Goal: Complete application form: Complete application form

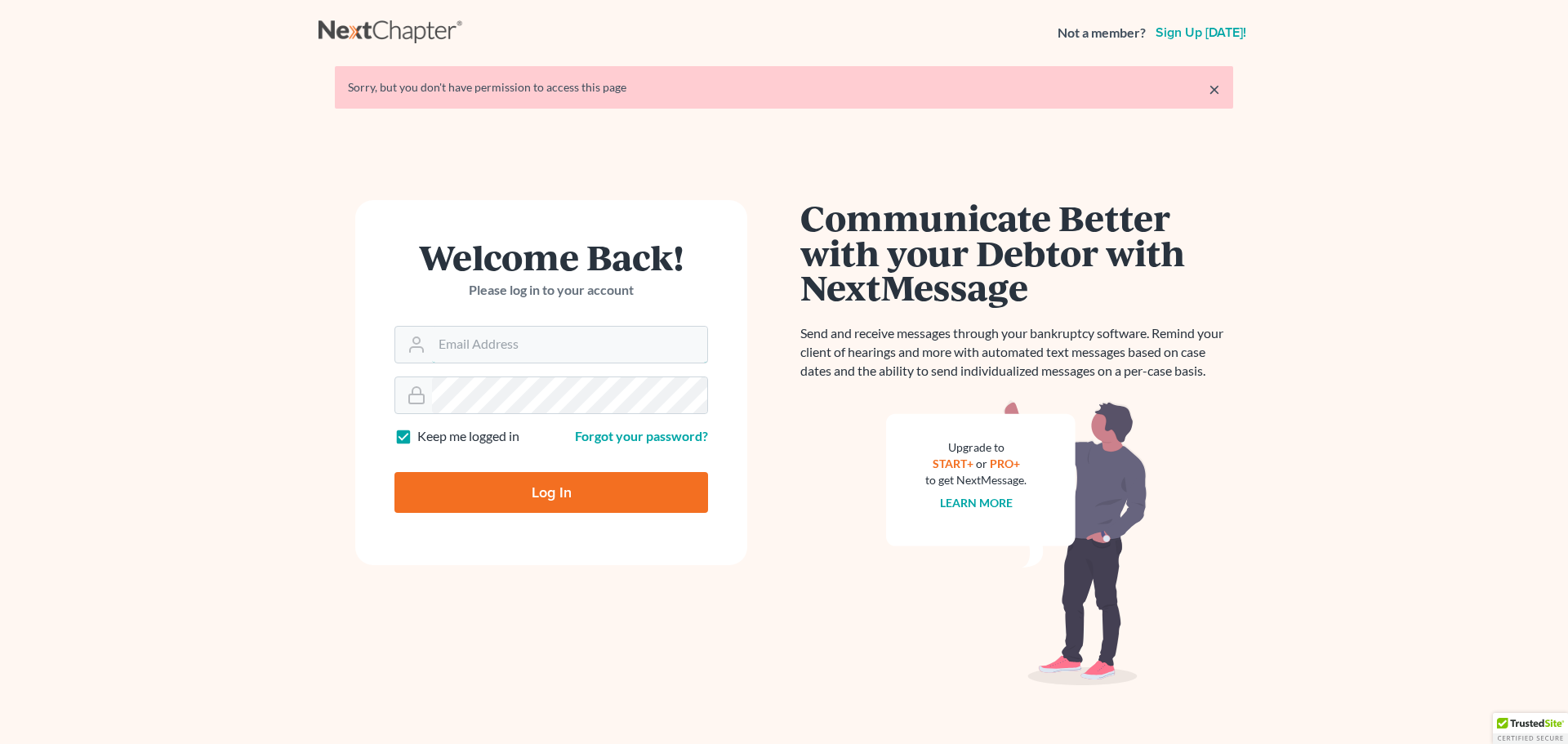
type input "bankruptcy@voklaw.com"
click at [552, 485] on input "Log In" at bounding box center [551, 492] width 314 height 41
type input "Thinking..."
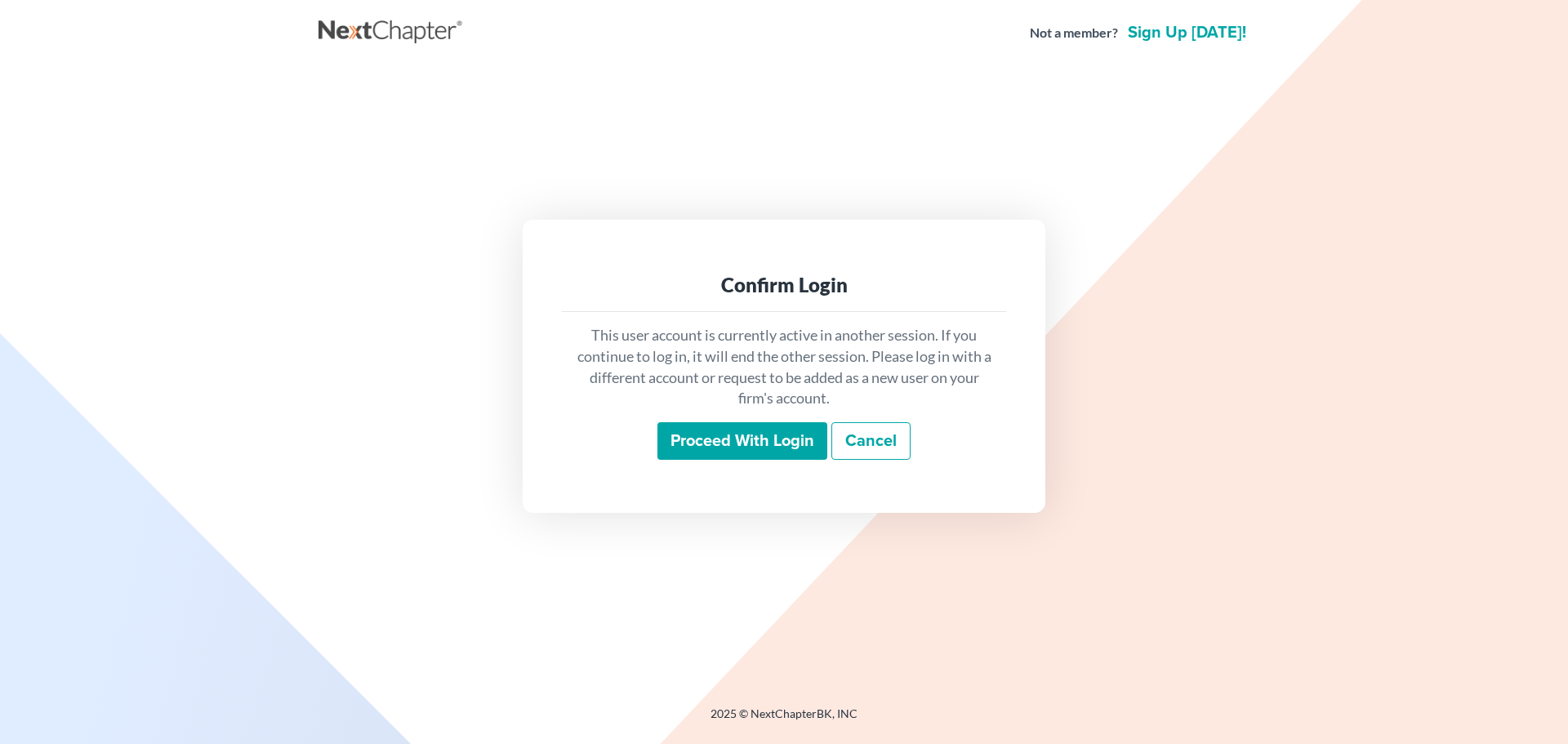
click at [769, 426] on input "Proceed with login" at bounding box center [742, 441] width 170 height 37
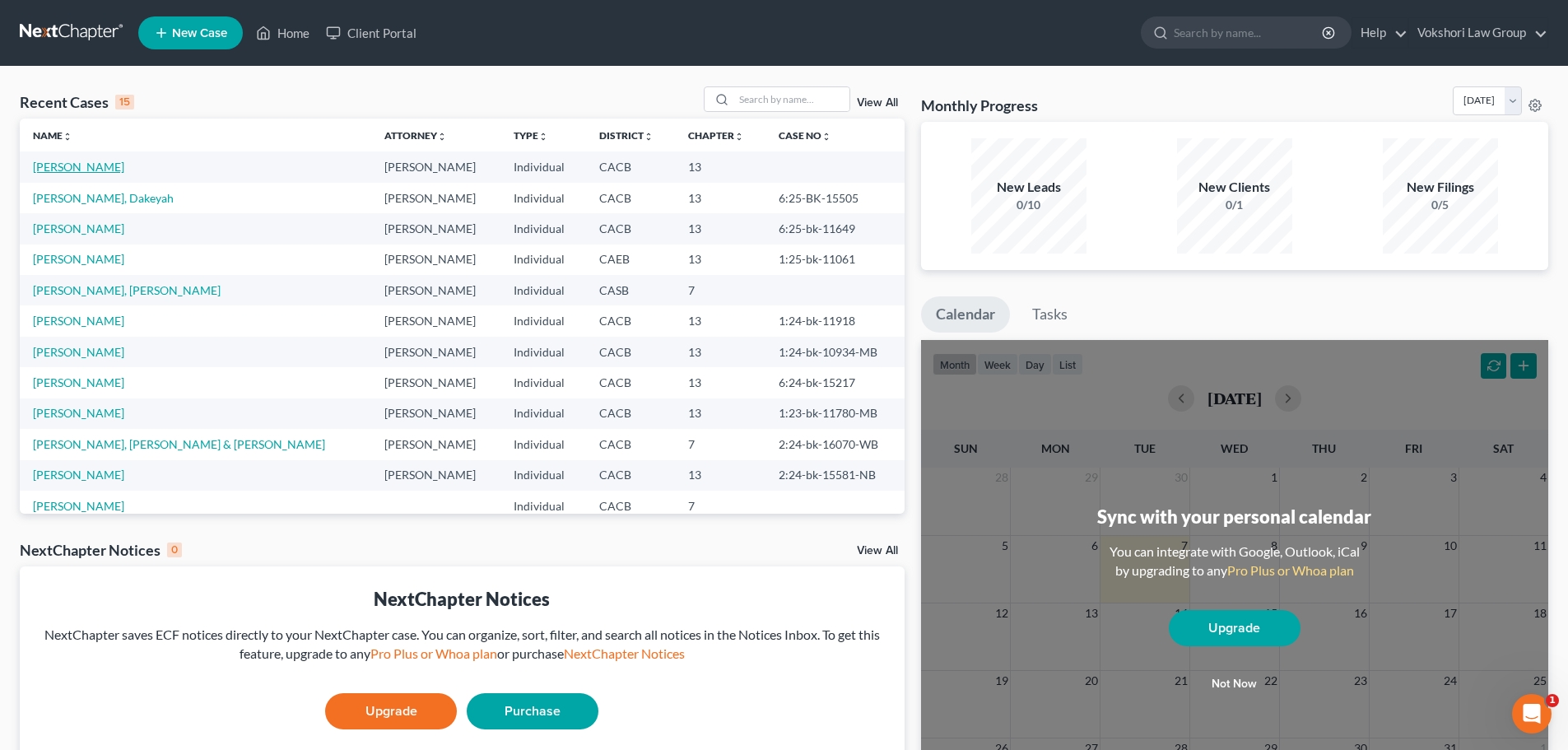
click at [75, 168] on link "[PERSON_NAME]" at bounding box center [78, 166] width 91 height 14
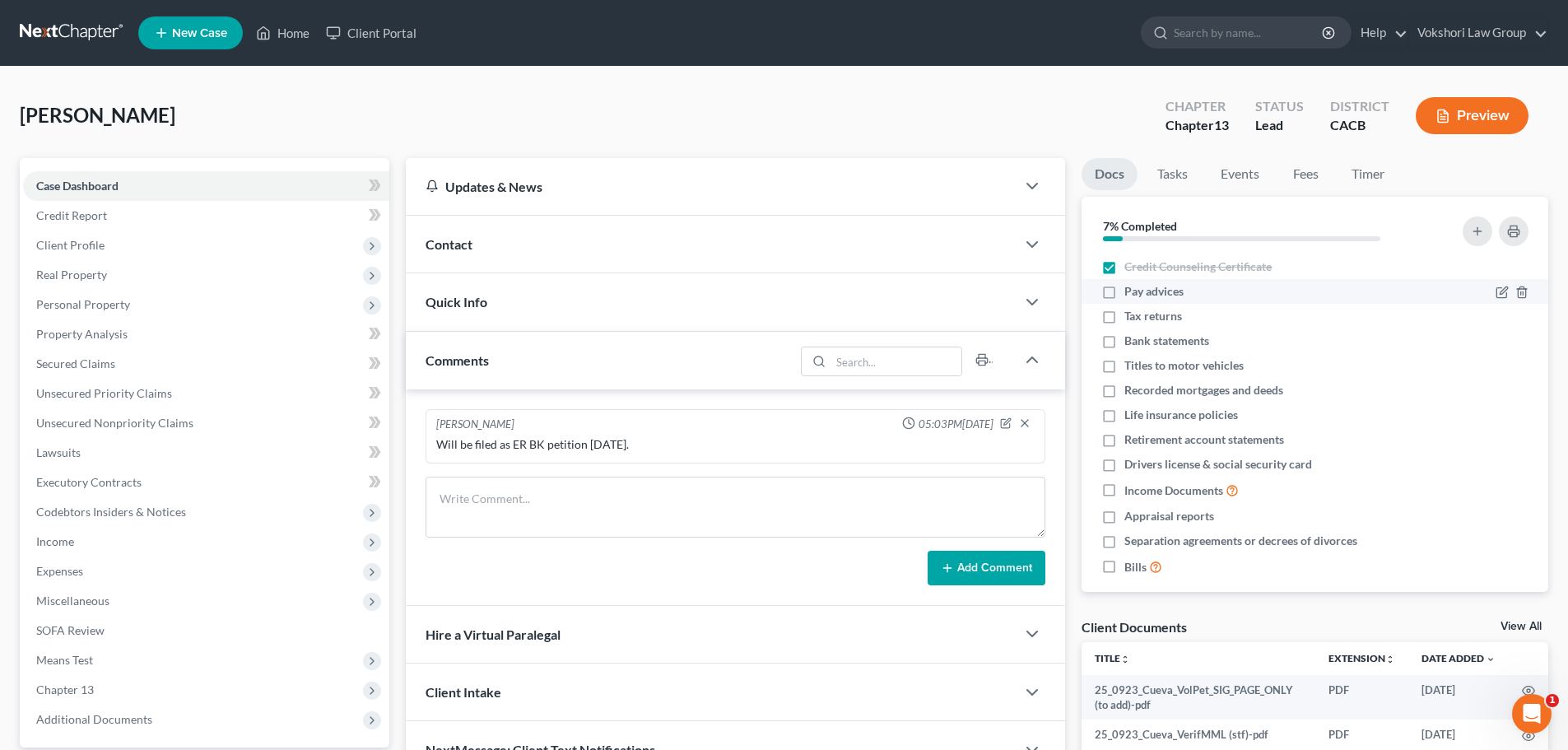
click at [1124, 295] on label "Pay advices" at bounding box center [1153, 291] width 59 height 16
click at [1131, 294] on input "Pay advices" at bounding box center [1136, 288] width 11 height 11
checkbox input "true"
click at [1124, 466] on label "Drivers license & social security card" at bounding box center [1218, 464] width 188 height 16
click at [1131, 466] on input "Drivers license & social security card" at bounding box center [1136, 461] width 11 height 11
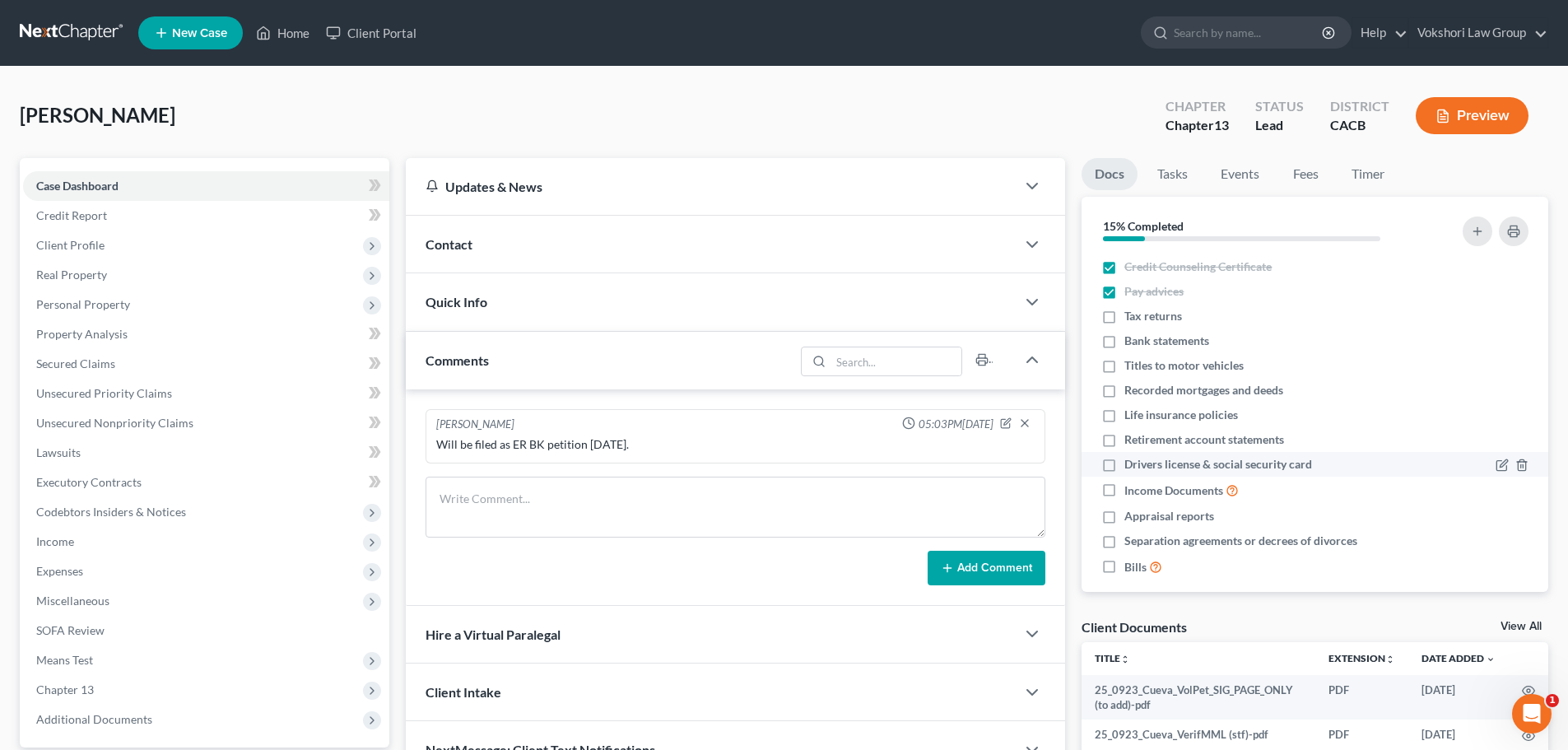
checkbox input "true"
click at [1124, 490] on label "Income Documents" at bounding box center [1181, 491] width 114 height 19
click at [1131, 490] on input "Income Documents" at bounding box center [1136, 486] width 11 height 11
checkbox input "true"
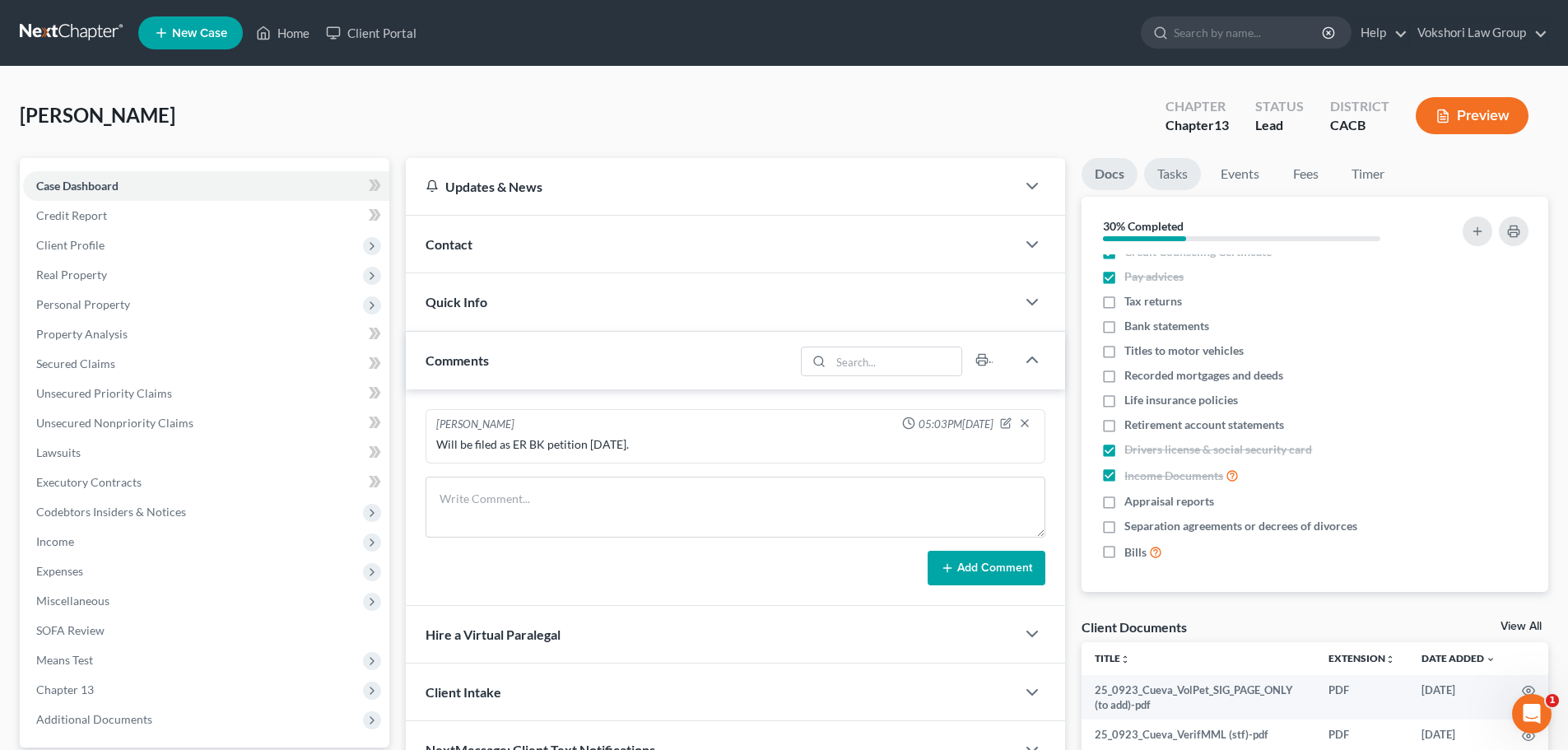
click at [1173, 171] on link "Tasks" at bounding box center [1172, 173] width 57 height 32
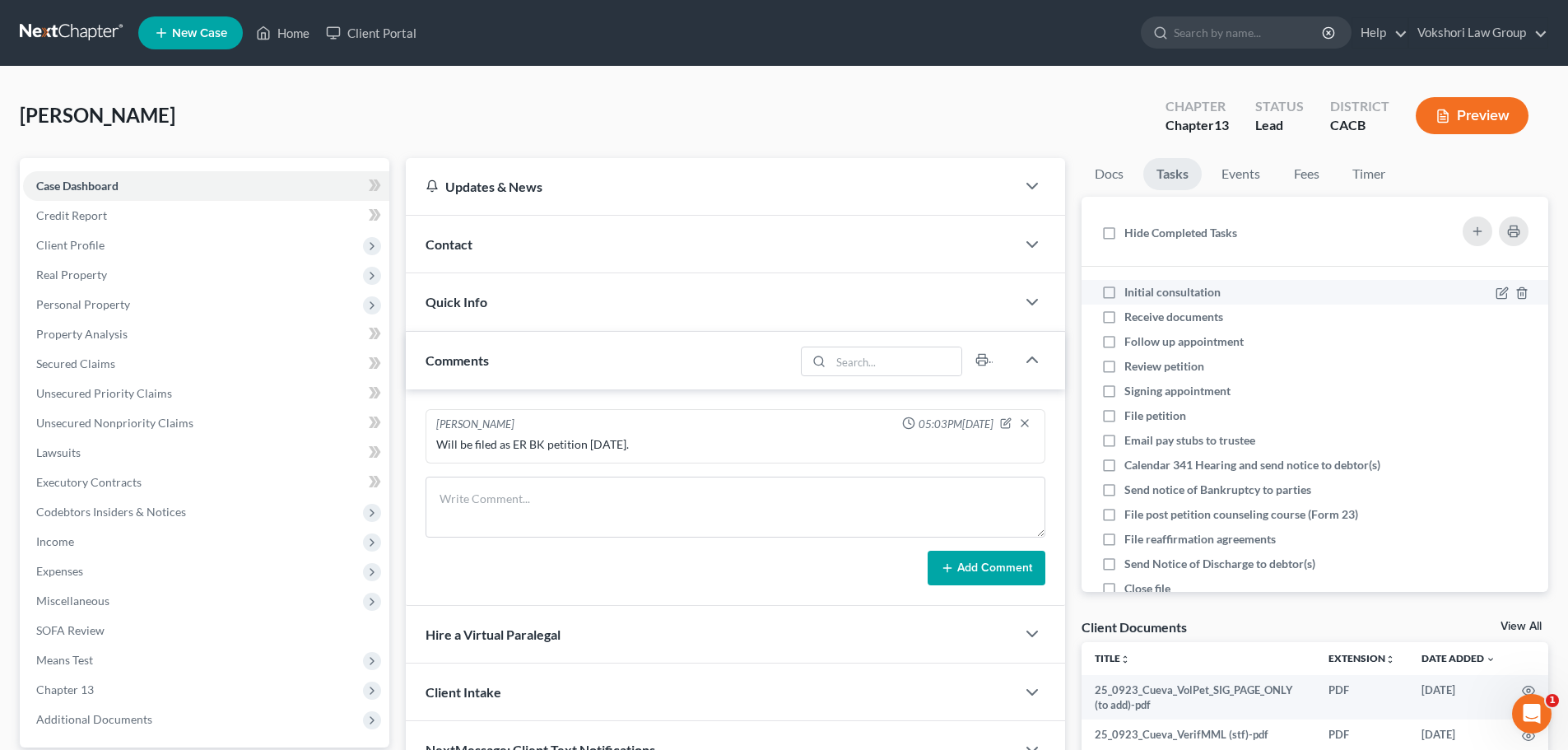
click at [1124, 291] on label "Initial consultation" at bounding box center [1178, 292] width 109 height 16
click at [1131, 291] on input "Initial consultation" at bounding box center [1136, 289] width 11 height 11
checkbox input "true"
click at [1124, 317] on label "Receive documents" at bounding box center [1180, 316] width 112 height 16
click at [1131, 317] on input "Receive documents" at bounding box center [1136, 314] width 11 height 11
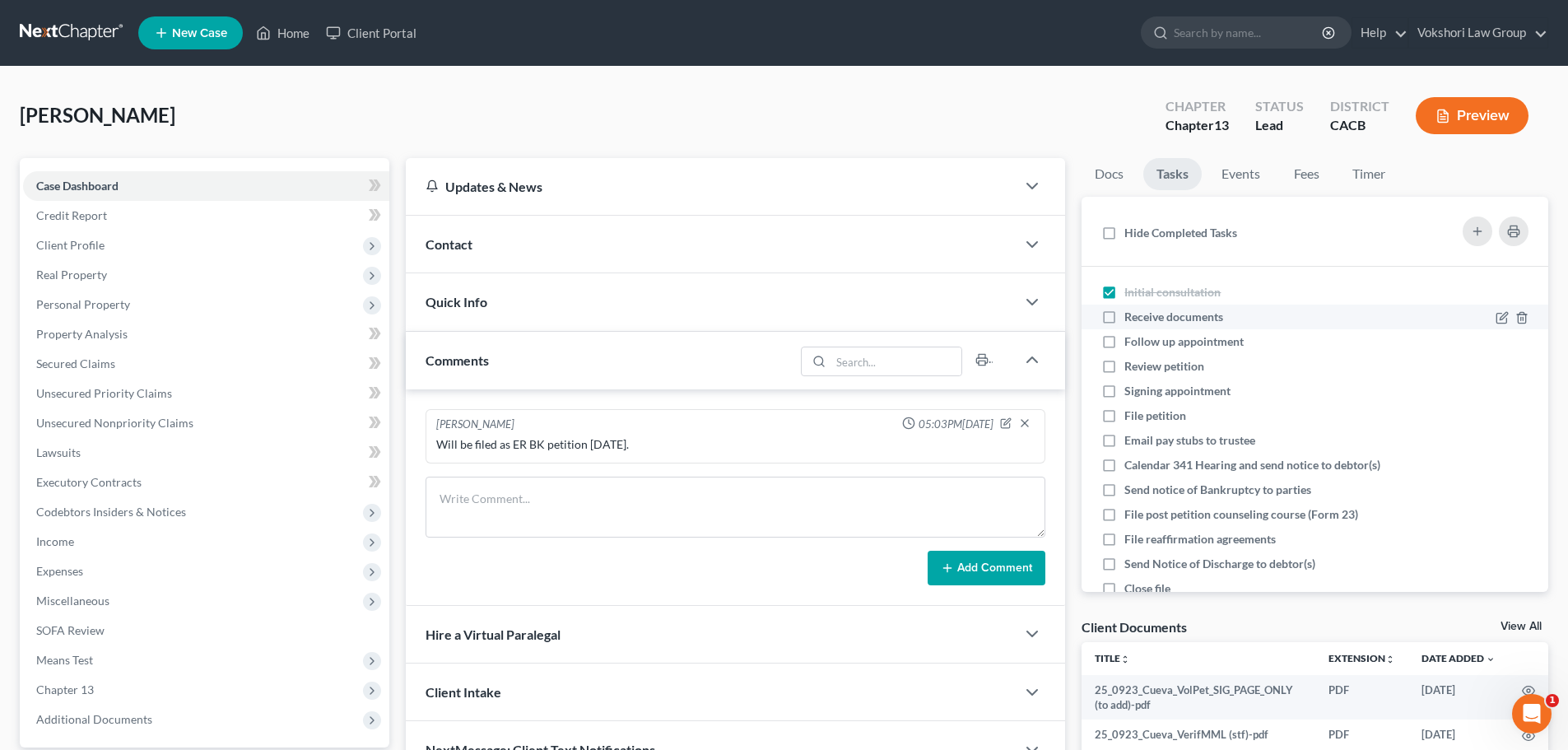
checkbox input "true"
click at [1124, 344] on label "Follow up appointment" at bounding box center [1190, 342] width 133 height 16
click at [1131, 344] on input "Follow up appointment" at bounding box center [1136, 339] width 11 height 11
checkbox input "true"
click at [1124, 364] on label "Review petition" at bounding box center [1170, 366] width 93 height 16
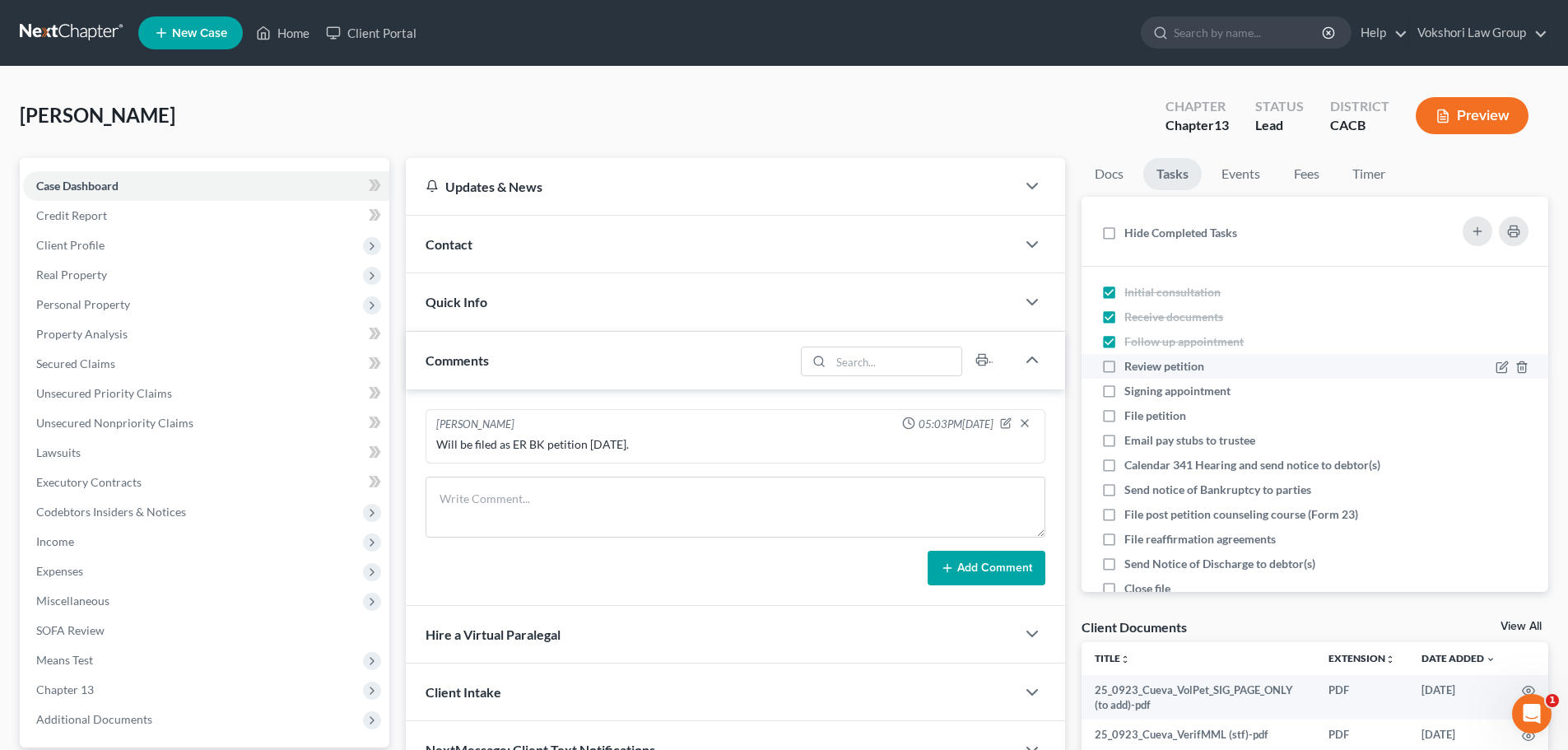
click at [1131, 364] on input "Review petition" at bounding box center [1136, 363] width 11 height 11
checkbox input "true"
click at [1124, 389] on label "Signing appointment" at bounding box center [1183, 391] width 119 height 16
click at [1131, 389] on input "Signing appointment" at bounding box center [1136, 388] width 11 height 11
checkbox input "true"
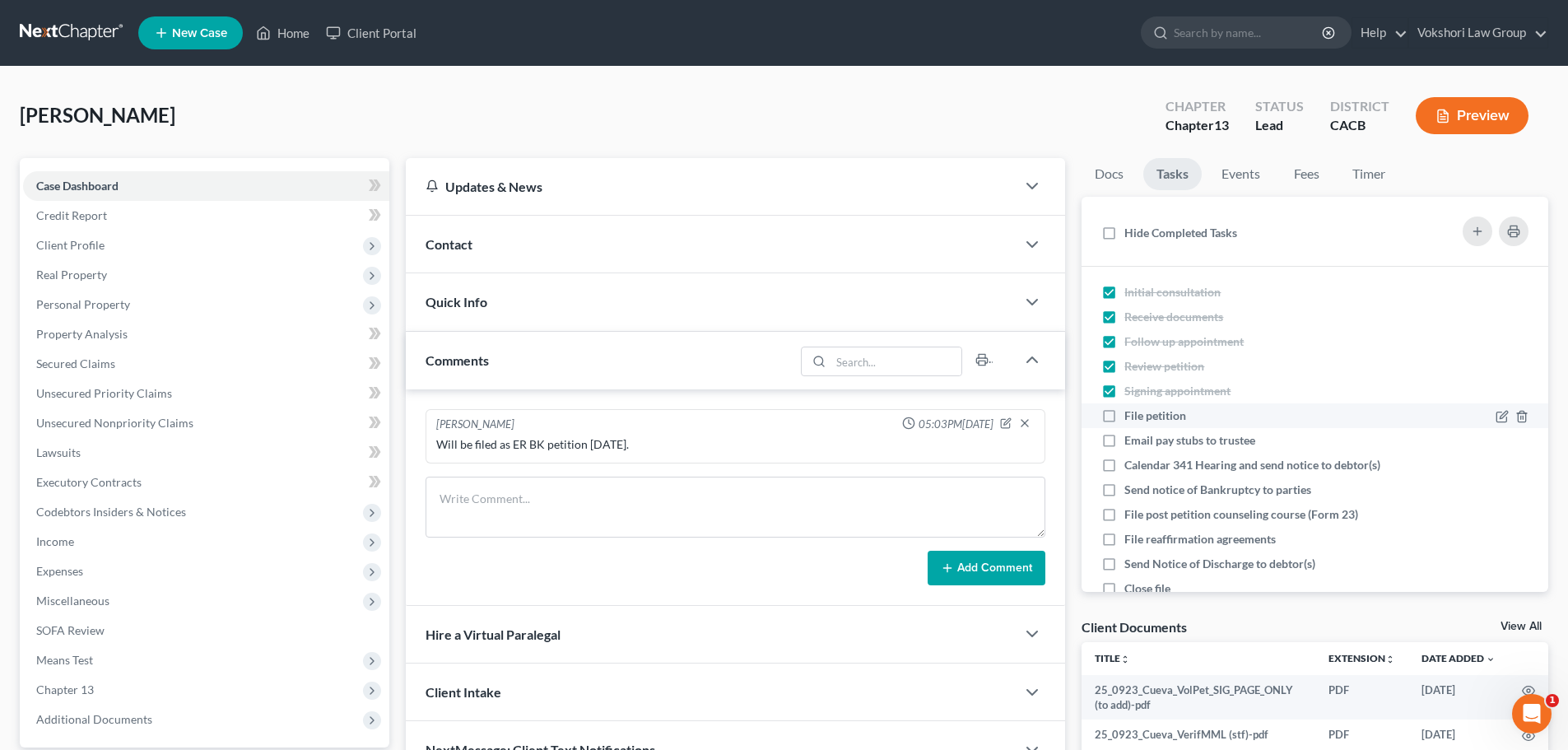
click at [1124, 413] on label "File petition" at bounding box center [1161, 415] width 74 height 16
click at [1131, 413] on input "File petition" at bounding box center [1136, 412] width 11 height 11
checkbox input "true"
click at [1247, 174] on link "Events" at bounding box center [1240, 173] width 65 height 32
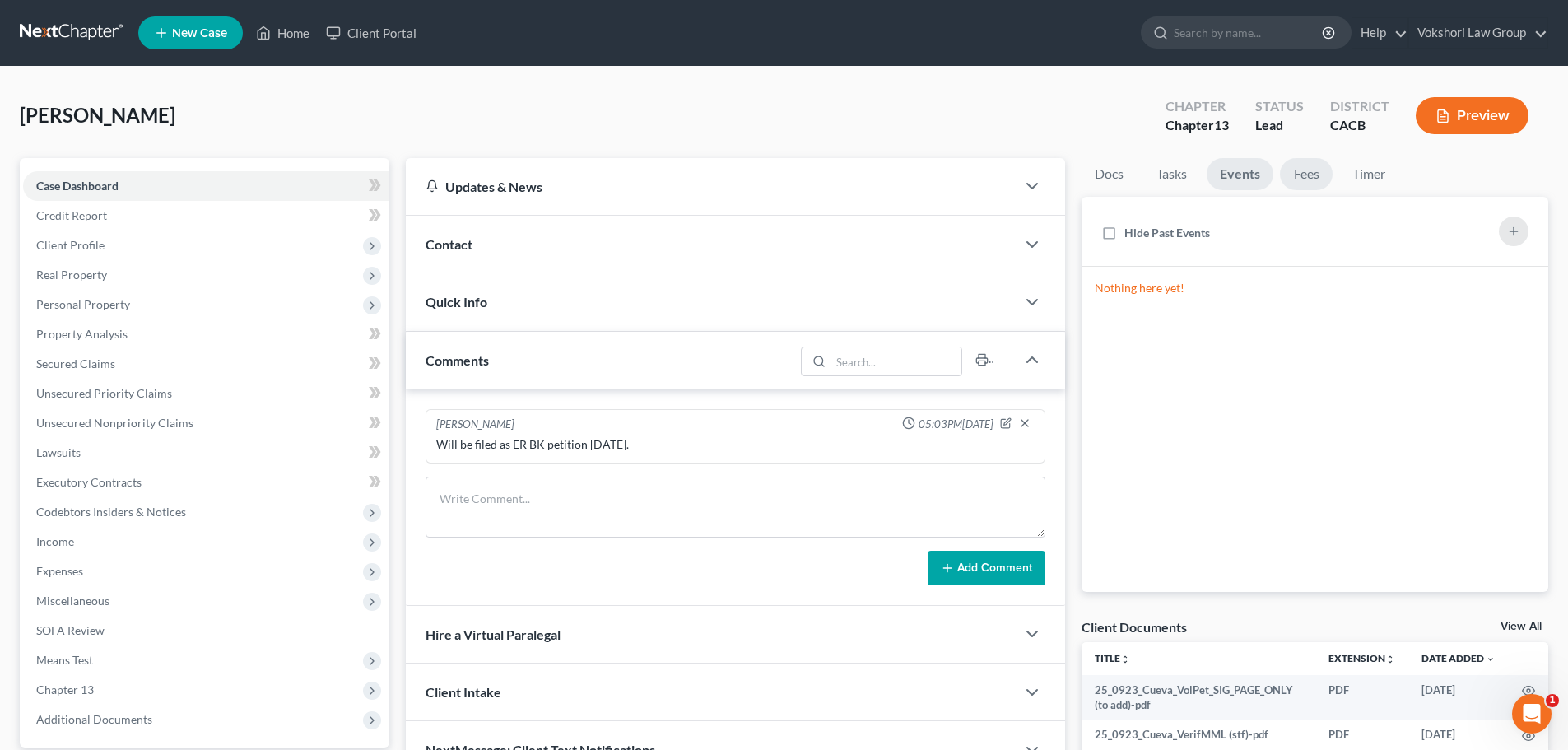
click at [1306, 167] on link "Fees" at bounding box center [1306, 173] width 52 height 32
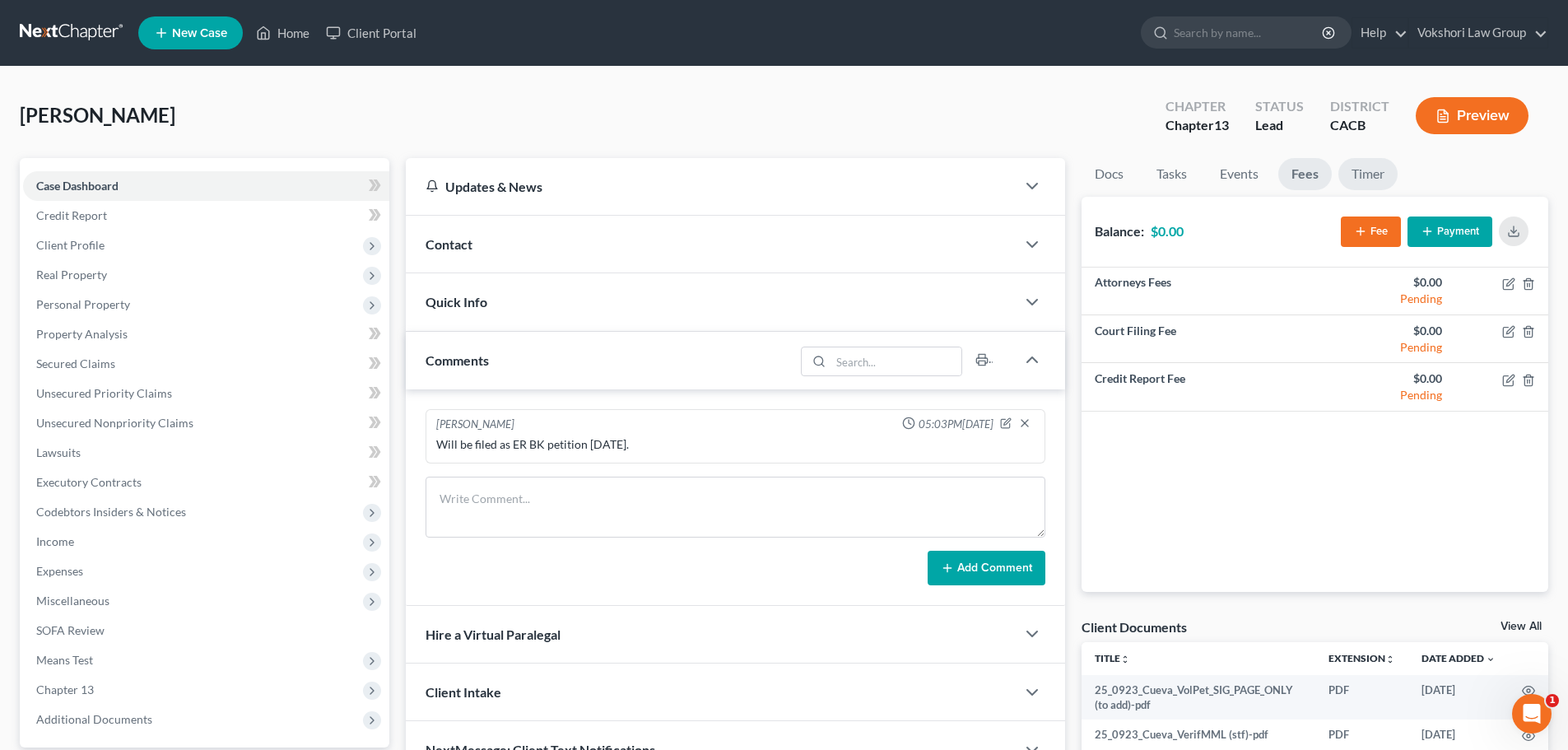
click at [1361, 175] on link "Timer" at bounding box center [1368, 173] width 59 height 32
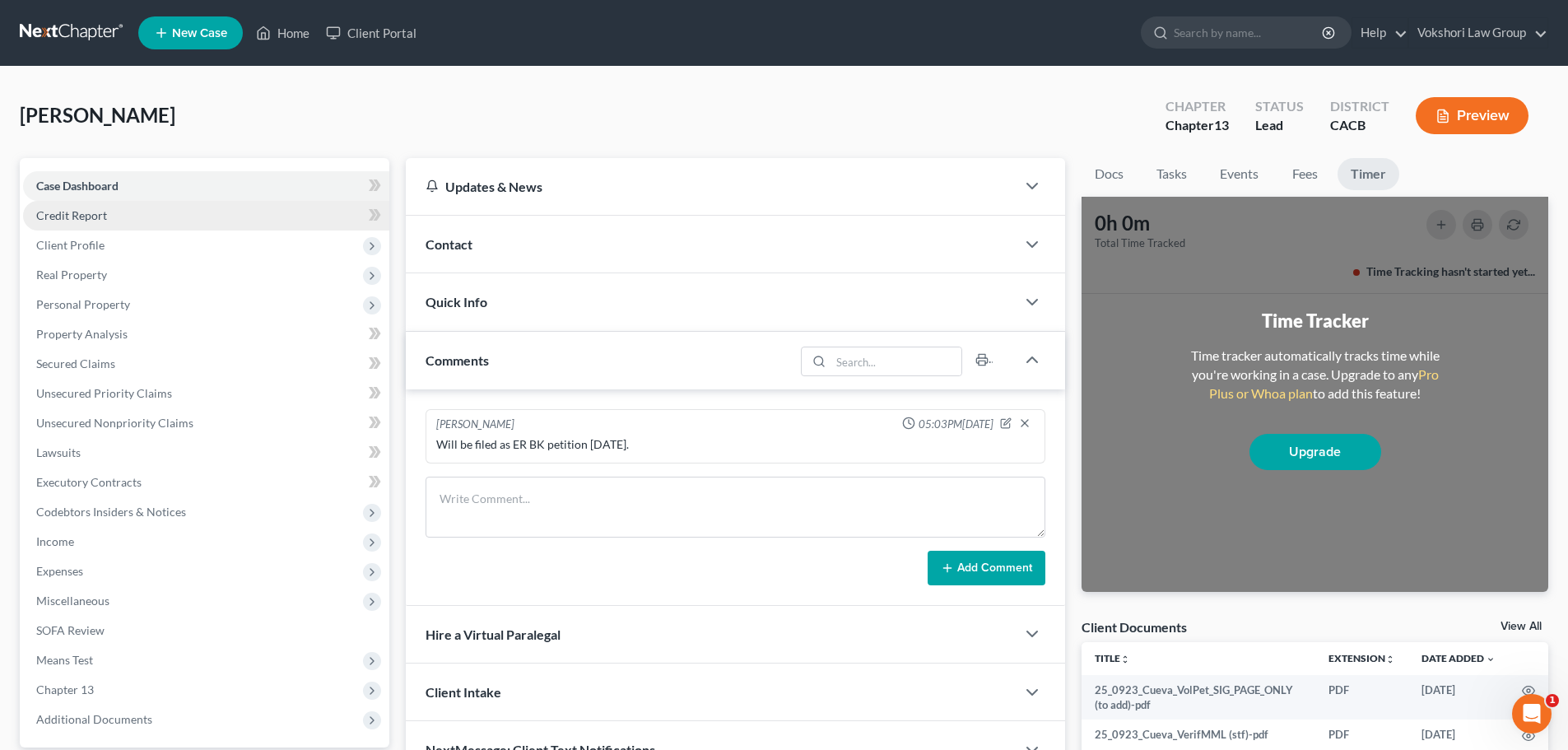
click at [83, 214] on span "Credit Report" at bounding box center [71, 215] width 71 height 14
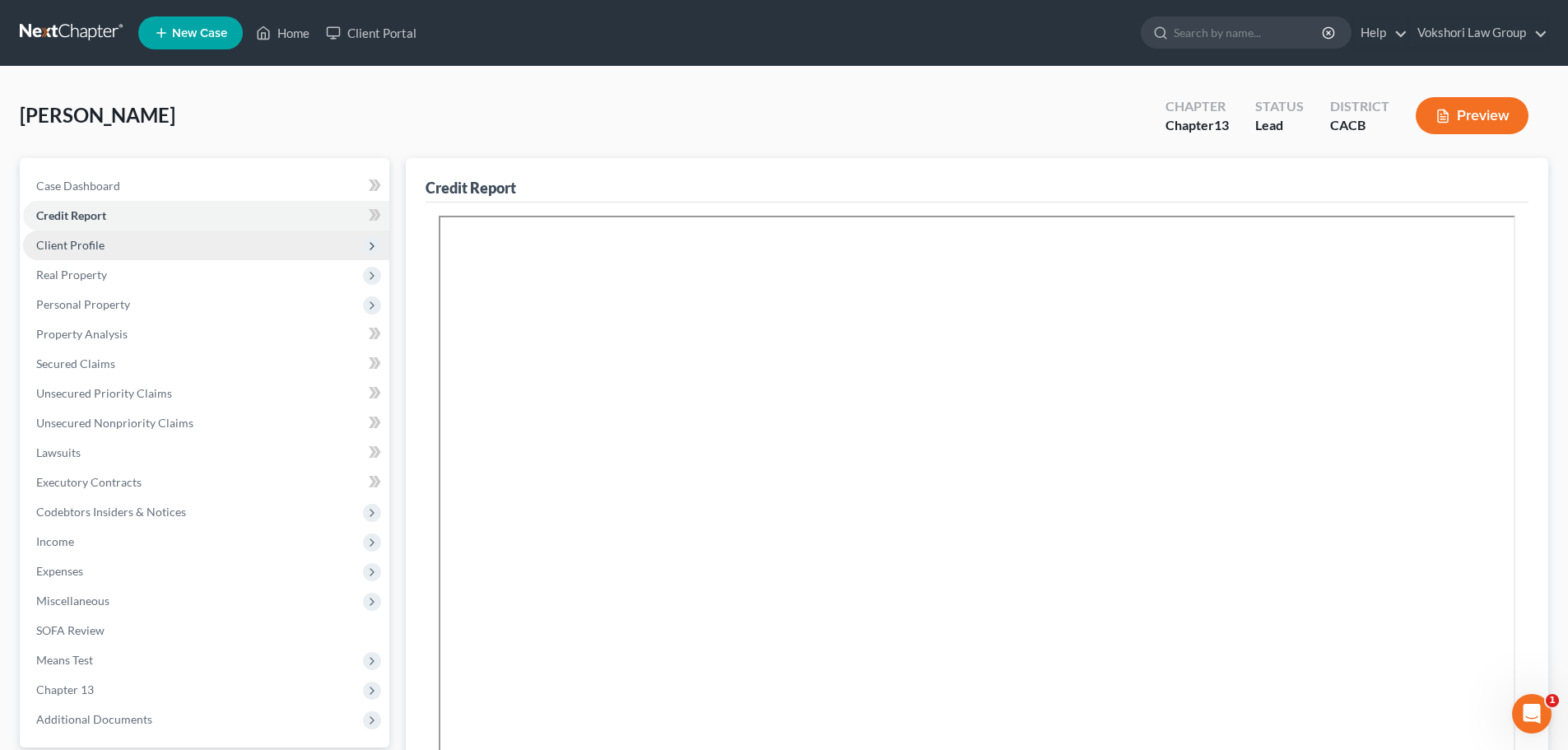
click at [85, 244] on span "Client Profile" at bounding box center [70, 245] width 69 height 14
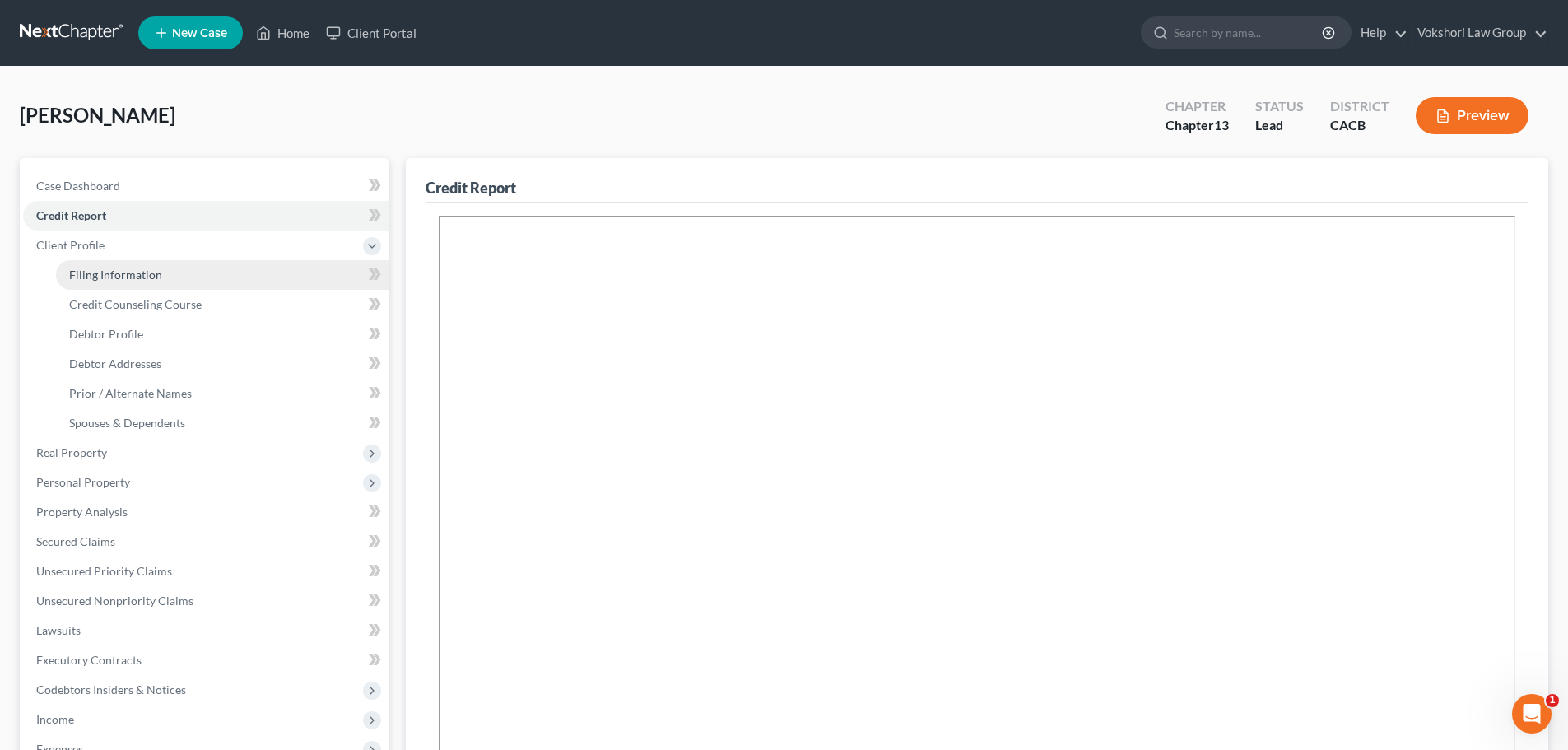
click at [119, 273] on span "Filing Information" at bounding box center [115, 275] width 93 height 14
select select "1"
select select "0"
select select "3"
select select "4"
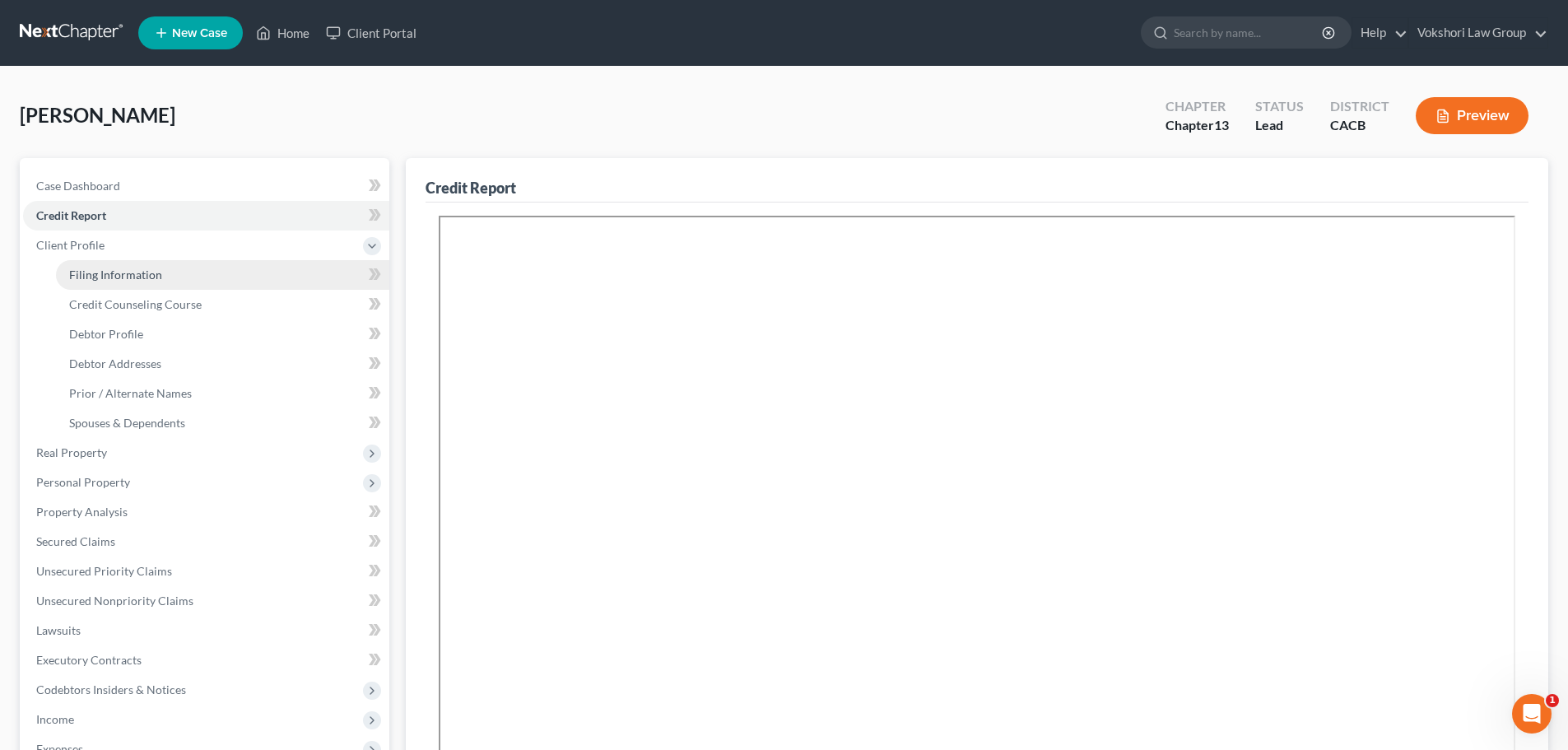
select select "1"
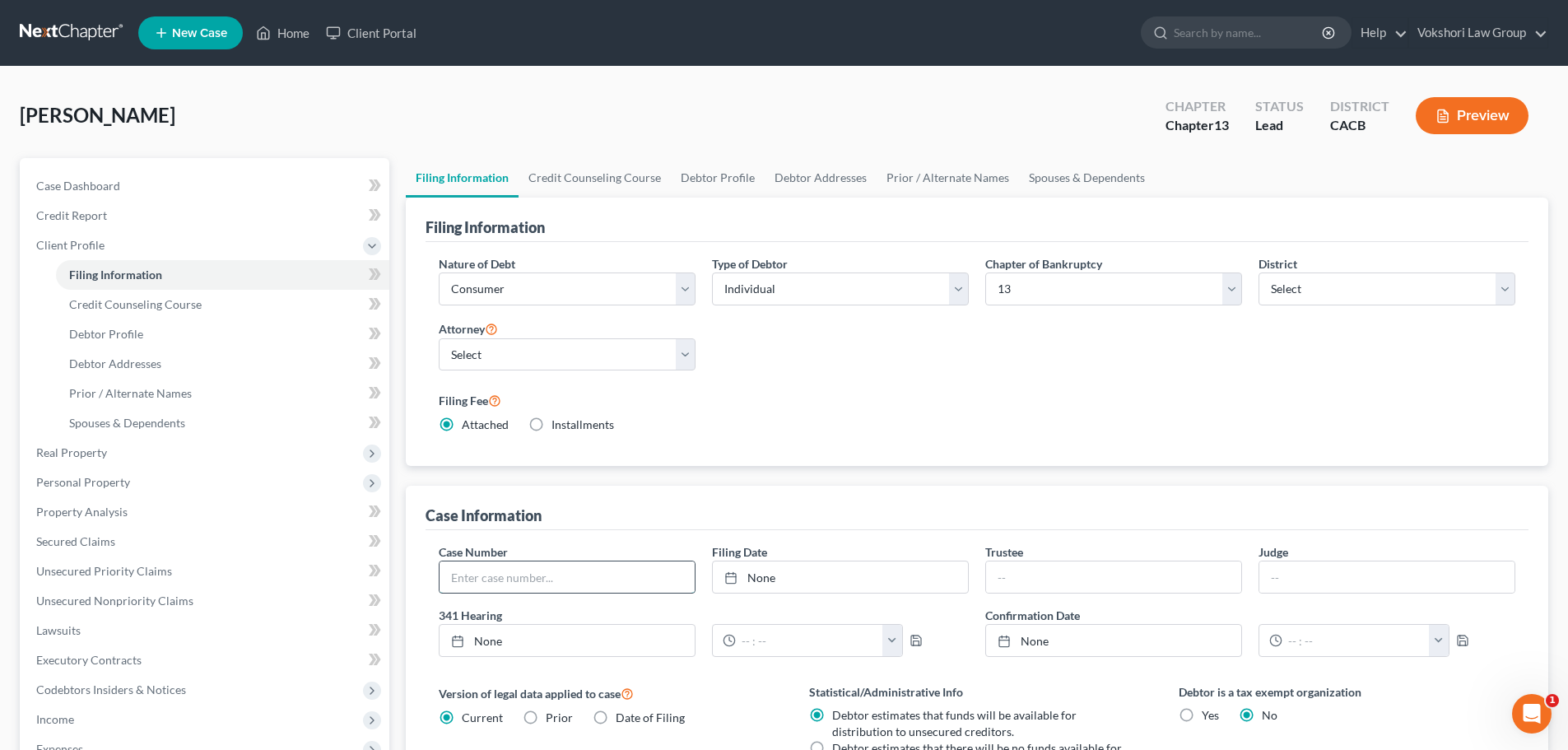
click at [522, 580] on input "text" at bounding box center [567, 577] width 255 height 31
type input "9:25-bk--RC"
drag, startPoint x: 828, startPoint y: 583, endPoint x: 824, endPoint y: 572, distance: 11.7
click at [828, 583] on link "None" at bounding box center [841, 577] width 255 height 31
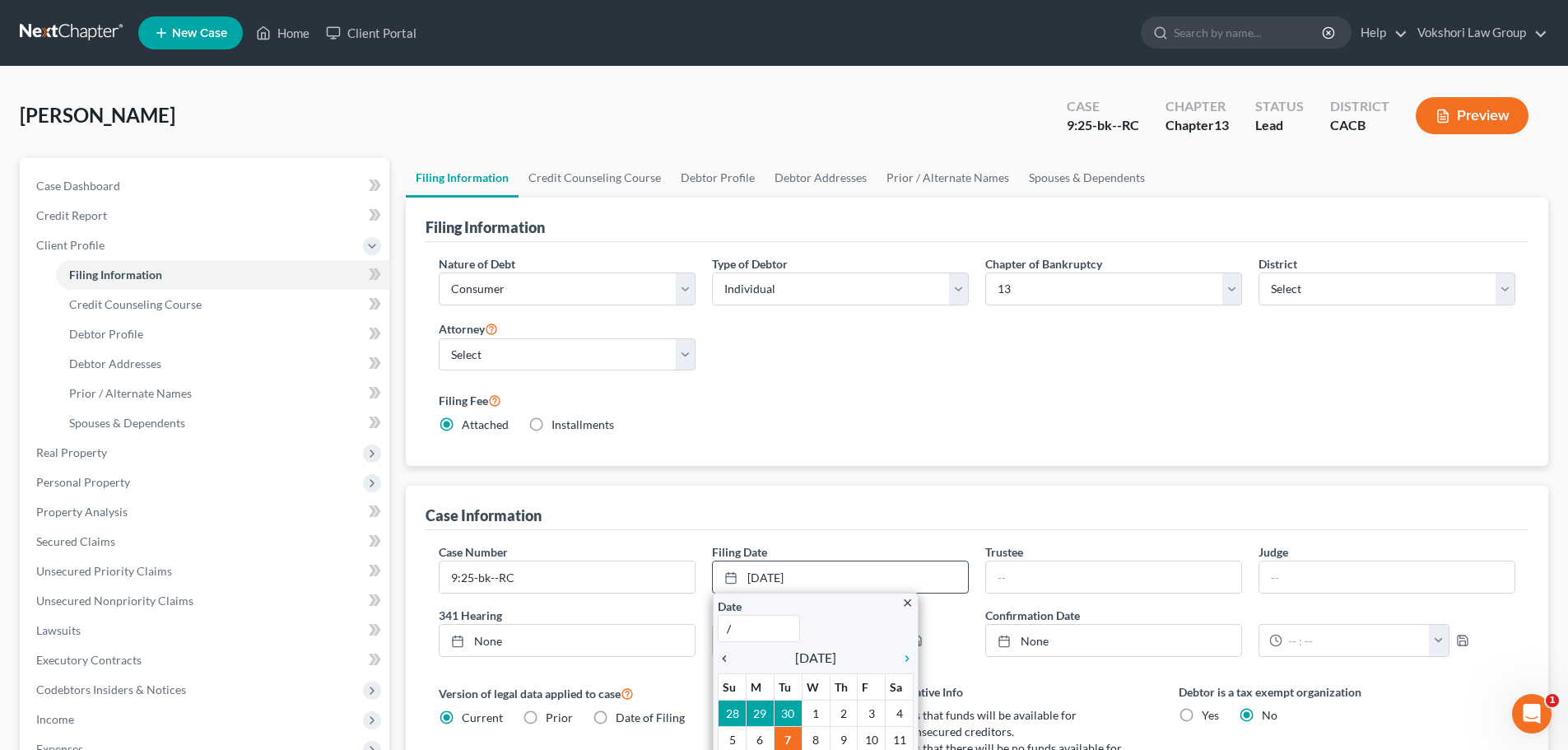
click at [725, 659] on icon "chevron_left" at bounding box center [728, 659] width 21 height 14
type input "10/7/2025"
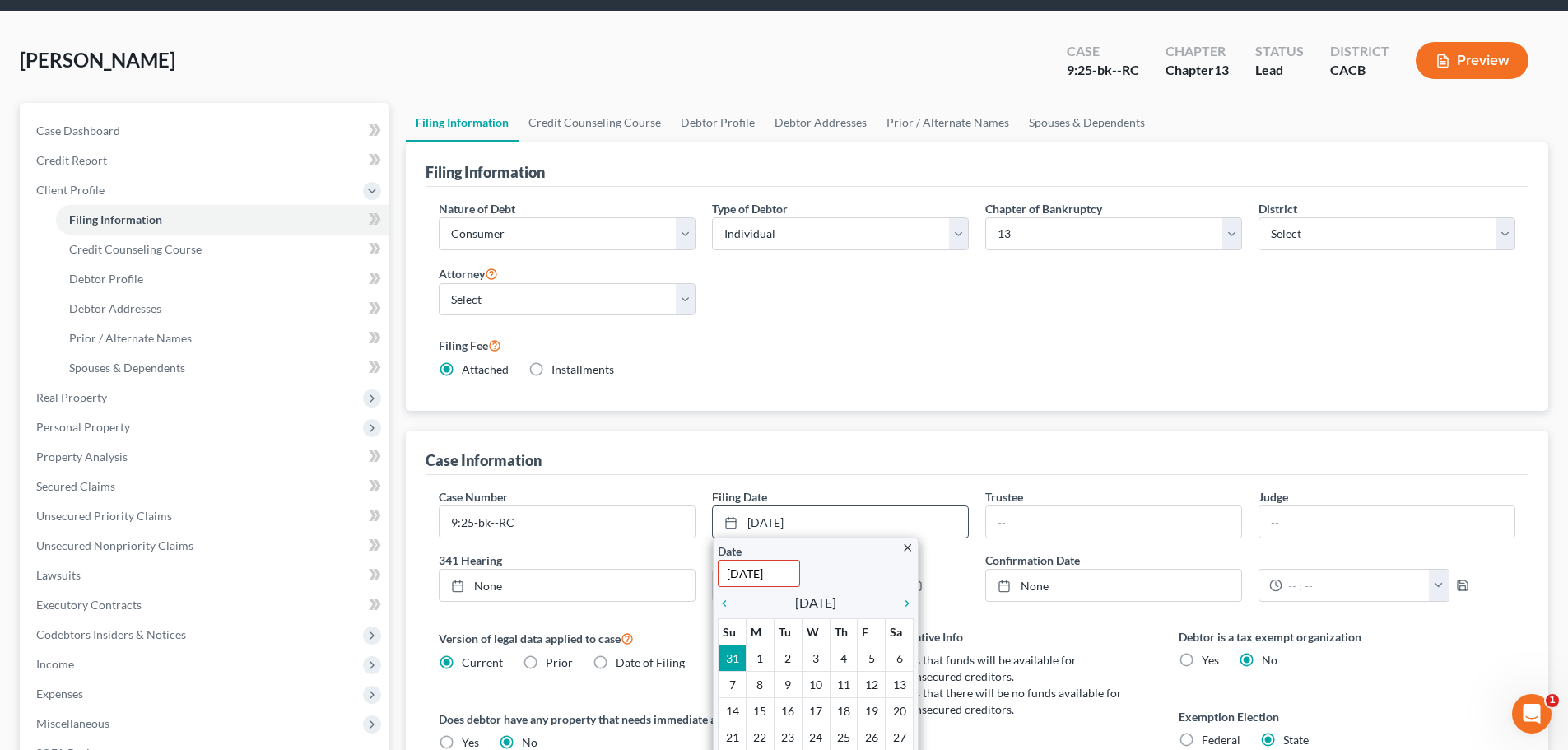
scroll to position [165, 0]
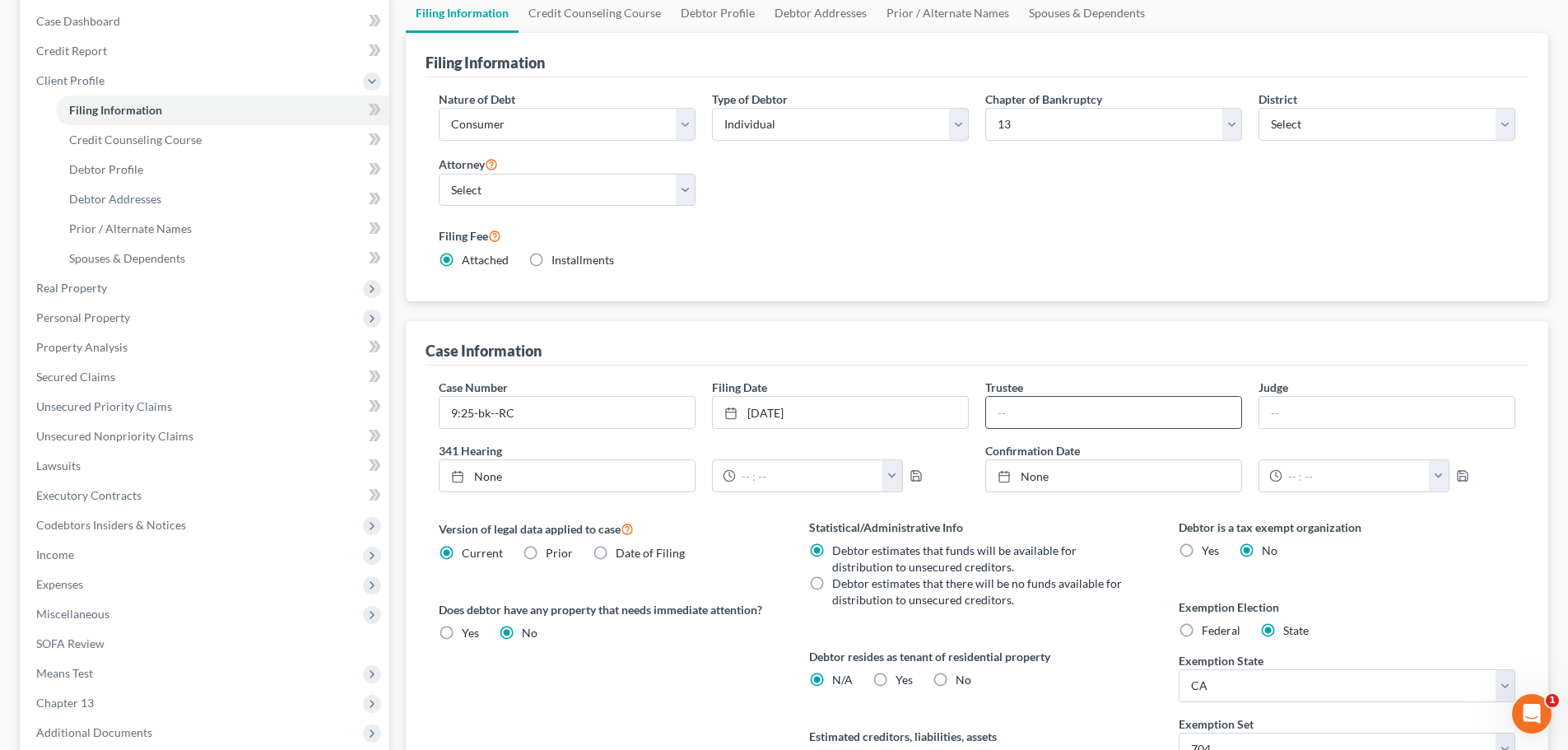
click at [1053, 410] on input "text" at bounding box center [1113, 412] width 255 height 31
type input "Elizabeth Rojas"
click at [1301, 416] on input "text" at bounding box center [1387, 412] width 255 height 31
type input "Ronald Clifford"
click at [507, 478] on link "10/7/2025" at bounding box center [567, 476] width 255 height 31
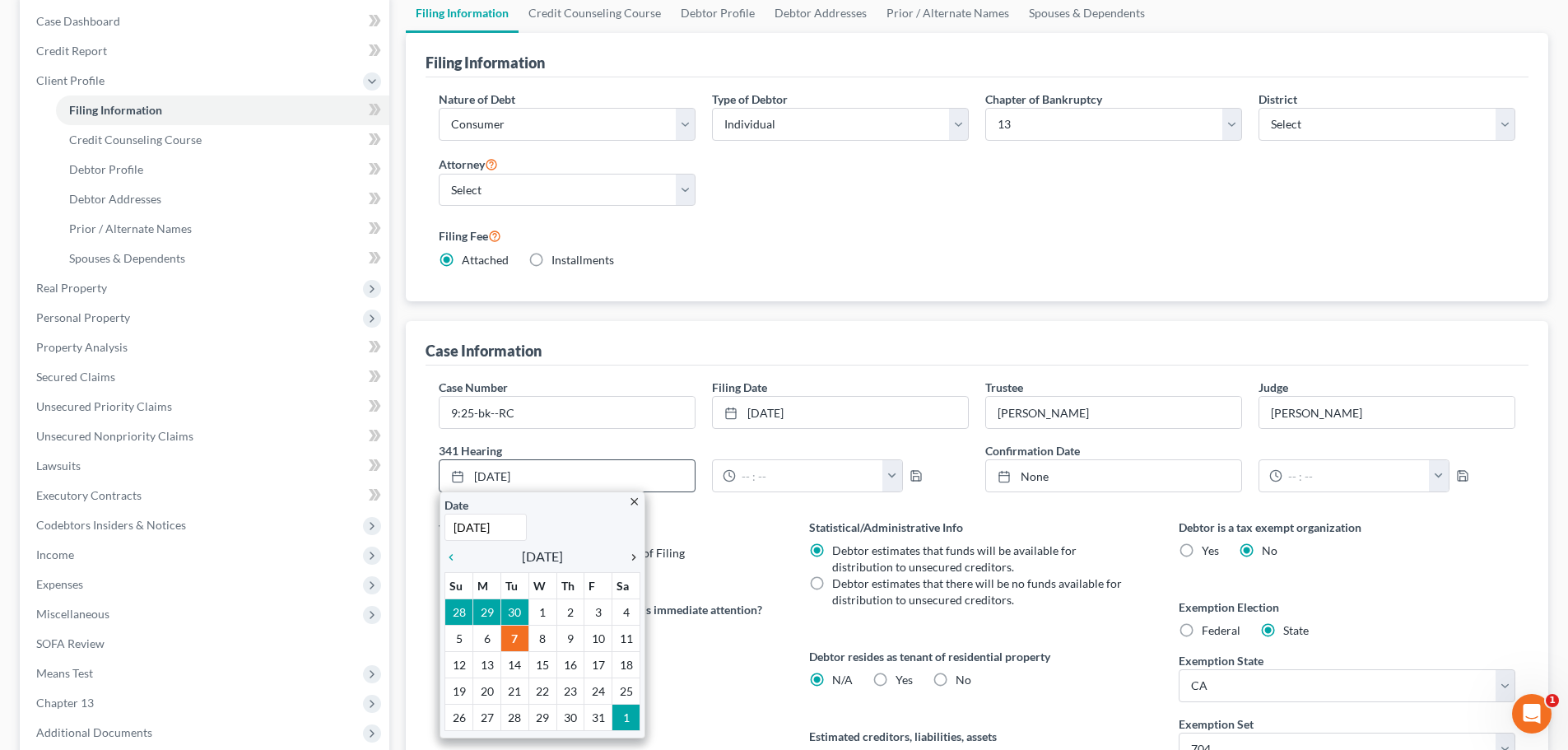
click at [633, 556] on icon "chevron_right" at bounding box center [630, 557] width 21 height 14
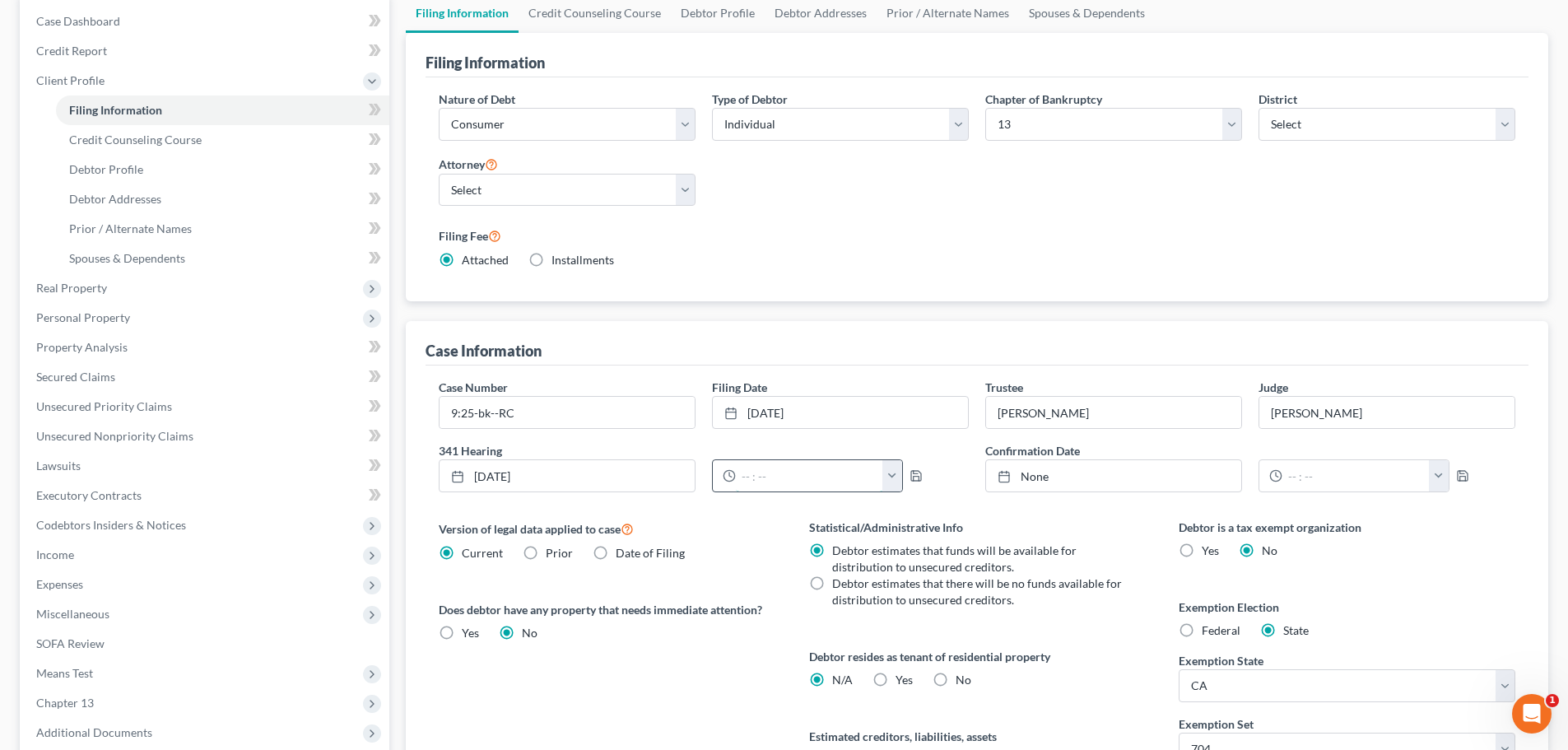
click at [772, 478] on input "text" at bounding box center [810, 476] width 147 height 31
click at [885, 475] on button "button" at bounding box center [892, 476] width 19 height 31
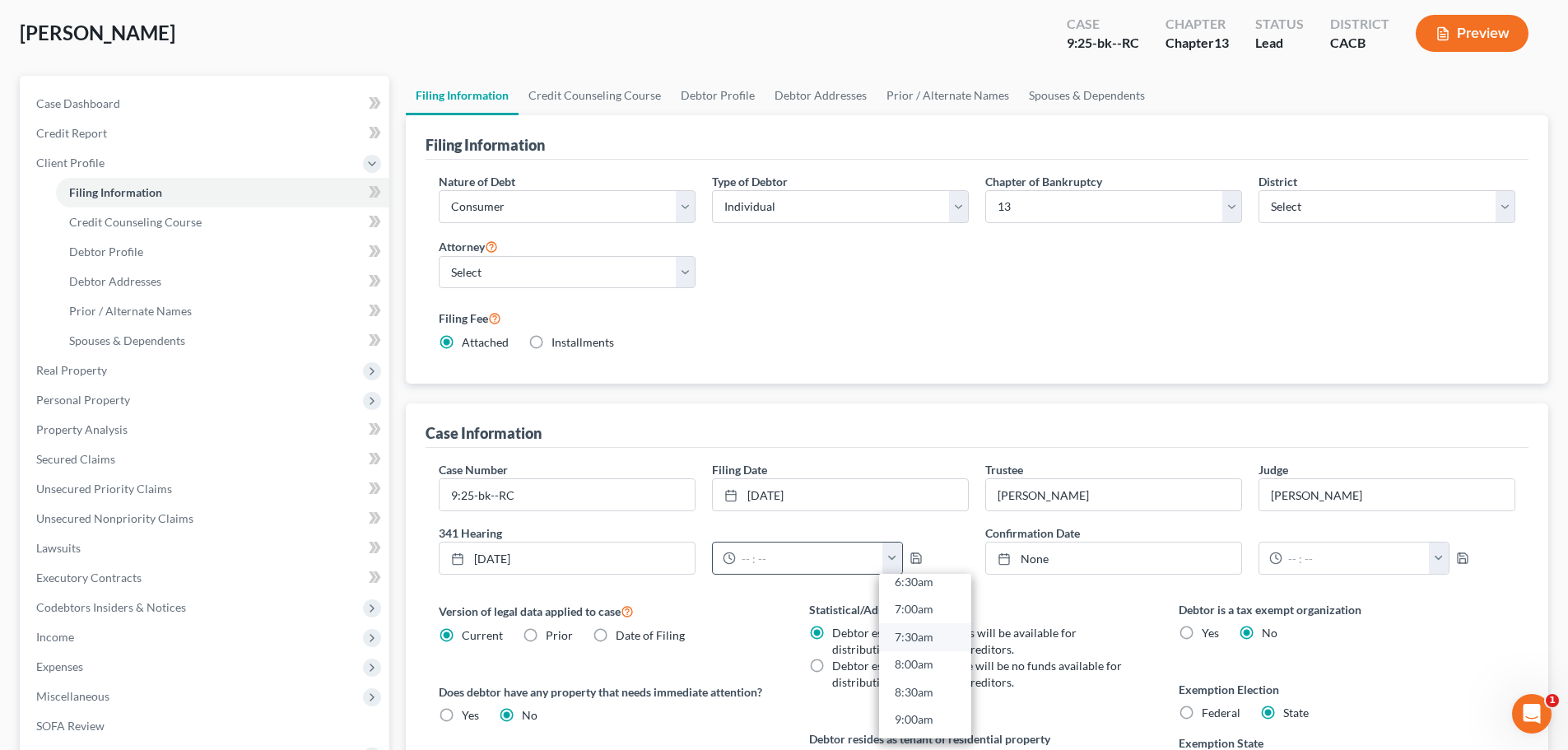
scroll to position [411, 0]
click at [924, 726] on link "10:00am" at bounding box center [925, 735] width 92 height 28
type input "10:00am"
type input "10/7/2025"
click at [1036, 555] on link "None" at bounding box center [1113, 558] width 255 height 31
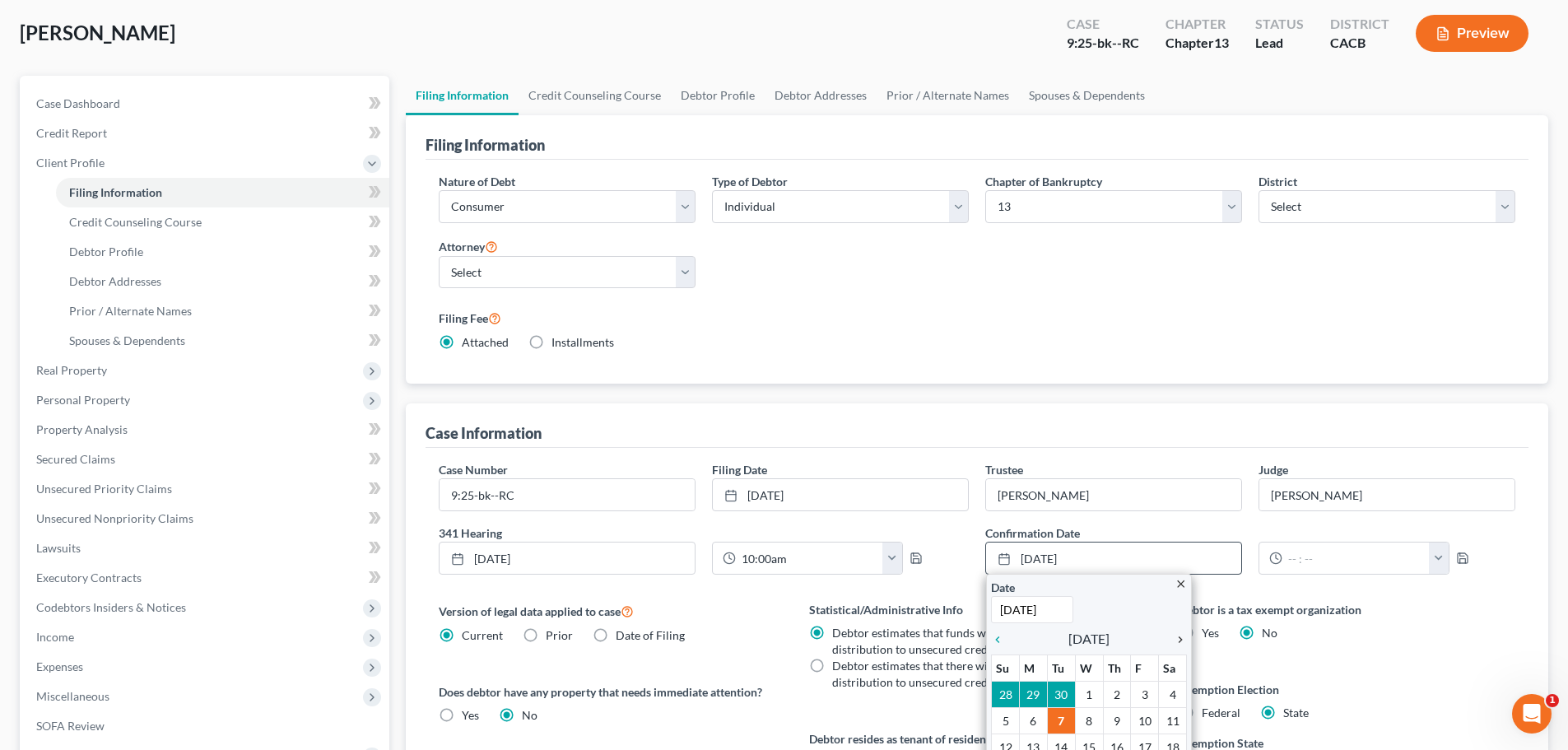
click at [1184, 644] on icon "chevron_right" at bounding box center [1176, 640] width 21 height 14
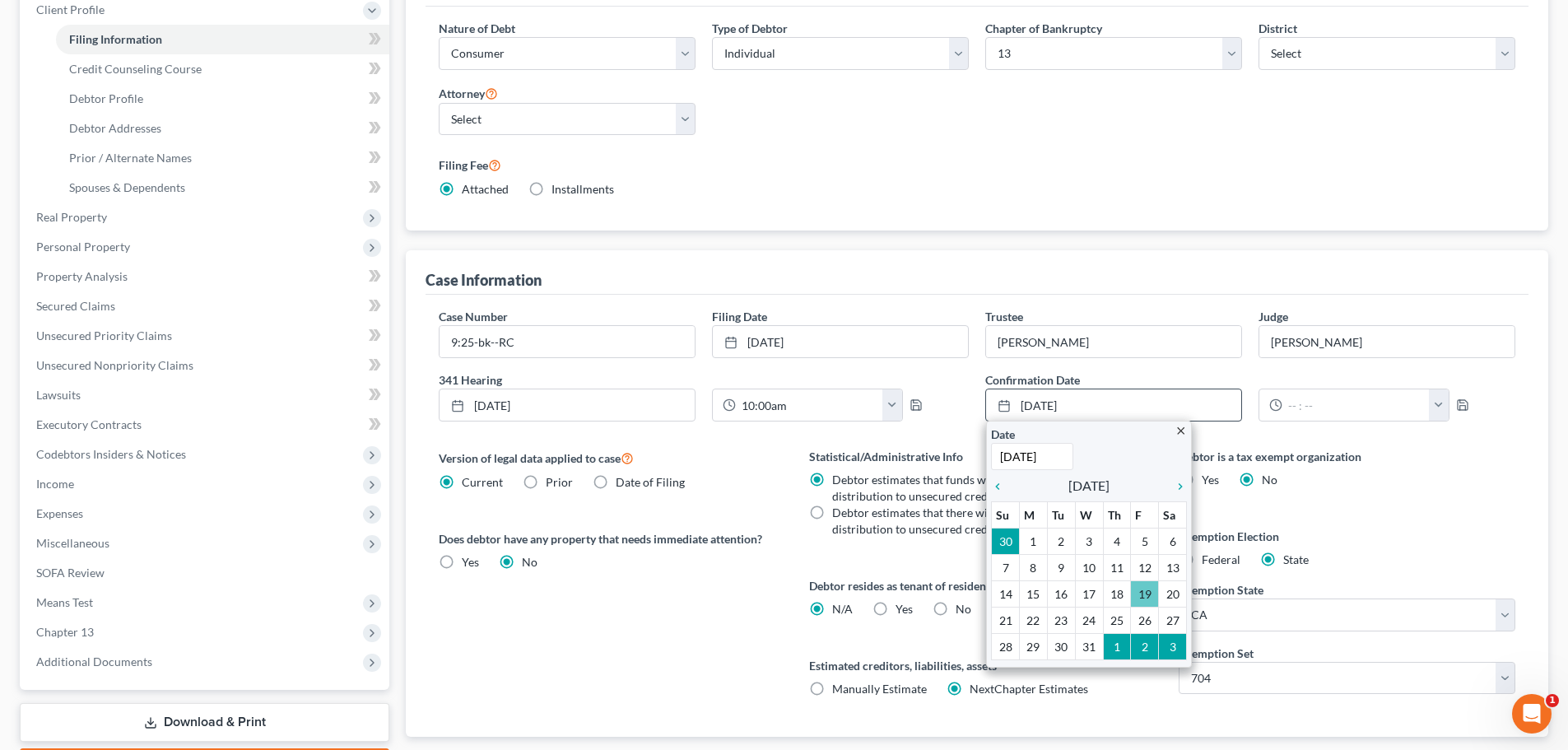
scroll to position [247, 0]
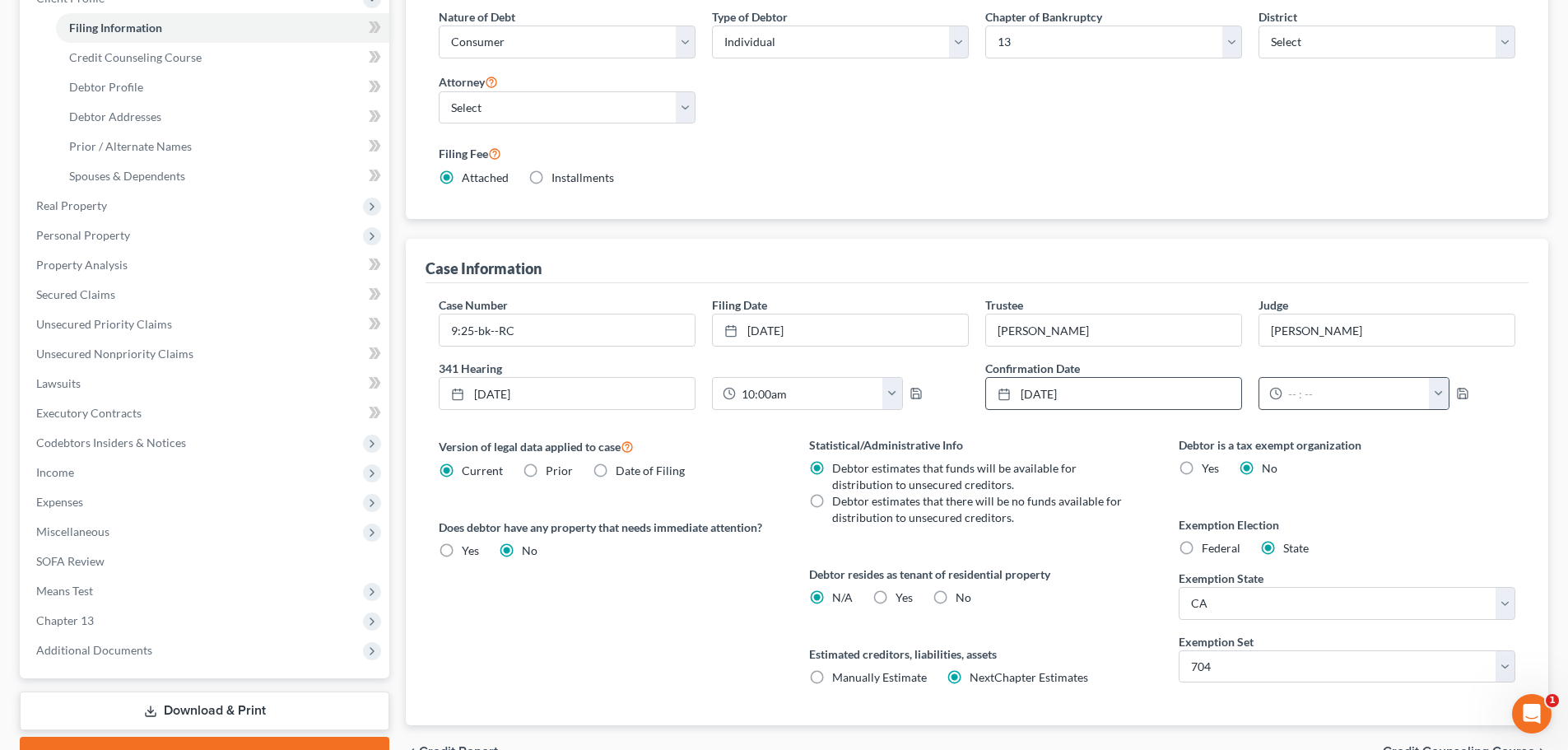
click at [1438, 393] on button "button" at bounding box center [1438, 394] width 19 height 31
click at [1465, 517] on link "9:00am" at bounding box center [1471, 516] width 92 height 28
type input "9:00am"
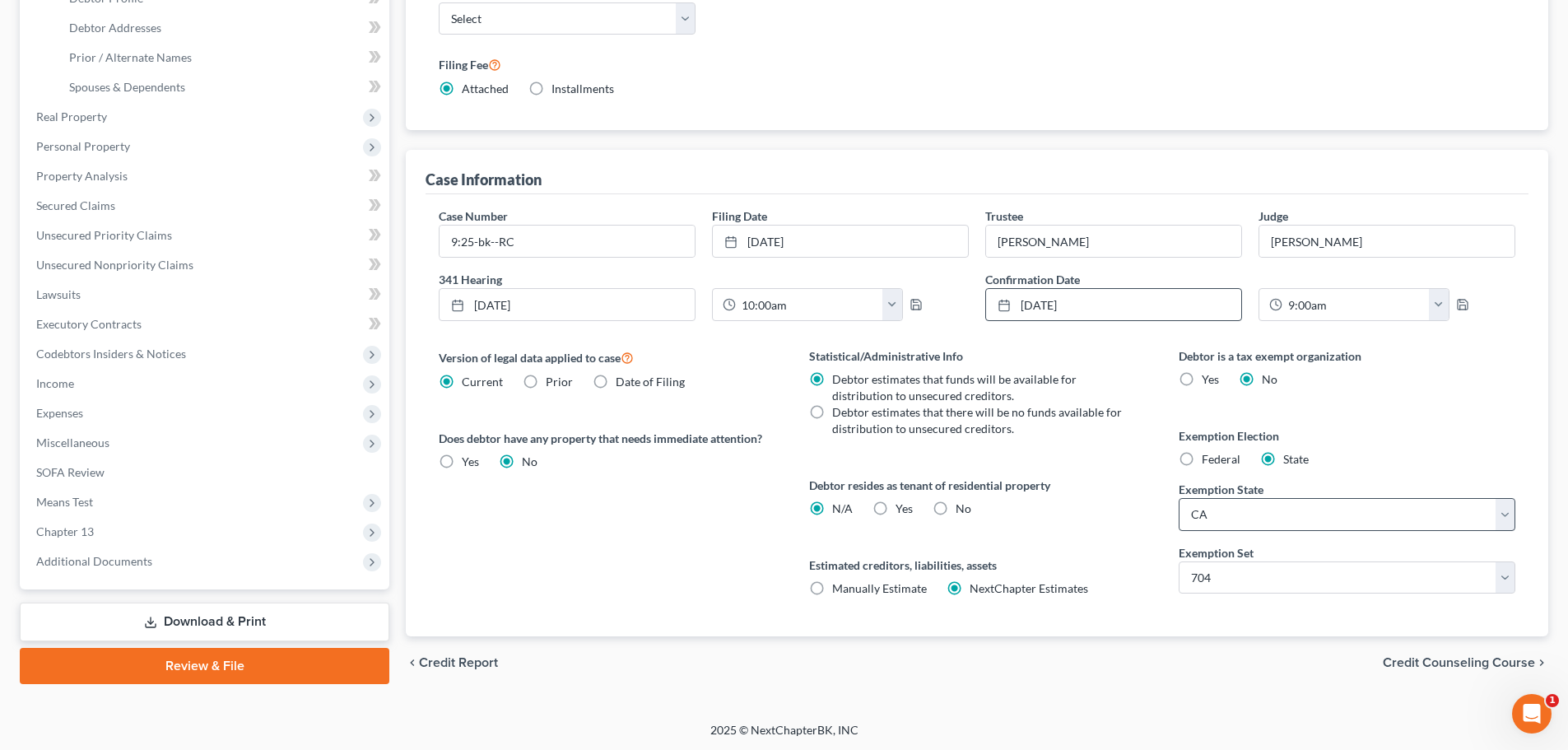
scroll to position [338, 0]
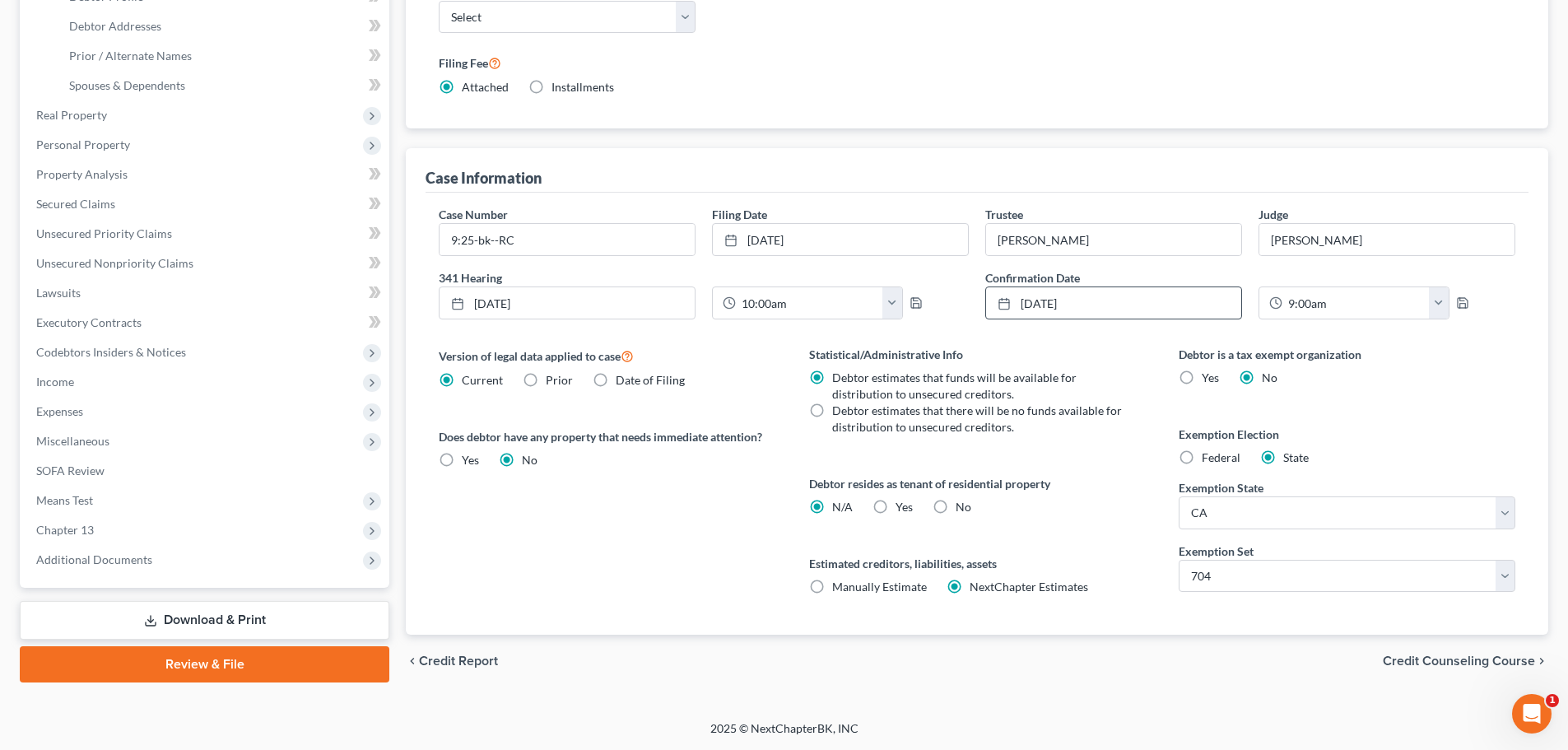
click at [1508, 657] on span "Credit Counseling Course" at bounding box center [1458, 661] width 152 height 14
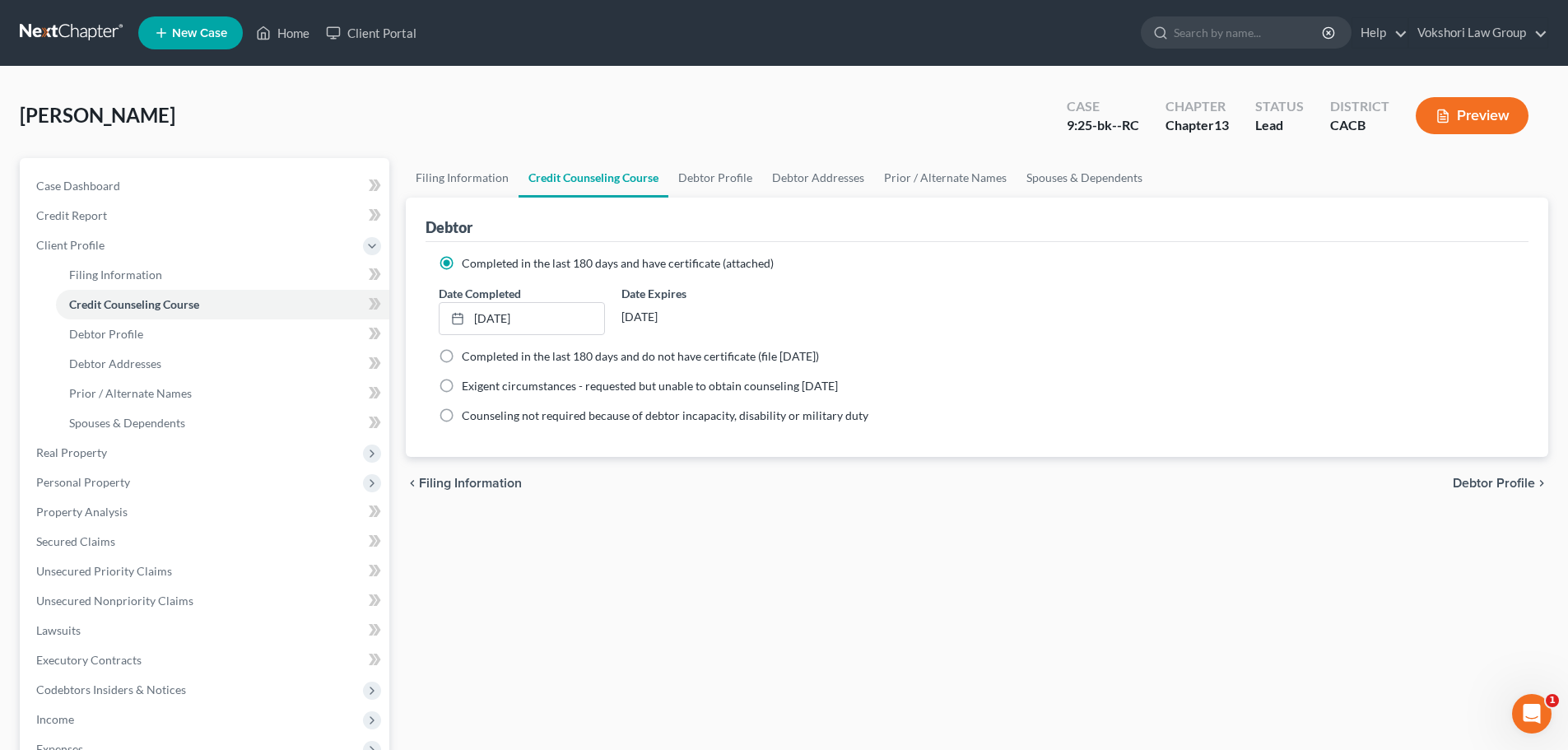
click at [1504, 484] on span "Debtor Profile" at bounding box center [1494, 484] width 82 height 14
select select "0"
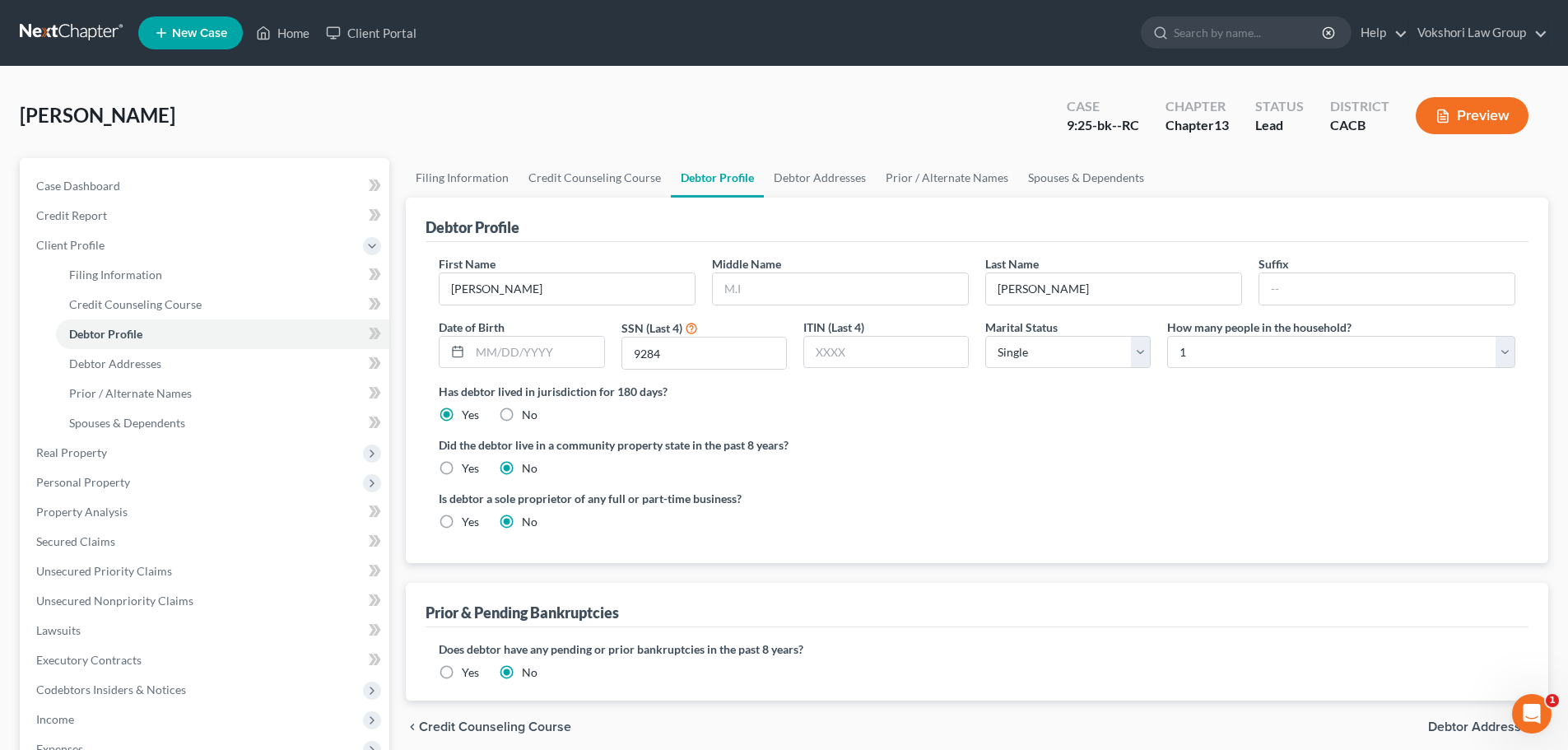
radio input "true"
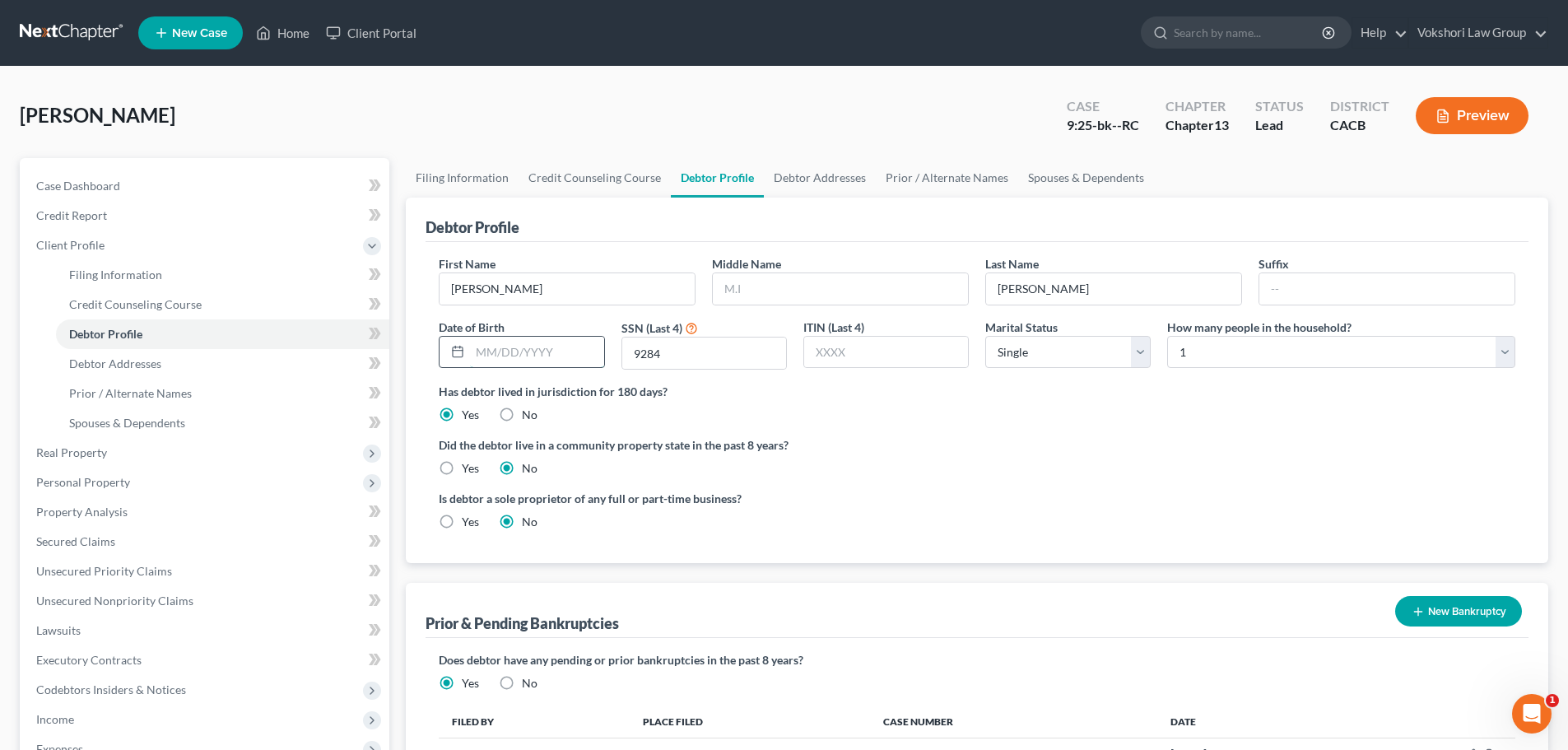
click at [527, 354] on input "text" at bounding box center [537, 352] width 133 height 31
type input "/"
type input "02/22/1956"
click at [461, 466] on label "Yes" at bounding box center [470, 468] width 17 height 16
click at [468, 466] on input "Yes" at bounding box center [473, 465] width 11 height 11
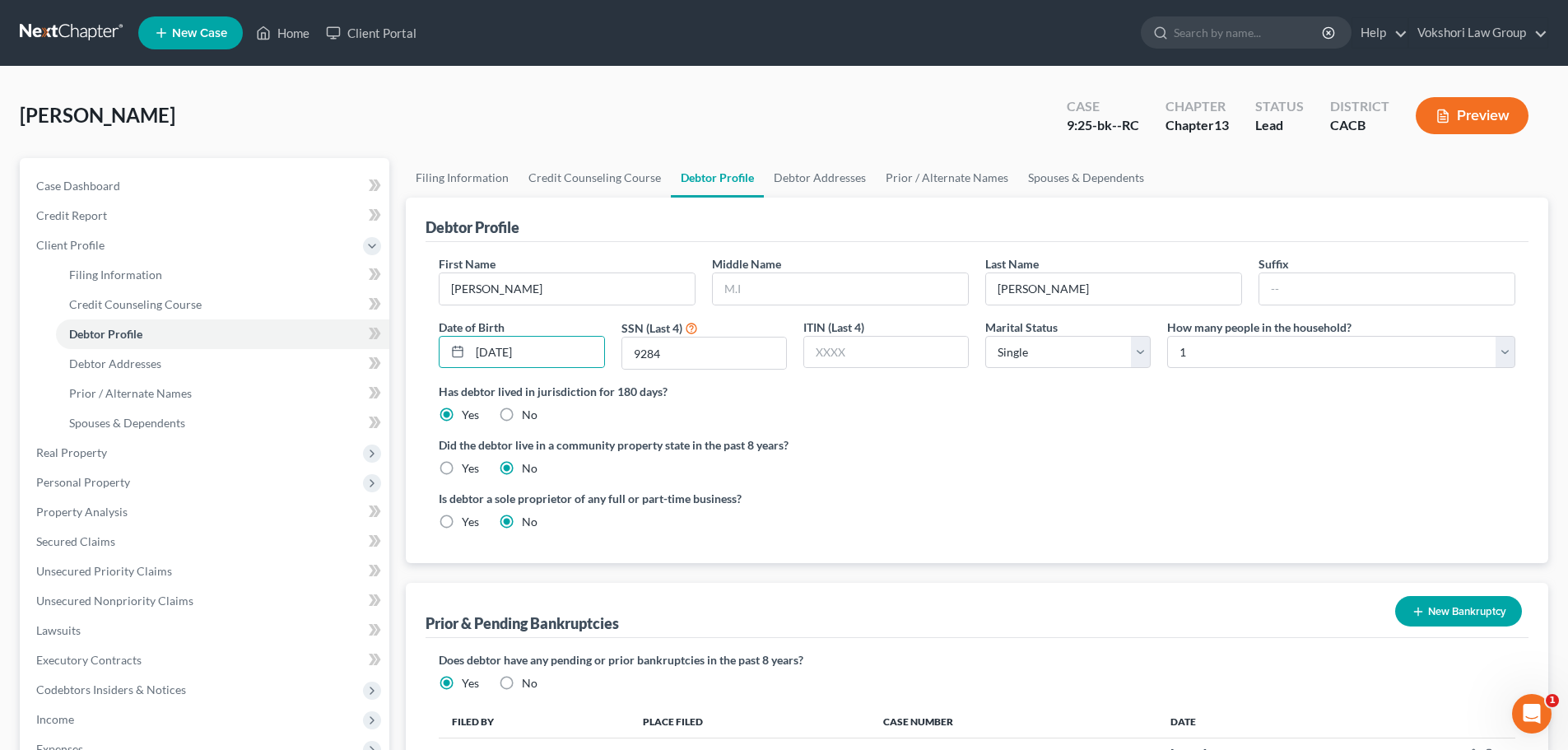
radio input "true"
radio input "false"
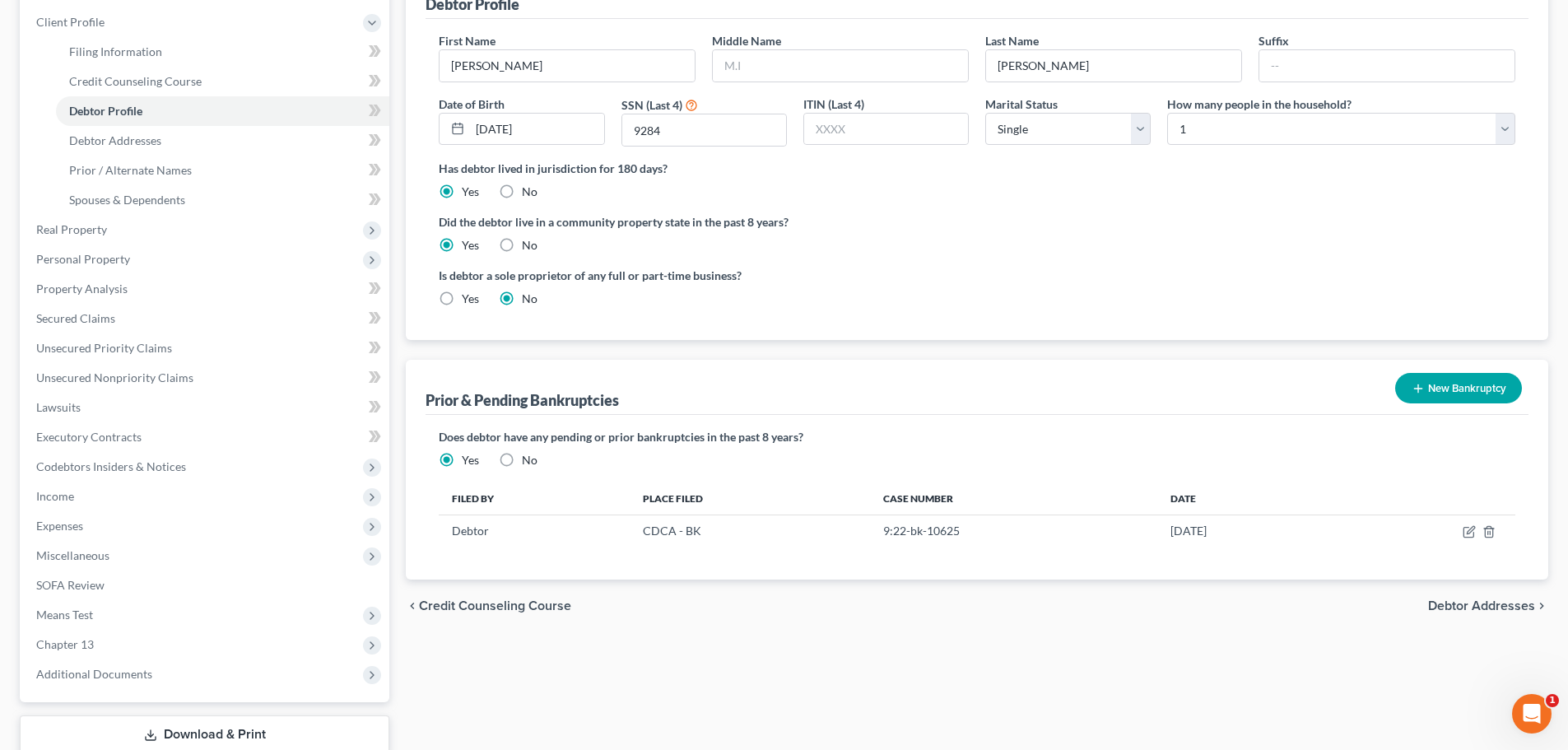
scroll to position [247, 0]
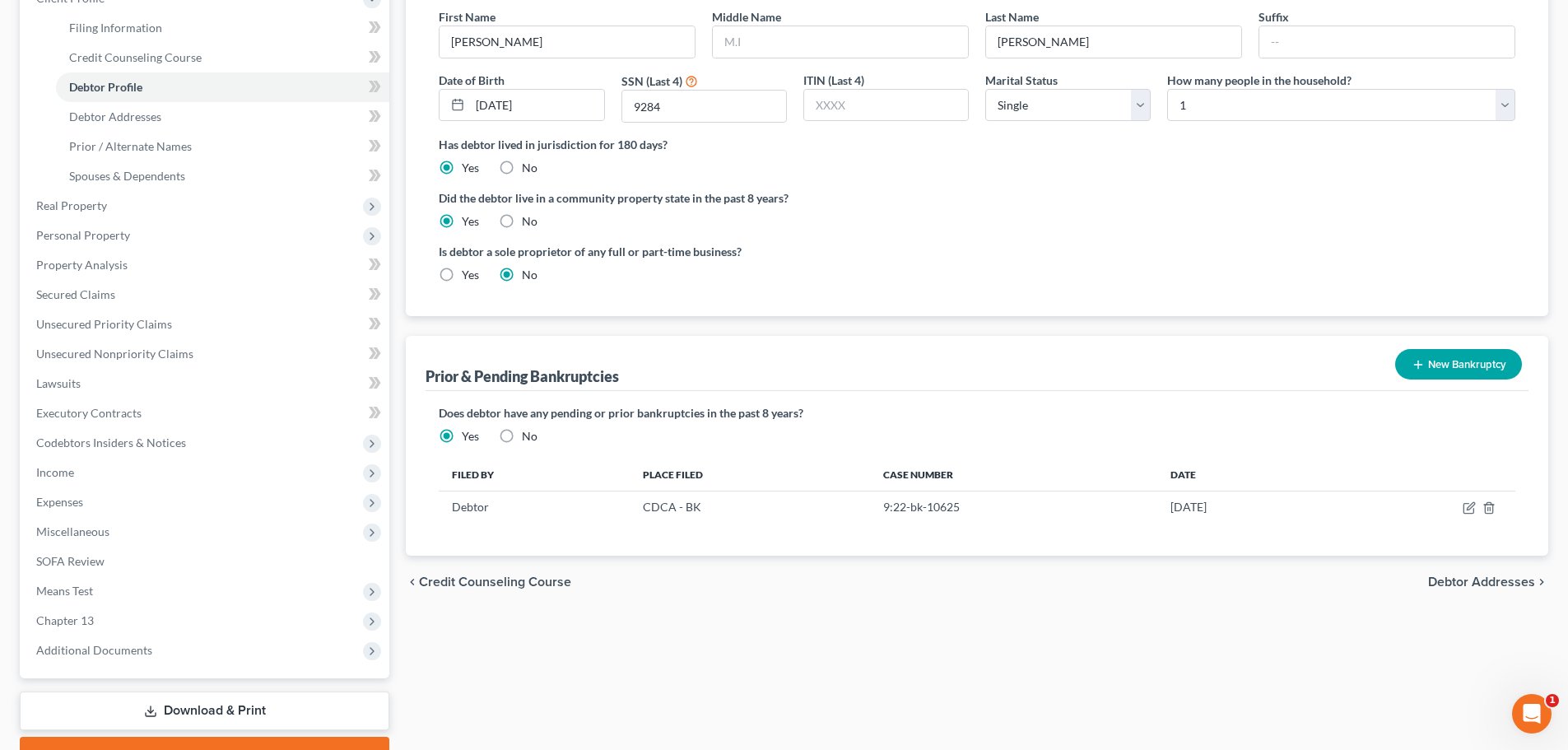
click at [1496, 577] on span "Debtor Addresses" at bounding box center [1481, 583] width 107 height 14
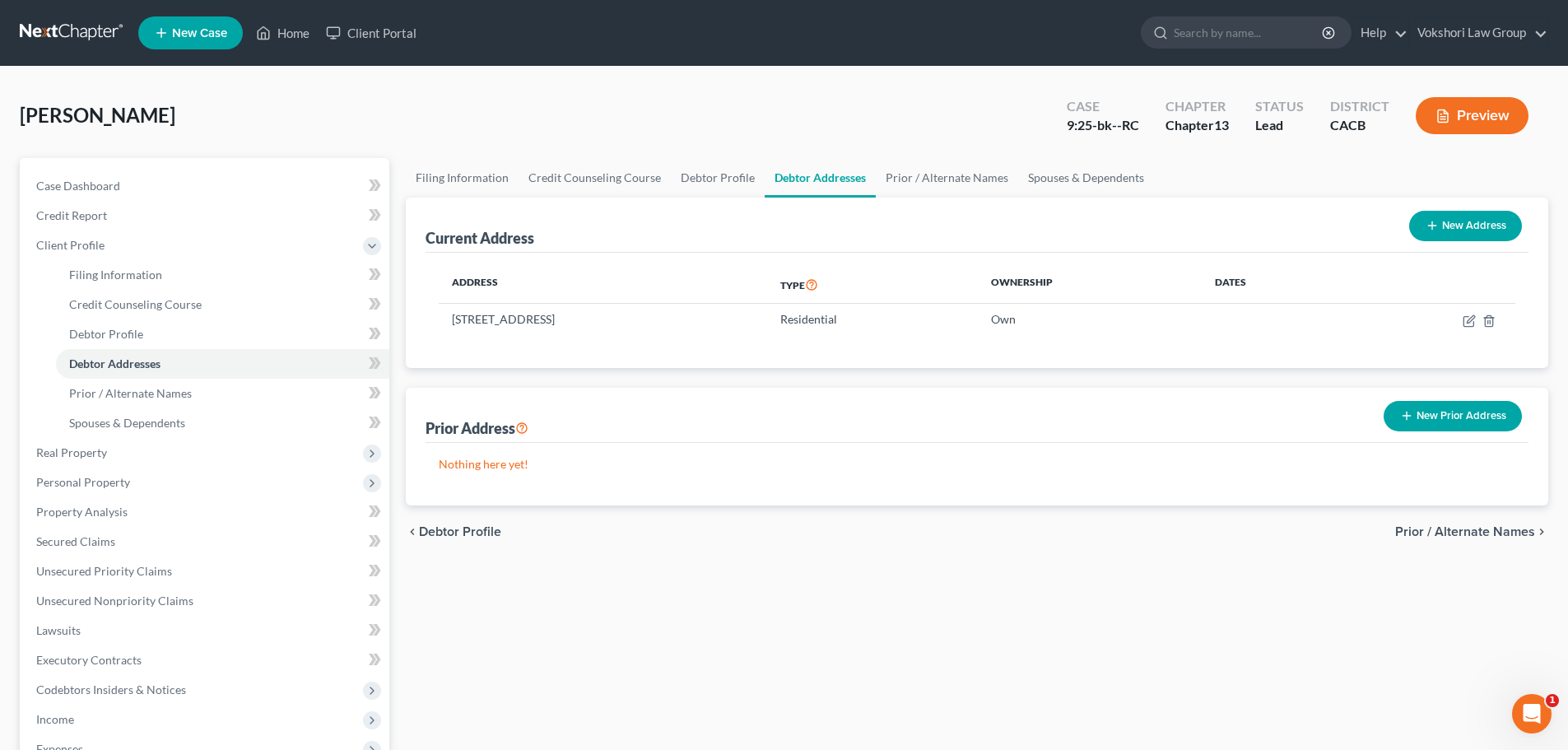
click at [1497, 530] on span "Prior / Alternate Names" at bounding box center [1464, 532] width 140 height 14
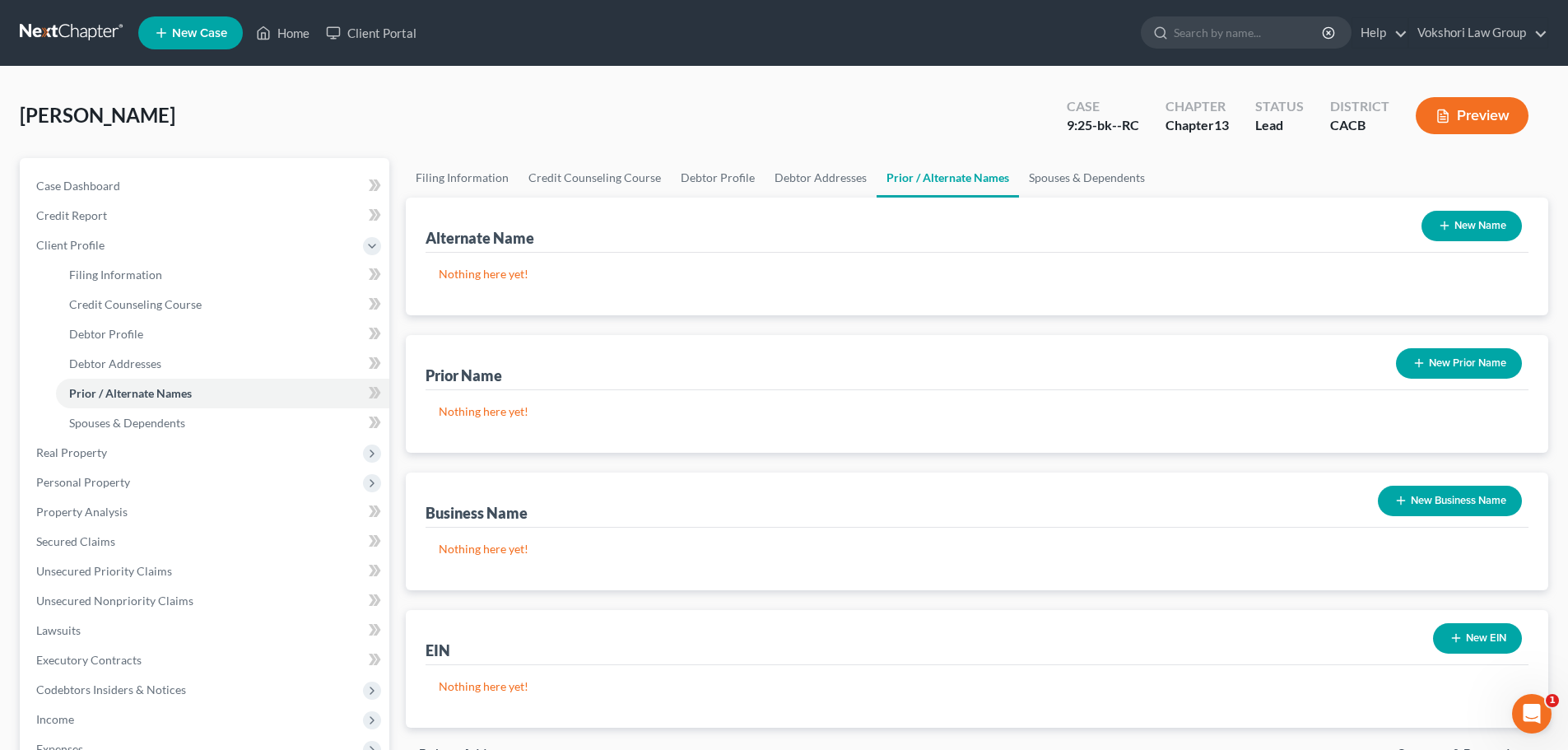
click at [1484, 223] on button "New Name" at bounding box center [1471, 225] width 101 height 30
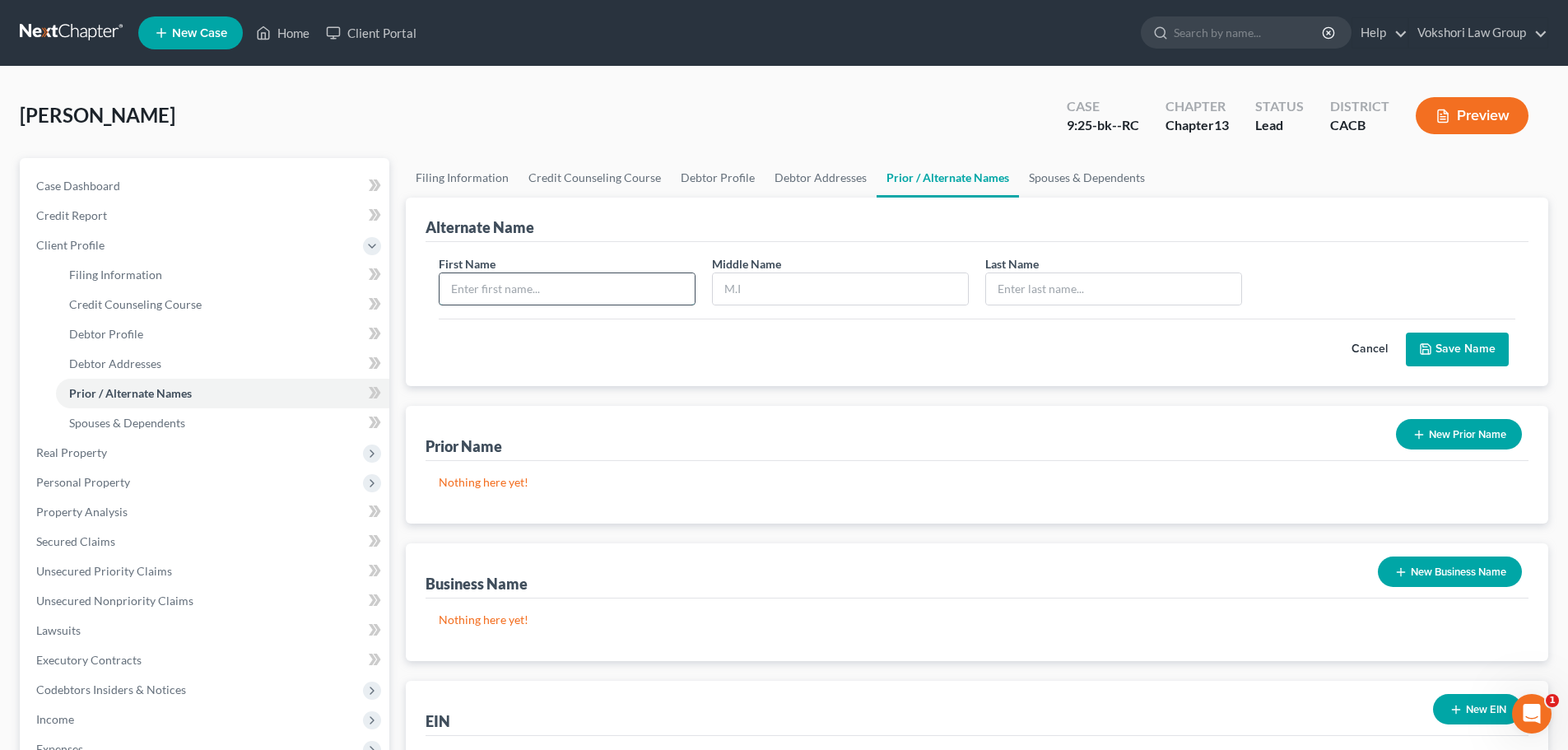
click at [593, 295] on input "text" at bounding box center [567, 288] width 255 height 31
type input "Rosa"
type input "Linda"
type input "Cueva"
click at [1452, 342] on button "Save Name" at bounding box center [1457, 350] width 103 height 35
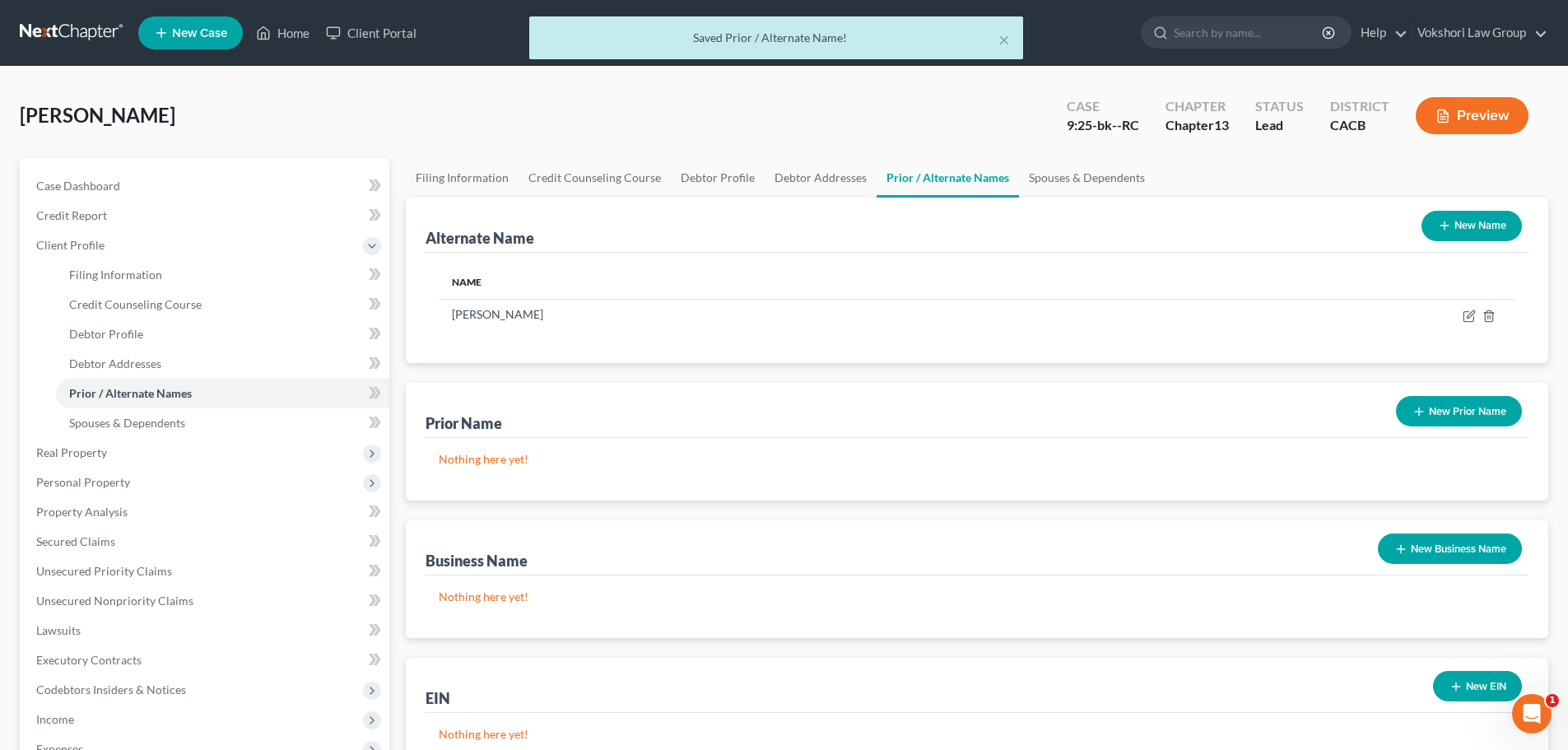
click at [1460, 406] on button "New Prior Name" at bounding box center [1459, 410] width 126 height 30
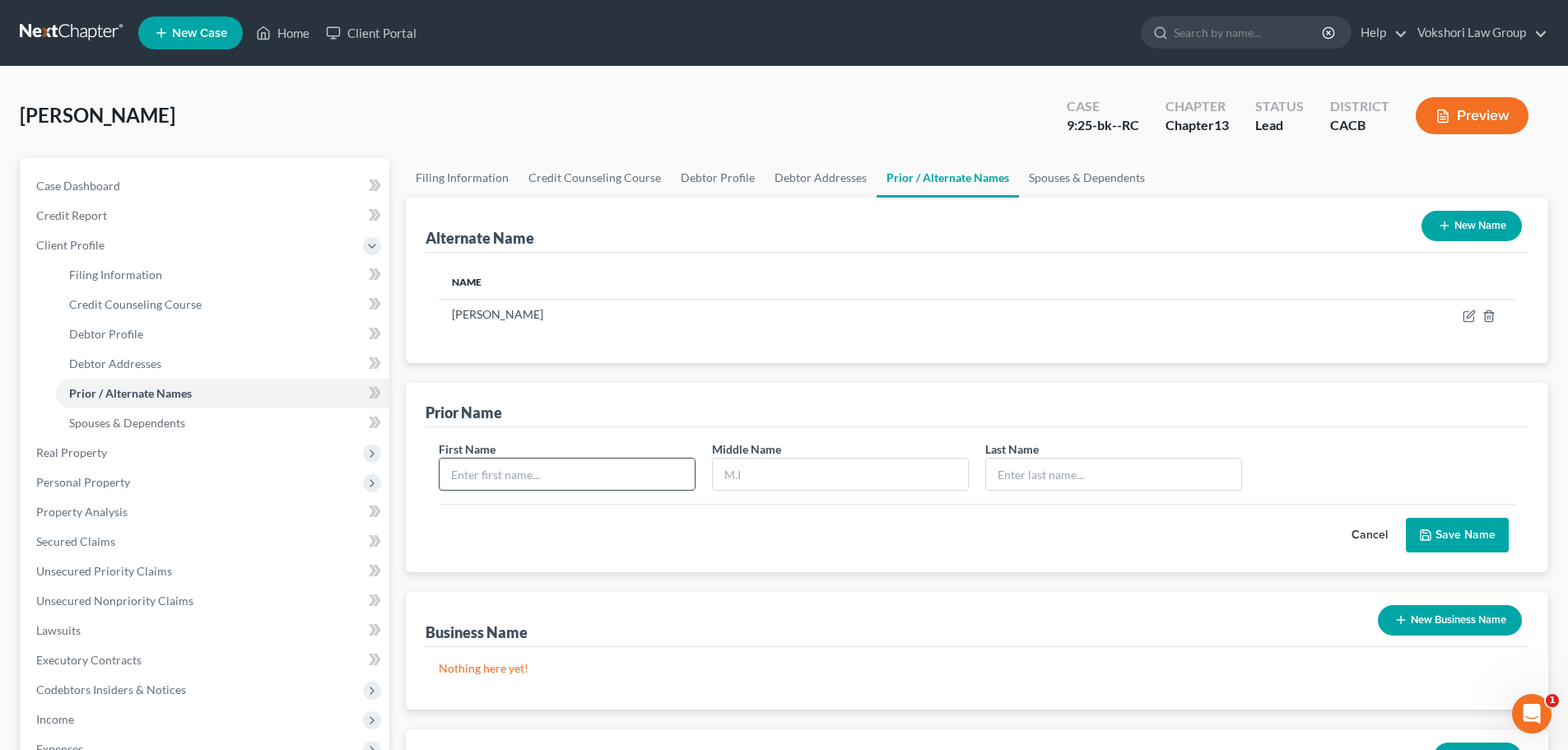
click at [509, 465] on input "text" at bounding box center [567, 474] width 255 height 31
type input "Rosa"
type input "Linda"
type input "Hernandez"
click at [1480, 525] on button "Save Name" at bounding box center [1457, 535] width 103 height 35
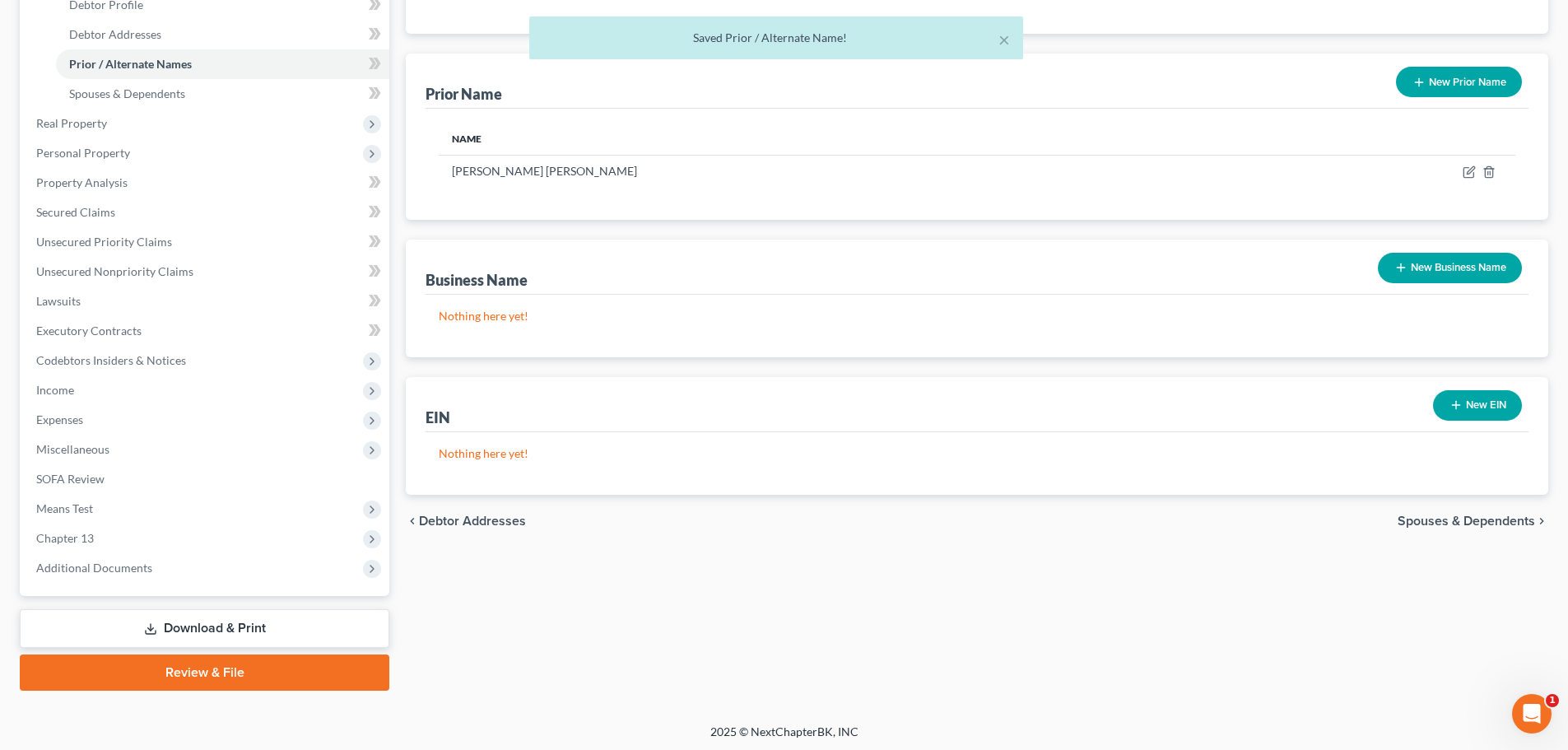
click at [1505, 520] on span "Spouses & Dependents" at bounding box center [1466, 522] width 137 height 14
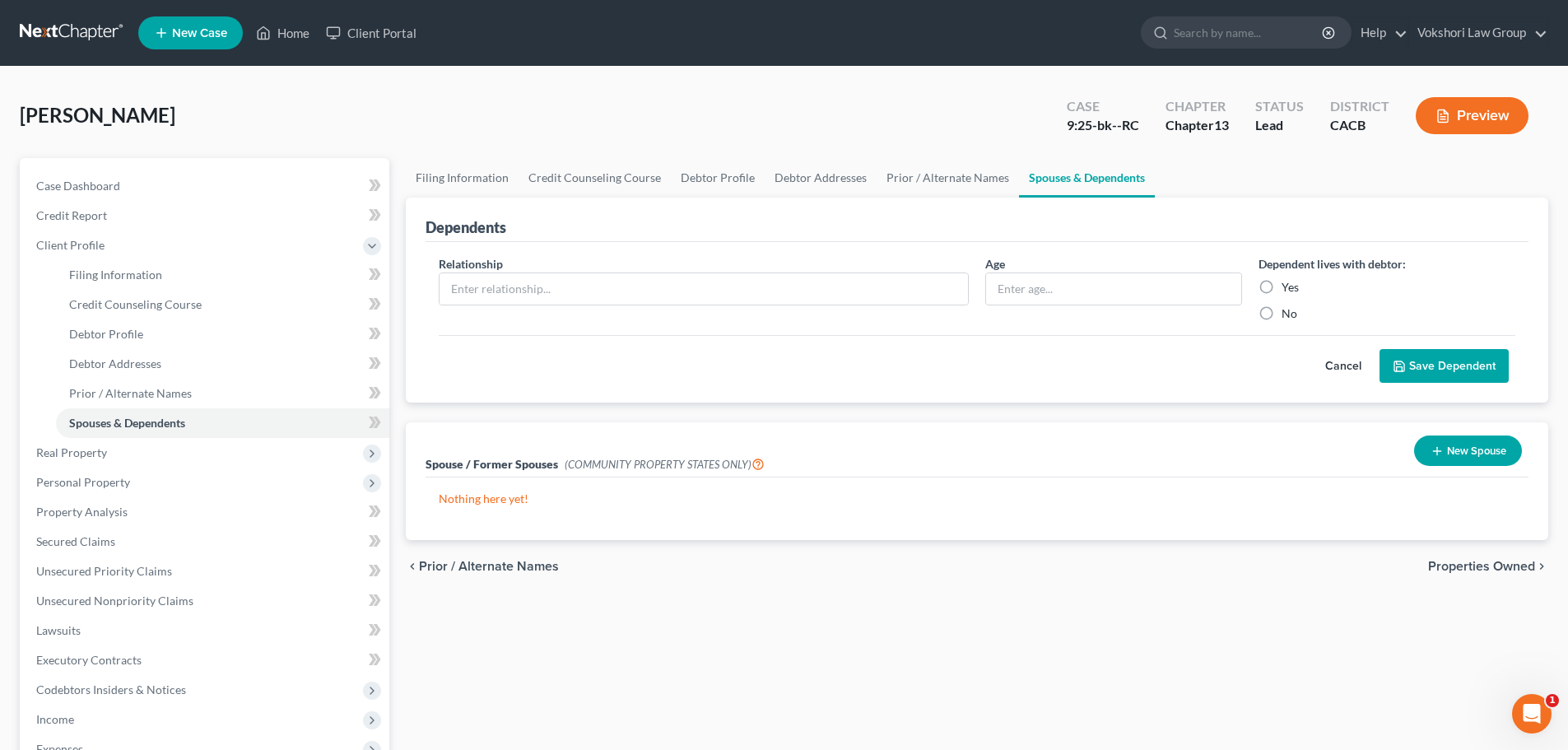
click at [1499, 562] on span "Properties Owned" at bounding box center [1481, 567] width 107 height 14
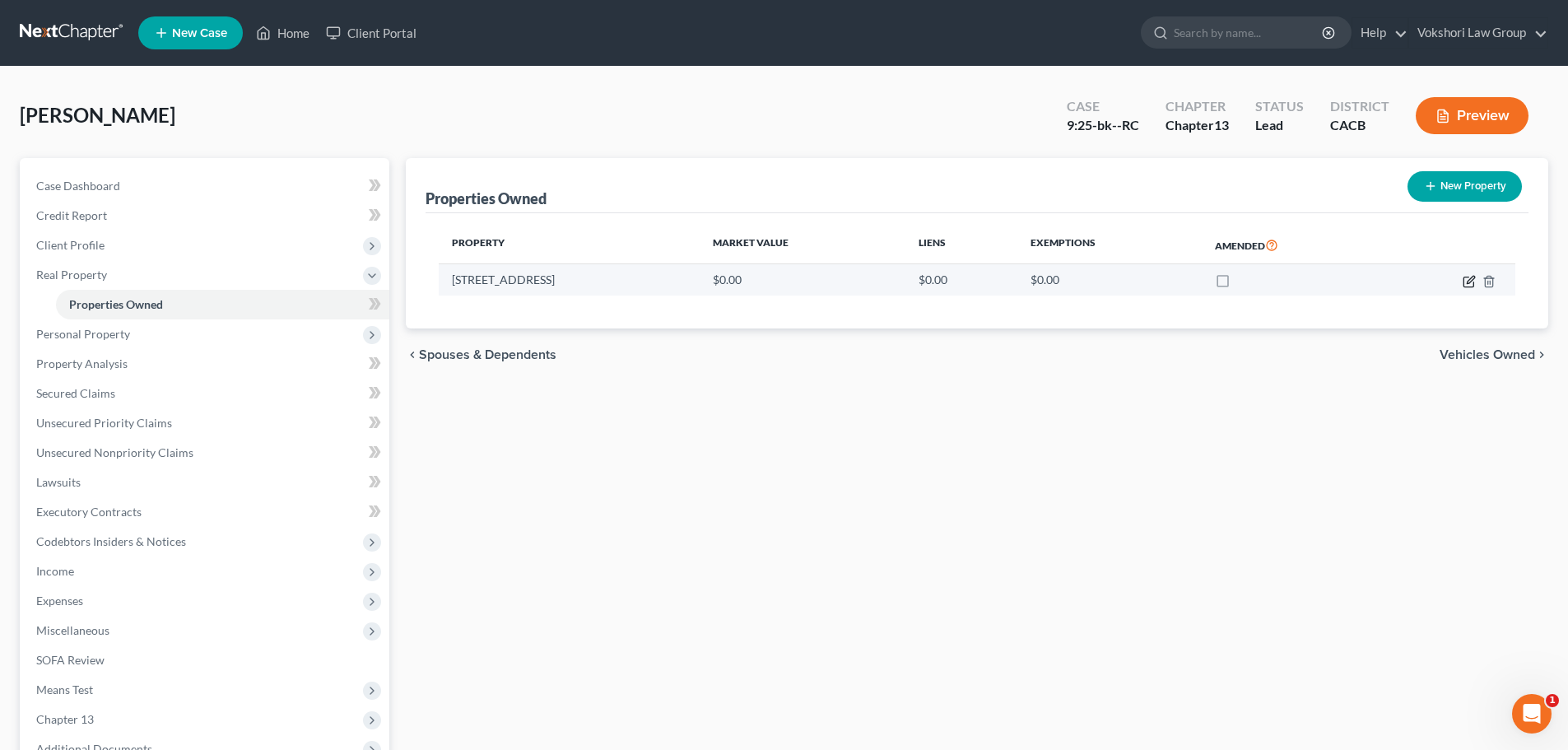
click at [1467, 283] on icon "button" at bounding box center [1470, 280] width 8 height 8
select select "4"
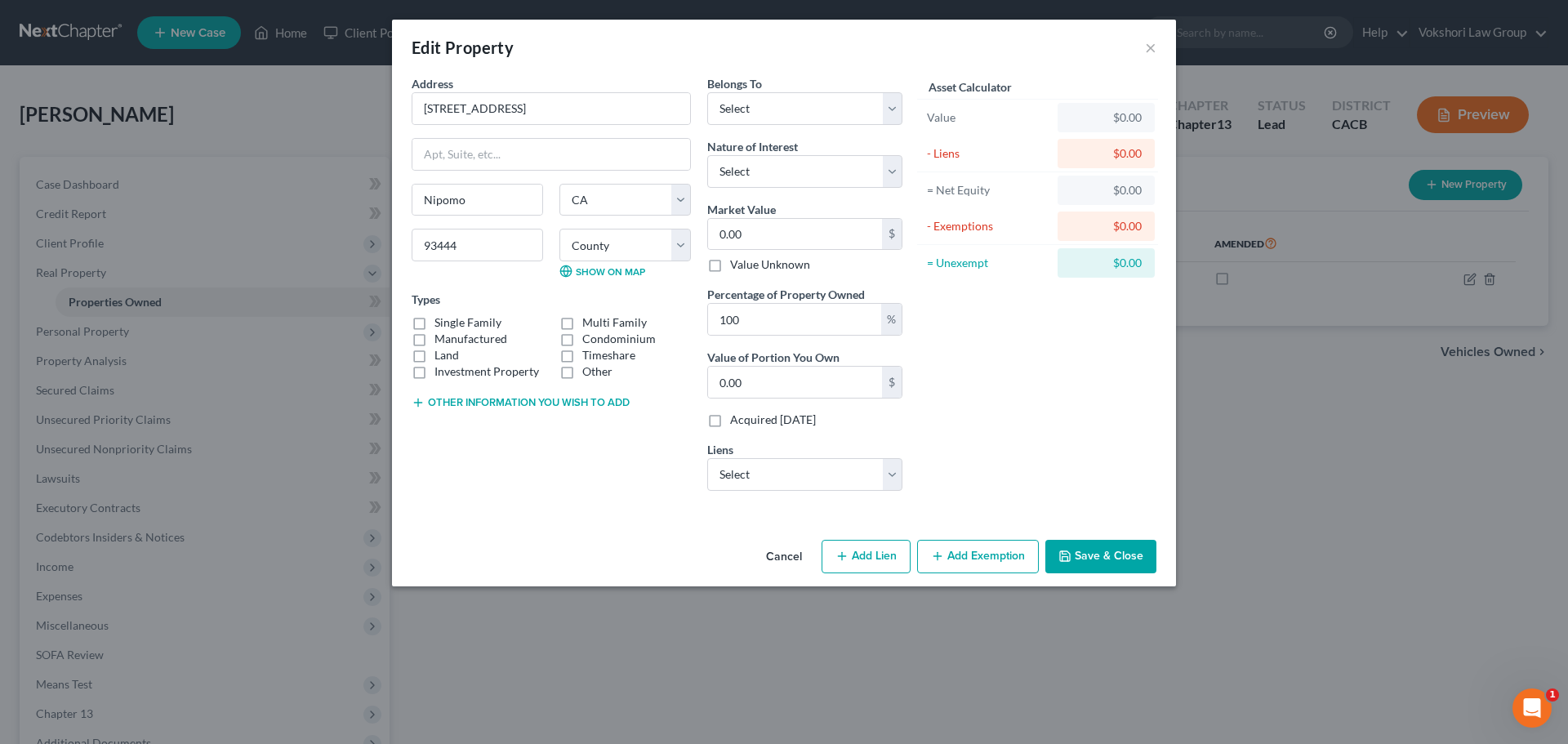
drag, startPoint x: 419, startPoint y: 323, endPoint x: 487, endPoint y: 334, distance: 68.9
click at [435, 323] on label "Single Family" at bounding box center [468, 323] width 67 height 16
click at [440, 323] on input "Single Family" at bounding box center [445, 320] width 11 height 11
checkbox input "true"
click at [887, 109] on select "Select Debtor 1 Only Debtor 2 Only Debtor 1 And Debtor 2 Only At Least One Of T…" at bounding box center [804, 108] width 195 height 33
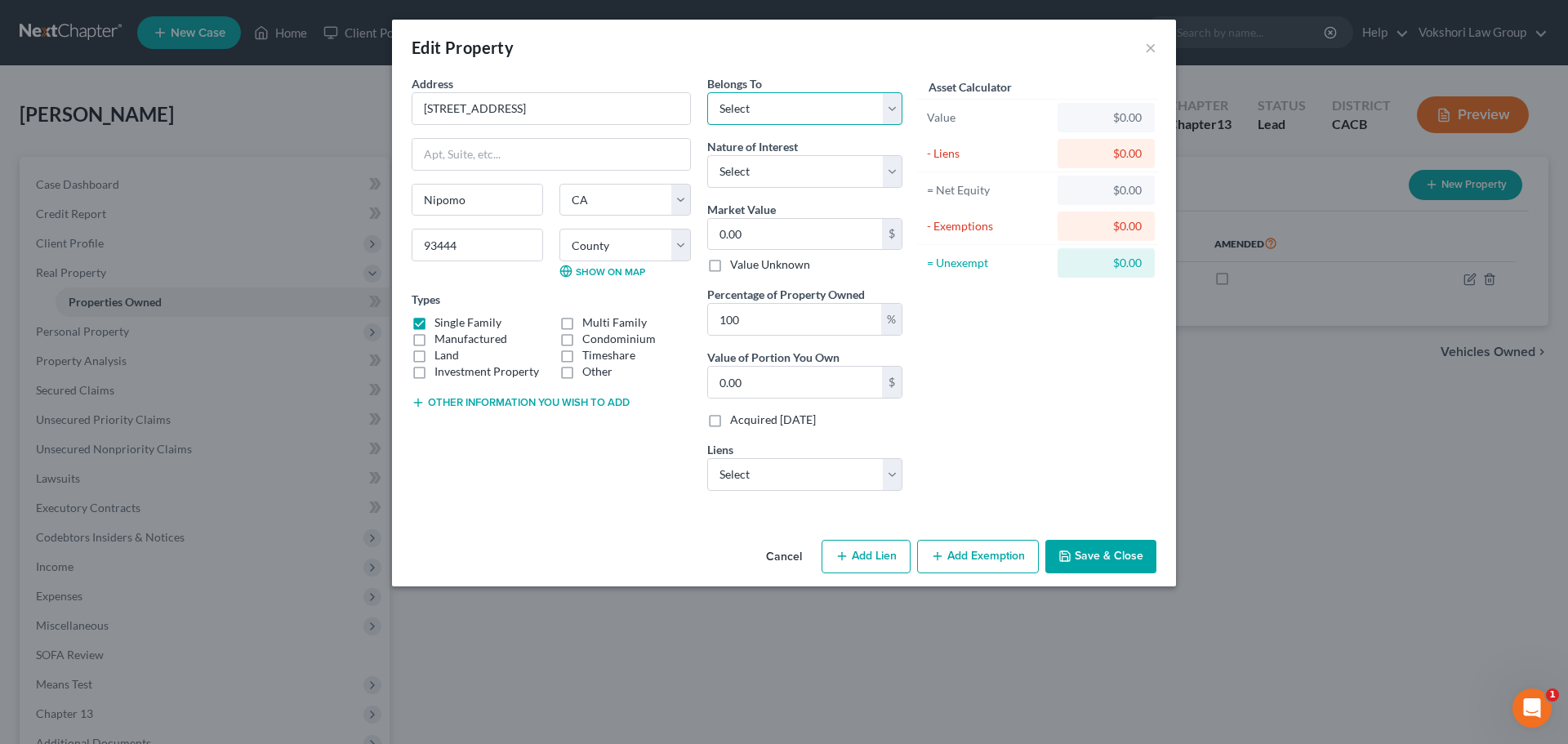
select select "0"
click at [707, 92] on select "Select Debtor 1 Only Debtor 2 Only Debtor 1 And Debtor 2 Only At Least One Of T…" at bounding box center [804, 108] width 195 height 33
click at [890, 167] on select "Select Fee Simple Joint Tenant Life Estate Equitable Interest Future Interest T…" at bounding box center [804, 172] width 195 height 33
select select "0"
click at [707, 156] on select "Select Fee Simple Joint Tenant Life Estate Equitable Interest Future Interest T…" at bounding box center [804, 172] width 195 height 33
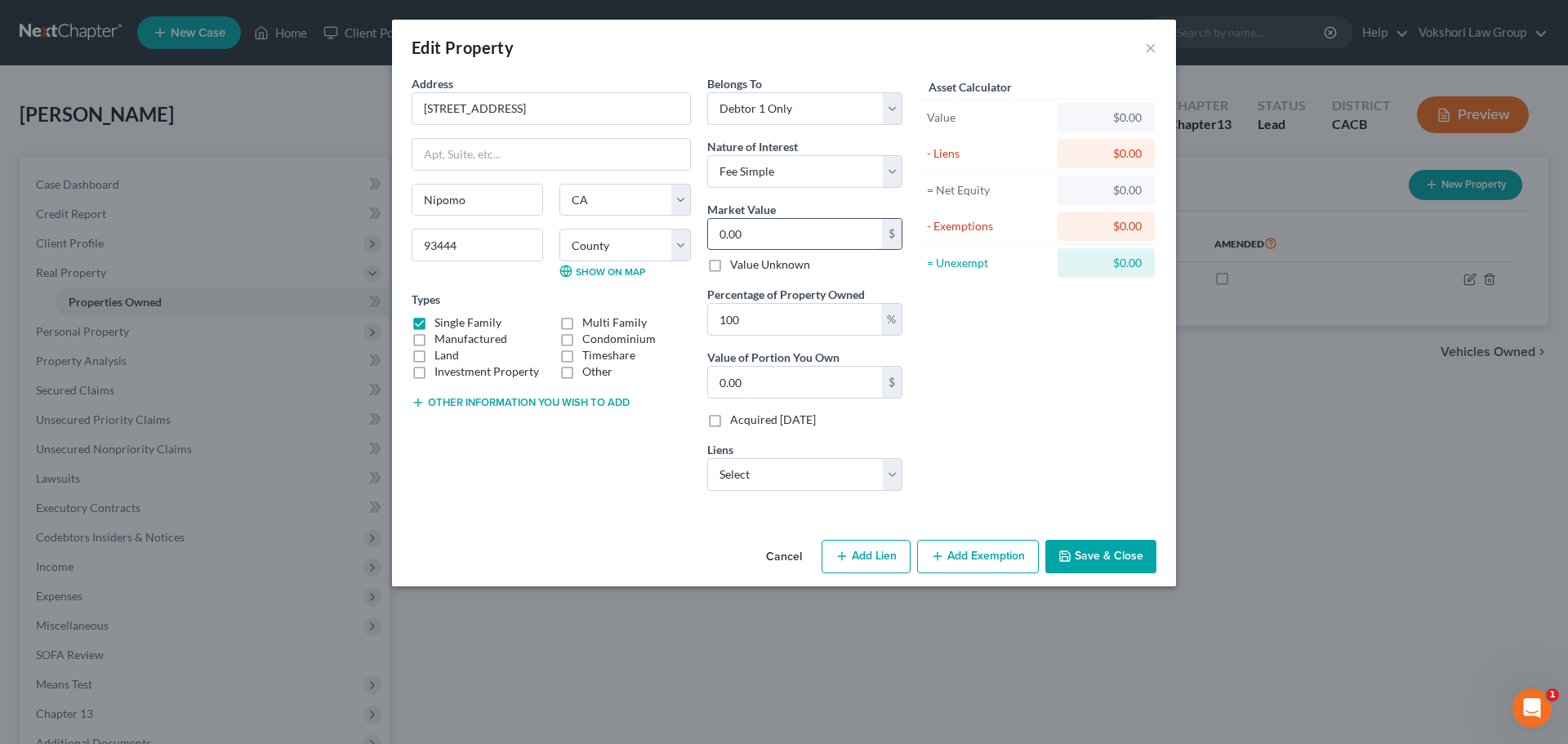
type input "5"
type input "5.00"
type input "54"
type input "54.00"
type input "543"
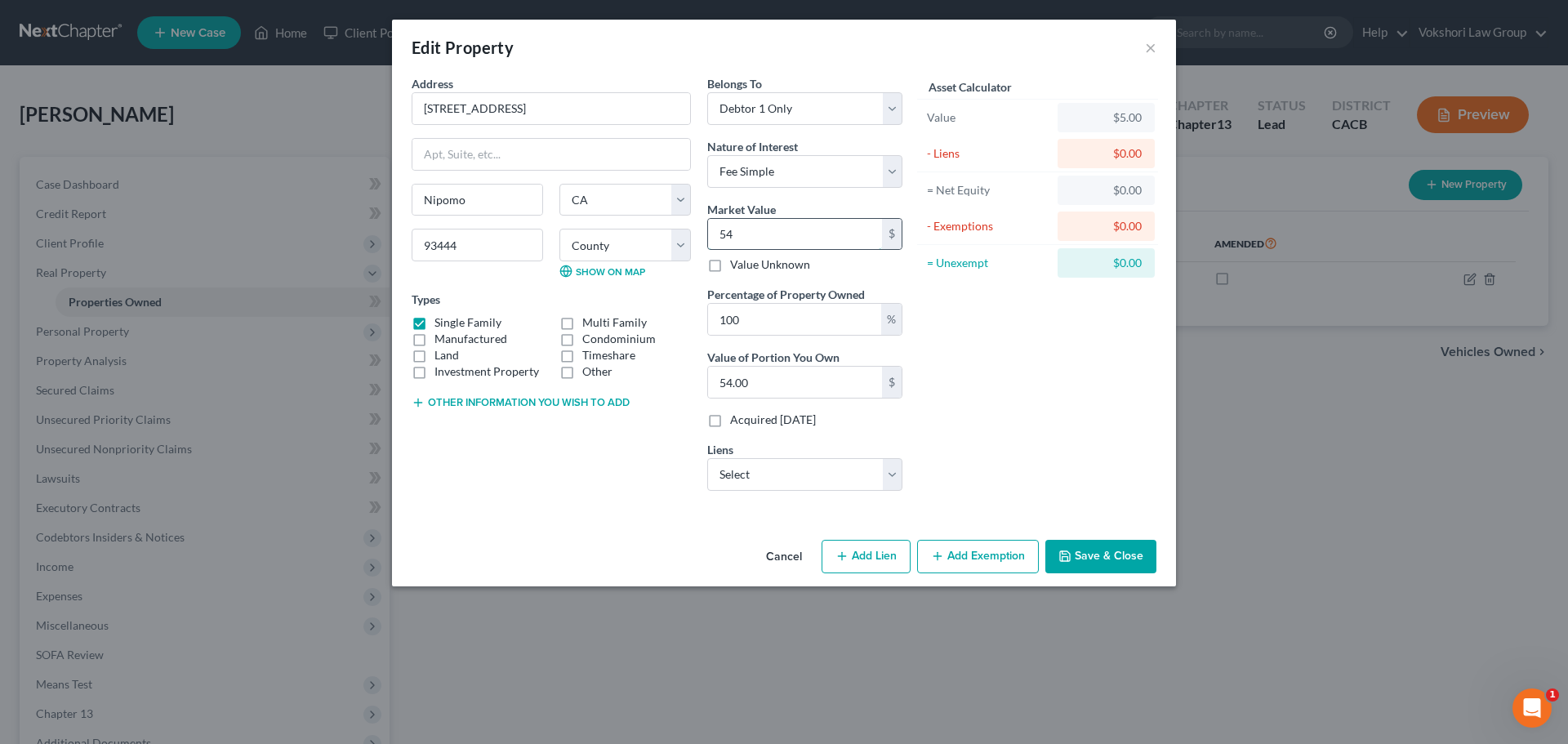
type input "543.00"
type input "5435"
type input "5,435.00"
type input "5,4350"
type input "54,350.00"
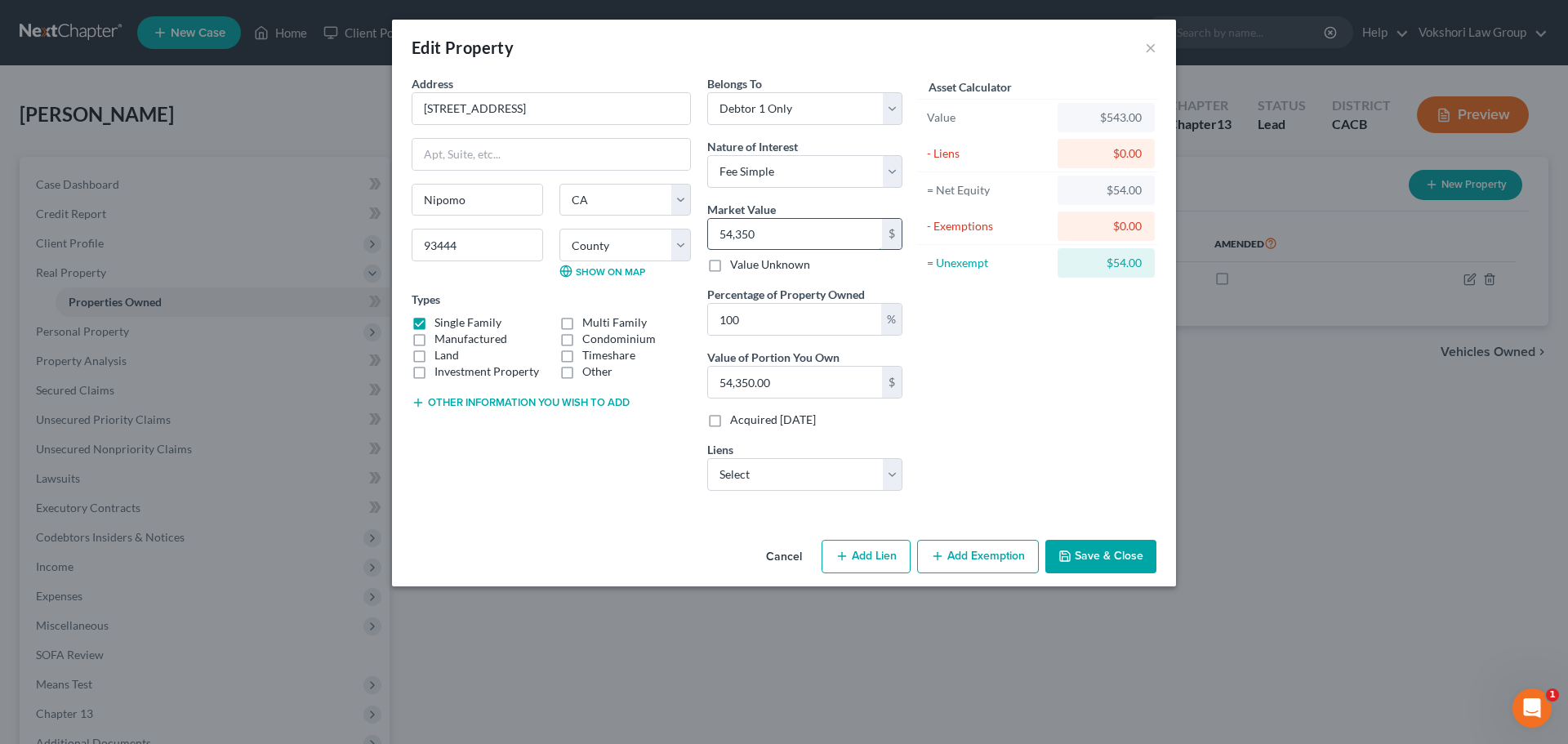
type input "54,3500"
type input "543,500.00"
type input "543,500"
click at [892, 479] on select "Select Nr/Sms/Cal - $0.00 Wells Fargo Home Mortg - $0.00 Wfbna Hl - $0.00 Capit…" at bounding box center [804, 474] width 195 height 33
click at [1021, 475] on div "Asset Calculator Value $543,500.00 - Liens $0.00 = Net Equity $543.00 - Exempti…" at bounding box center [1037, 289] width 254 height 429
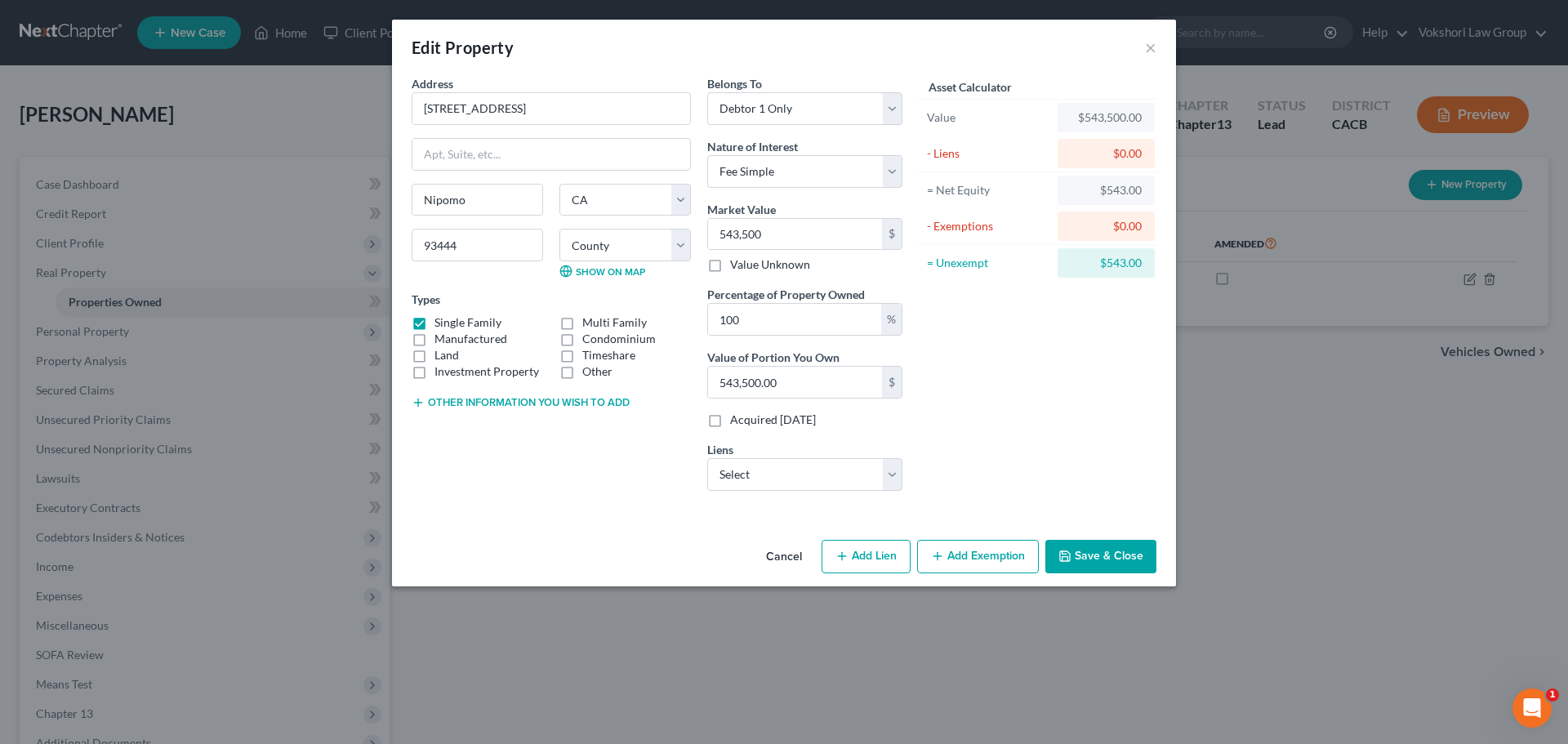
click at [1110, 559] on button "Save & Close" at bounding box center [1101, 557] width 111 height 35
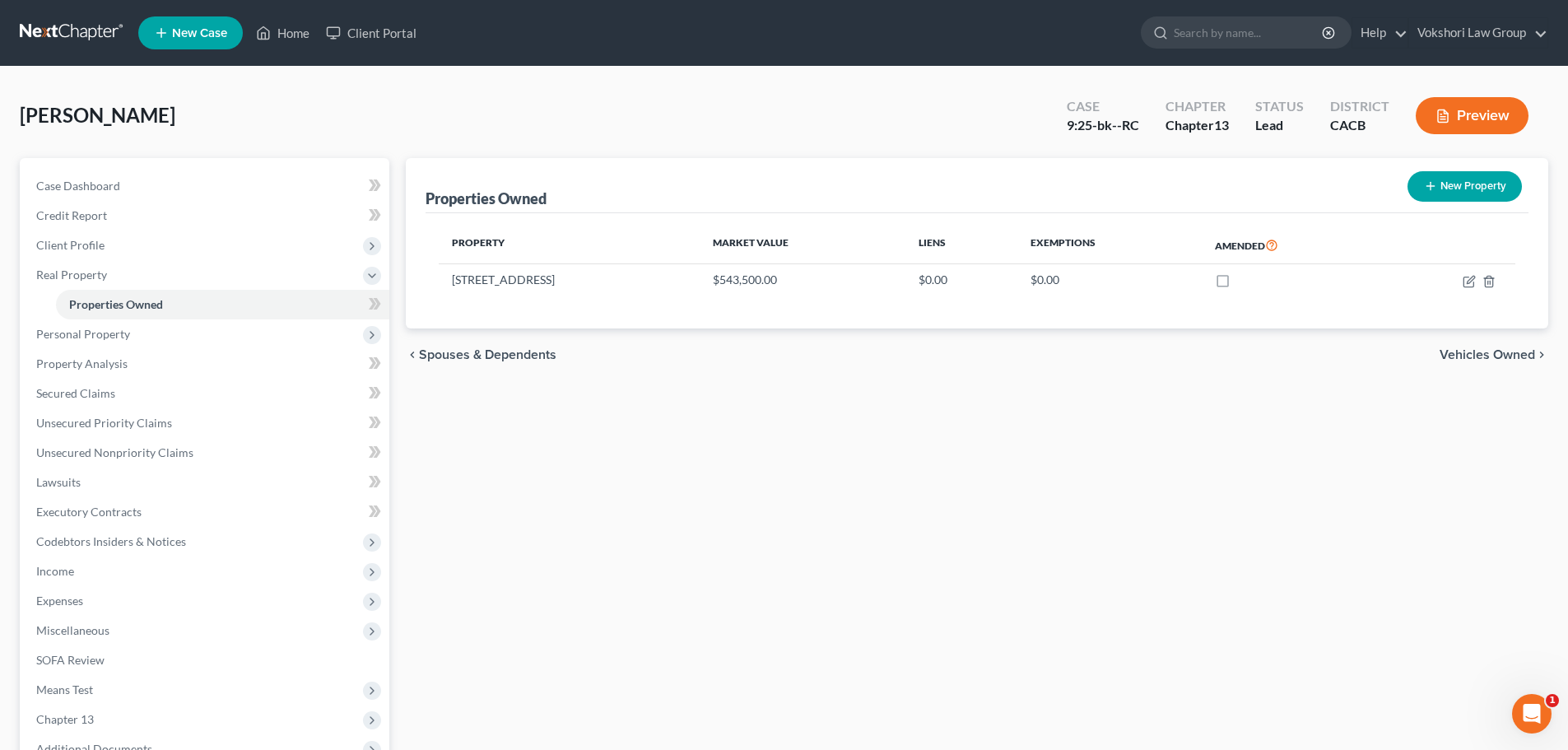
click at [1523, 352] on span "Vehicles Owned" at bounding box center [1487, 355] width 96 height 14
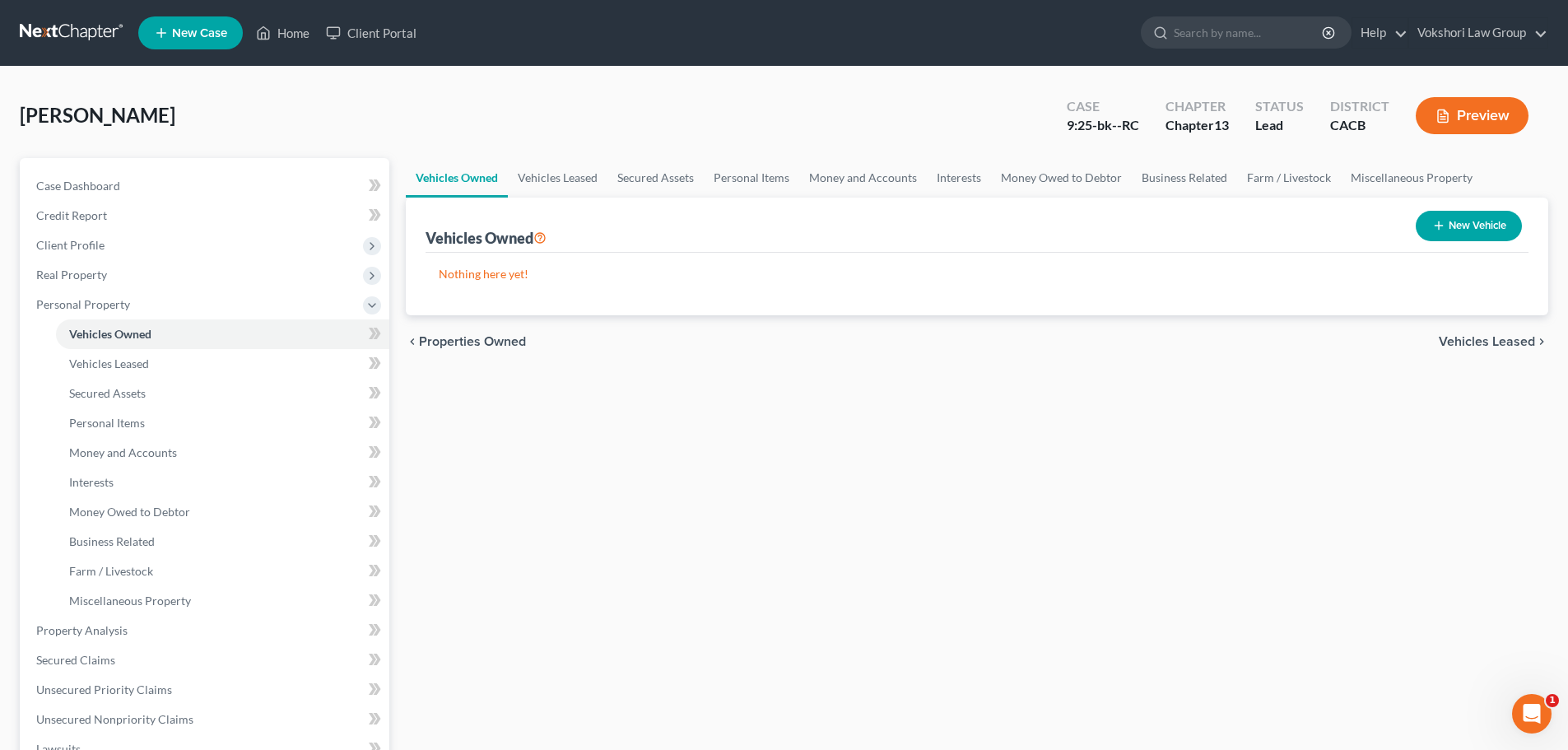
click at [1492, 223] on button "New Vehicle" at bounding box center [1469, 225] width 106 height 30
select select "0"
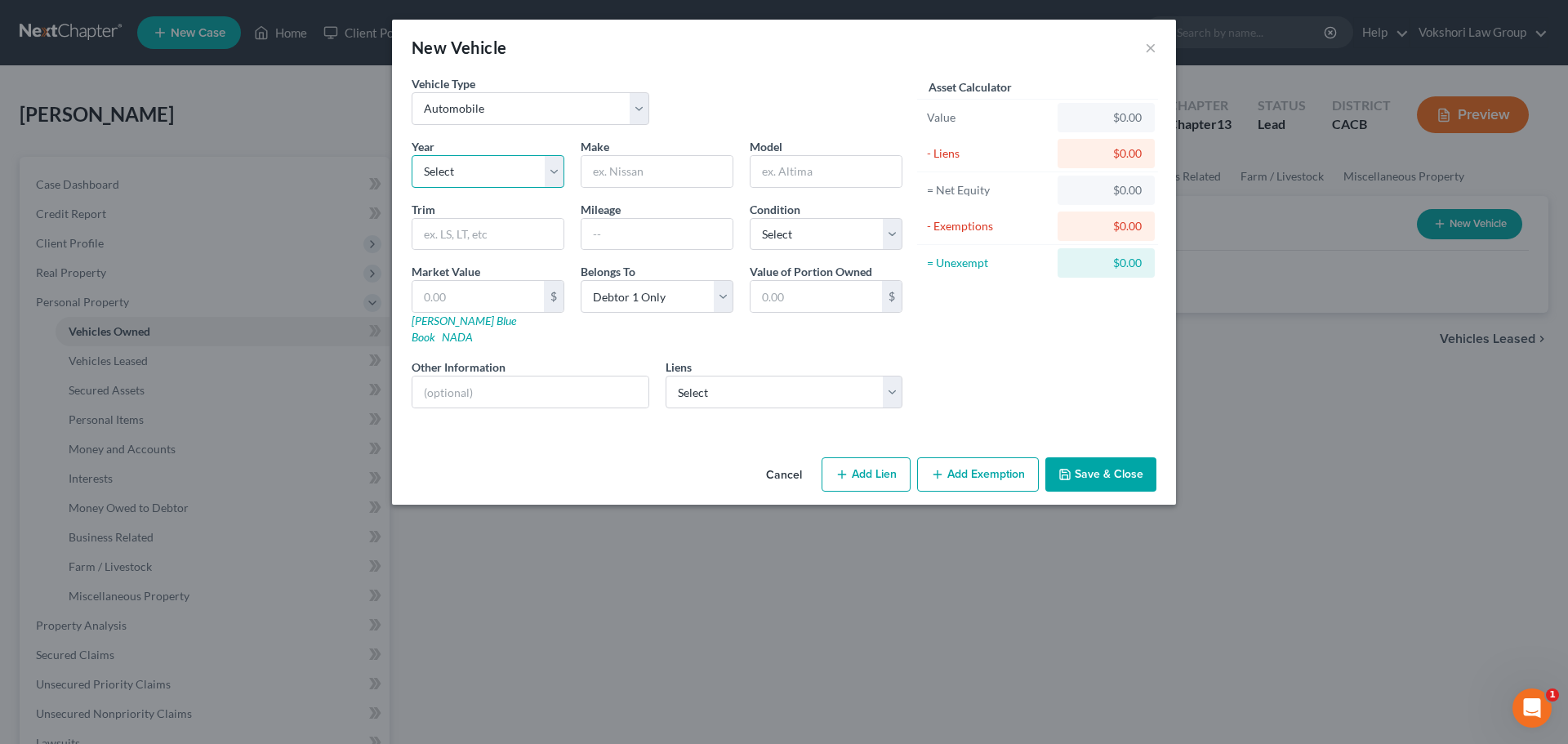
click at [554, 177] on select "Select 2026 2025 2024 2023 2022 2021 2020 2019 2018 2017 2016 2015 2014 2013 20…" at bounding box center [487, 172] width 153 height 33
select select "13"
click at [412, 156] on select "Select 2026 2025 2024 2023 2022 2021 2020 2019 2018 2017 2016 2015 2014 2013 20…" at bounding box center [487, 172] width 153 height 33
click at [693, 178] on input "text" at bounding box center [656, 172] width 151 height 31
type input "Chrysler"
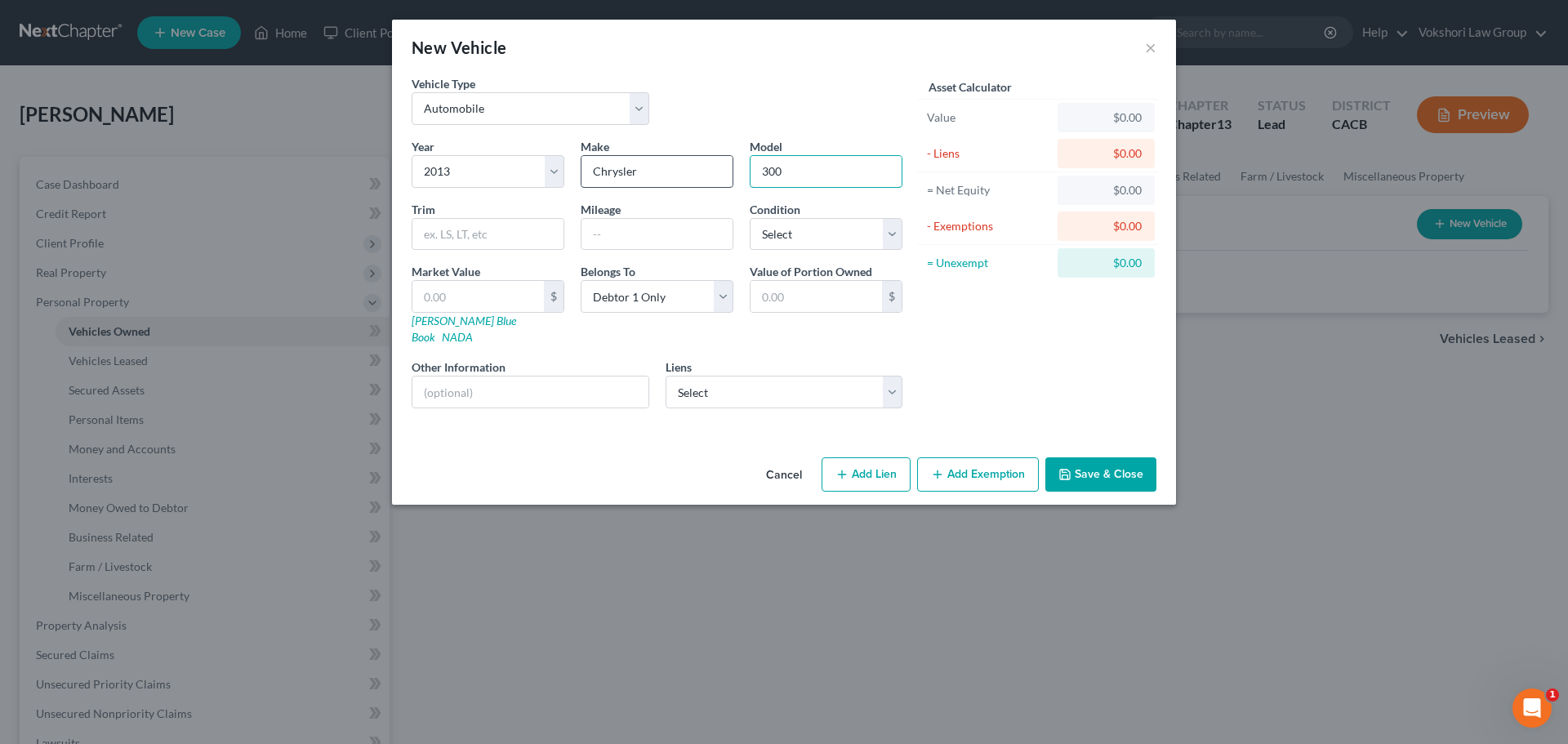
type input "300"
type input "180000"
click at [889, 238] on select "Select Excellent Very Good Good Fair Poor" at bounding box center [825, 234] width 153 height 33
select select "4"
click at [749, 218] on select "Select Excellent Very Good Good Fair Poor" at bounding box center [825, 234] width 153 height 33
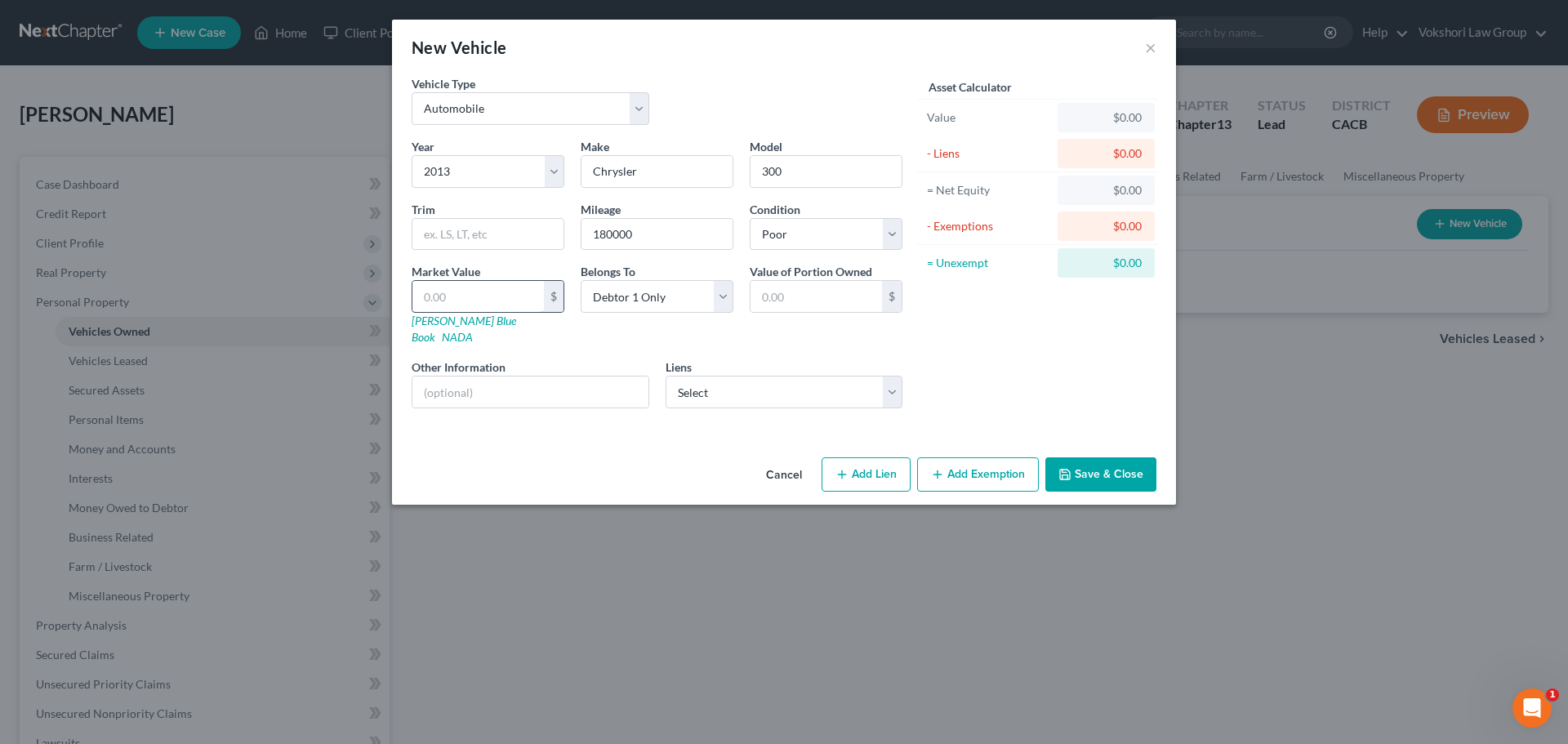
click at [459, 293] on input "text" at bounding box center [478, 297] width 131 height 31
type input "4"
type input "4.00"
type input "45"
type input "45.00"
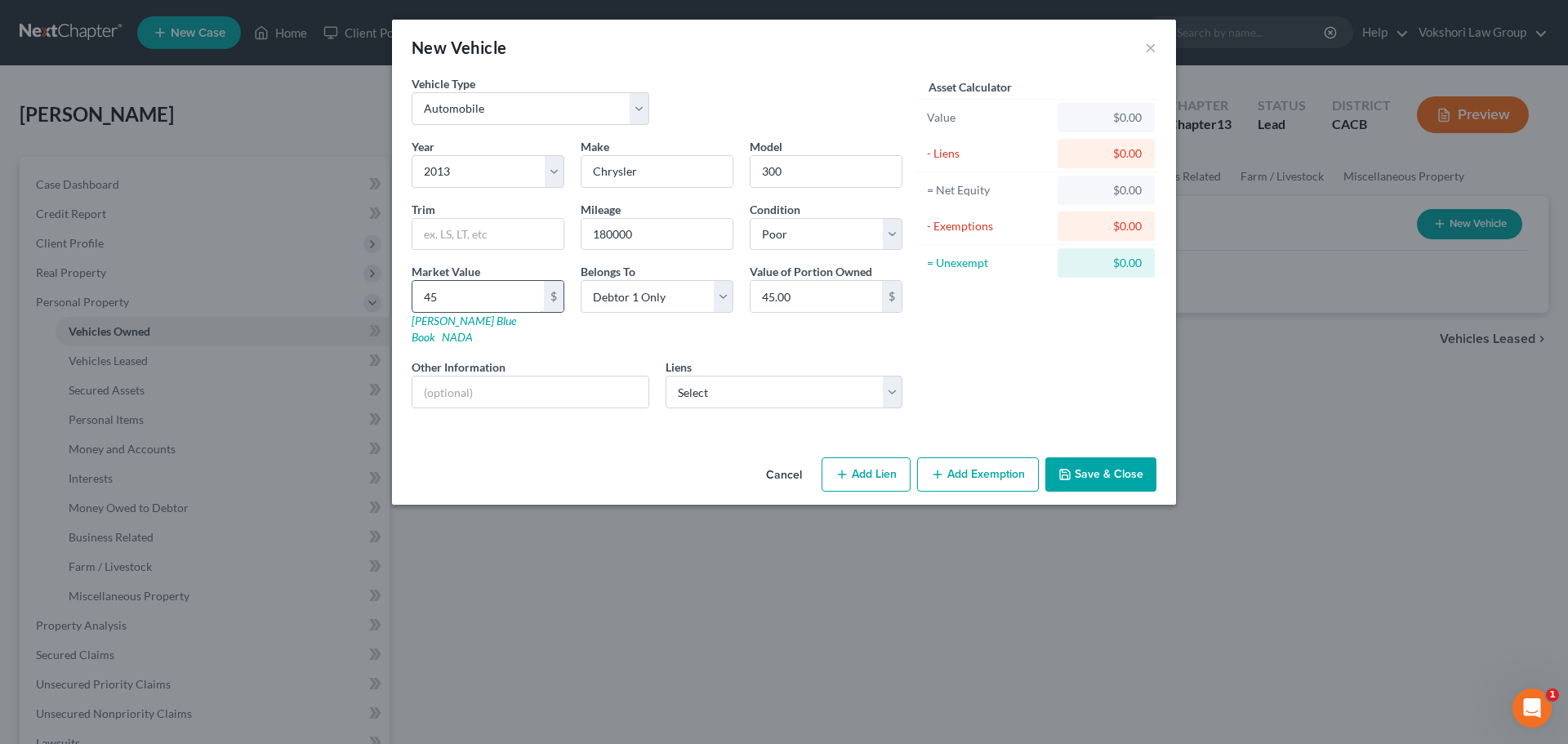
type input "450"
type input "450.00"
type input "4500"
type input "4,500.00"
type input "4,500"
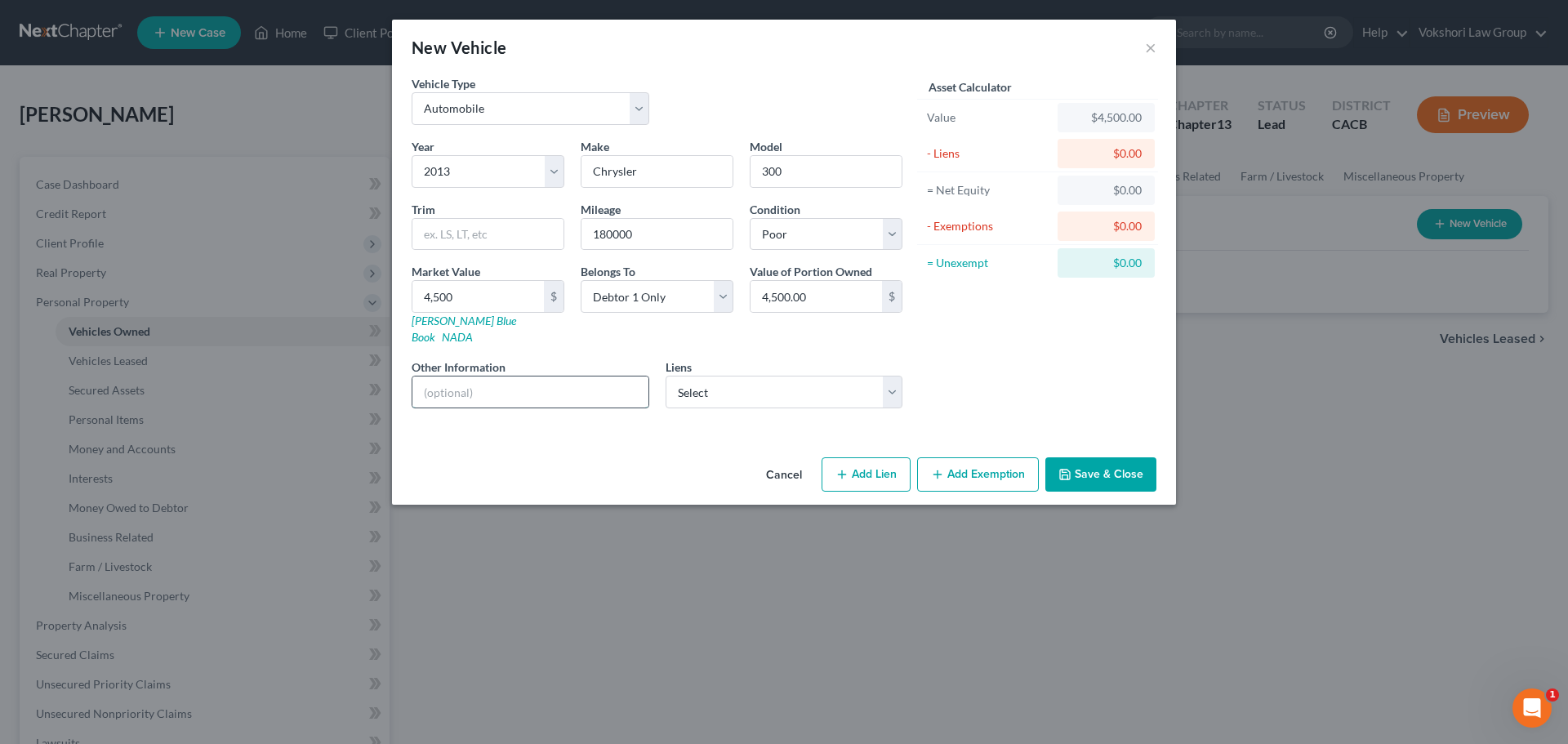
click at [554, 385] on input "text" at bounding box center [531, 392] width 236 height 31
type input "non-operable"
click at [974, 457] on button "Add Exemption" at bounding box center [978, 474] width 122 height 35
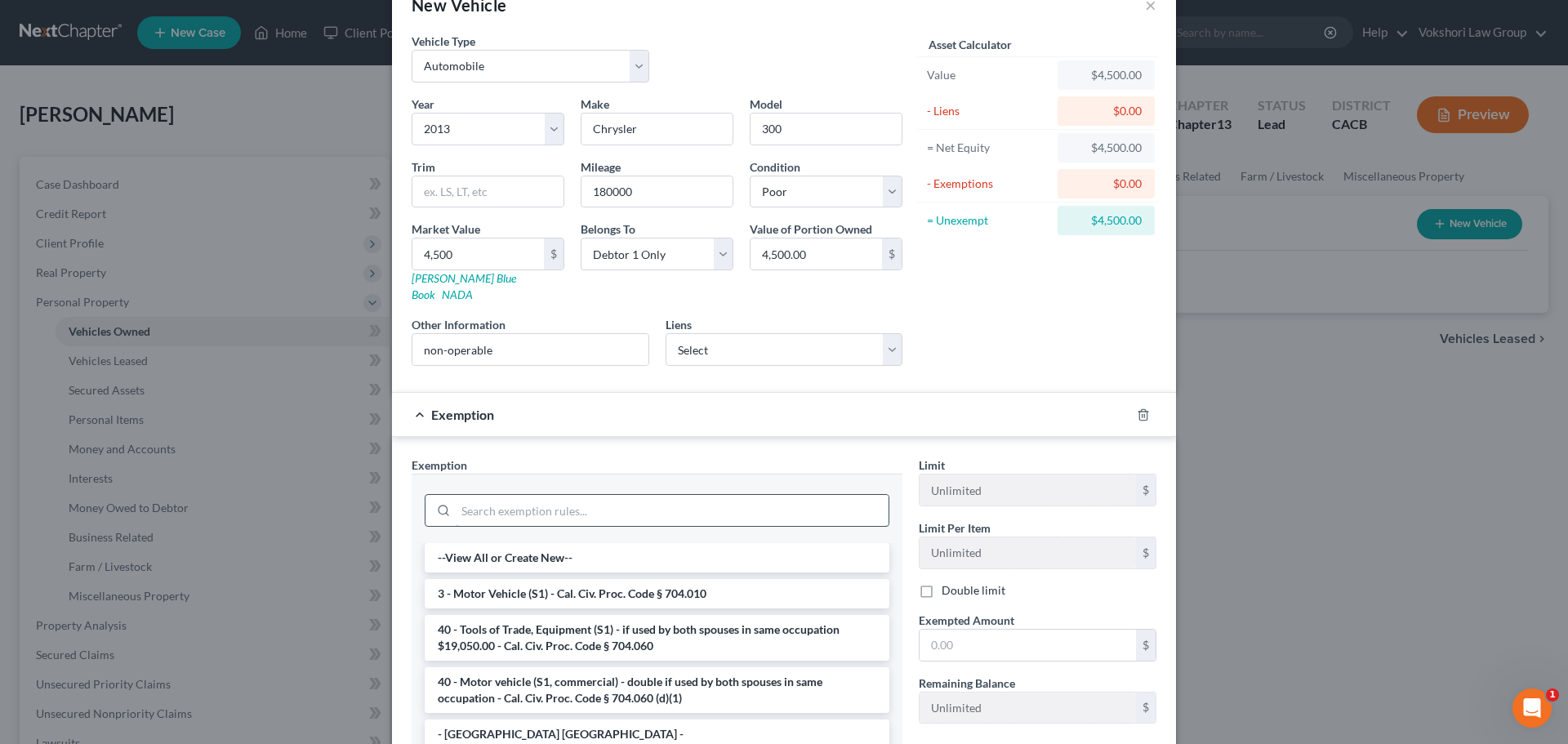
scroll to position [163, 0]
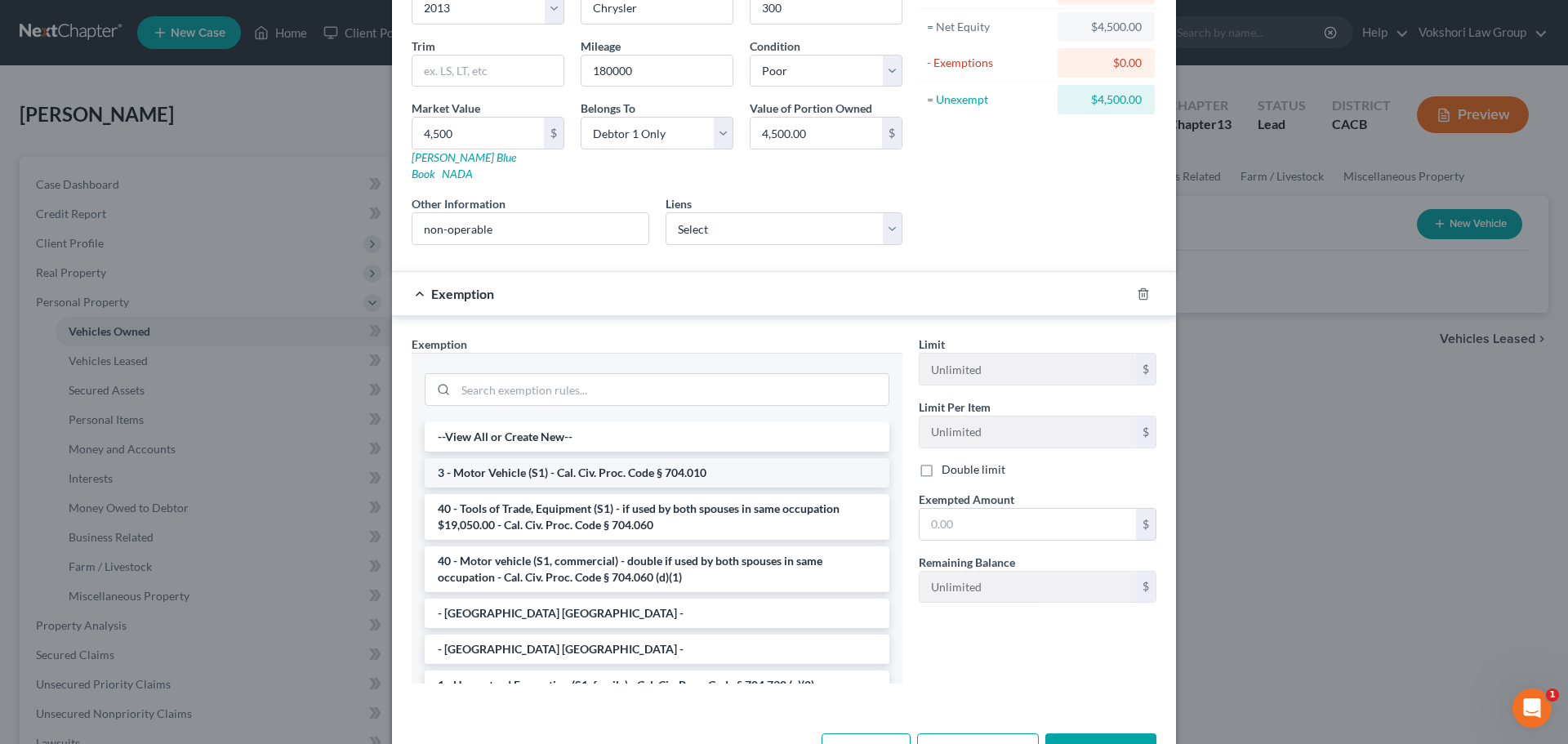
click at [659, 465] on li "3 - Motor Vehicle (S1) - Cal. Civ. Proc. Code § 704.010" at bounding box center [656, 472] width 464 height 30
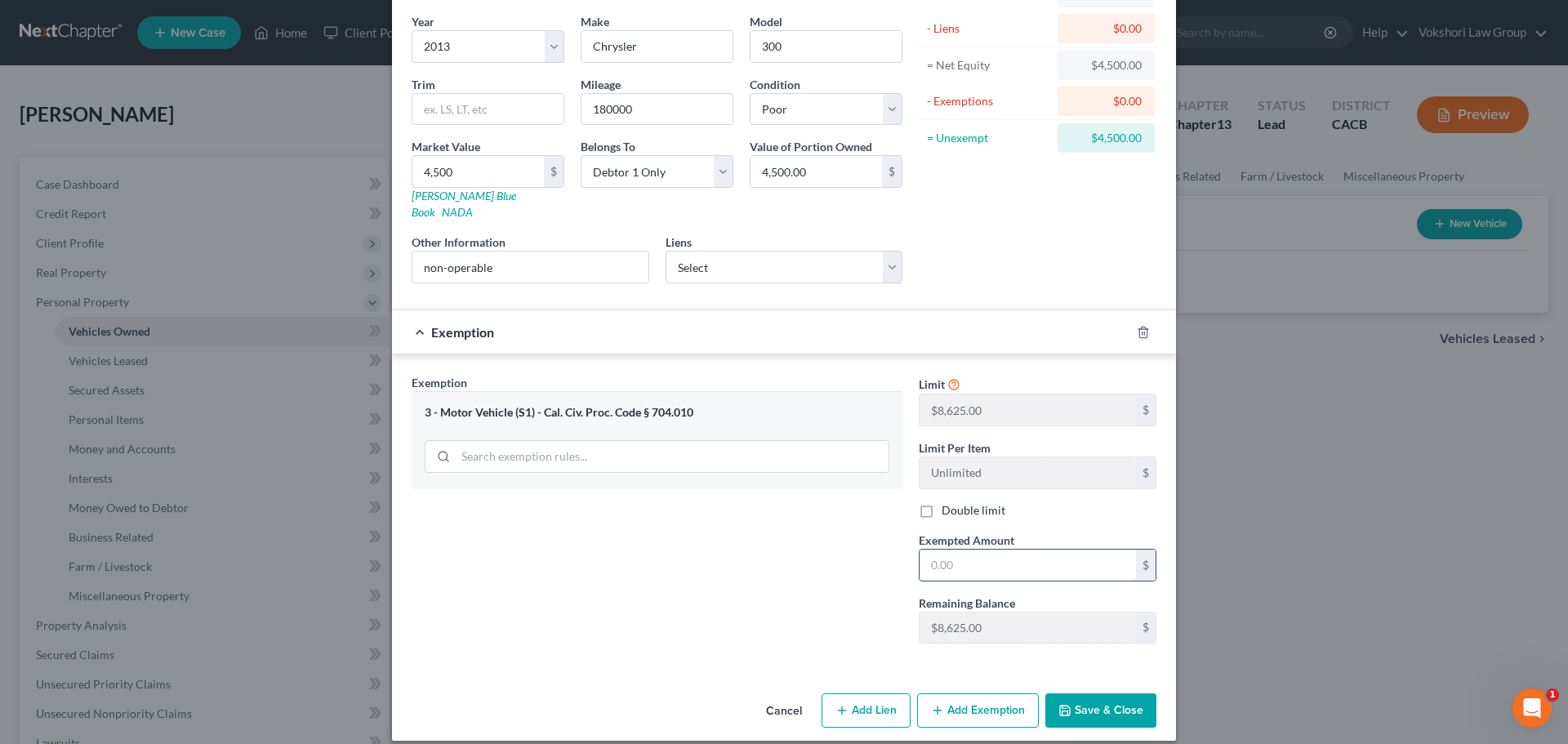
click at [1001, 550] on input "text" at bounding box center [1027, 565] width 216 height 31
type input "4,500"
click at [1098, 693] on button "Save & Close" at bounding box center [1101, 710] width 111 height 35
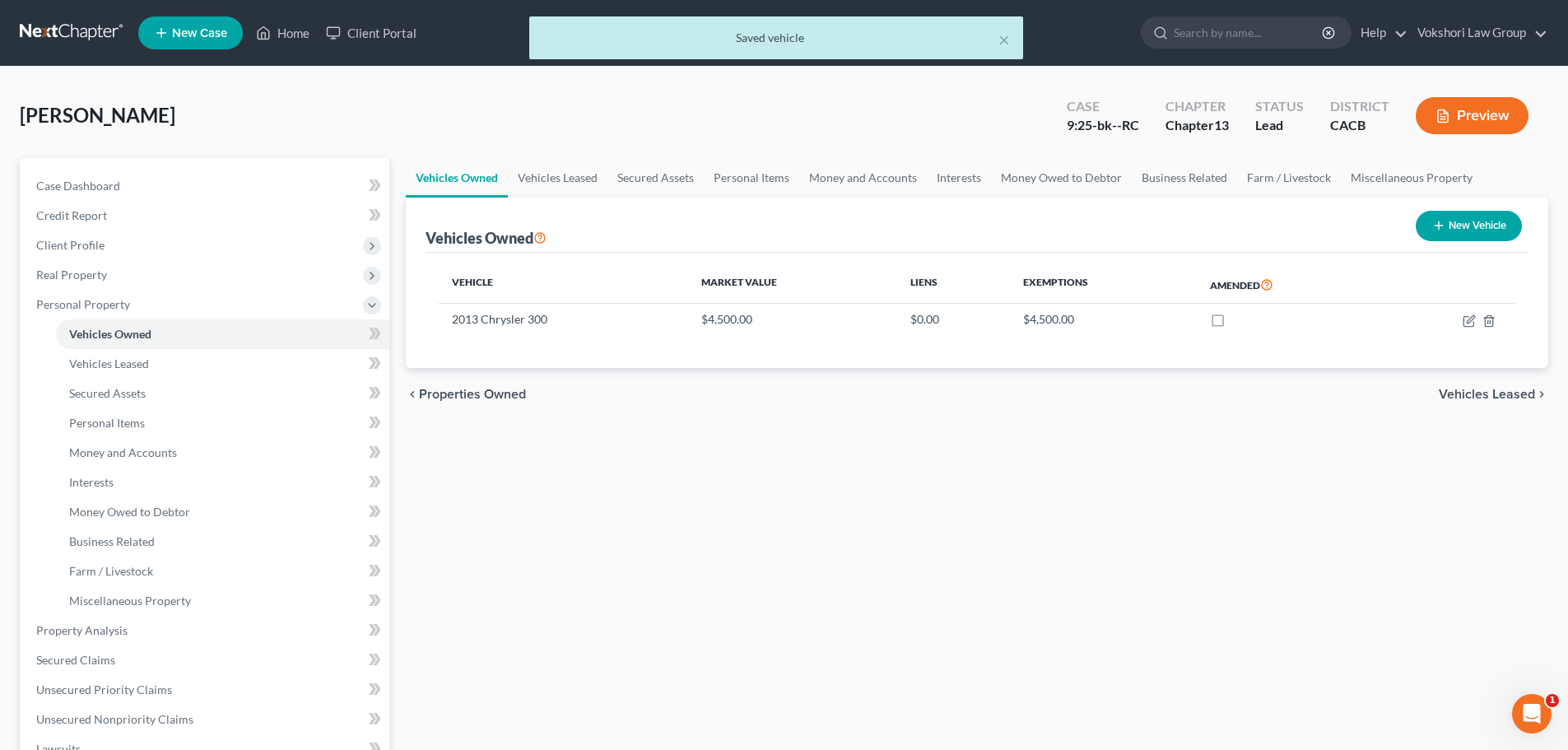
click at [1470, 222] on button "New Vehicle" at bounding box center [1469, 225] width 106 height 30
select select "0"
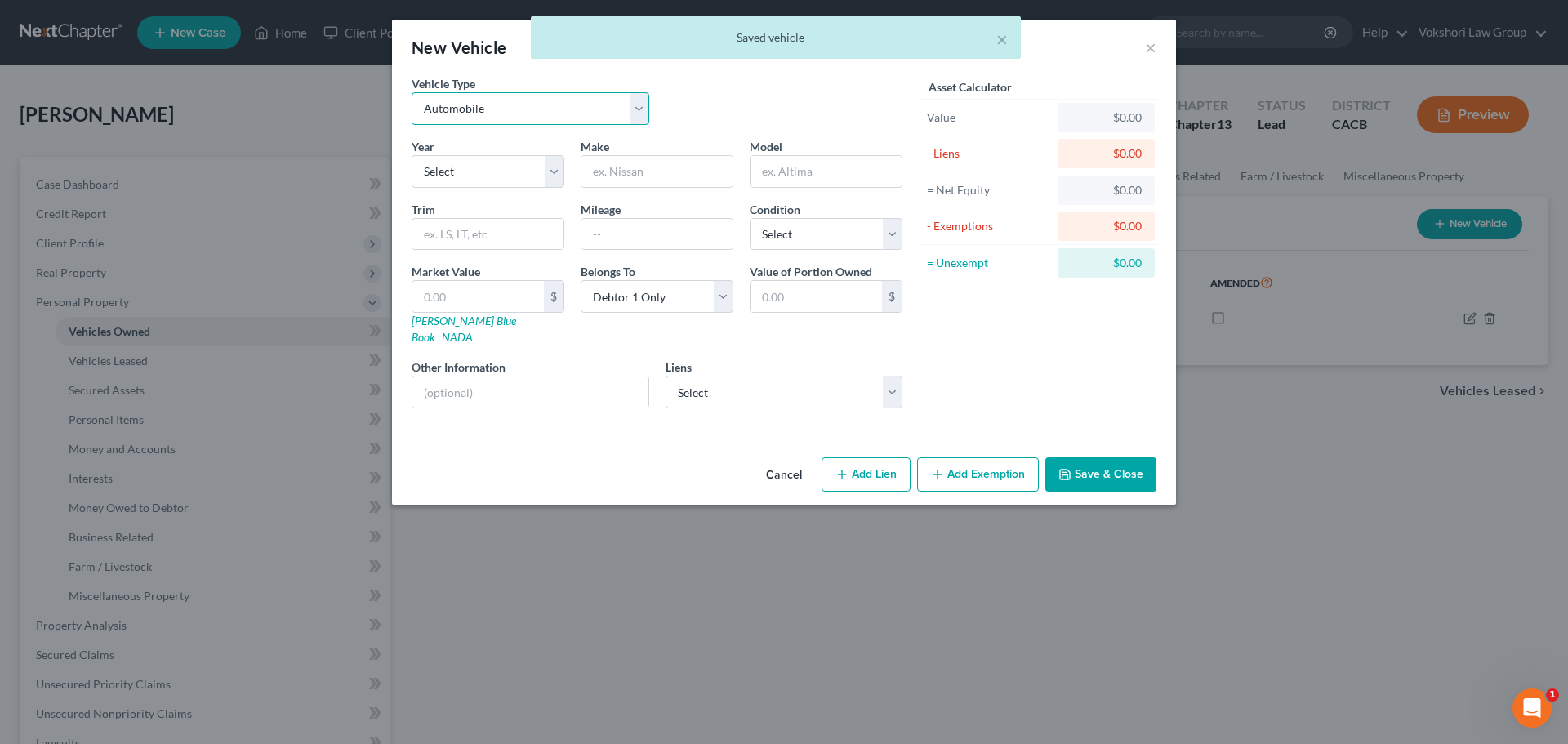
click at [638, 111] on select "Select Automobile Truck Trailer Watercraft Aircraft Motor Home Atv Other Vehicle" at bounding box center [531, 108] width 238 height 33
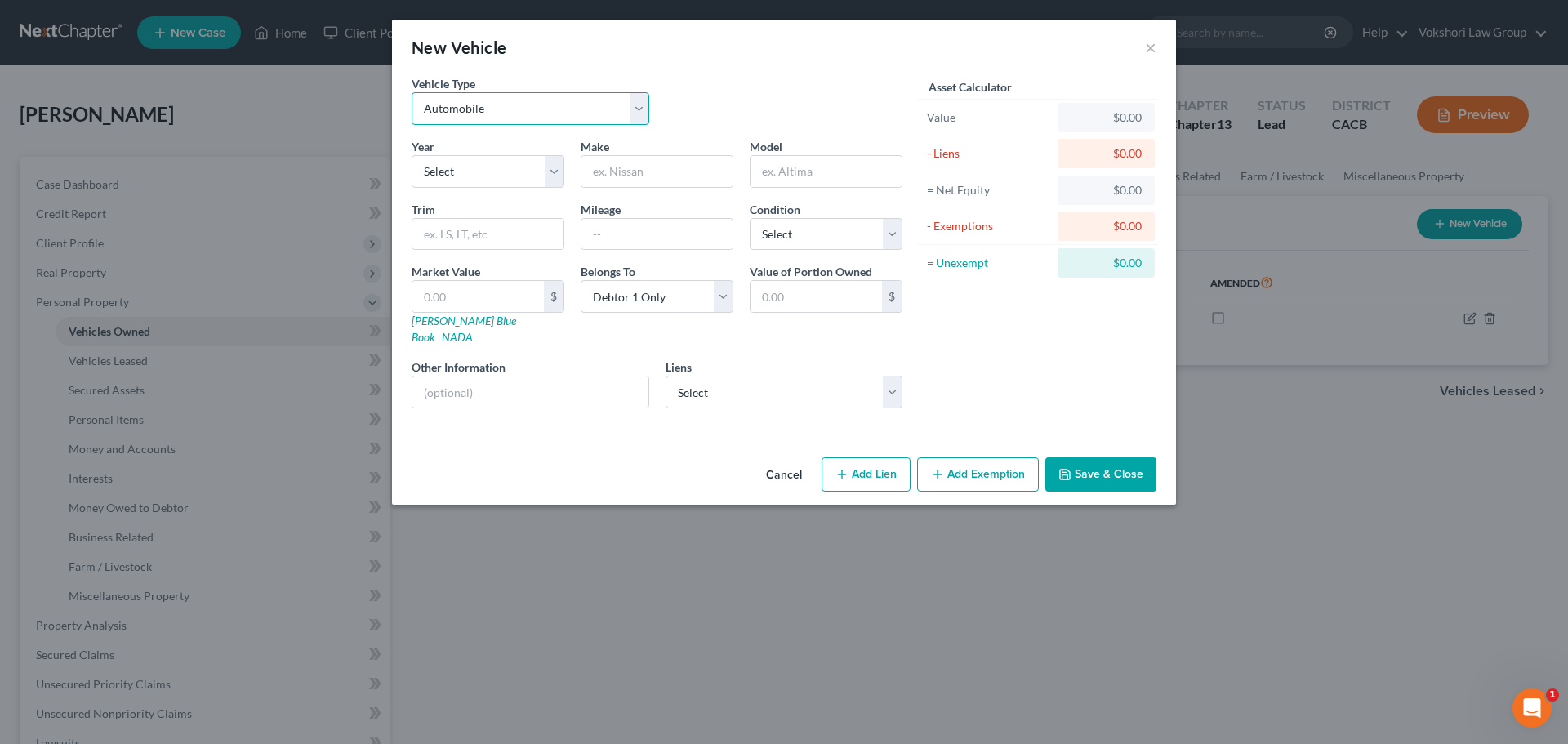
select select "1"
click at [412, 92] on select "Select Automobile Truck Trailer Watercraft Aircraft Motor Home Atv Other Vehicle" at bounding box center [531, 108] width 238 height 33
click at [549, 169] on select "Select 2026 2025 2024 2023 2022 2021 2020 2019 2018 2017 2016 2015 2014 2013 20…" at bounding box center [487, 172] width 153 height 33
select select "23"
click at [412, 156] on select "Select 2026 2025 2024 2023 2022 2021 2020 2019 2018 2017 2016 2015 2014 2013 20…" at bounding box center [487, 172] width 153 height 33
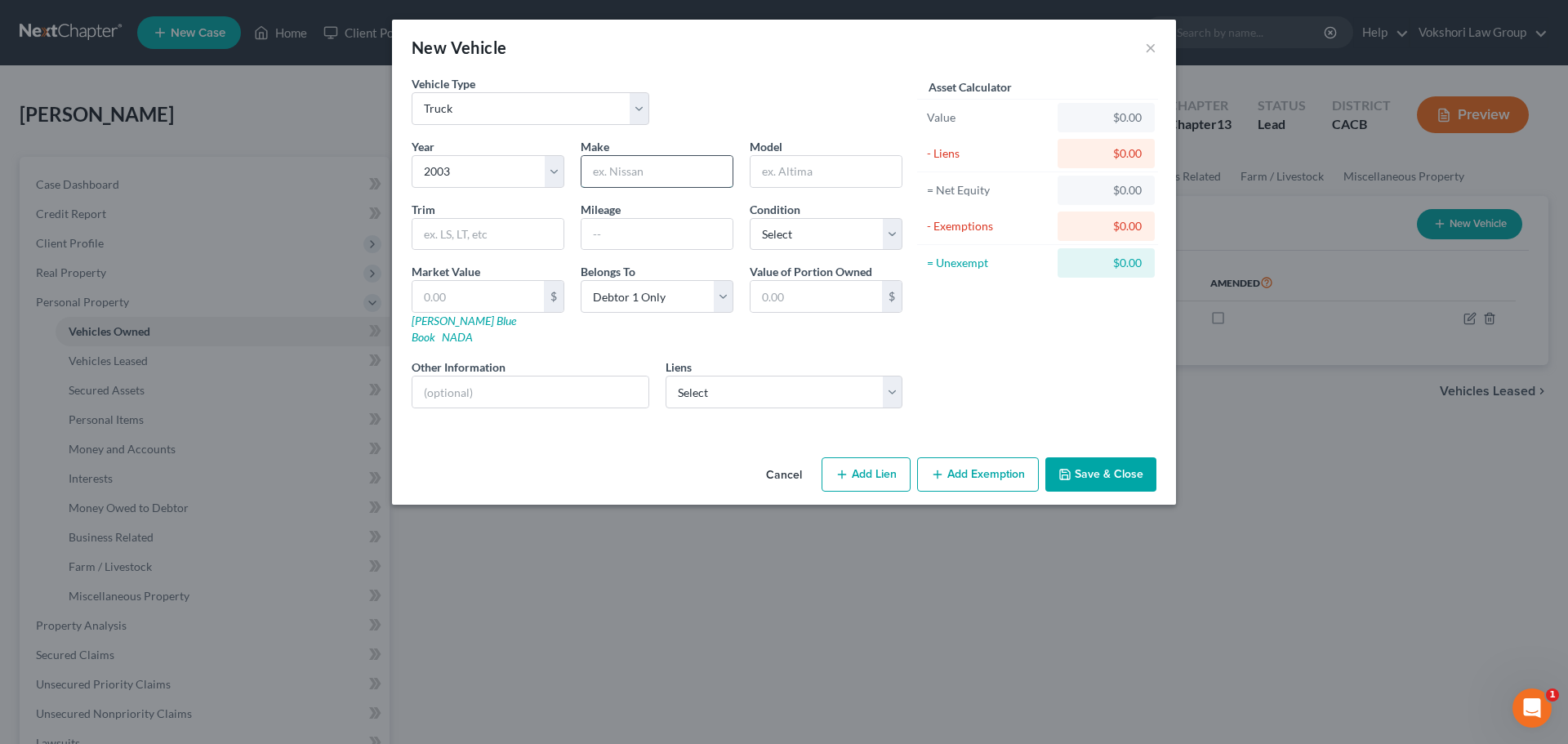
click at [605, 167] on input "text" at bounding box center [656, 172] width 151 height 31
type input "Dodge"
type input "Ram"
type input "190000"
click at [890, 235] on select "Select Excellent Very Good Good Fair Poor" at bounding box center [825, 234] width 153 height 33
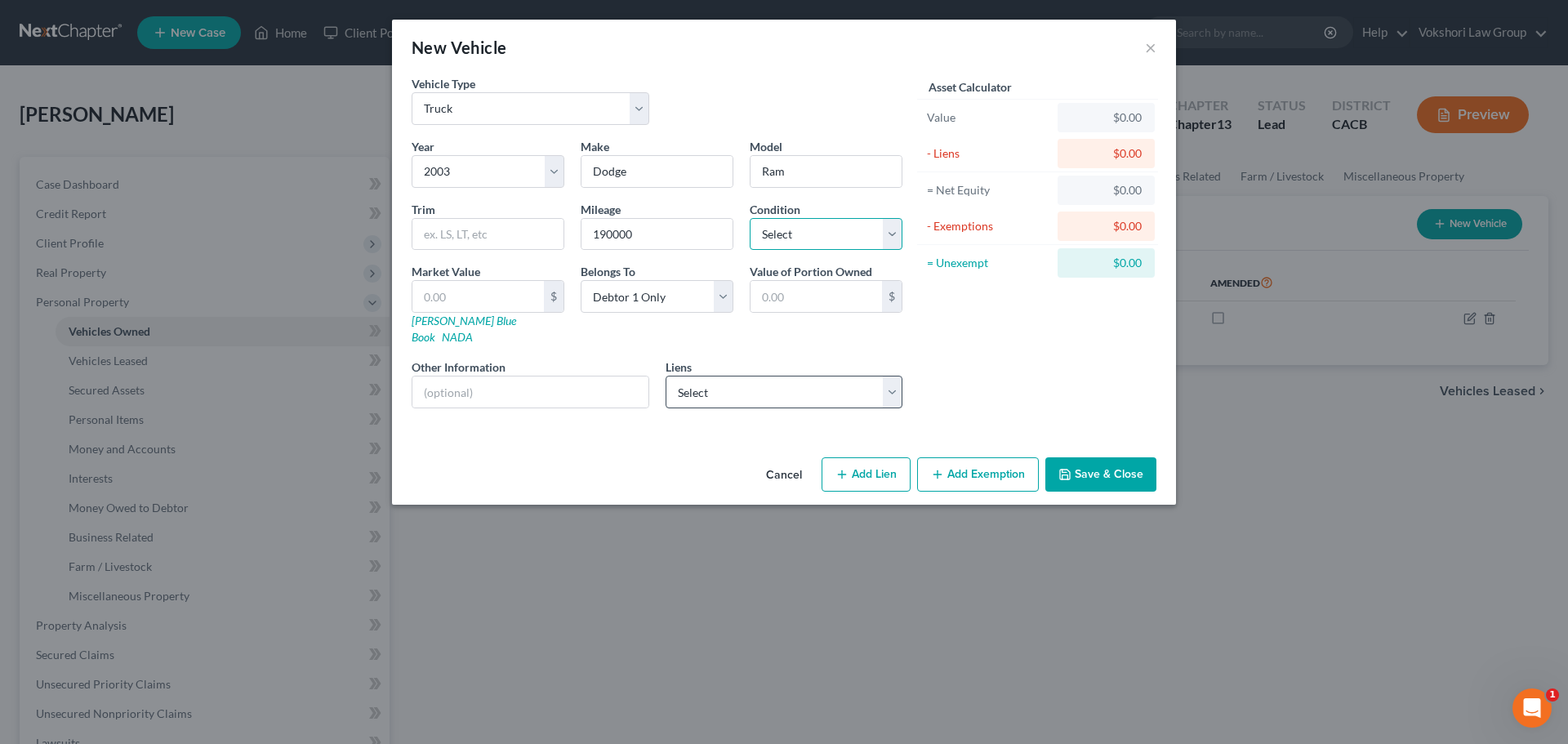
select select "3"
click at [749, 218] on select "Select Excellent Very Good Good Fair Poor" at bounding box center [825, 234] width 153 height 33
click at [480, 292] on input "text" at bounding box center [478, 297] width 131 height 31
type input "2"
type input "2.00"
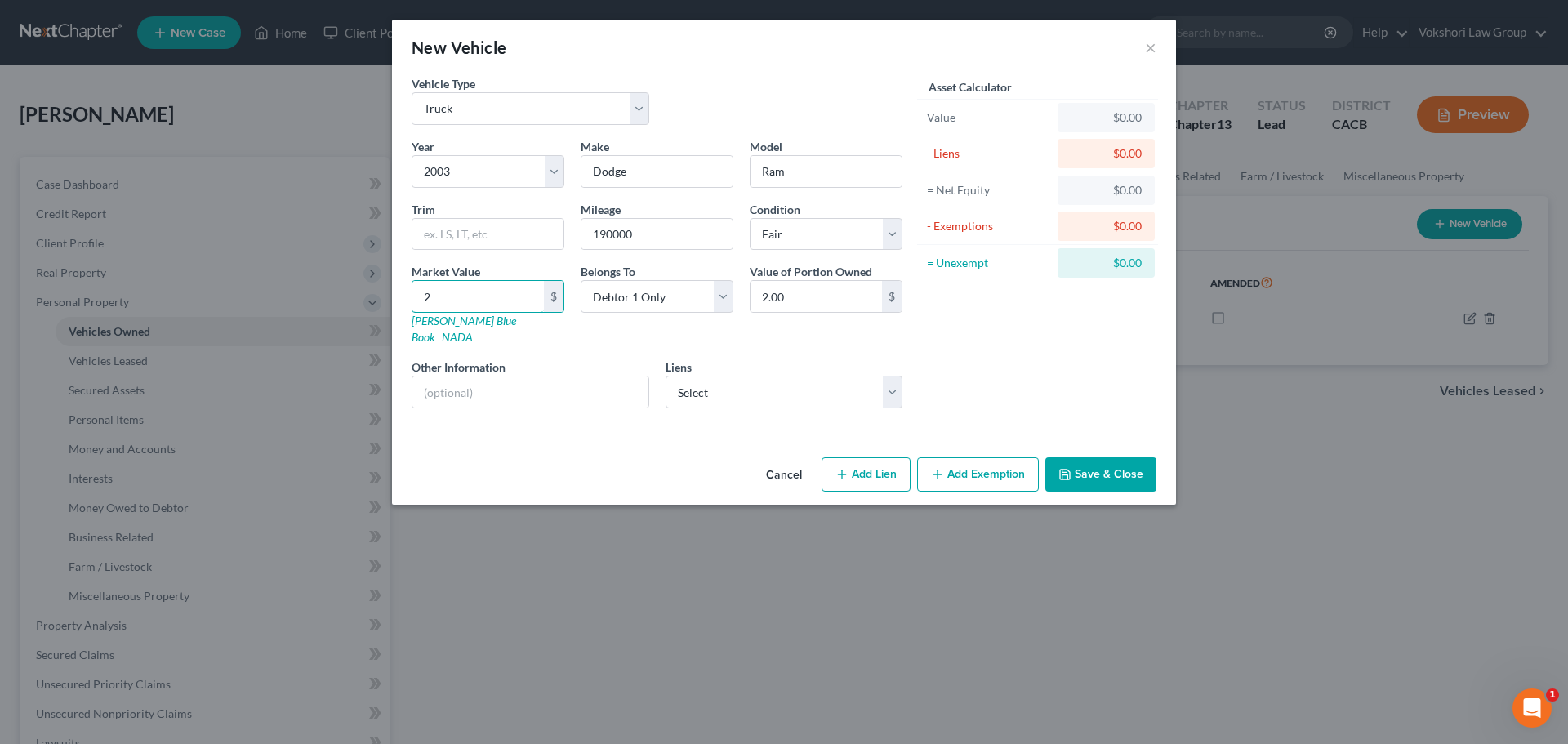
type input "28"
type input "28.00"
type input "280"
type input "280.00"
type input "2800"
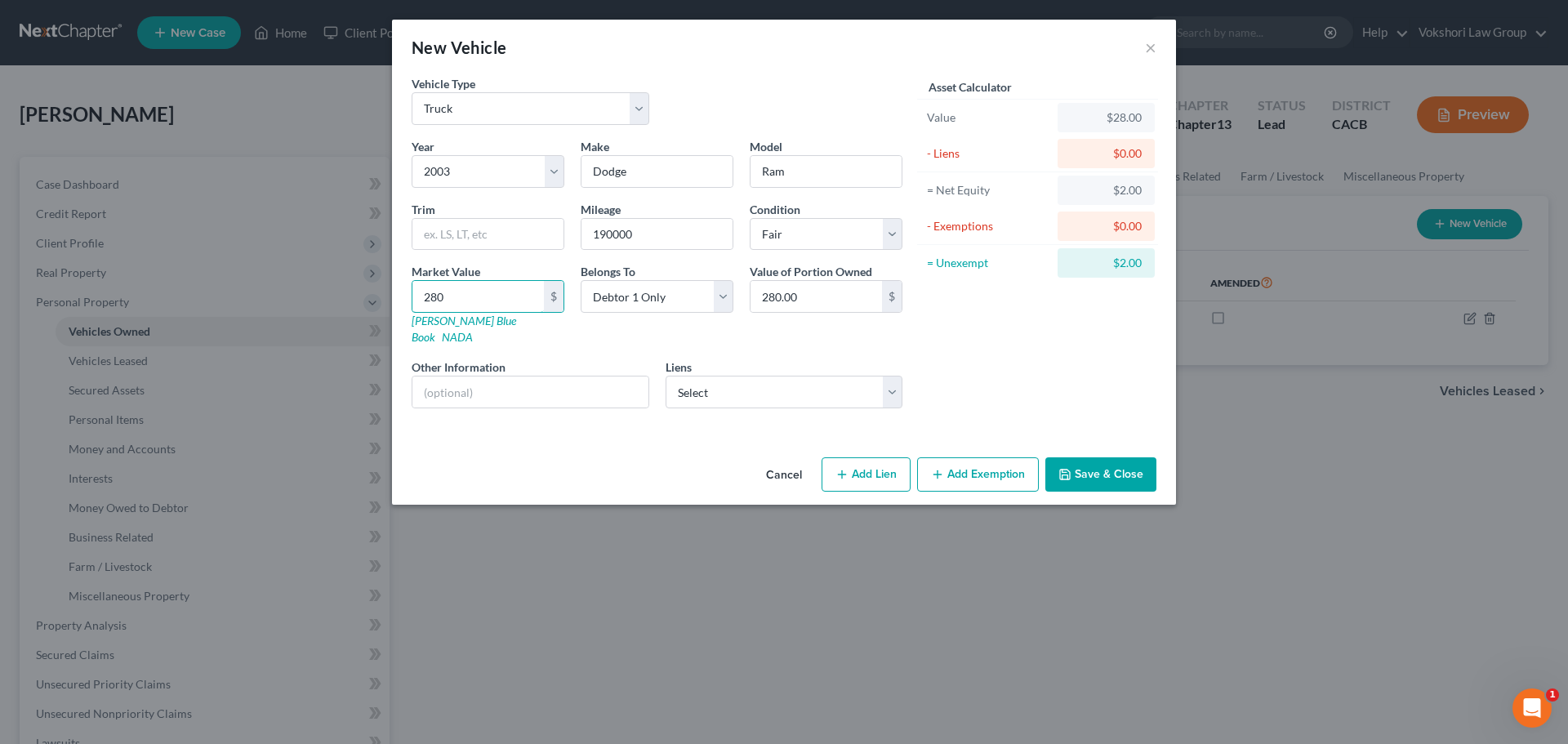
type input "2,800.00"
type input "2,800"
click at [986, 457] on button "Add Exemption" at bounding box center [978, 474] width 122 height 35
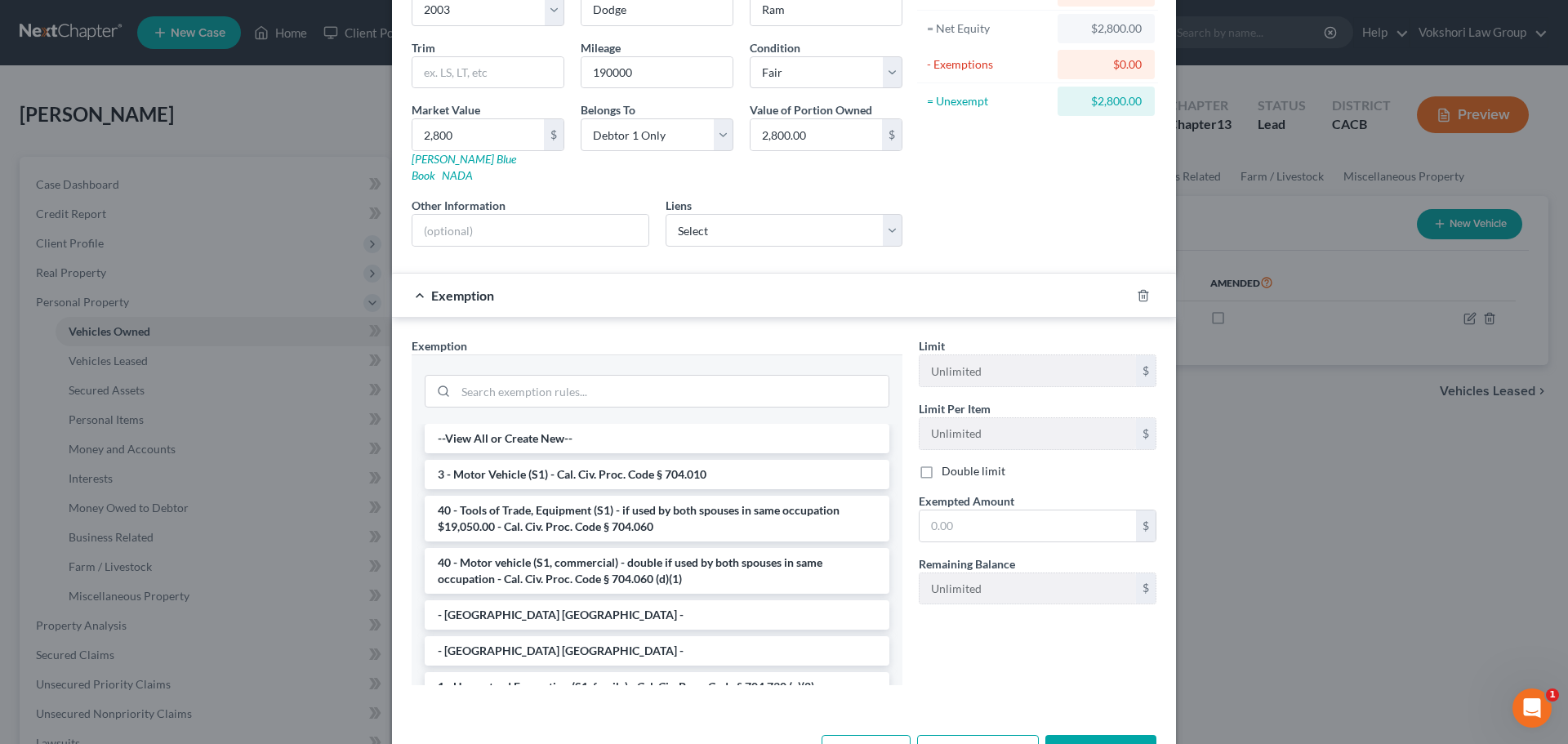
scroll to position [163, 0]
click at [1027, 512] on input "text" at bounding box center [1027, 524] width 216 height 31
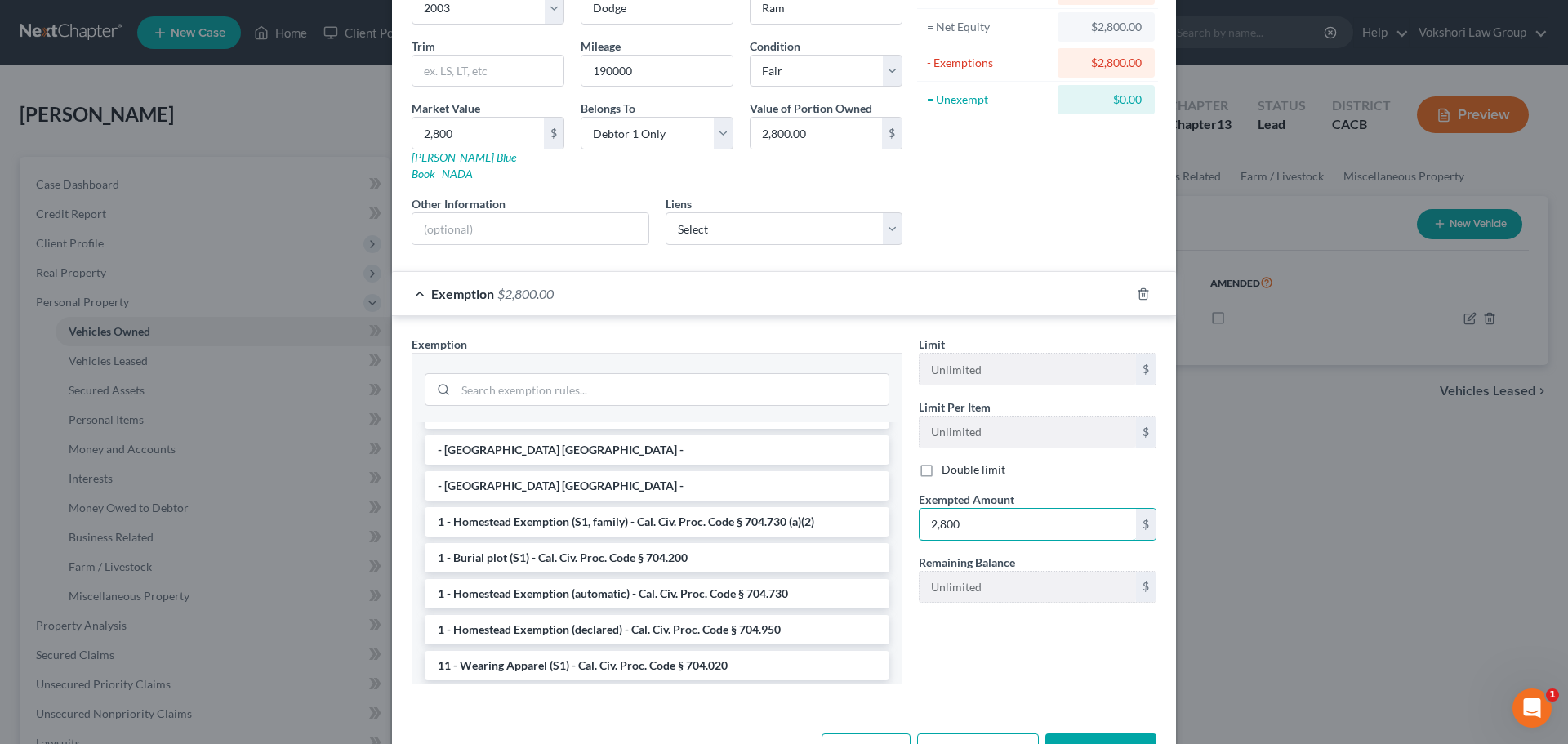
type input "2,800"
click at [1101, 733] on button "Save & Close" at bounding box center [1101, 751] width 111 height 35
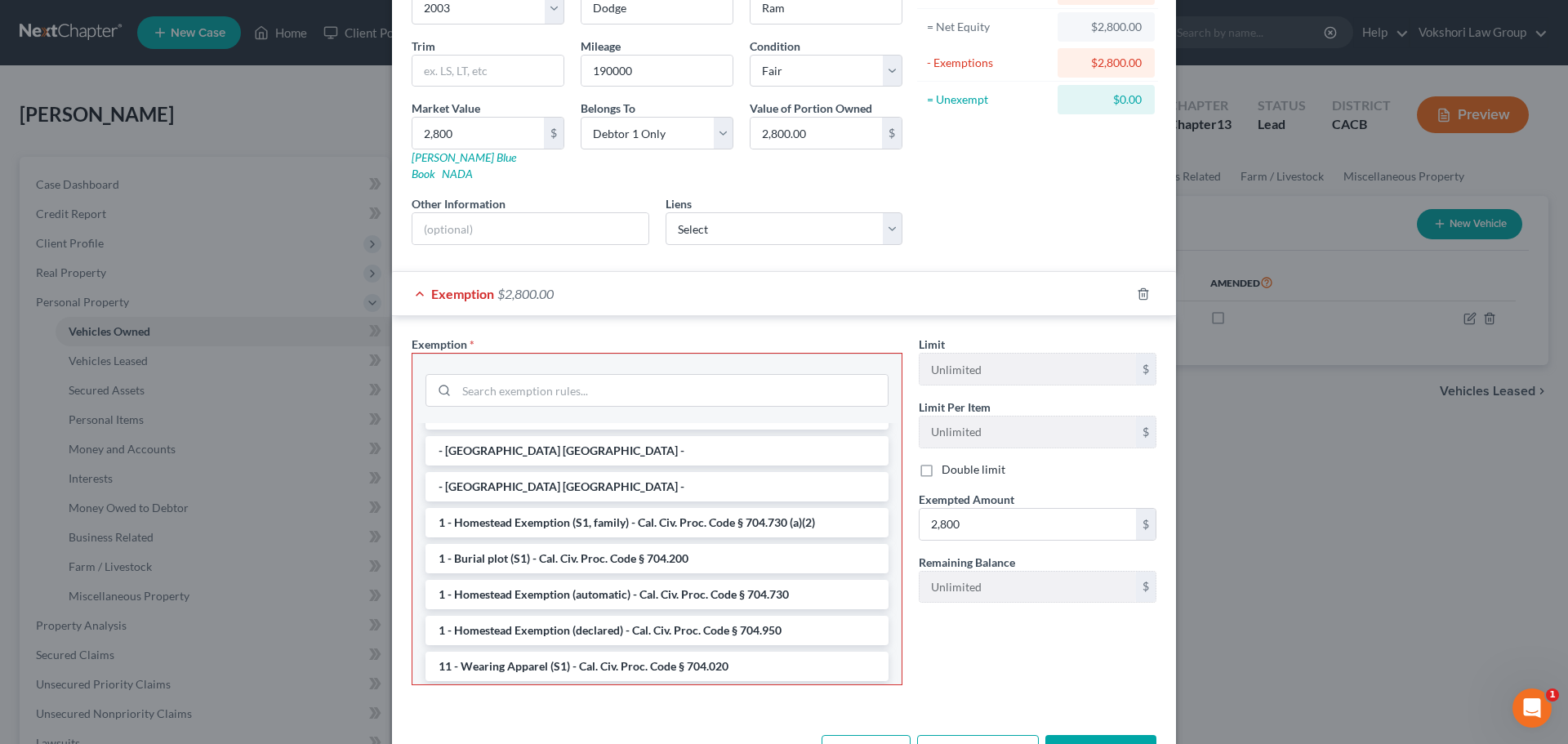
click at [1065, 644] on div "Limit Unlimited $ Limit Per Item Unlimited $ Double limit Exempted Amount * 2,8…" at bounding box center [1037, 517] width 254 height 363
click at [1142, 288] on icon "button" at bounding box center [1143, 295] width 13 height 13
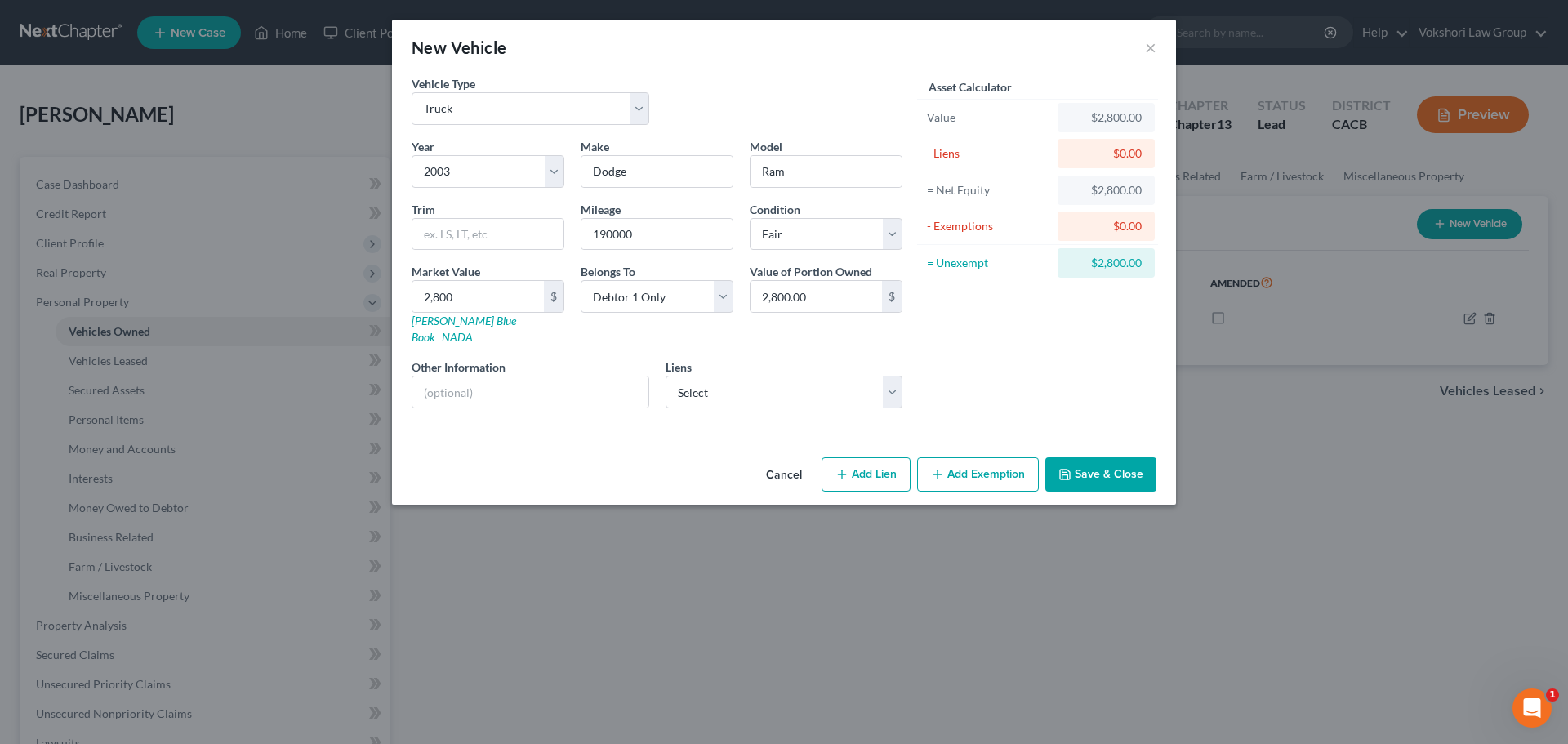
click at [1092, 457] on button "Save & Close" at bounding box center [1101, 474] width 111 height 35
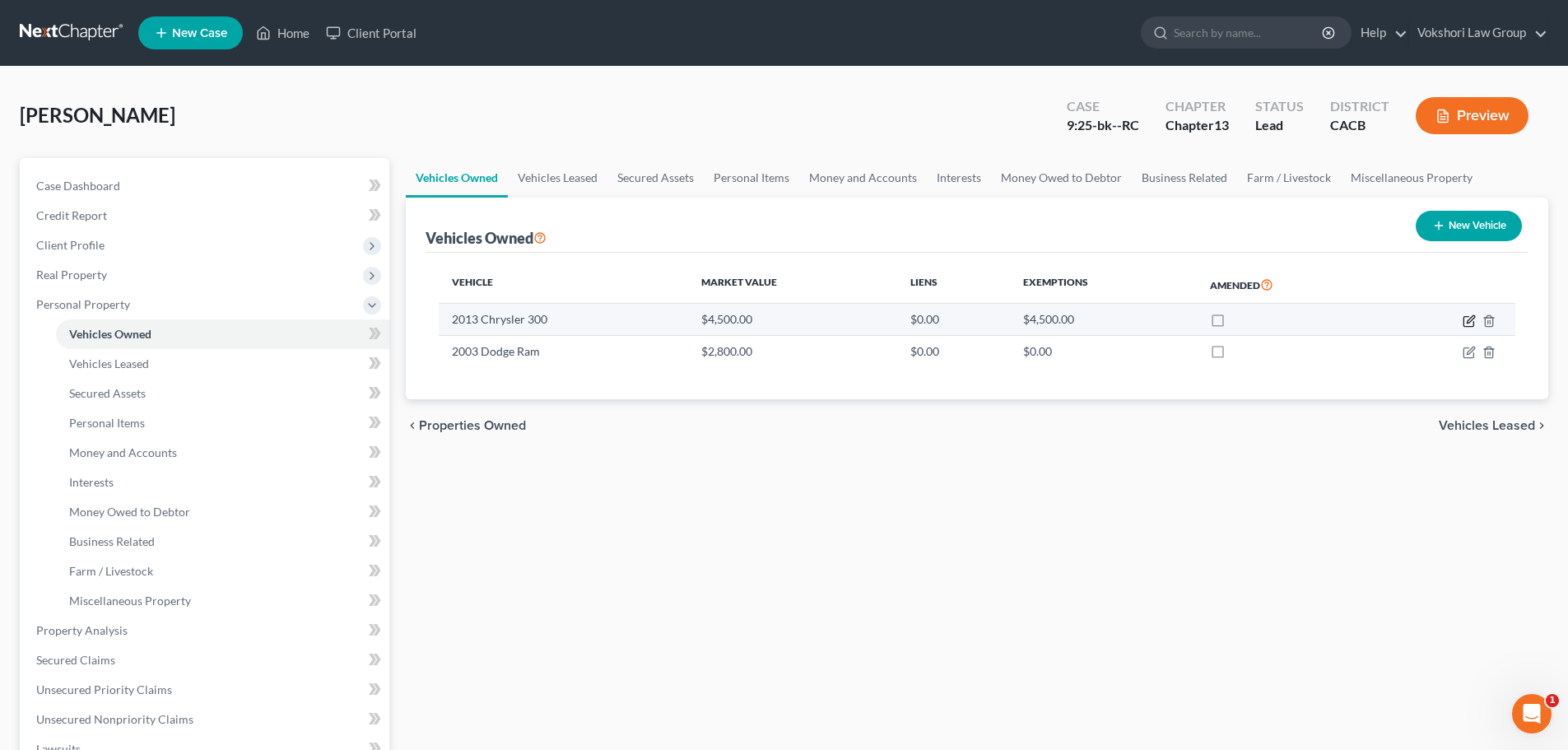
click at [1470, 322] on icon "button" at bounding box center [1470, 319] width 8 height 8
select select "0"
select select "13"
select select "4"
select select "0"
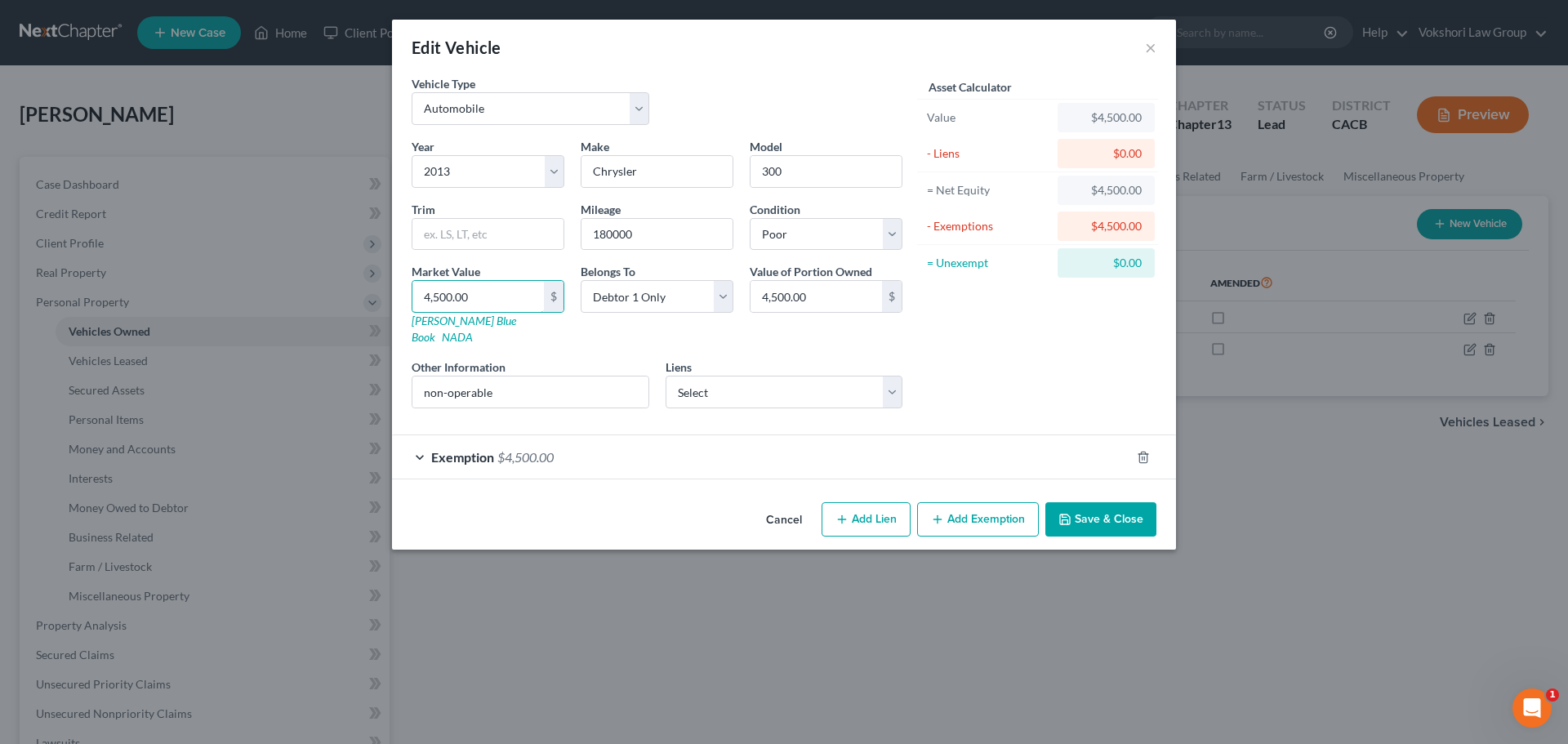
type input "5"
type input "5.00"
type input "50"
type input "50.00"
type input "500"
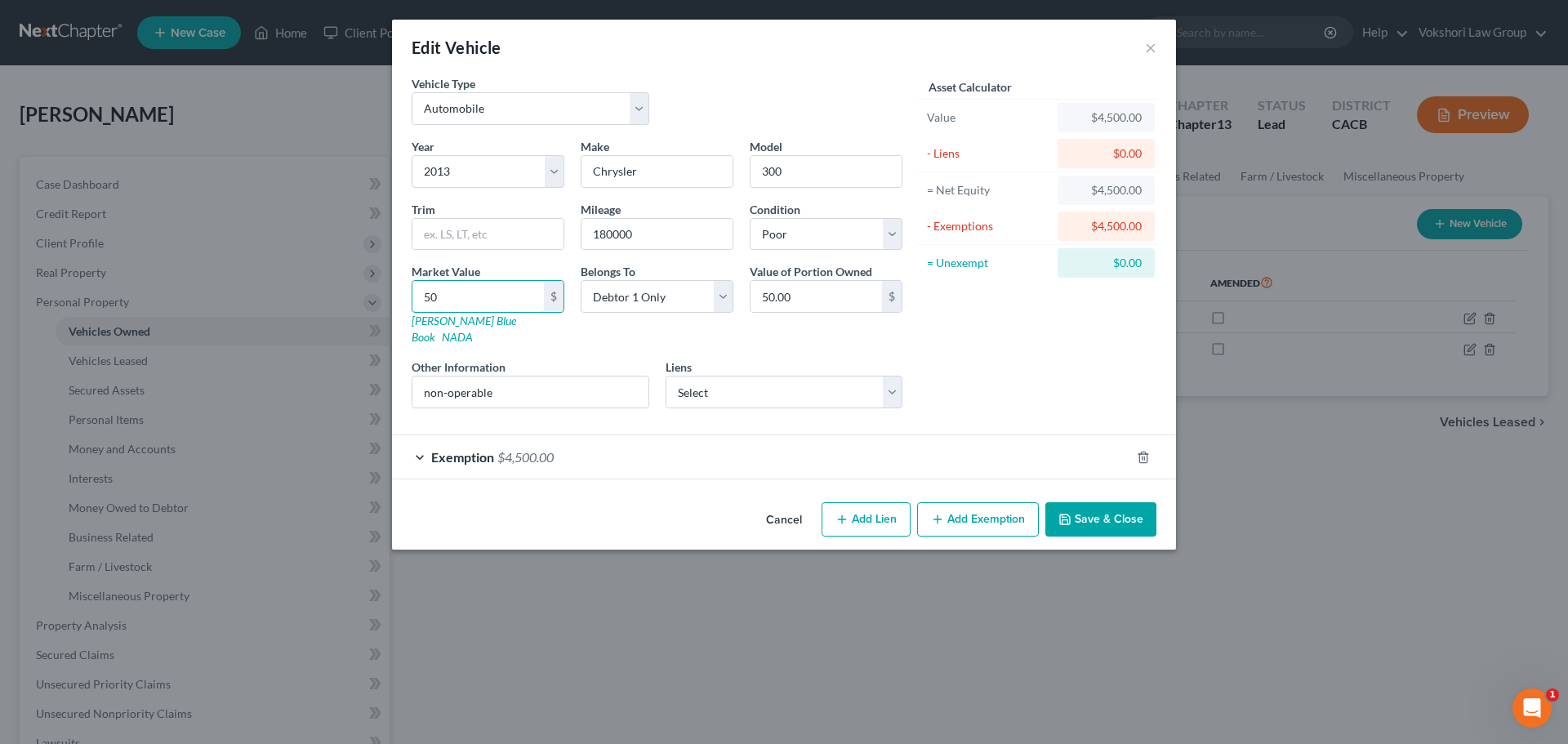
type input "500.00"
type input "500"
click at [420, 438] on div "Exemption $4,500.00" at bounding box center [760, 457] width 738 height 43
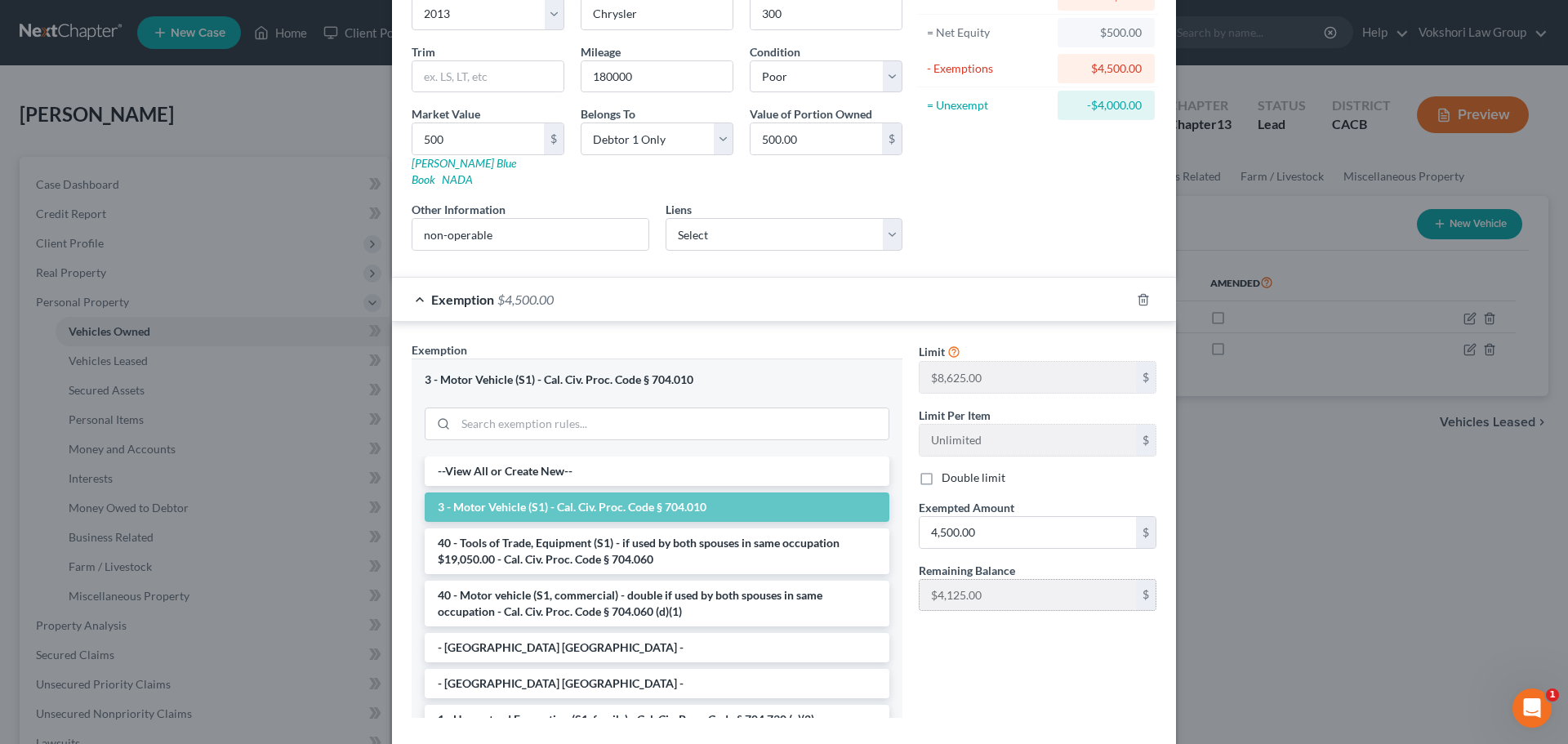
scroll to position [163, 0]
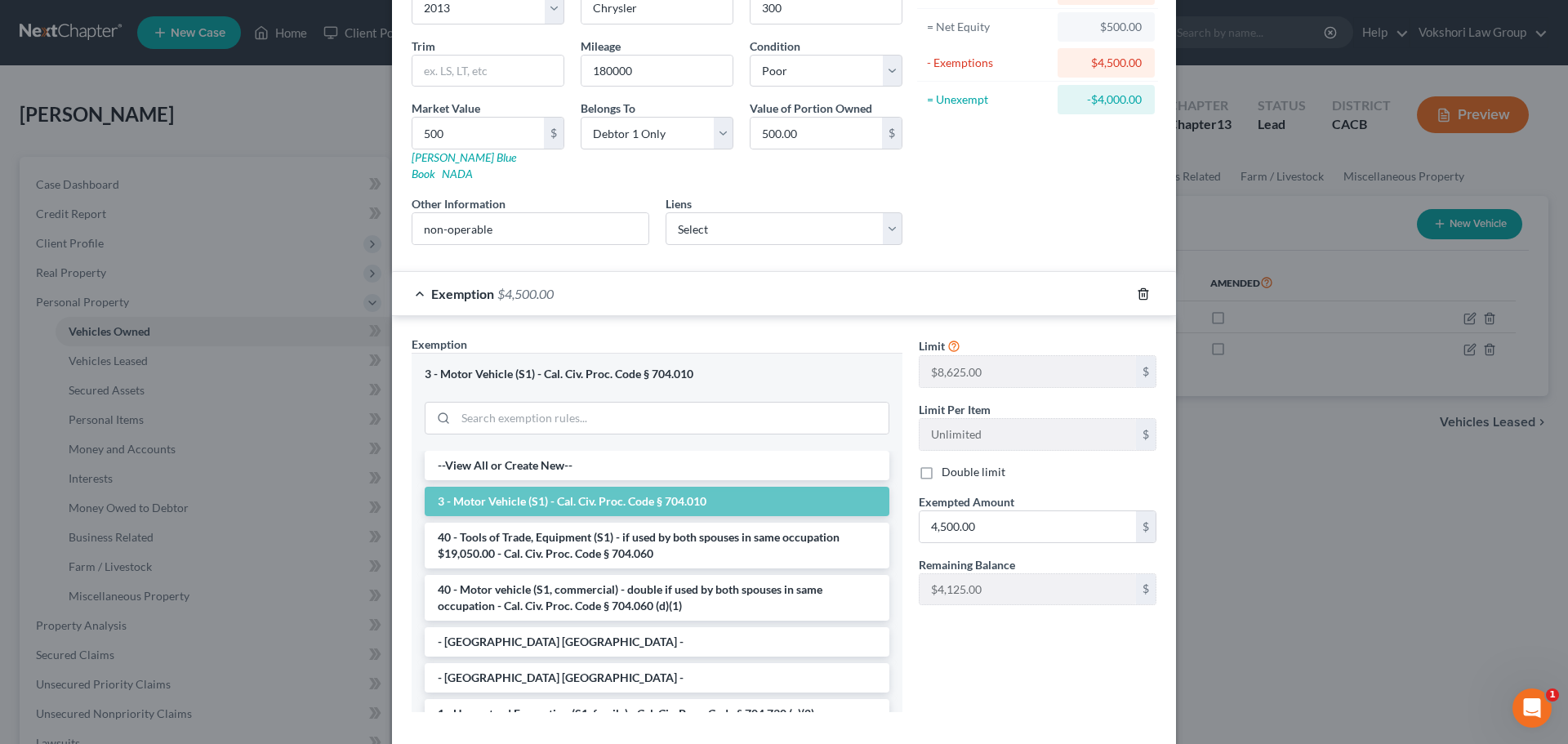
click at [1136, 288] on icon "button" at bounding box center [1143, 295] width 13 height 13
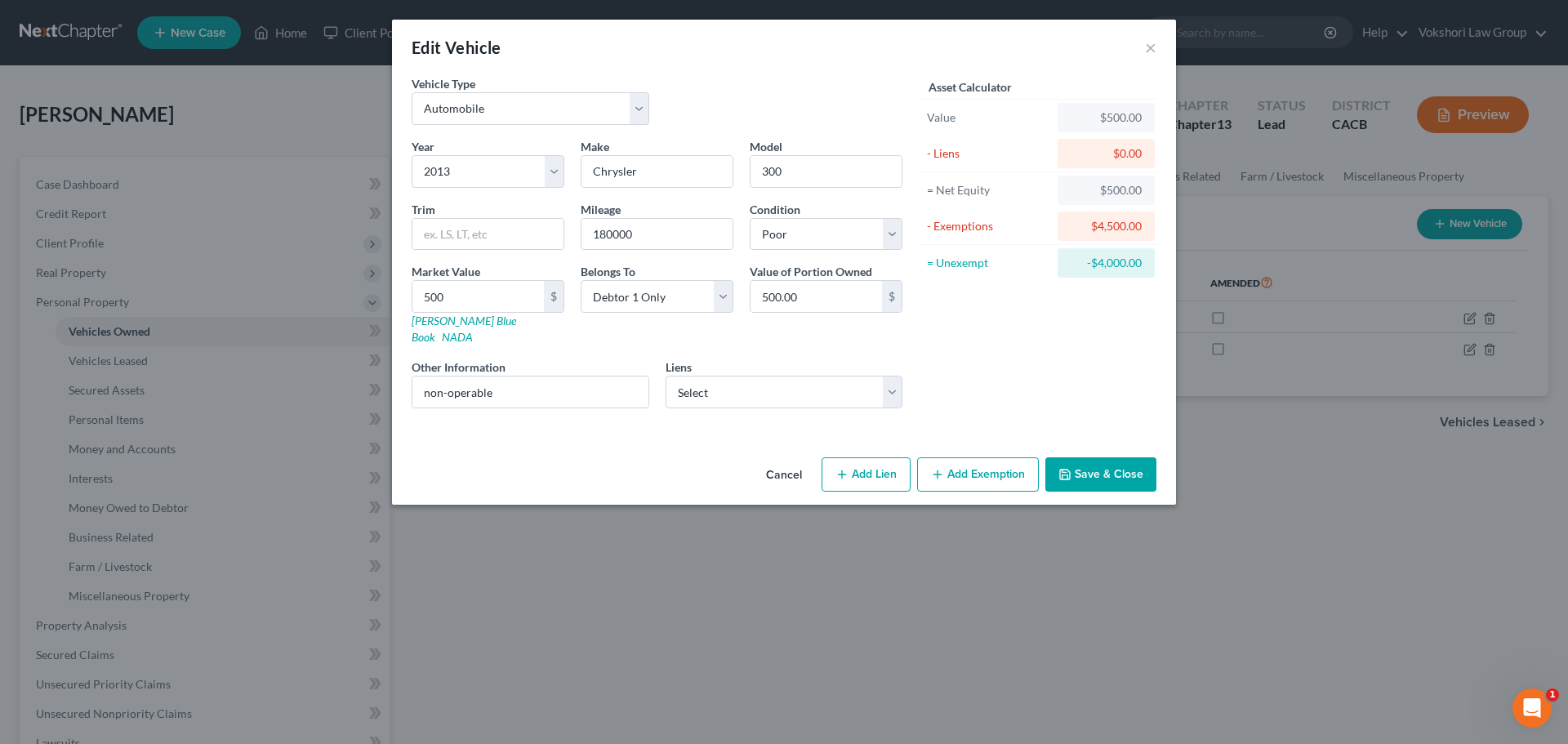
scroll to position [0, 0]
click at [1105, 457] on button "Save & Close" at bounding box center [1101, 474] width 111 height 35
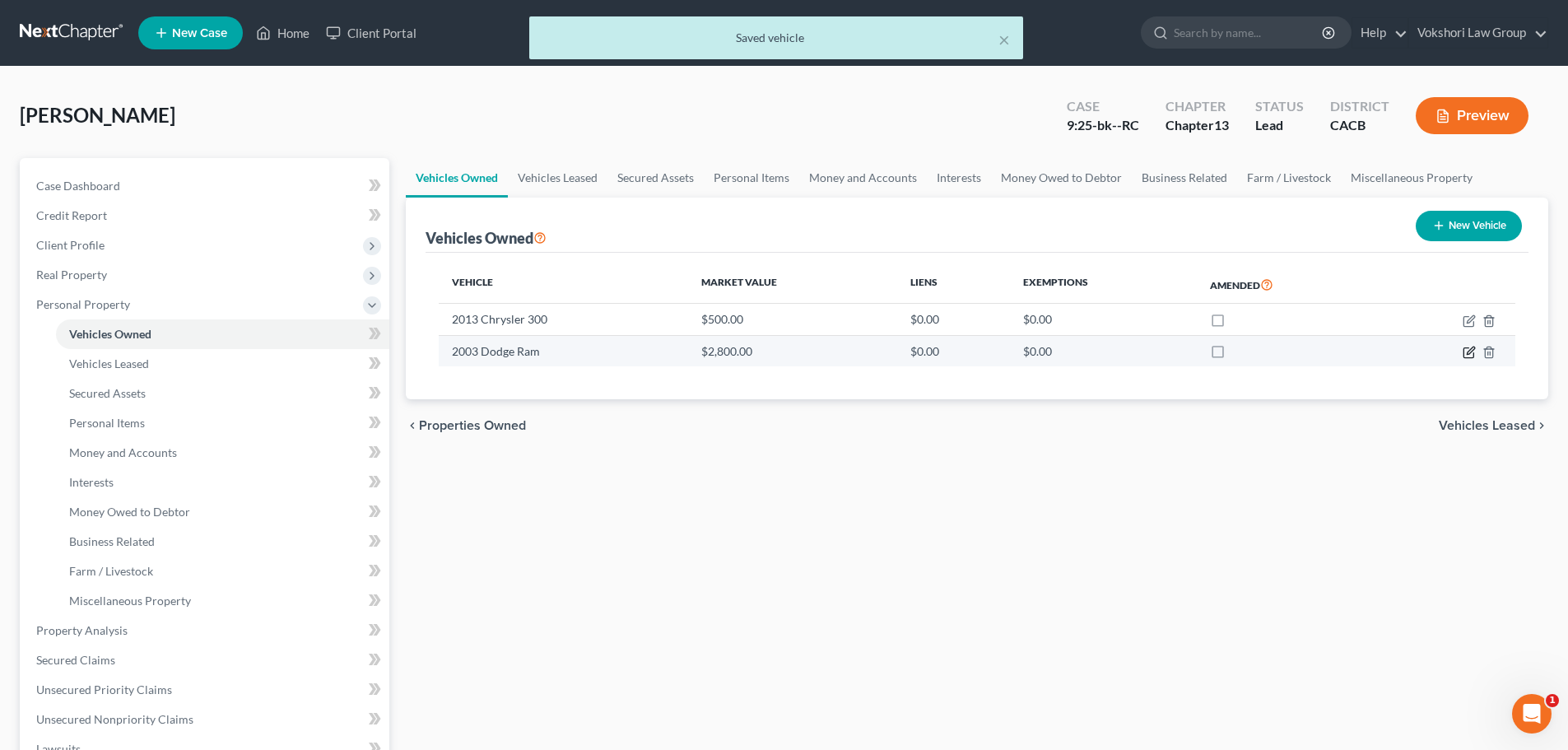
click at [1463, 349] on icon "button" at bounding box center [1469, 352] width 14 height 14
select select "1"
select select "23"
select select "3"
select select "0"
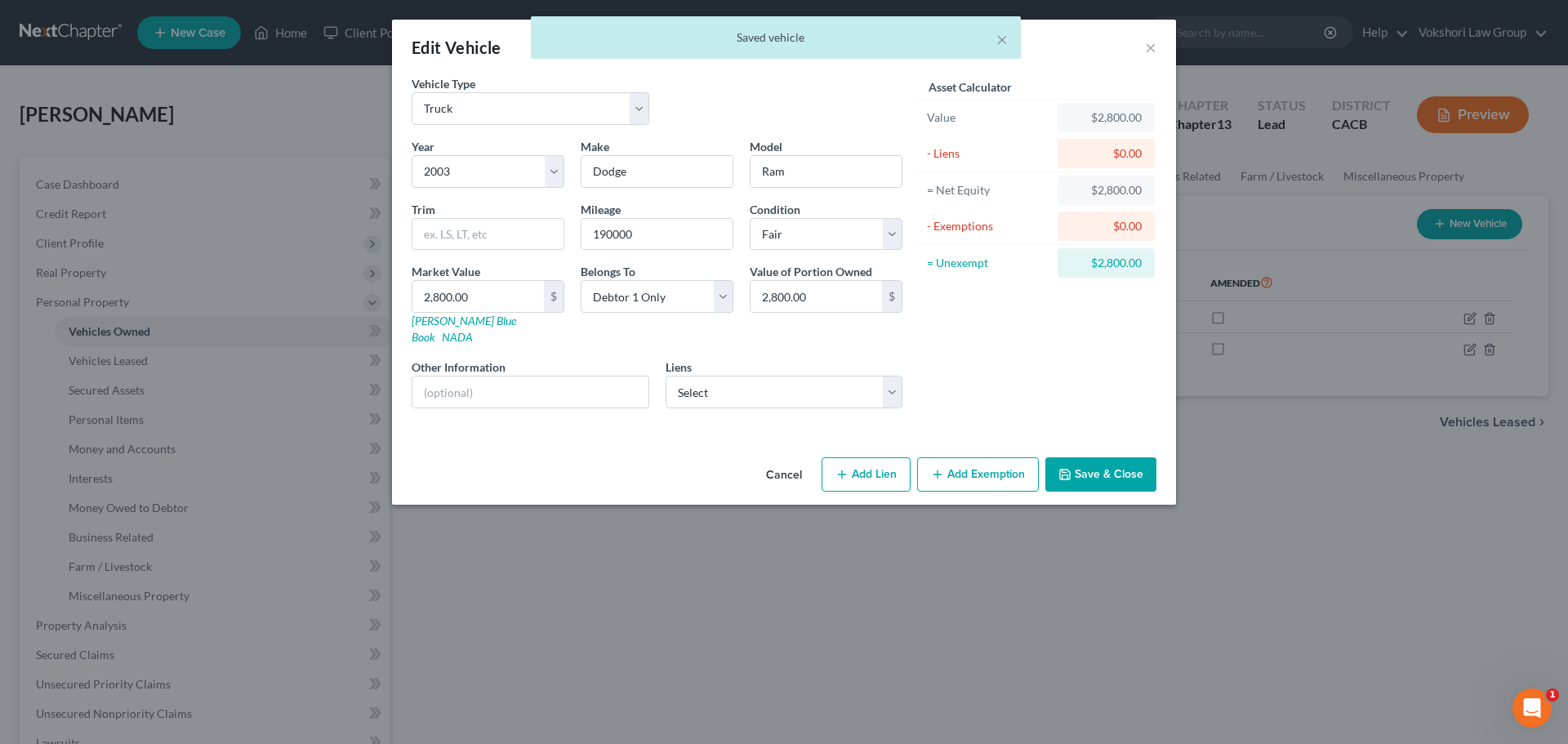
click at [970, 468] on button "Add Exemption" at bounding box center [978, 474] width 122 height 35
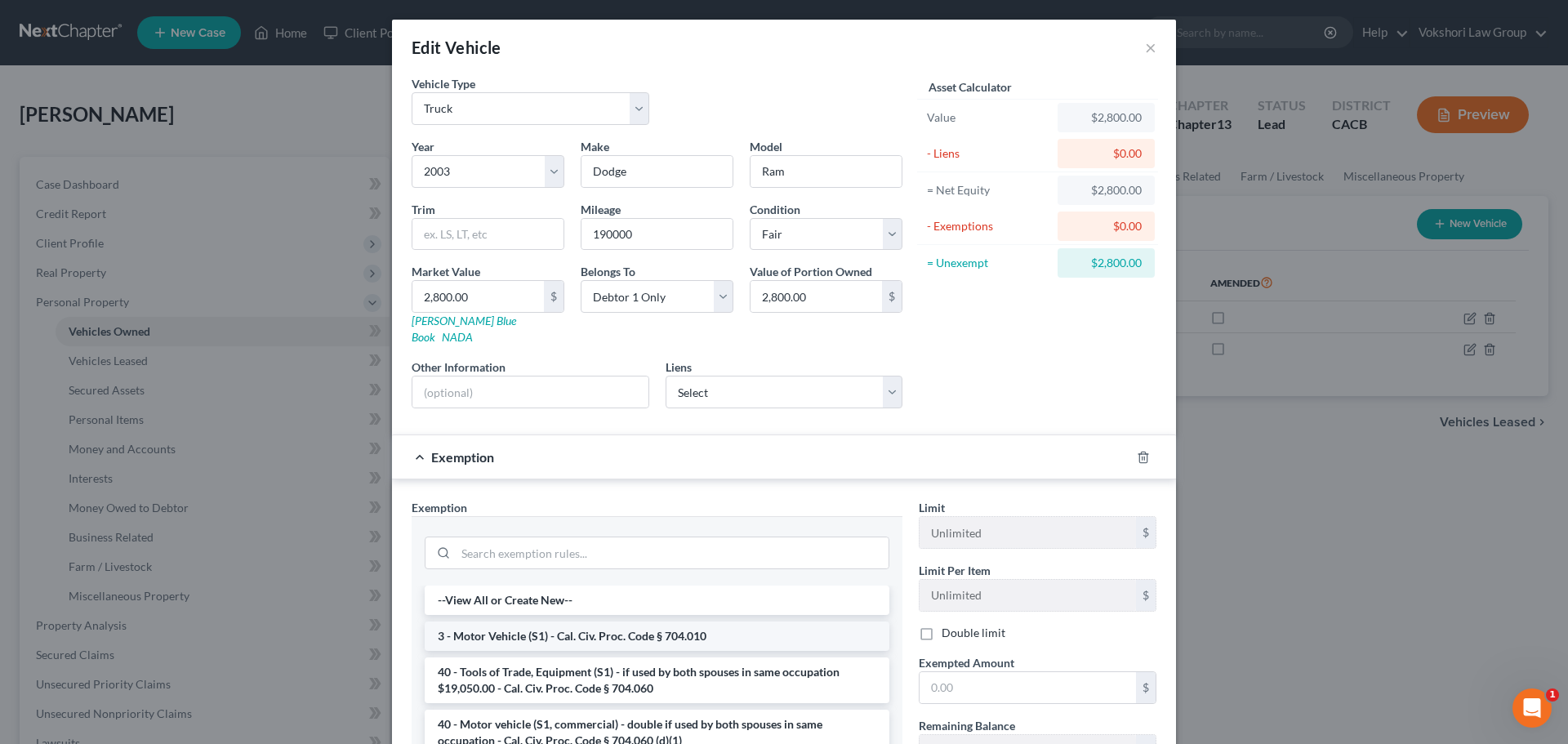
click at [642, 622] on li "3 - Motor Vehicle (S1) - Cal. Civ. Proc. Code § 704.010" at bounding box center [656, 636] width 464 height 30
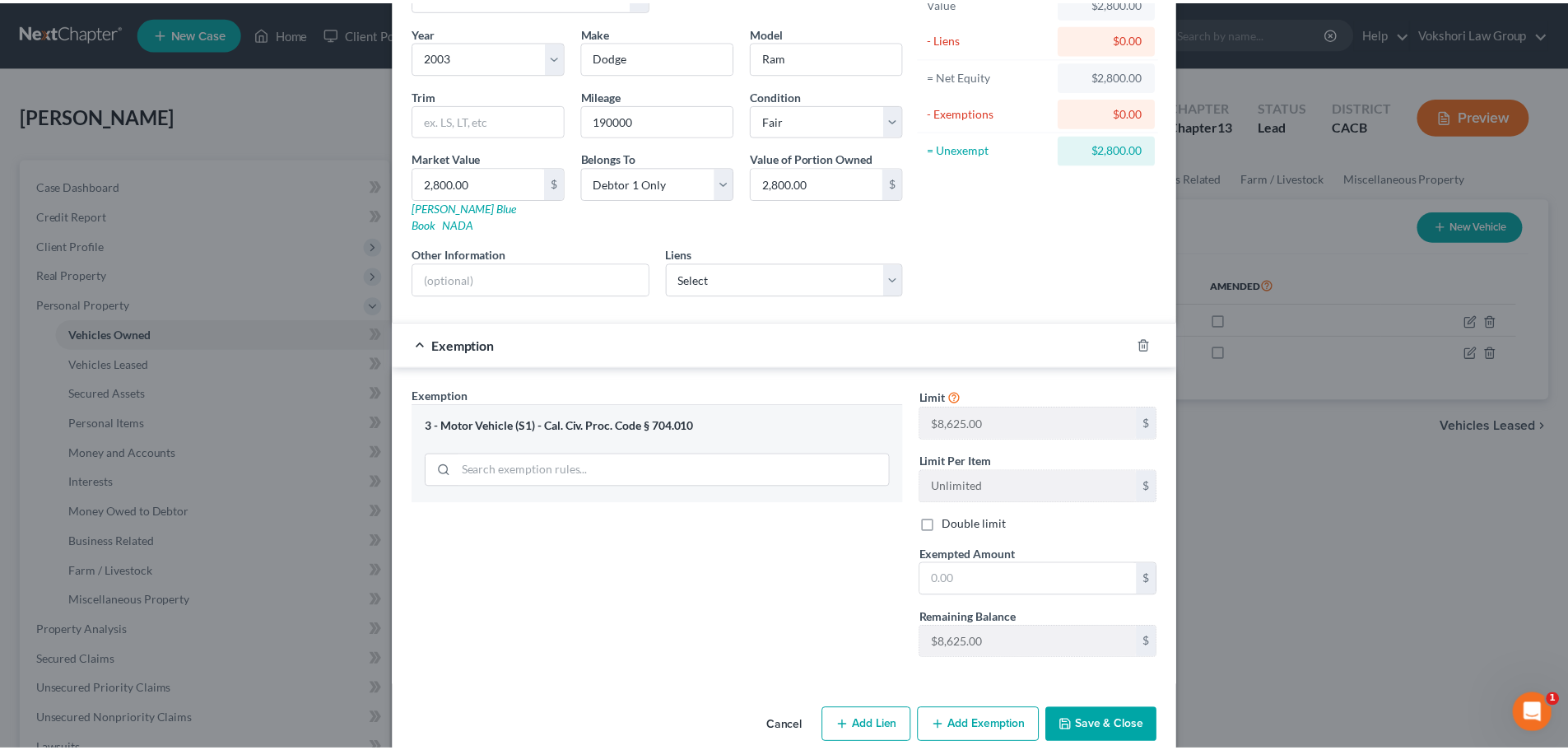
scroll to position [126, 0]
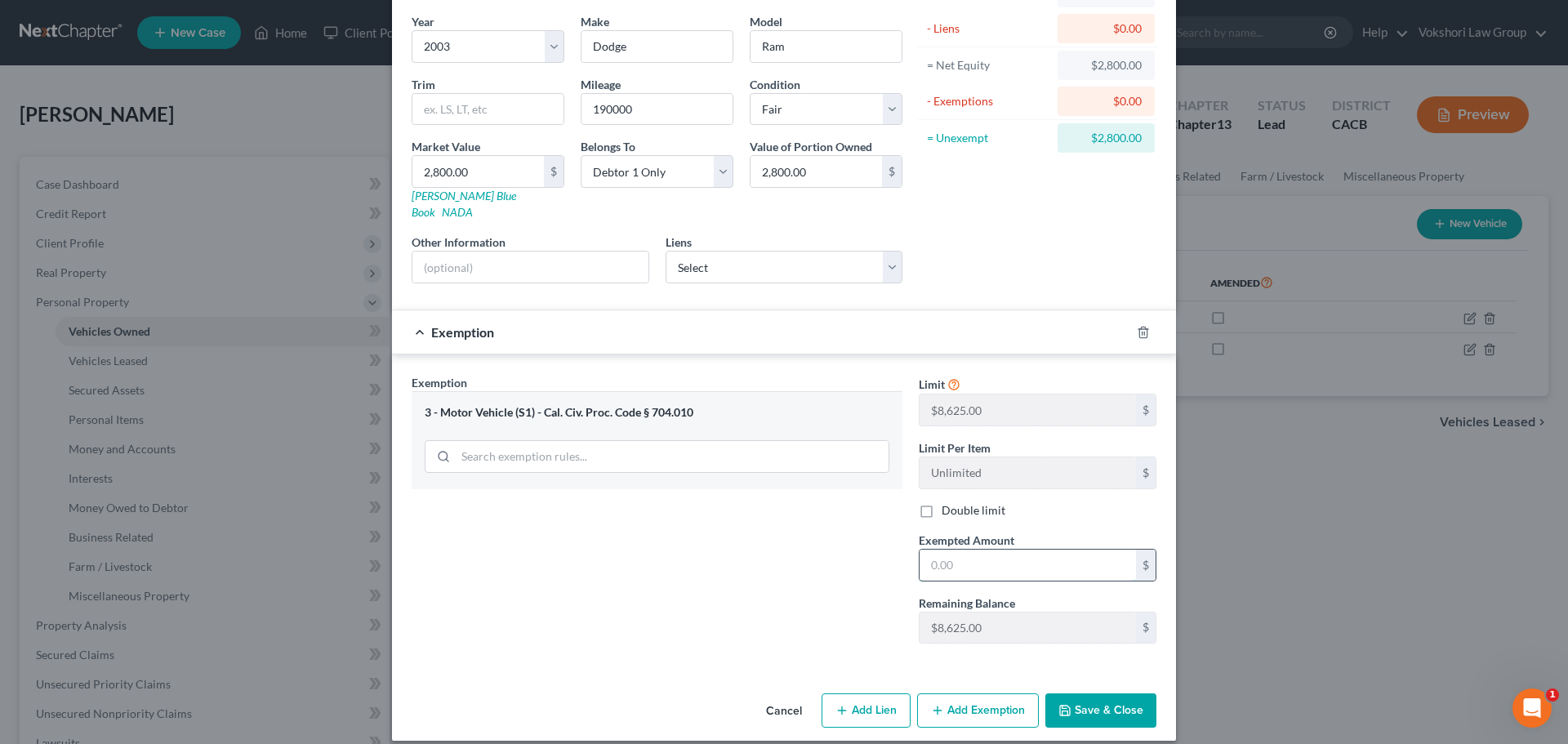
click at [992, 550] on input "text" at bounding box center [1027, 565] width 216 height 31
type input "2,800"
click at [1103, 693] on button "Save & Close" at bounding box center [1101, 710] width 111 height 35
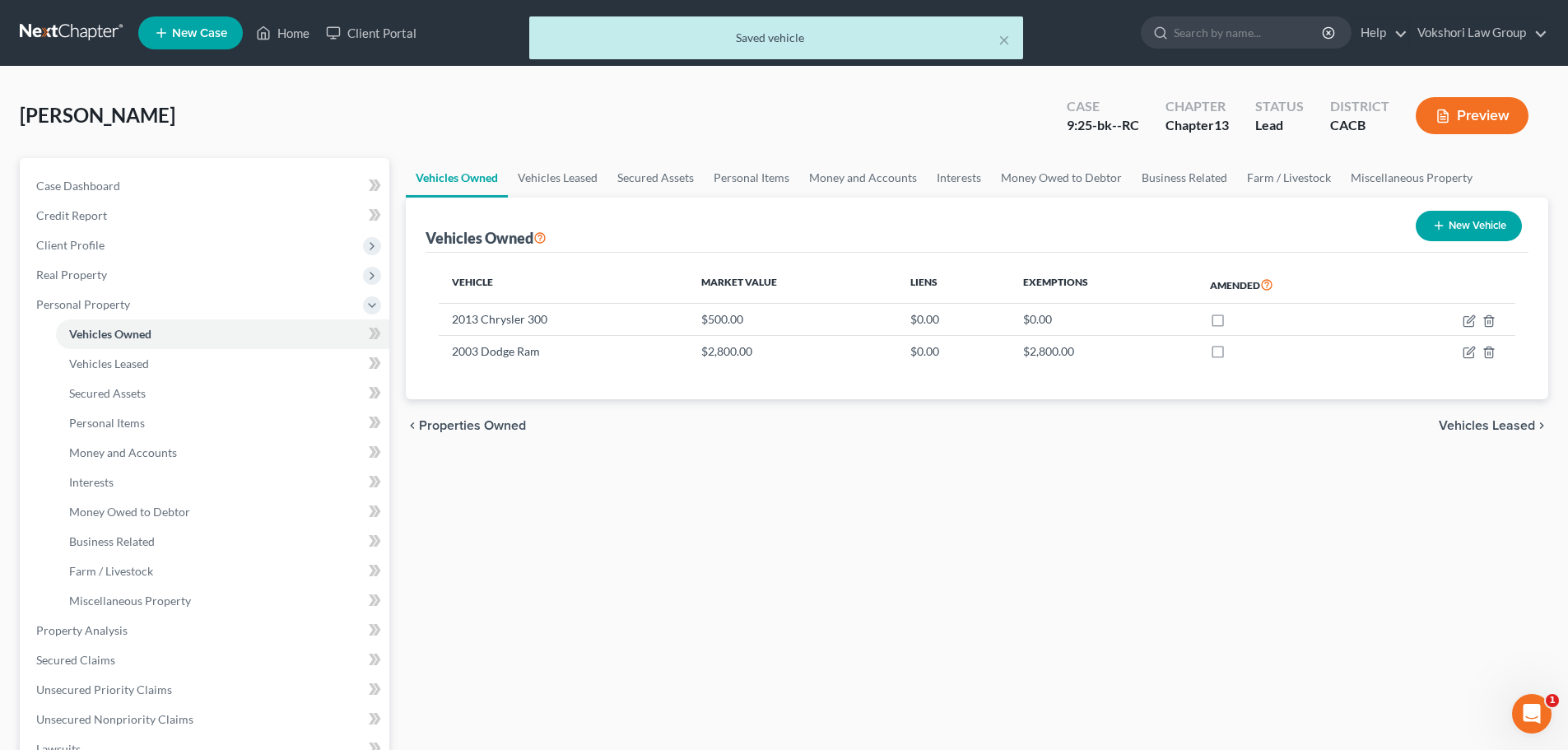
click at [1508, 427] on span "Vehicles Leased" at bounding box center [1487, 426] width 97 height 14
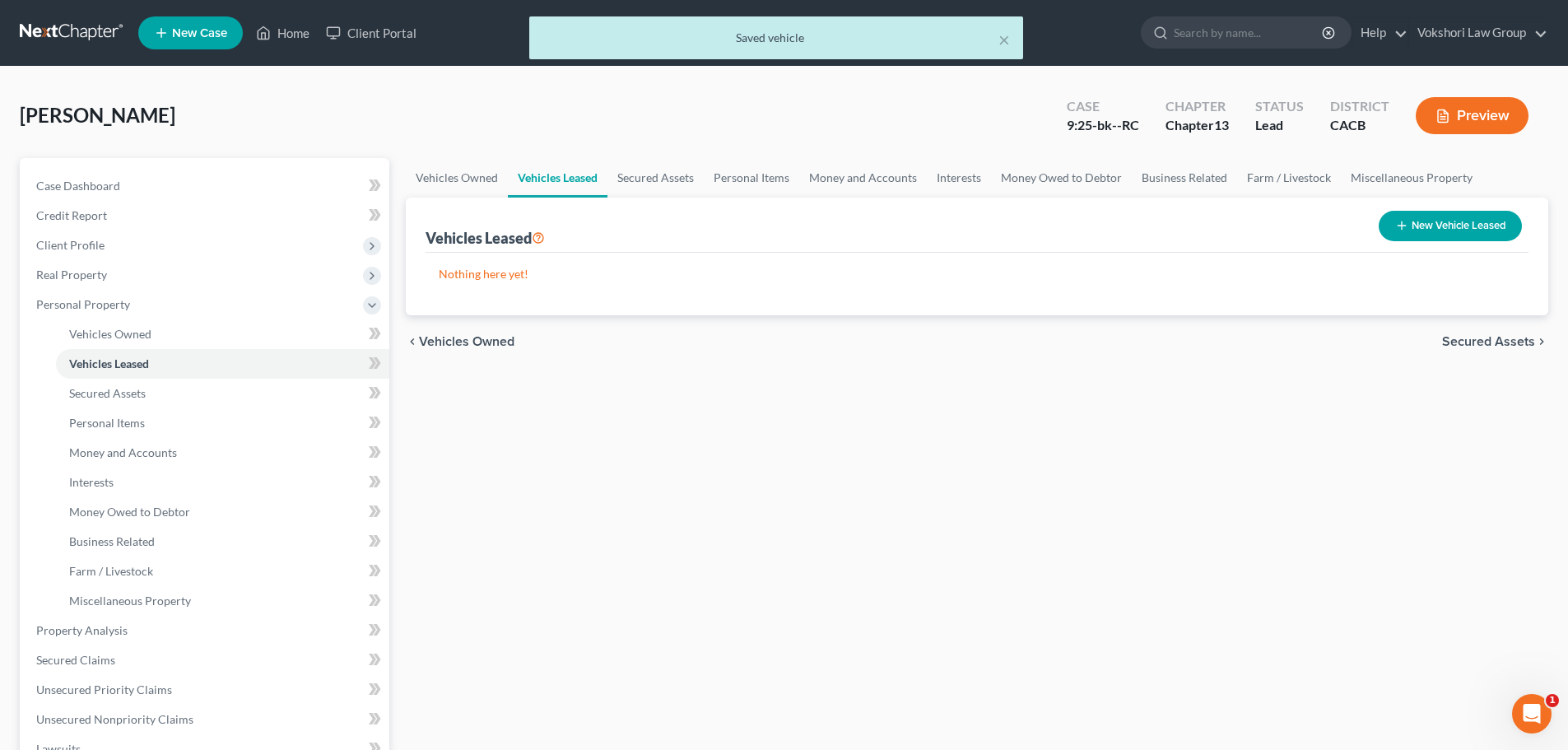
click at [1515, 342] on span "Secured Assets" at bounding box center [1489, 342] width 93 height 14
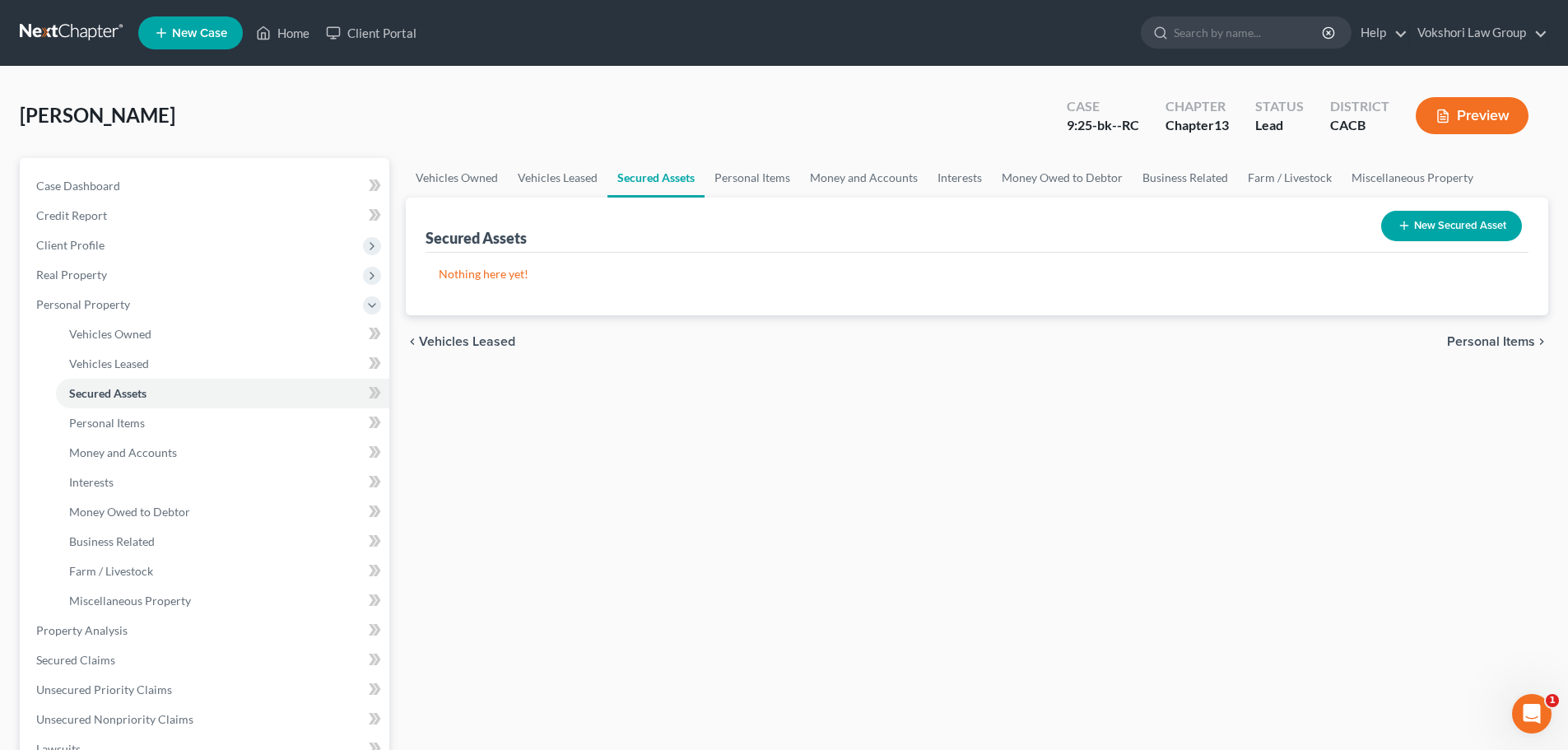
click at [1504, 340] on span "Personal Items" at bounding box center [1491, 342] width 88 height 14
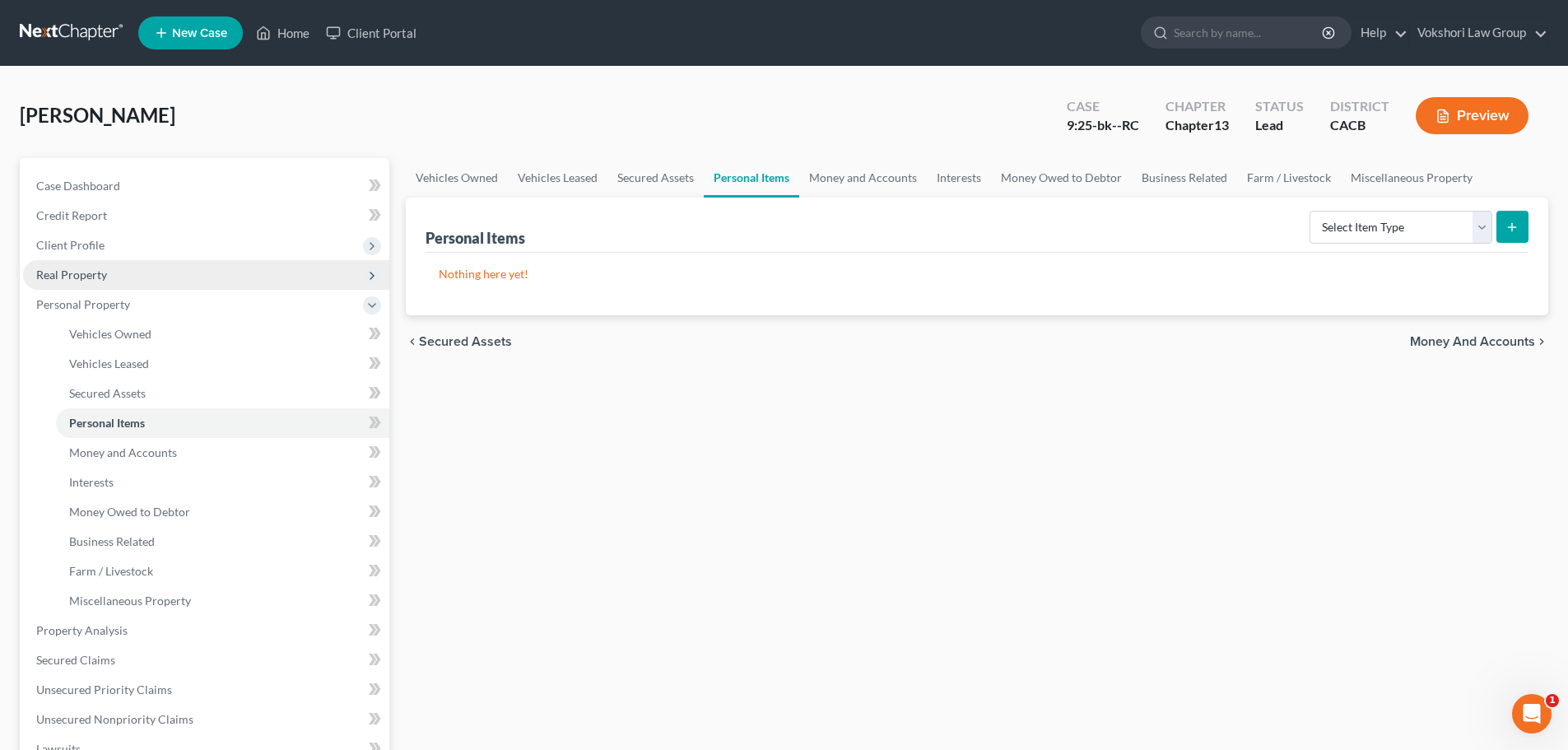
drag, startPoint x: 78, startPoint y: 272, endPoint x: 40, endPoint y: 277, distance: 38.3
click at [40, 277] on span "Real Property" at bounding box center [71, 275] width 71 height 14
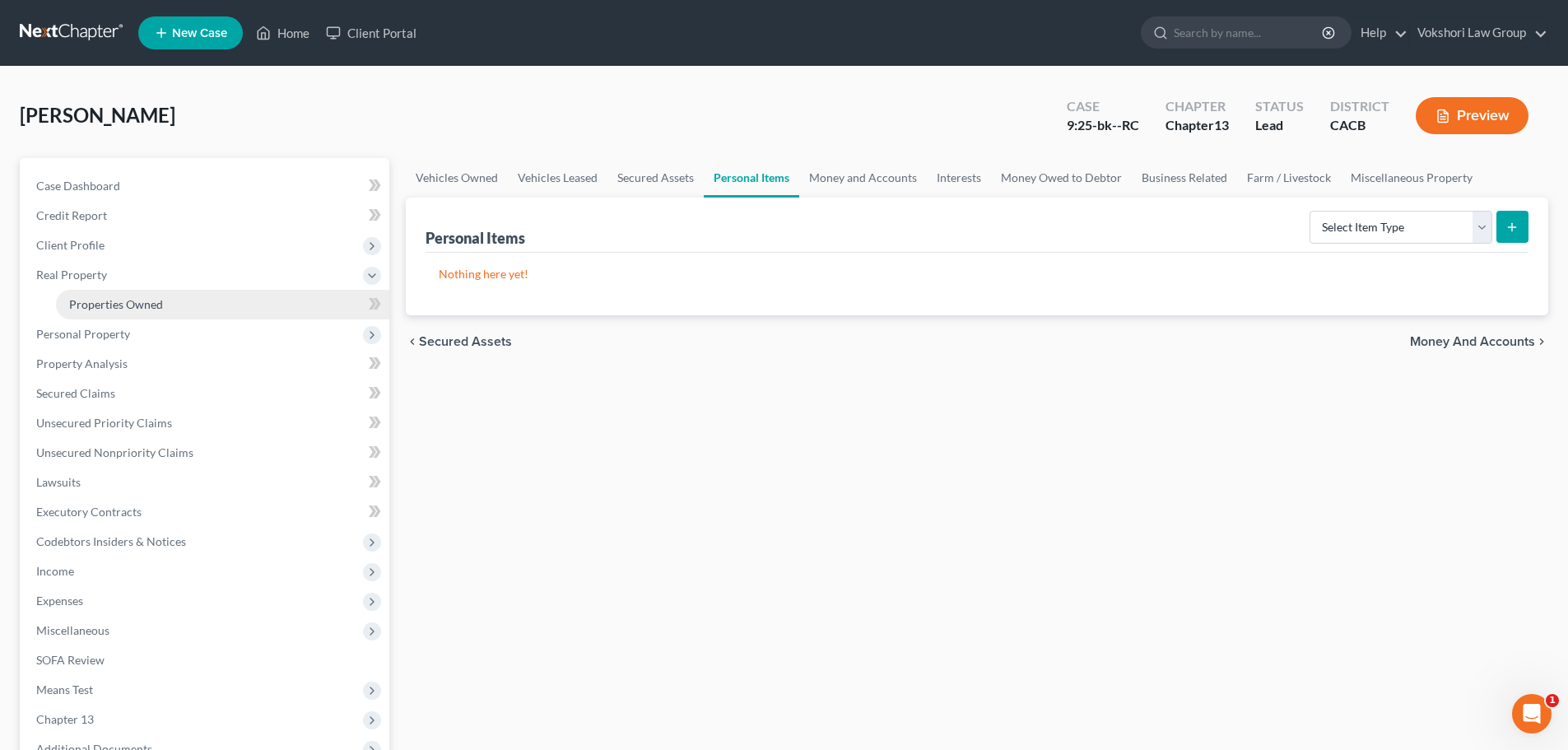
click at [113, 305] on span "Properties Owned" at bounding box center [115, 304] width 94 height 14
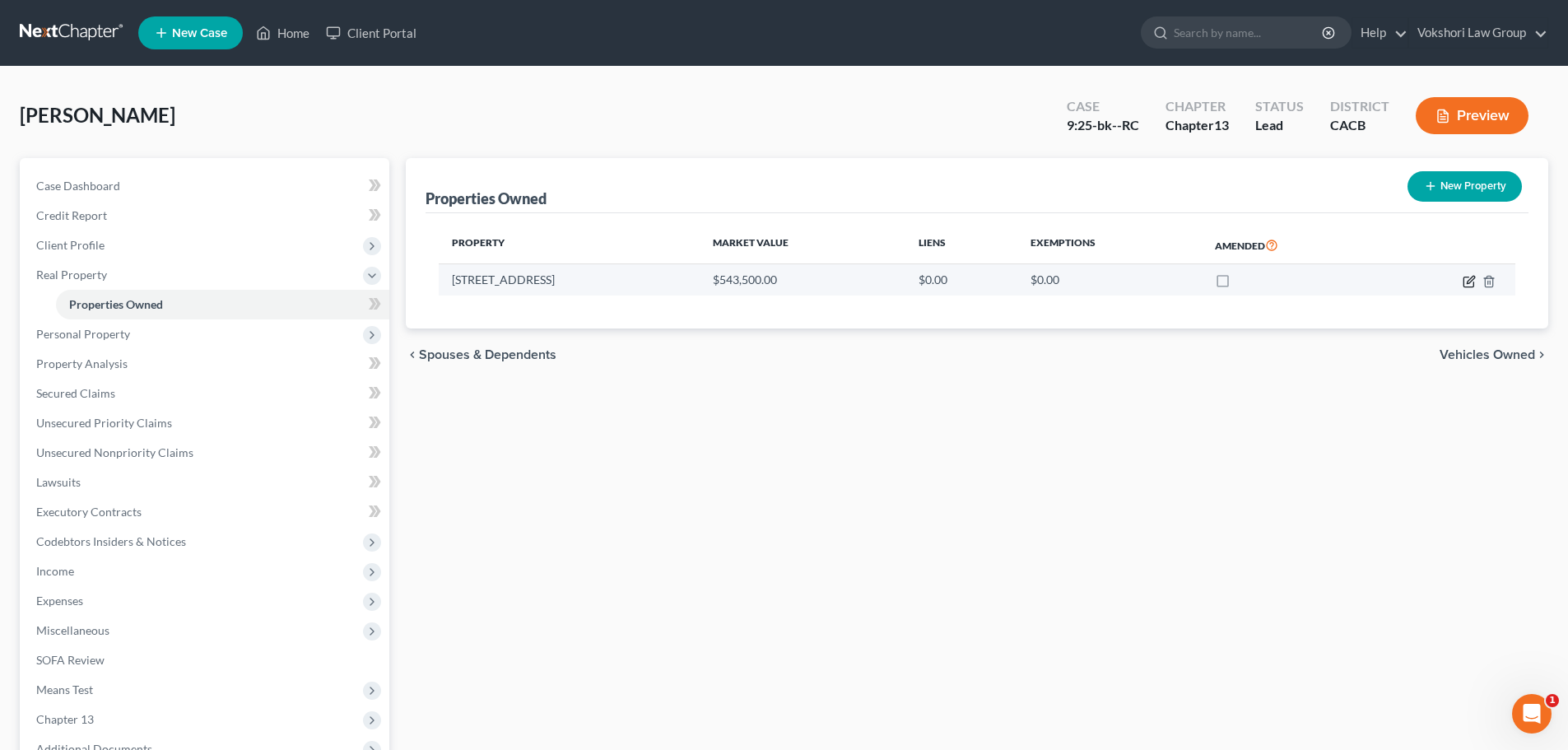
click at [1465, 279] on icon "button" at bounding box center [1469, 282] width 14 height 14
select select "4"
select select "39"
select select "0"
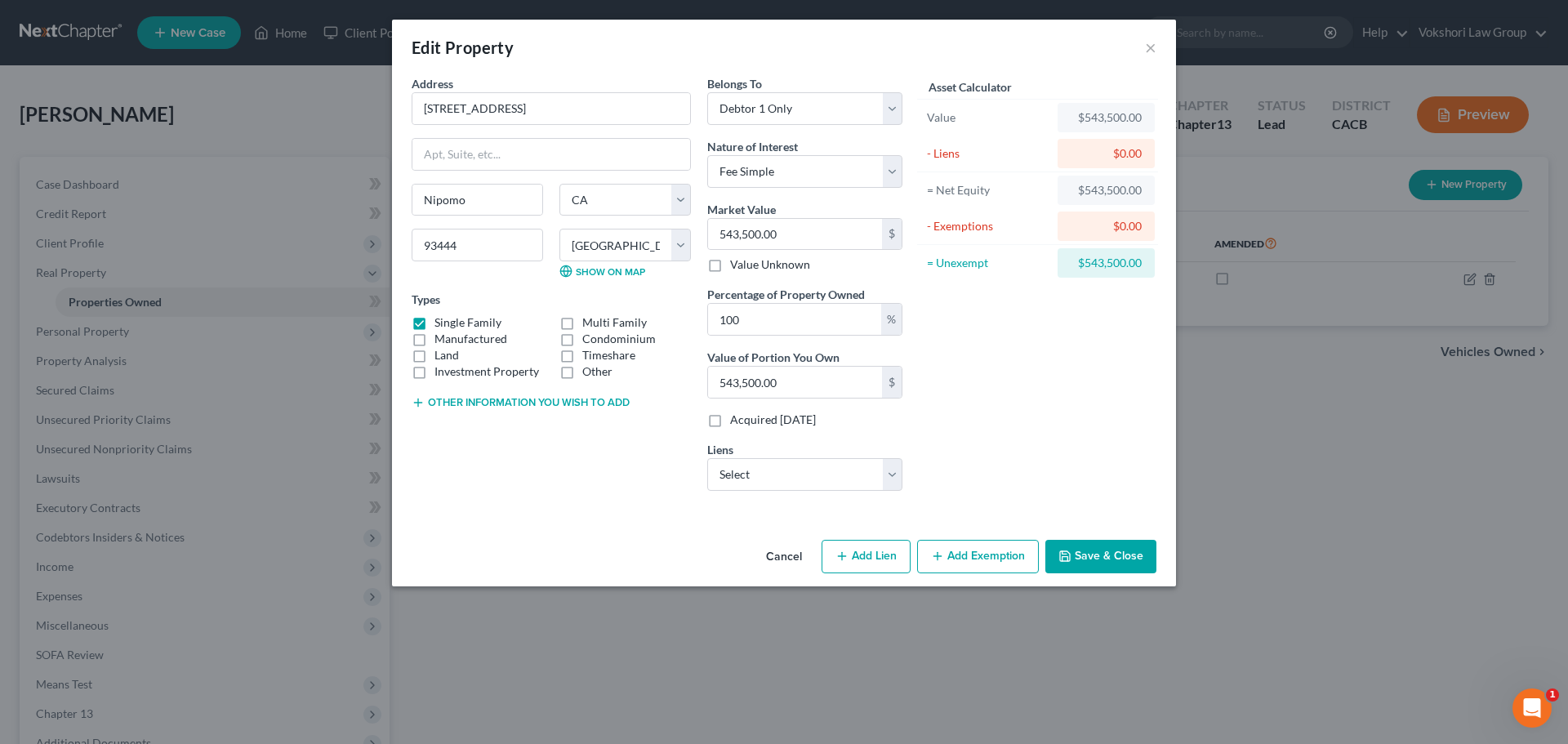
click at [456, 402] on button "Other information you wish to add" at bounding box center [520, 403] width 218 height 13
click at [554, 437] on textarea at bounding box center [551, 440] width 279 height 60
type textarea "Purchased 9/30/1999"
click at [1115, 551] on button "Save & Close" at bounding box center [1101, 557] width 111 height 35
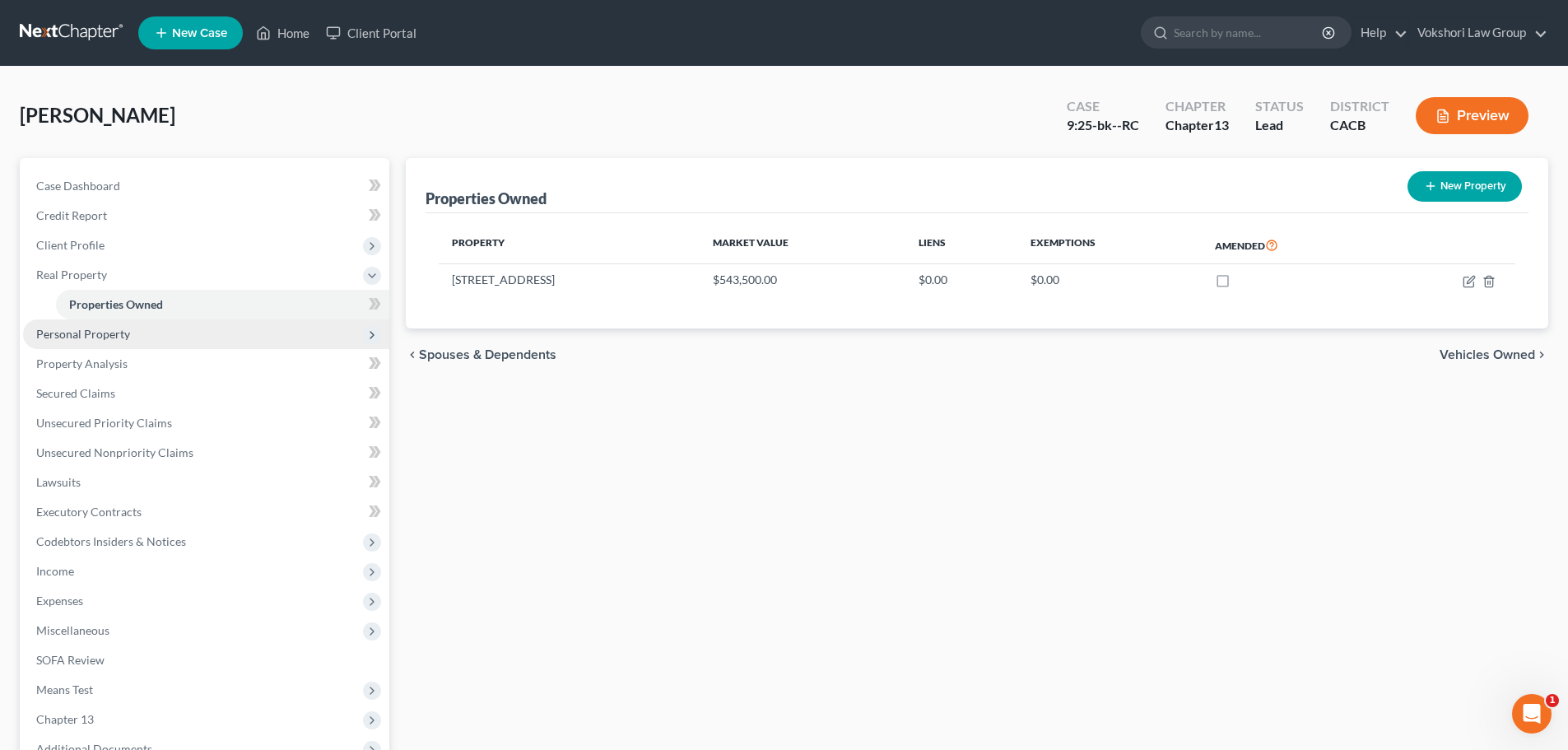
click at [81, 334] on span "Personal Property" at bounding box center [82, 334] width 94 height 14
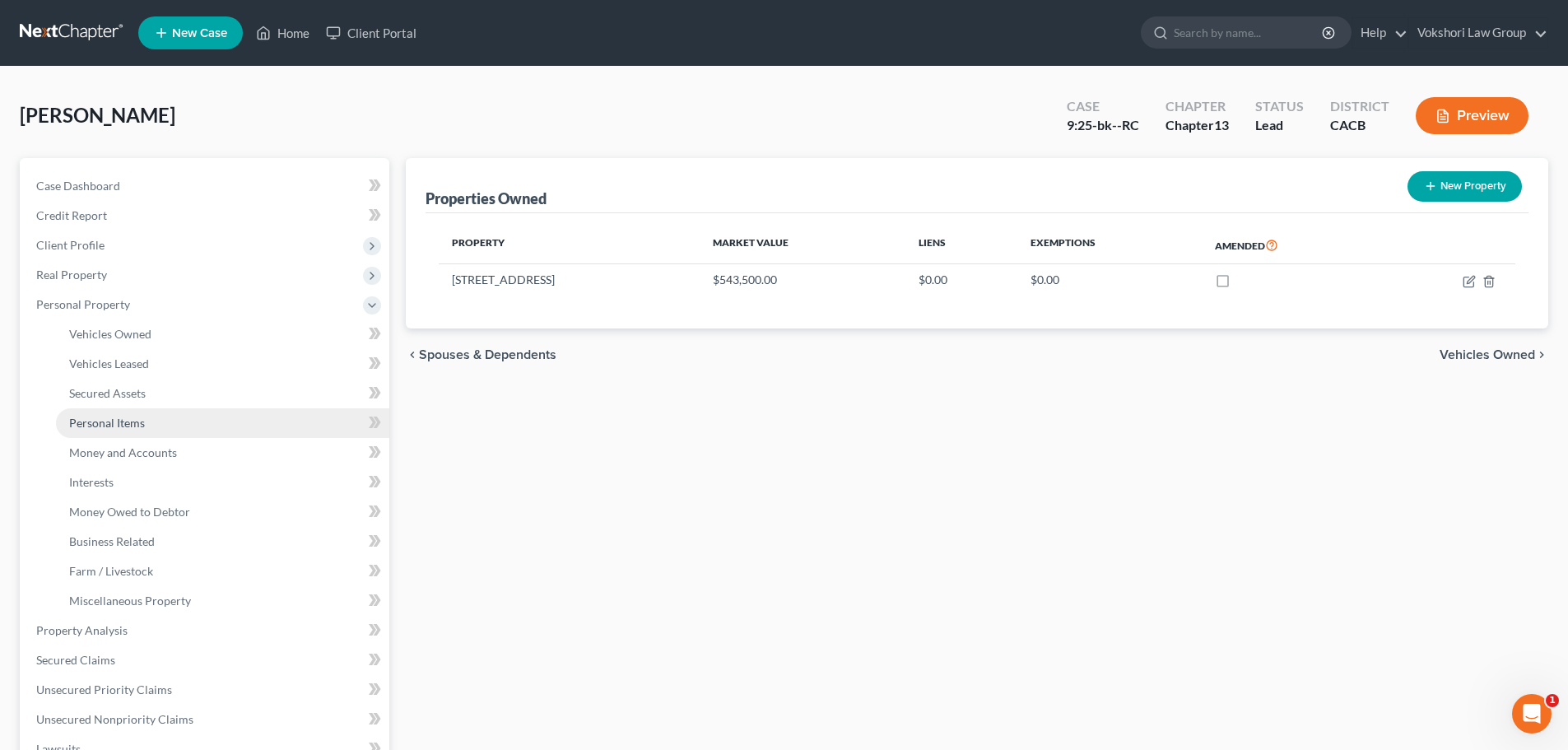
click at [119, 425] on span "Personal Items" at bounding box center [106, 423] width 75 height 14
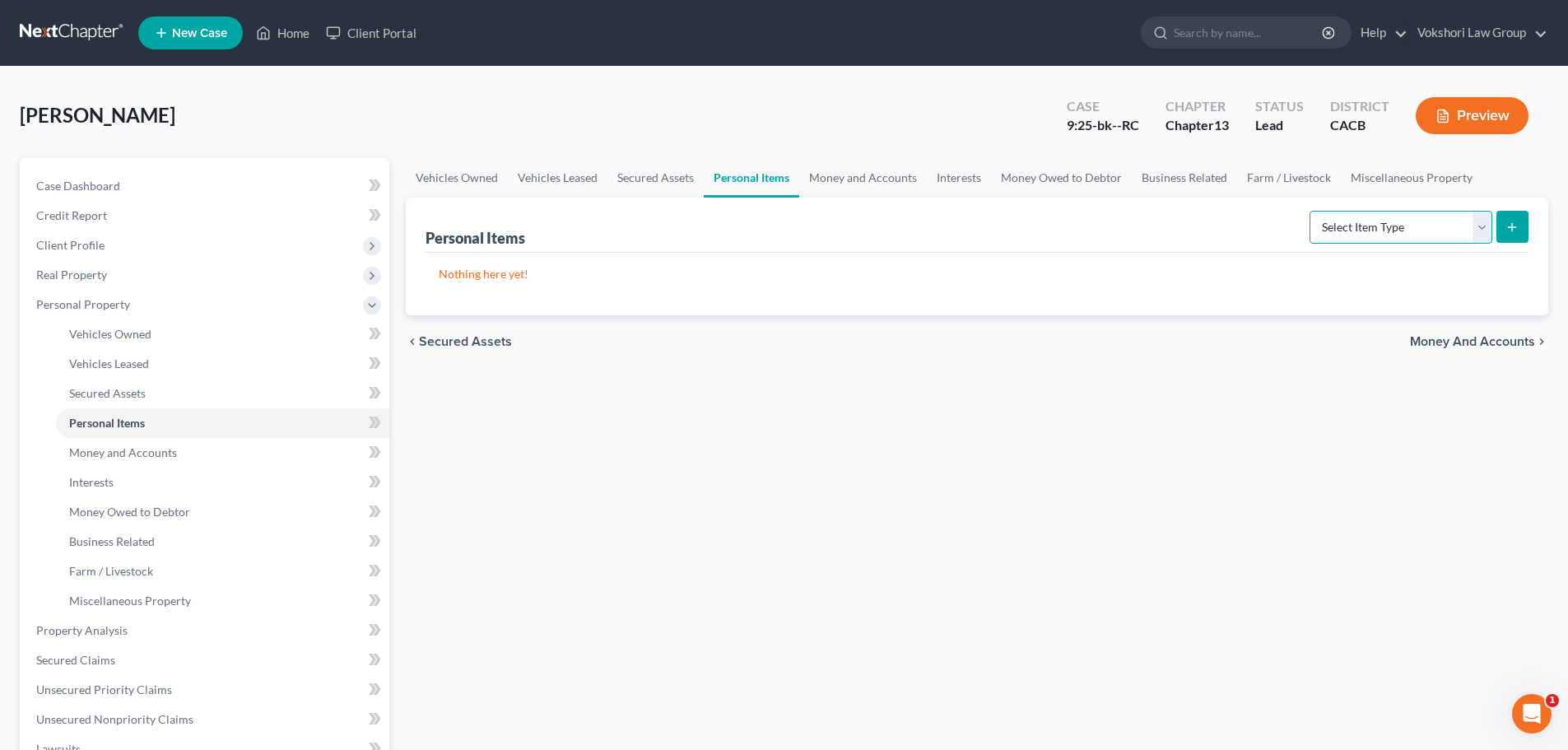
click at [1481, 224] on select "Select Item Type Clothing Collectibles Of Value Electronics Firearms Household …" at bounding box center [1401, 227] width 183 height 33
select select "clothing"
click at [1311, 211] on select "Select Item Type Clothing Collectibles Of Value Electronics Firearms Household …" at bounding box center [1401, 227] width 183 height 33
click at [1509, 223] on icon "submit" at bounding box center [1512, 227] width 14 height 14
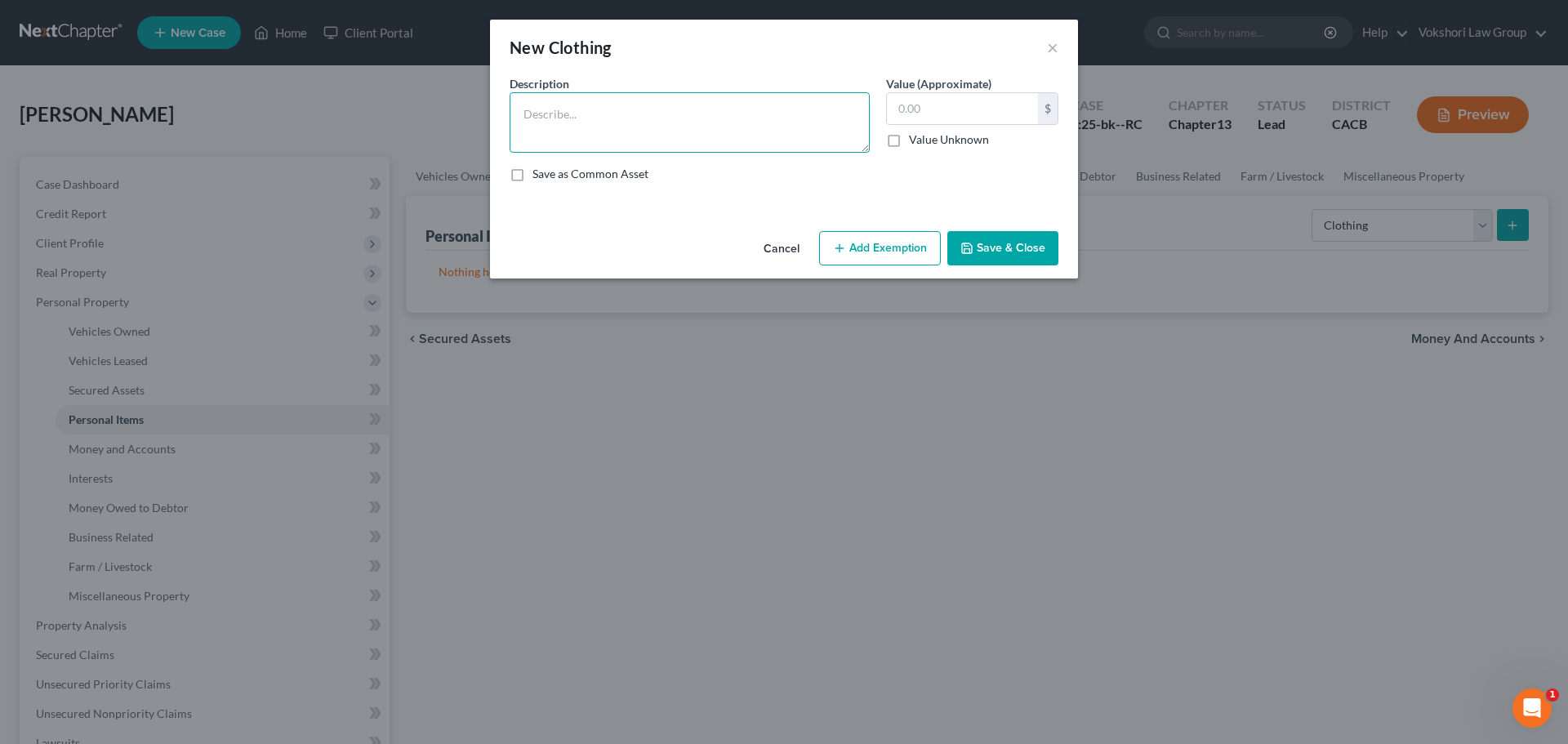
click at [654, 115] on textarea at bounding box center [689, 122] width 360 height 60
type textarea "Debtor's clothing"
click at [934, 108] on input "text" at bounding box center [962, 108] width 151 height 31
type input "500"
click at [874, 249] on button "Add Exemption" at bounding box center [879, 249] width 122 height 35
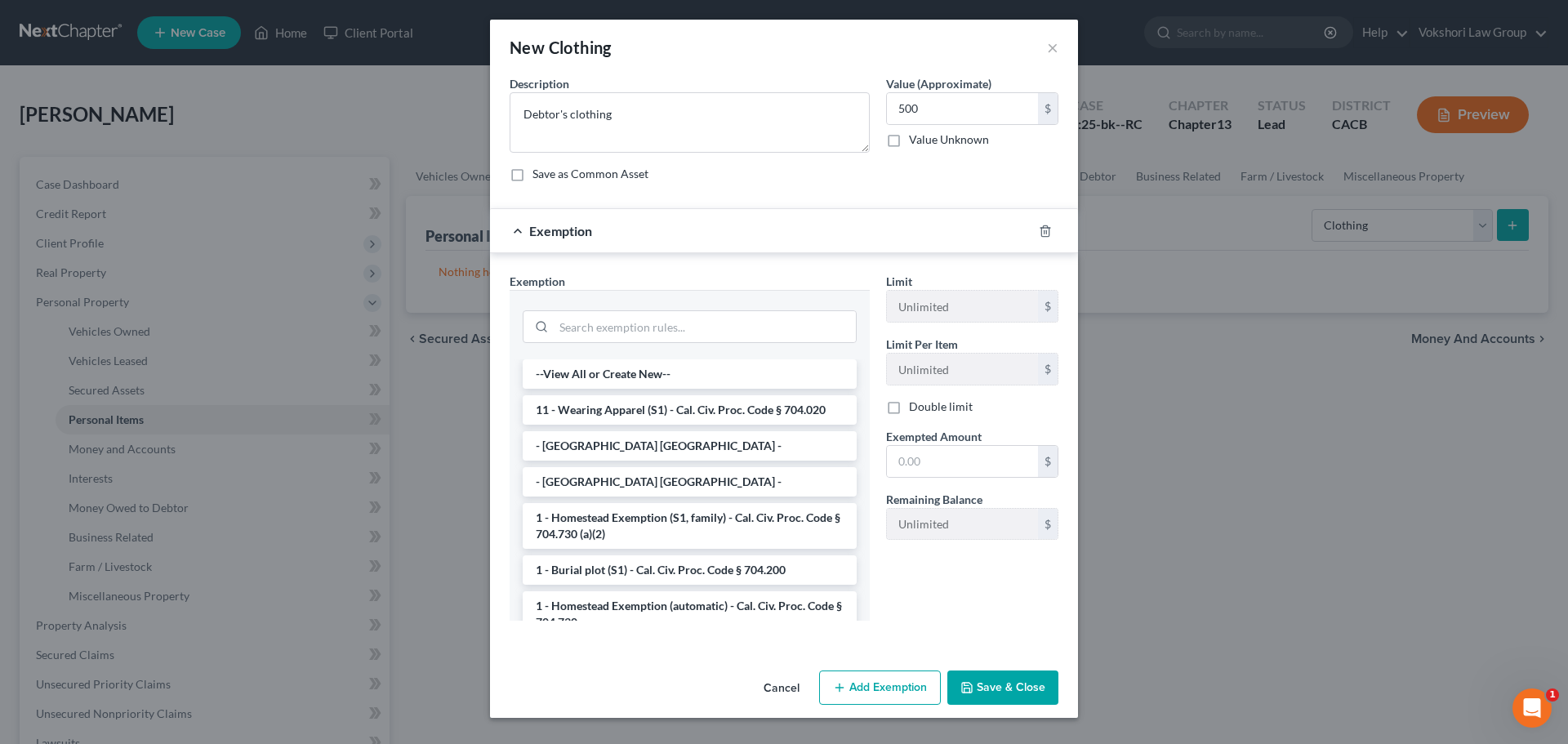
click at [668, 413] on li "11 - Wearing Apparel (S1) - Cal. Civ. Proc. Code § 704.020" at bounding box center [690, 410] width 334 height 30
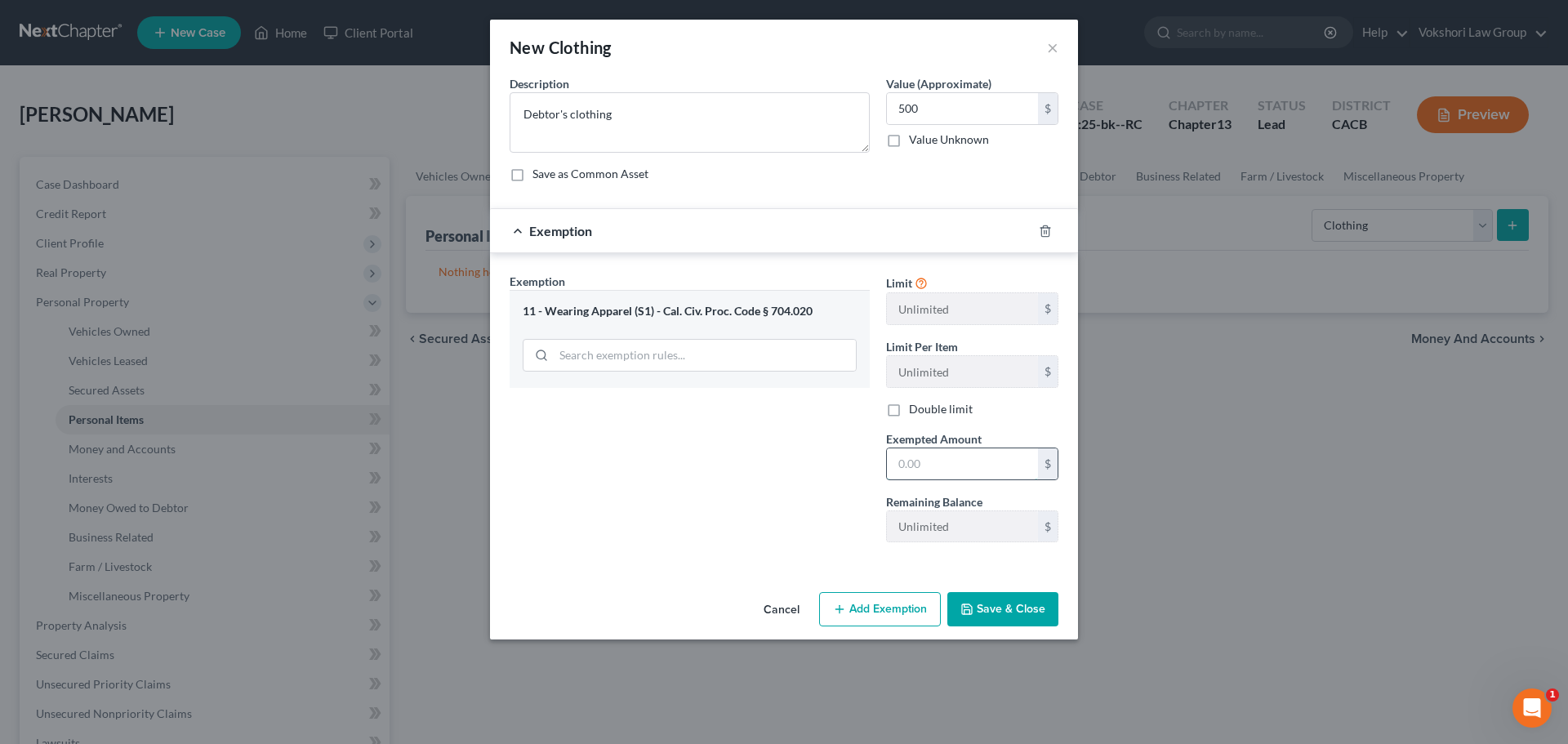
click at [978, 463] on input "text" at bounding box center [962, 464] width 151 height 31
type input "500"
click at [1021, 598] on button "Save & Close" at bounding box center [1003, 610] width 111 height 35
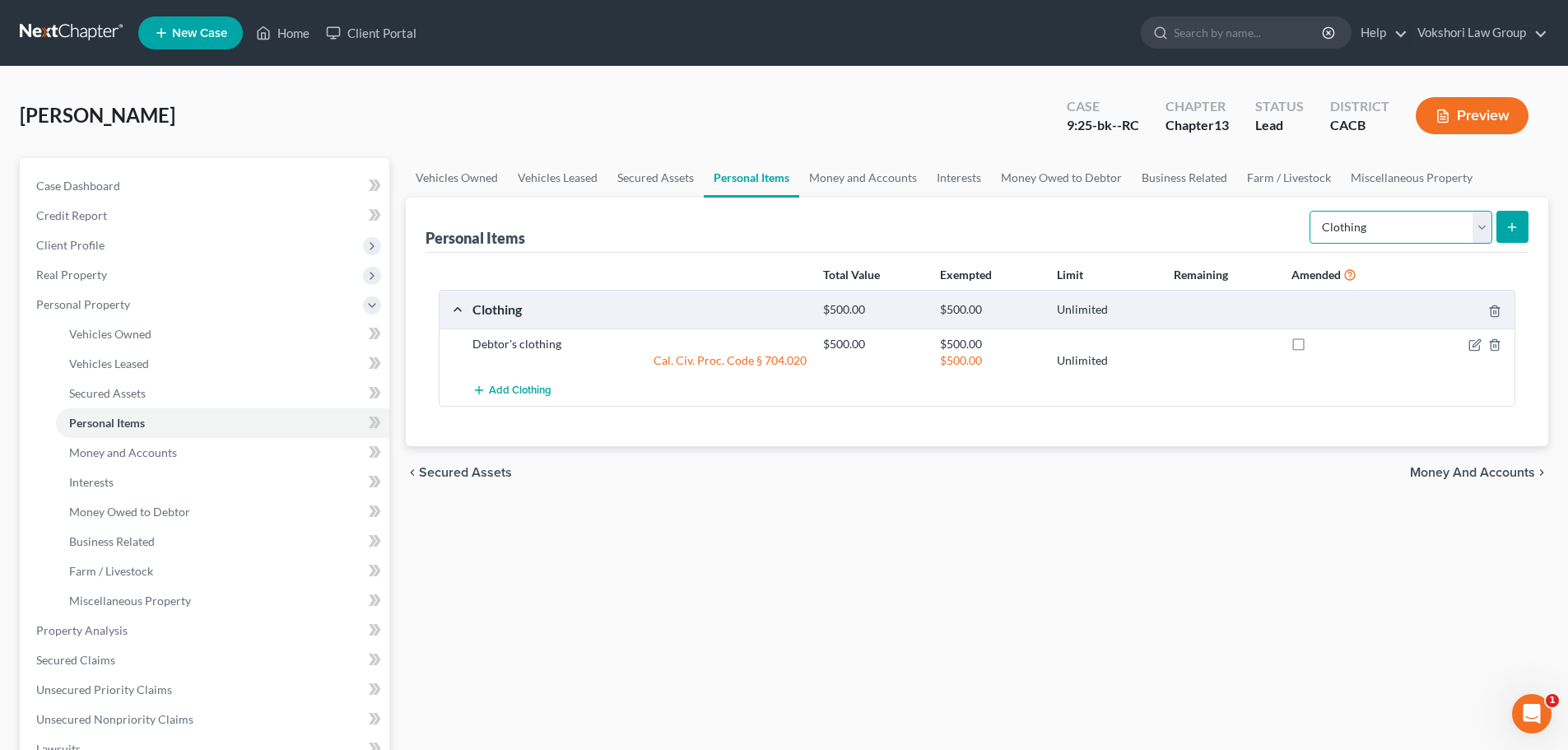
click at [1486, 226] on select "Select Item Type Clothing Collectibles Of Value Electronics Firearms Household …" at bounding box center [1401, 227] width 183 height 33
select select "household_goods"
click at [1311, 211] on select "Select Item Type Clothing Collectibles Of Value Electronics Firearms Household …" at bounding box center [1401, 227] width 183 height 33
click at [1509, 221] on icon "submit" at bounding box center [1512, 227] width 14 height 14
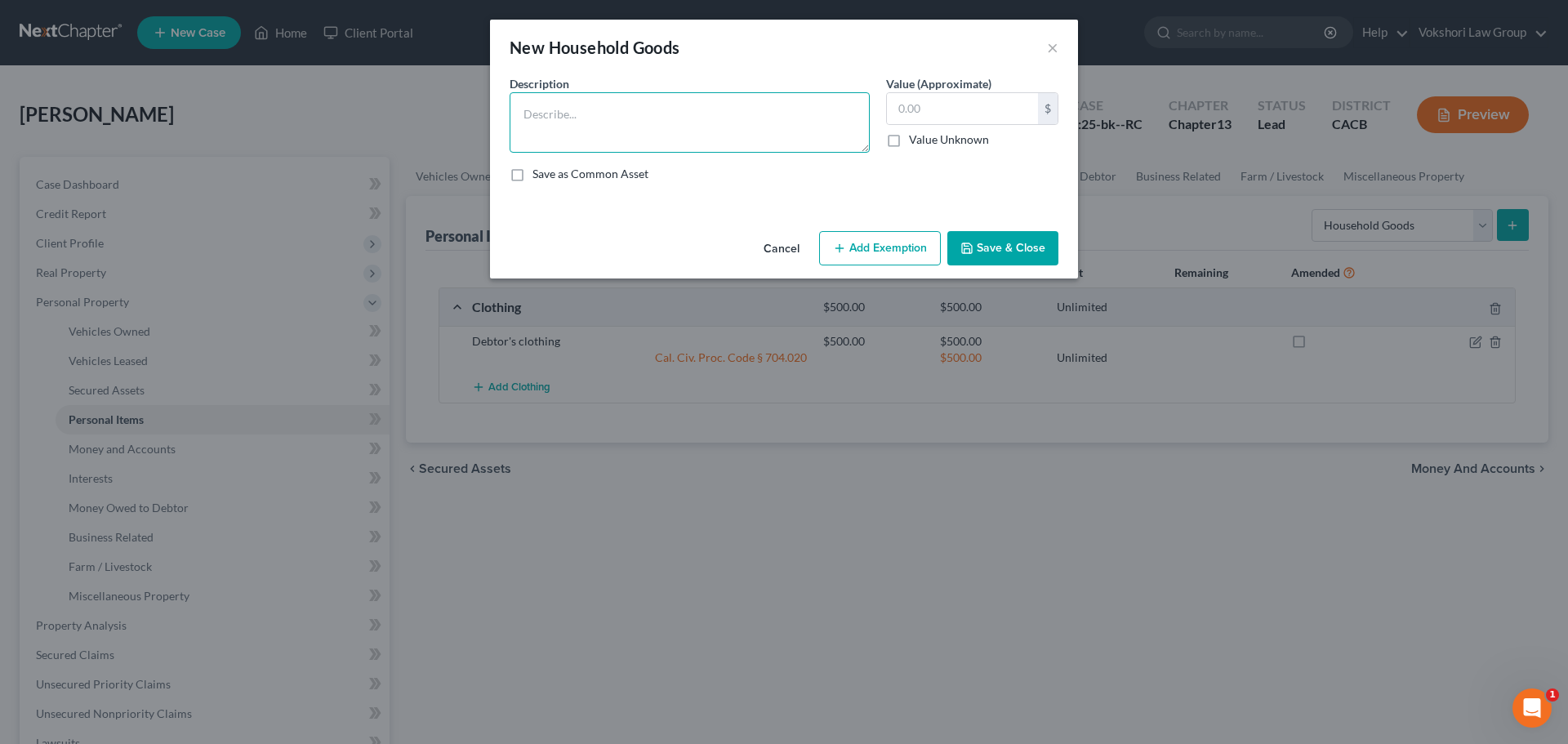
click at [609, 116] on textarea at bounding box center [689, 122] width 360 height 60
type textarea "Miscellaneous household goods and furnishings including furniture and appliances"
click at [961, 108] on input "text" at bounding box center [962, 108] width 151 height 31
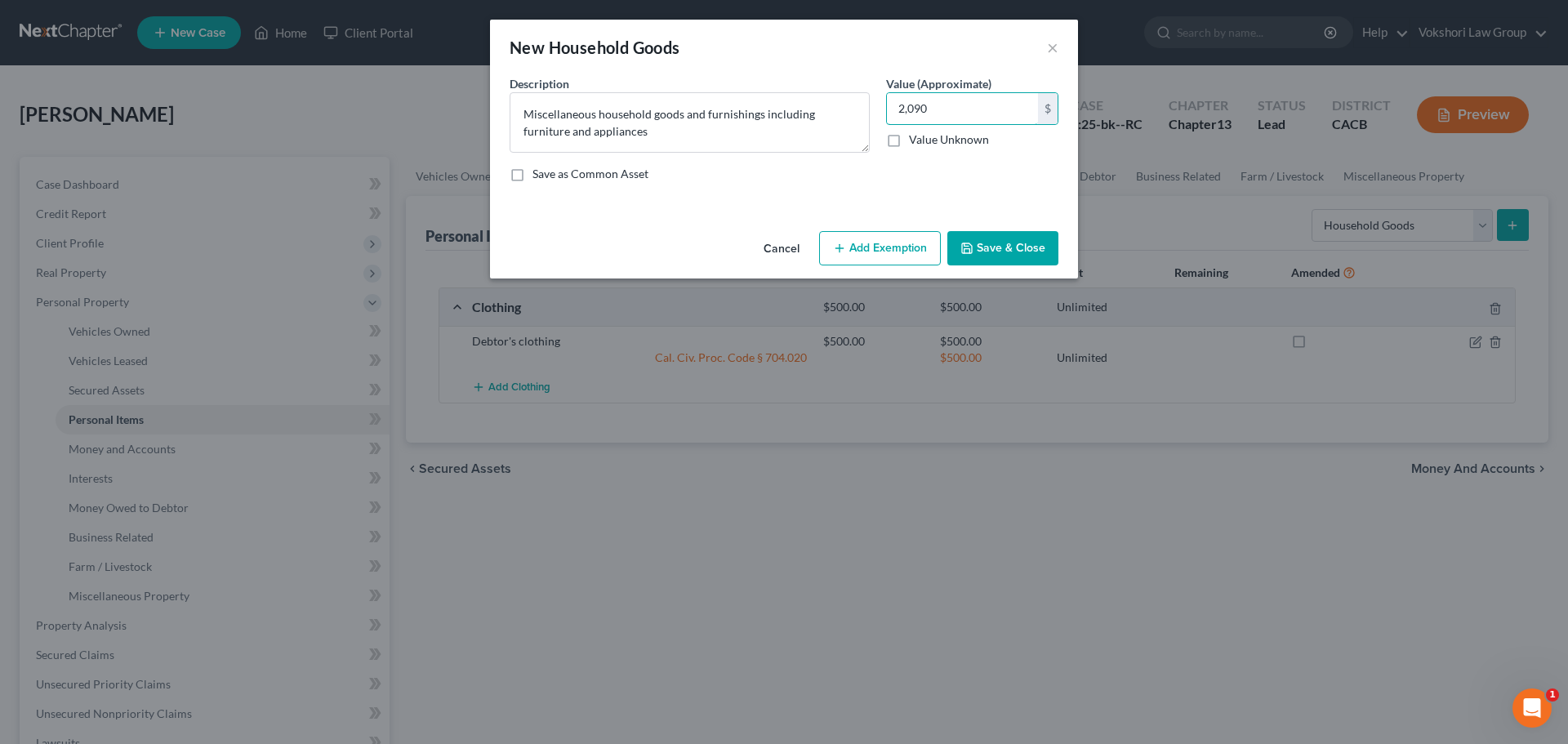
type input "2,090"
click at [900, 243] on button "Add Exemption" at bounding box center [879, 249] width 122 height 35
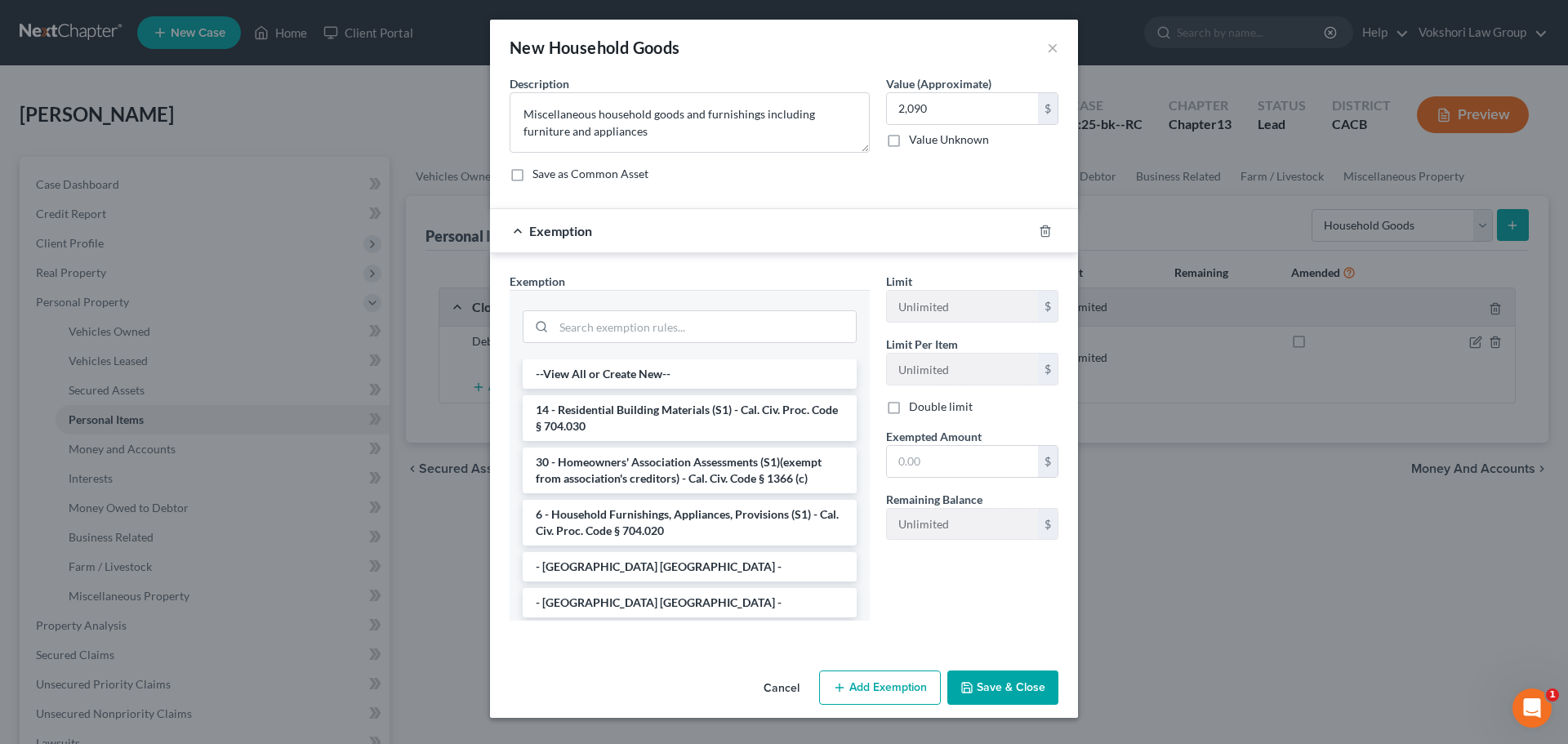
click at [681, 513] on li "6 - Household Furnishings, Appliances, Provisions (S1) - Cal. Civ. Proc. Code §…" at bounding box center [690, 523] width 334 height 46
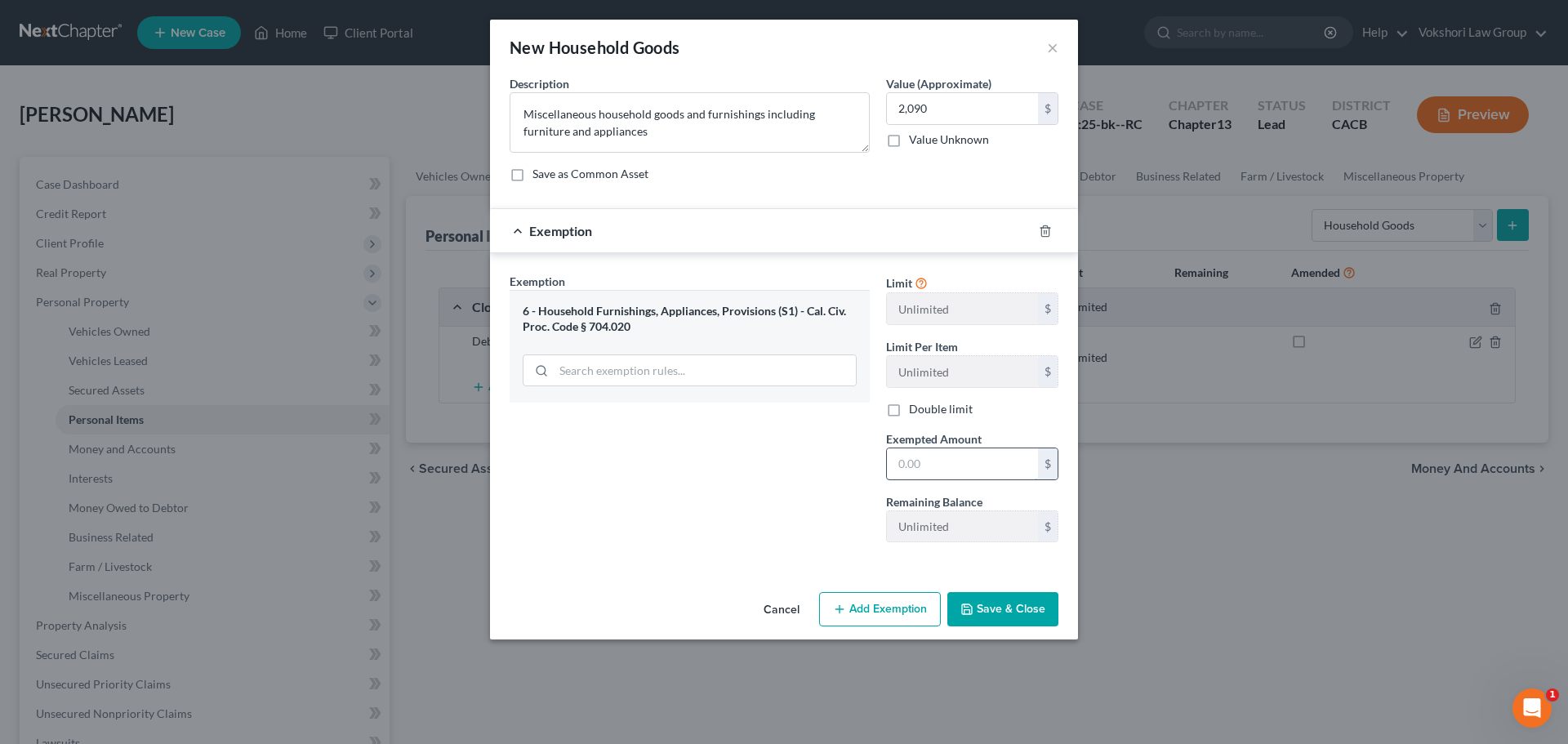
click at [961, 453] on input "text" at bounding box center [962, 464] width 151 height 31
type input "2,090"
click at [1024, 606] on button "Save & Close" at bounding box center [1003, 610] width 111 height 35
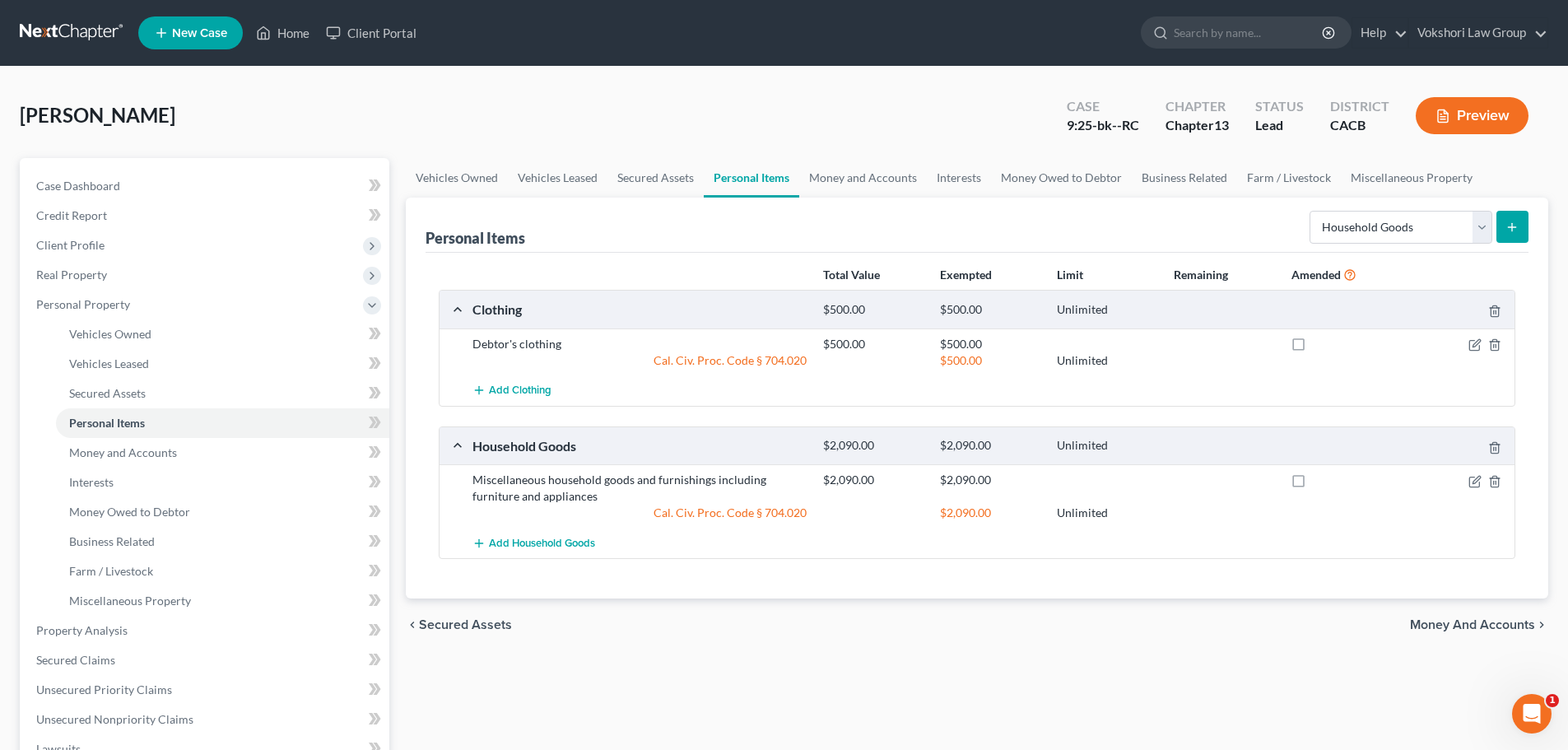
click at [1482, 621] on span "Money and Accounts" at bounding box center [1472, 625] width 125 height 14
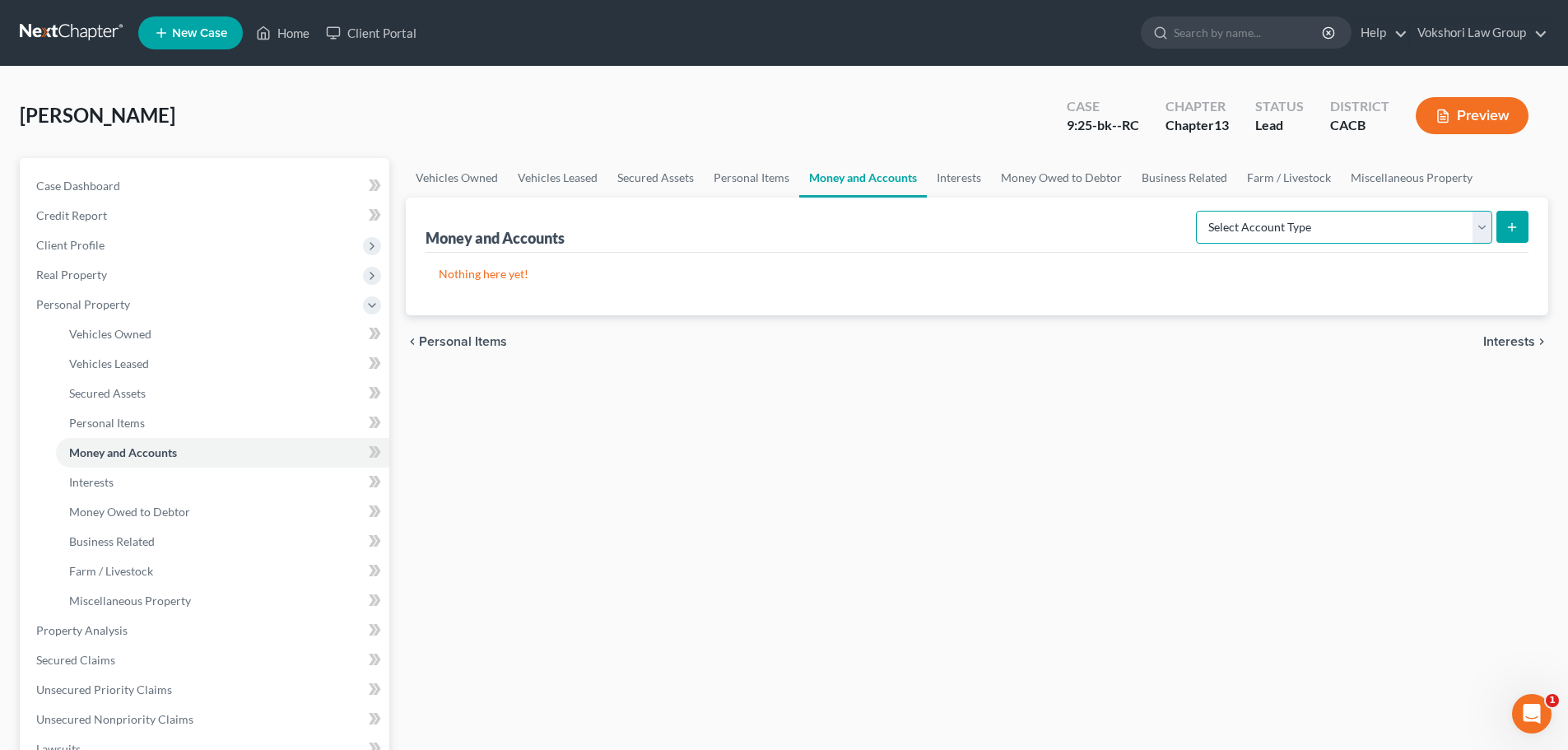
click at [1484, 229] on select "Select Account Type Brokerage Cash on Hand Certificates of Deposit Checking Acc…" at bounding box center [1344, 227] width 296 height 33
select select "cash_on_hand"
click at [1199, 211] on select "Select Account Type Brokerage Cash on Hand Certificates of Deposit Checking Acc…" at bounding box center [1344, 227] width 296 height 33
click at [1509, 225] on icon "submit" at bounding box center [1512, 227] width 14 height 14
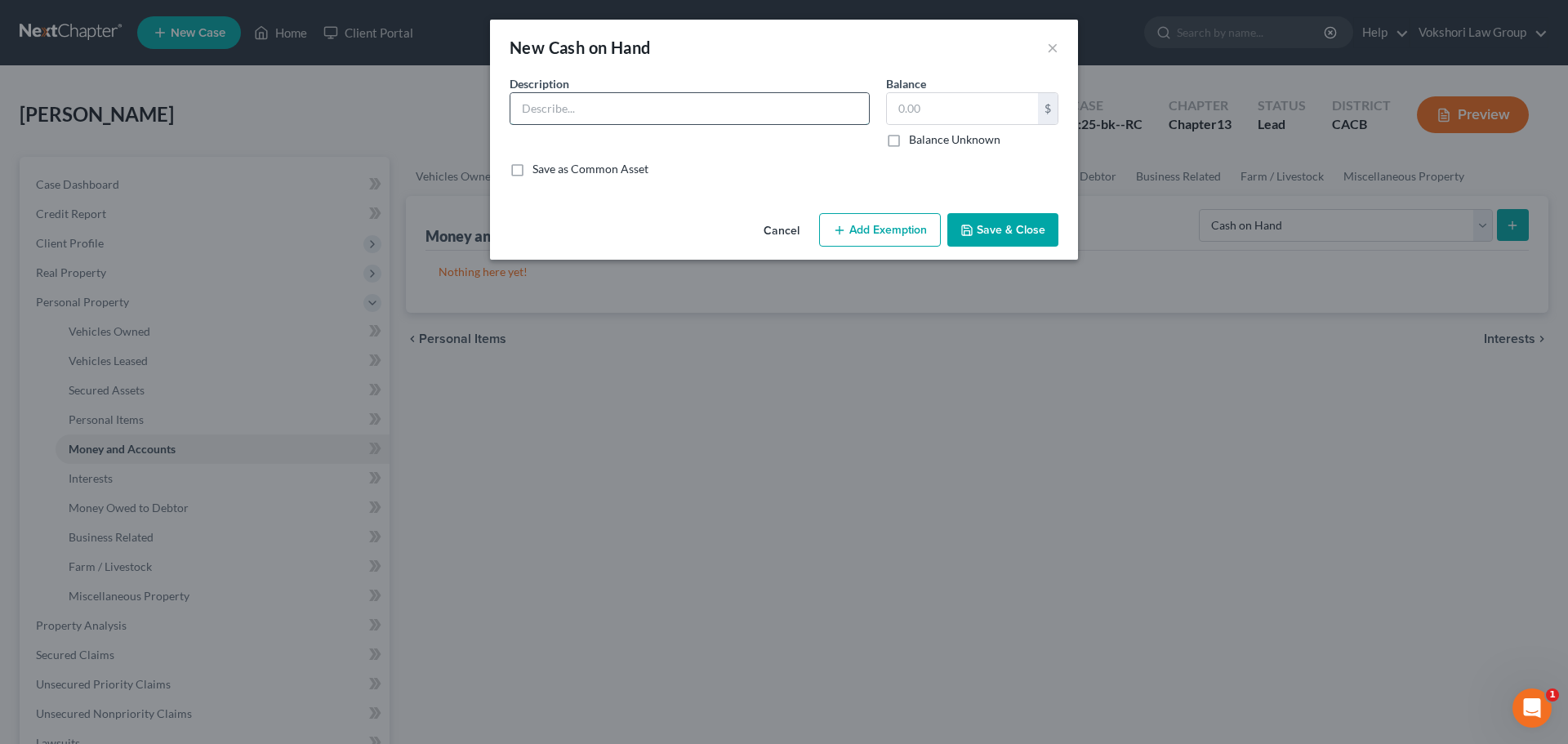
click at [630, 98] on input "text" at bounding box center [690, 108] width 359 height 31
type input "Cash on hand"
click at [937, 112] on input "text" at bounding box center [962, 108] width 151 height 31
type input "2,000"
click at [880, 227] on button "Add Exemption" at bounding box center [879, 230] width 122 height 35
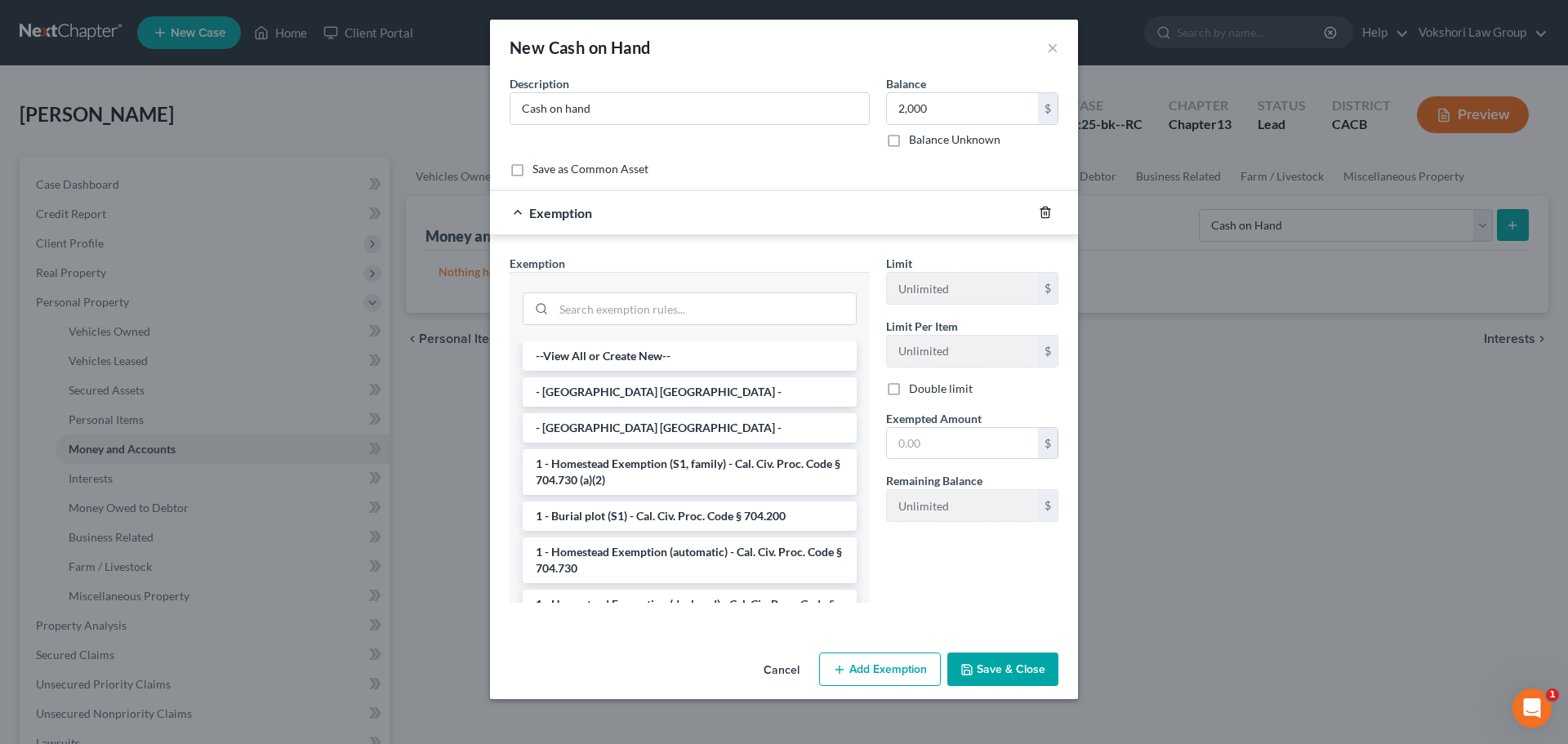
click at [1043, 211] on icon "button" at bounding box center [1045, 212] width 13 height 13
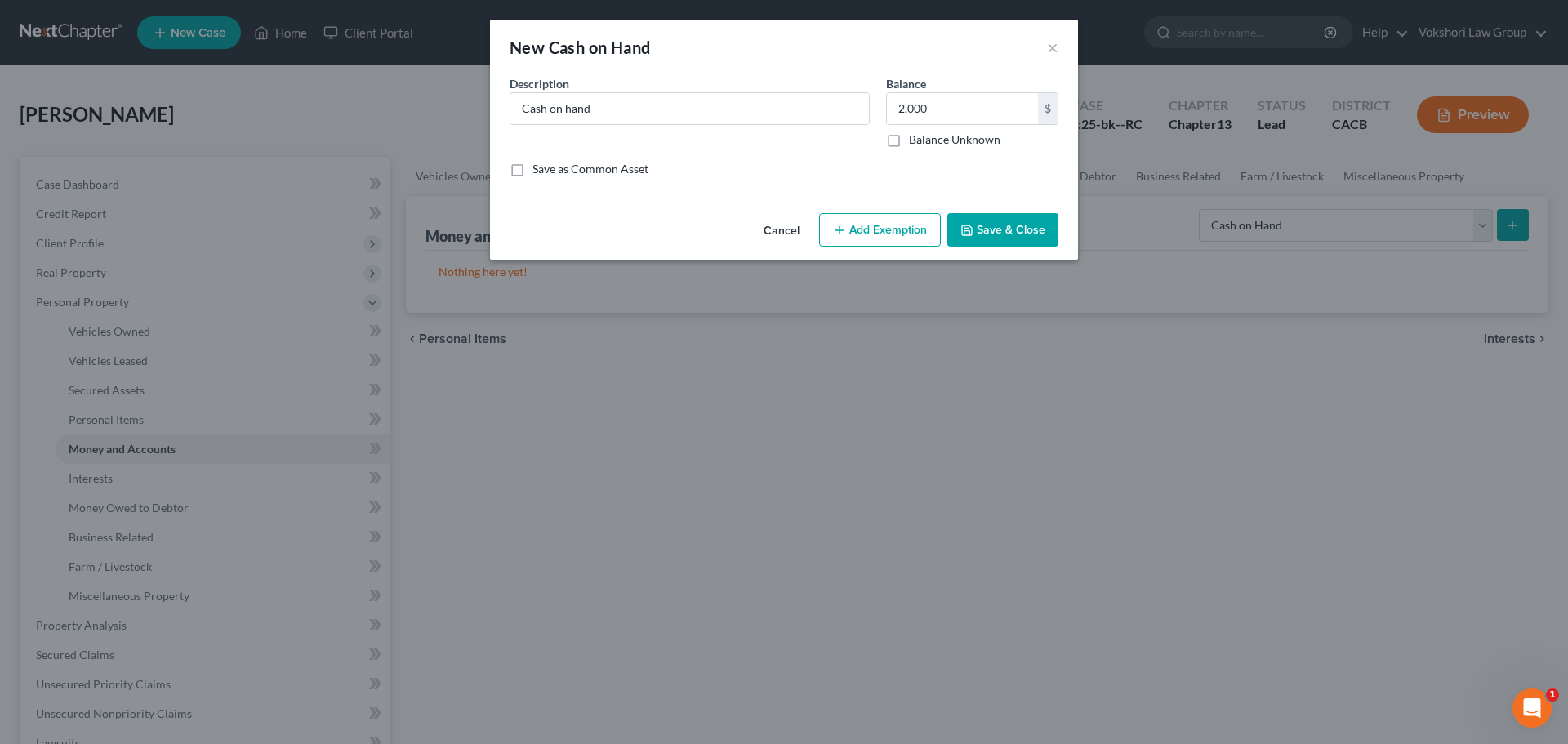
click at [1020, 219] on button "Save & Close" at bounding box center [1003, 230] width 111 height 35
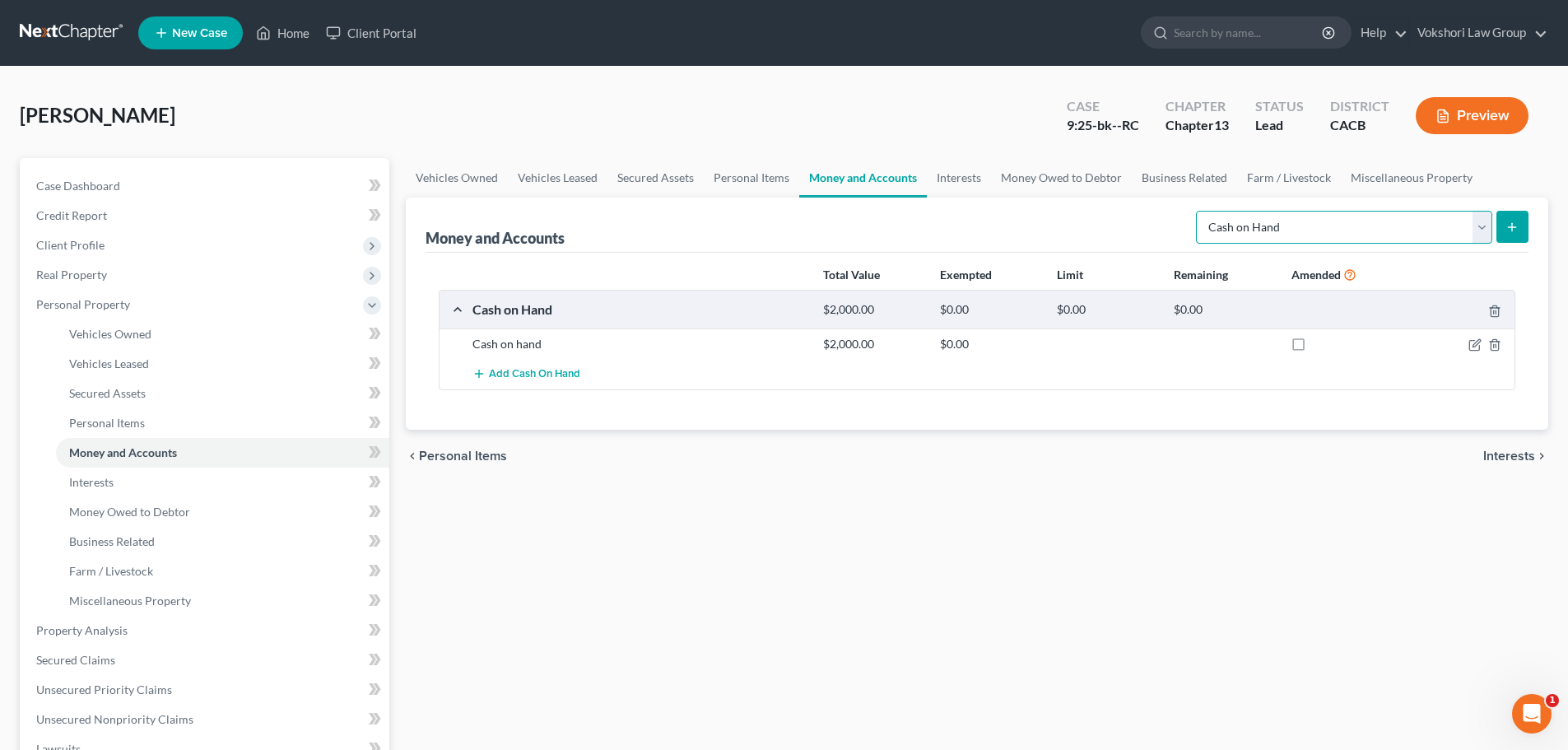
click at [1483, 225] on select "Select Account Type Brokerage Cash on Hand Certificates of Deposit Checking Acc…" at bounding box center [1344, 227] width 296 height 33
select select "checking"
click at [1199, 211] on select "Select Account Type Brokerage Cash on Hand Certificates of Deposit Checking Acc…" at bounding box center [1344, 227] width 296 height 33
click at [1510, 225] on icon "submit" at bounding box center [1512, 227] width 14 height 14
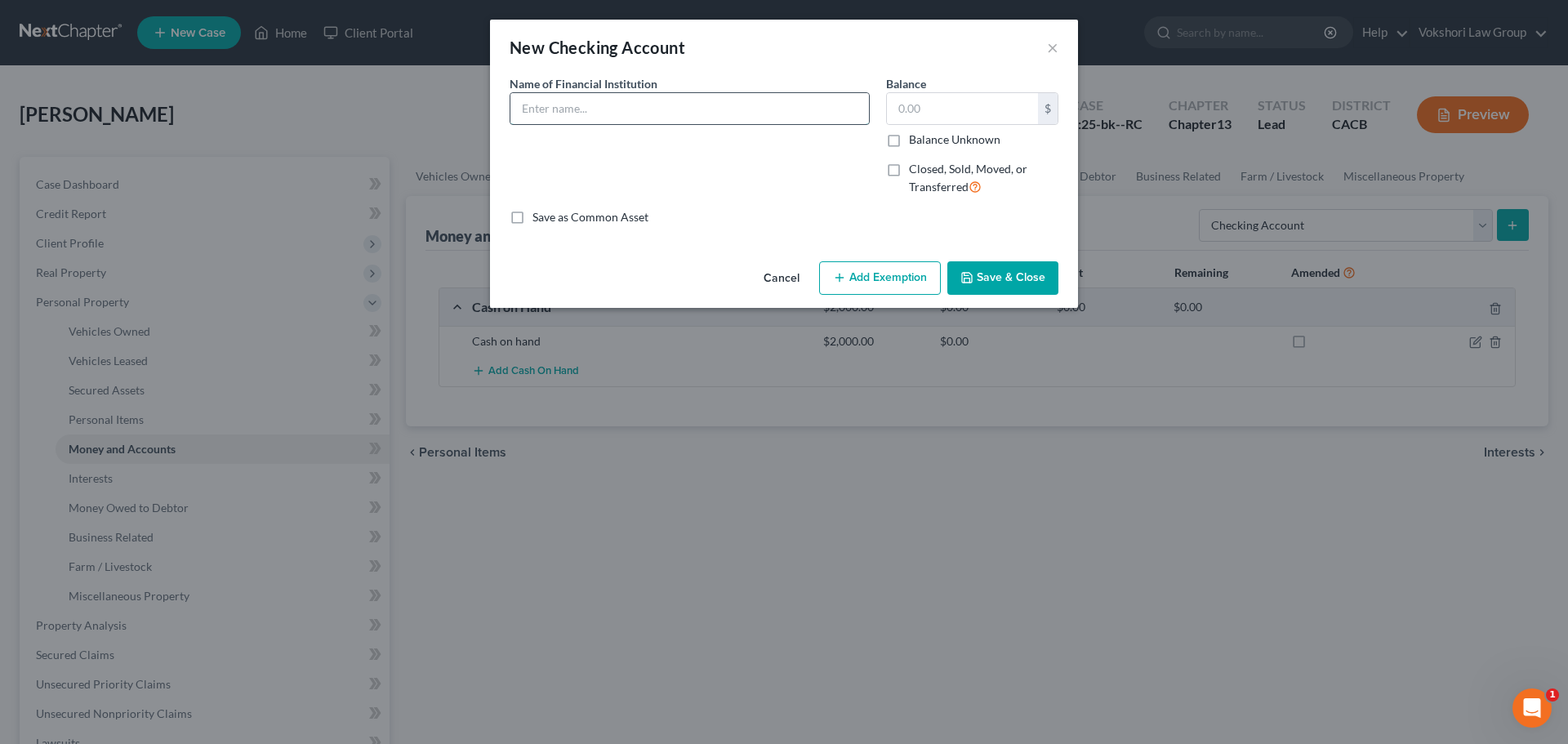
click at [635, 101] on input "text" at bounding box center [690, 108] width 359 height 31
type input "Coast Hills account"
click at [953, 101] on input "text" at bounding box center [962, 108] width 151 height 31
type input "3,800"
click at [885, 276] on button "Add Exemption" at bounding box center [879, 278] width 122 height 35
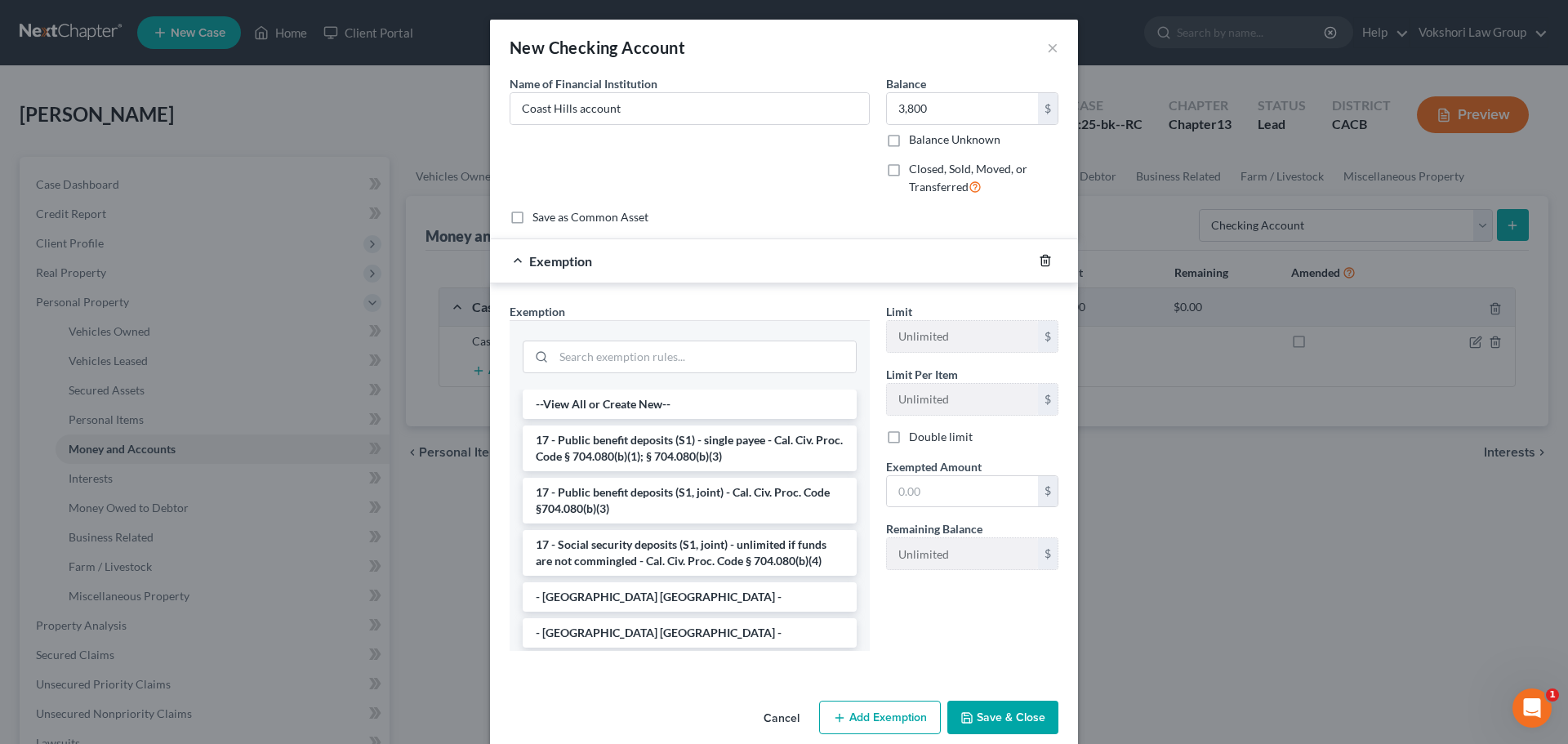
click at [1041, 261] on icon "button" at bounding box center [1045, 260] width 8 height 11
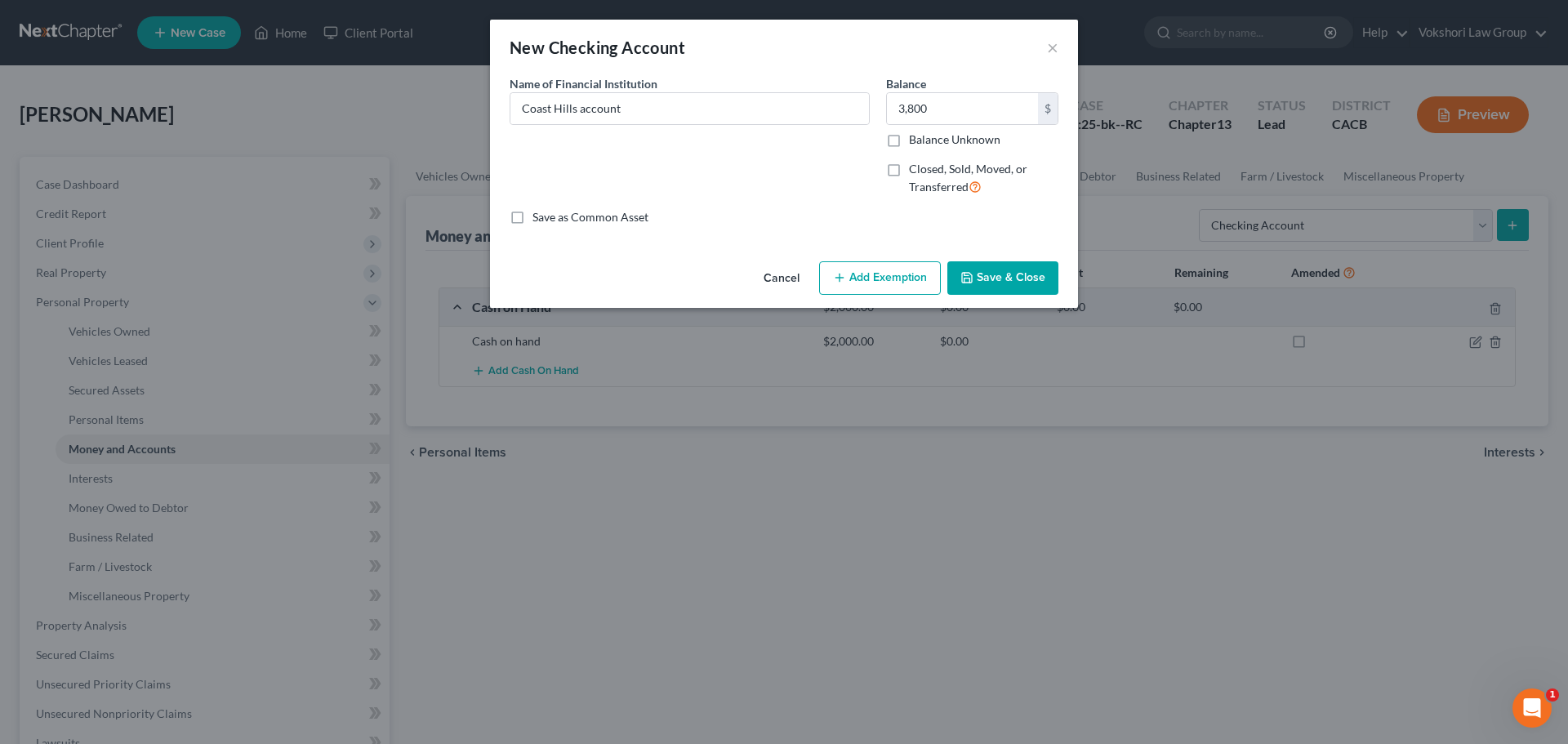
click at [1005, 273] on button "Save & Close" at bounding box center [1003, 278] width 111 height 35
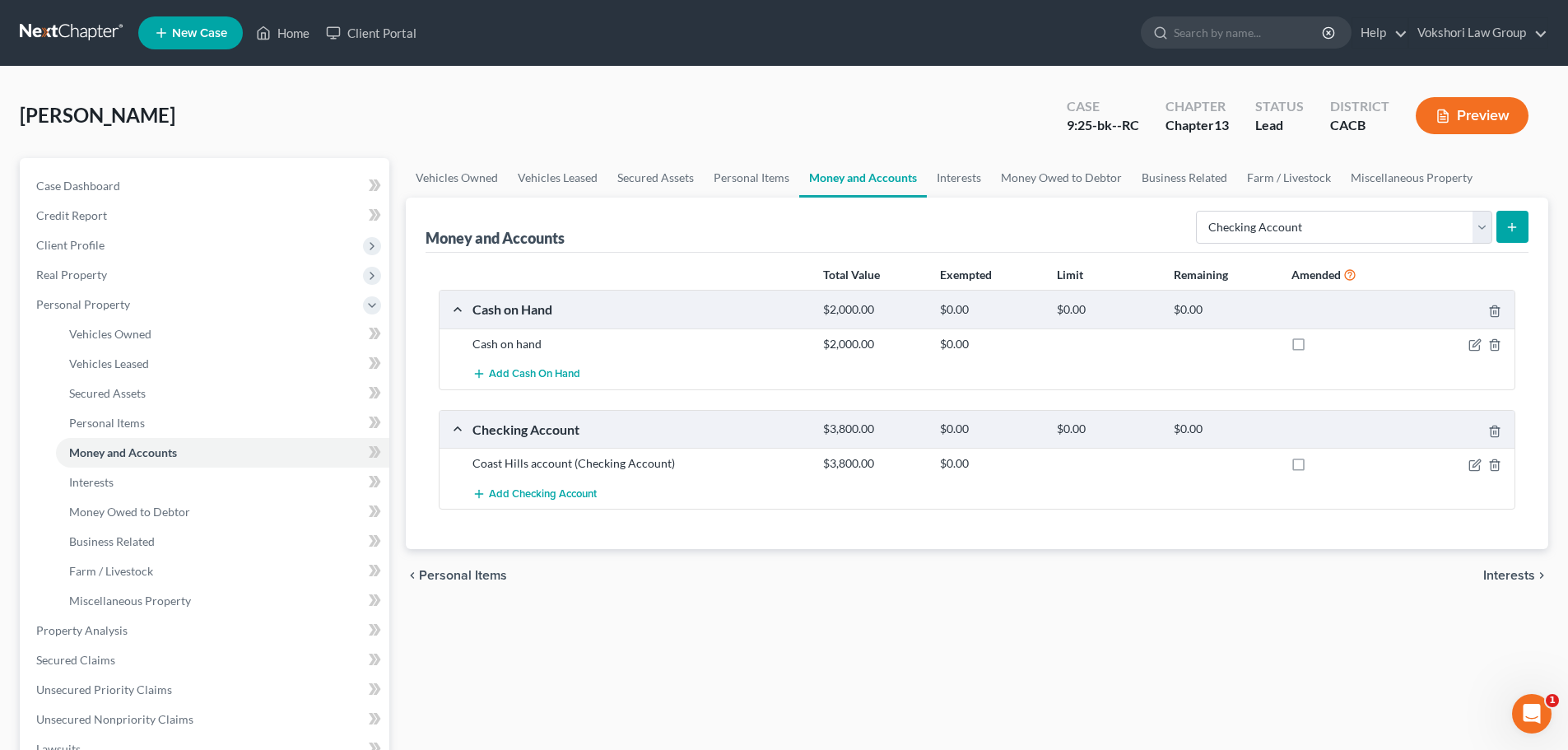
click at [1510, 575] on span "Interests" at bounding box center [1509, 576] width 52 height 14
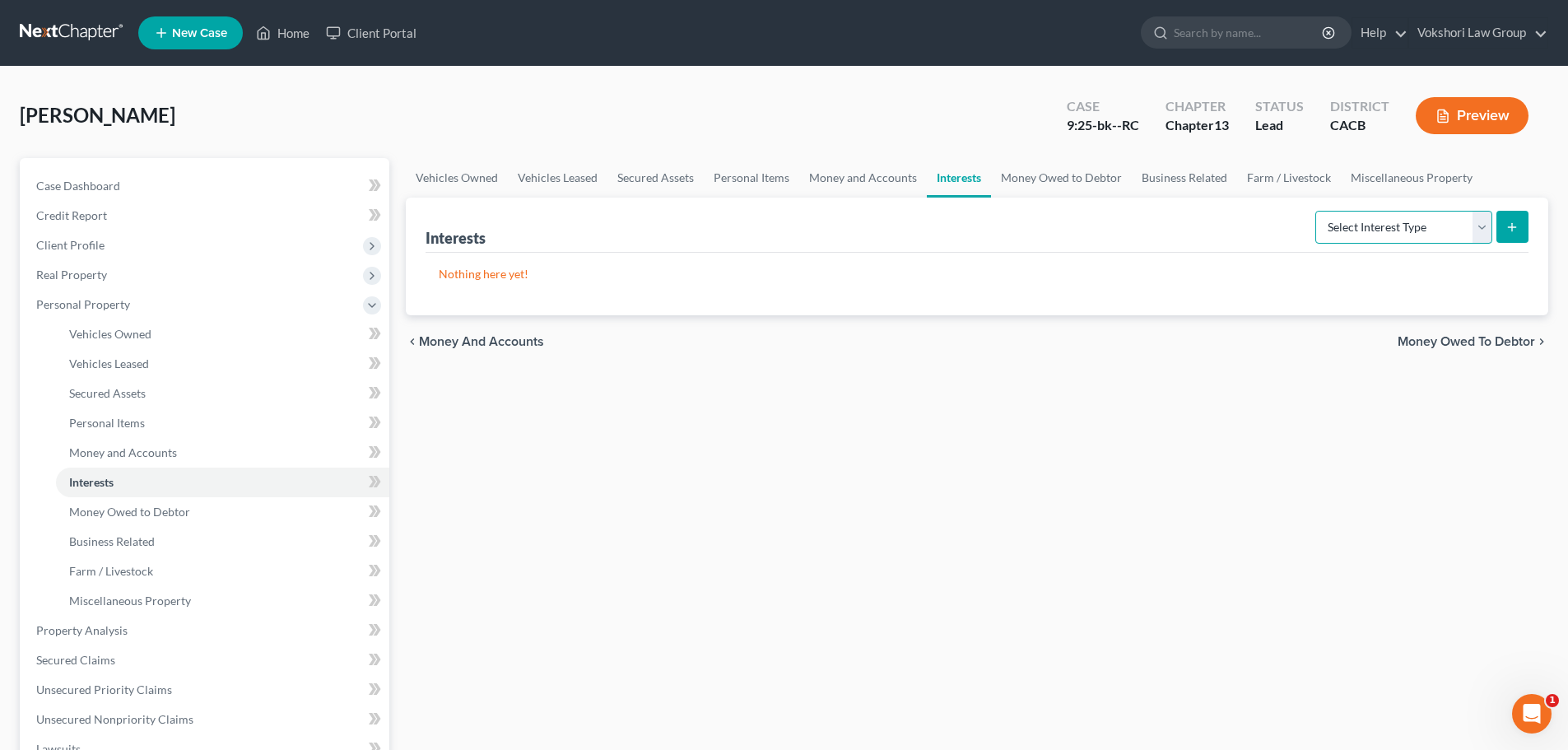
click at [1476, 224] on select "Select Interest Type 401K Annuity Bond Education IRA Government Bond Government…" at bounding box center [1404, 227] width 177 height 33
drag, startPoint x: 1174, startPoint y: 568, endPoint x: 1184, endPoint y: 538, distance: 31.6
click at [1174, 567] on div "Vehicles Owned Vehicles Leased Secured Assets Personal Items Money and Accounts…" at bounding box center [977, 647] width 1159 height 980
click at [1450, 342] on span "Money Owed to Debtor" at bounding box center [1466, 342] width 137 height 14
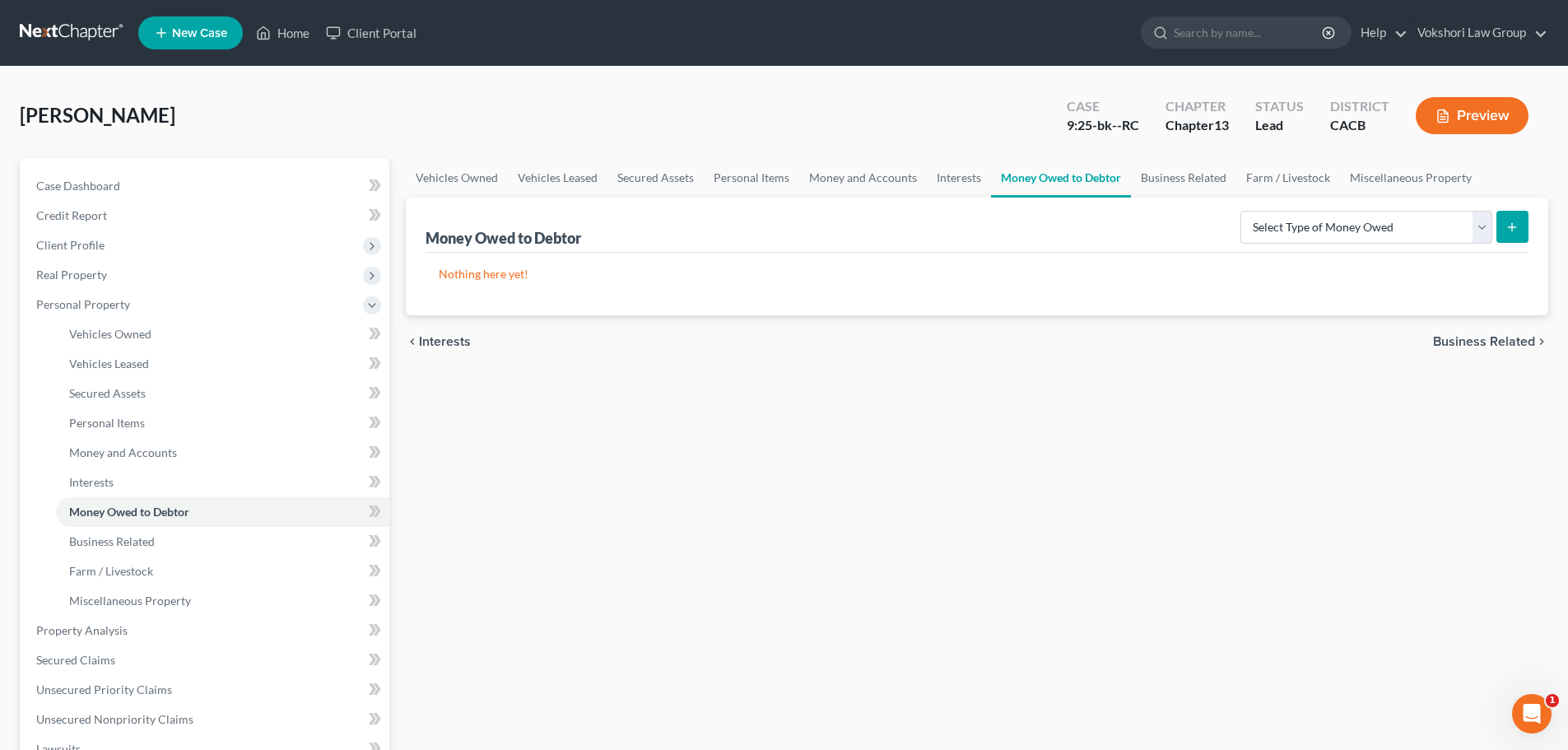
click at [1484, 338] on span "Business Related" at bounding box center [1484, 342] width 103 height 14
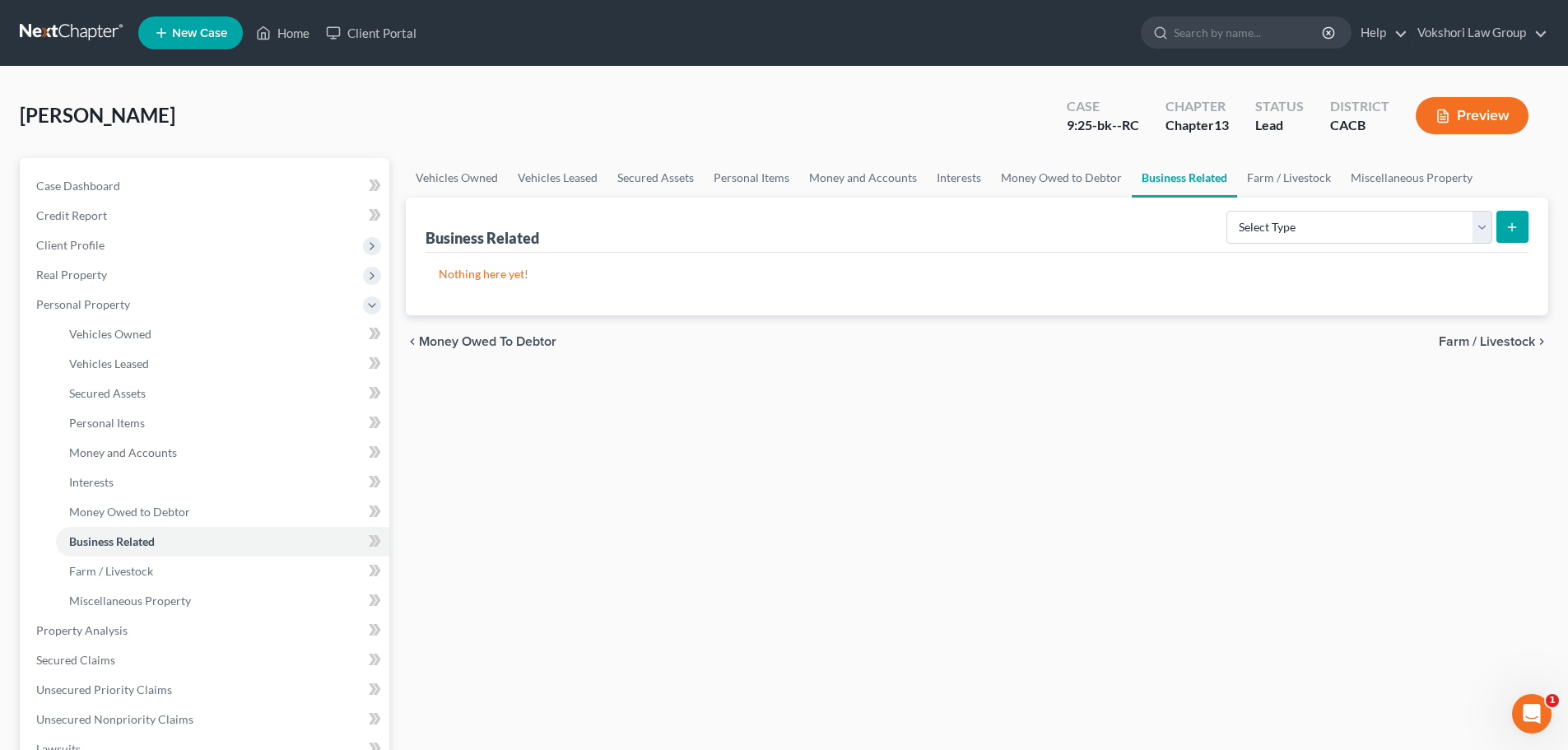
click at [1482, 339] on span "Farm / Livestock" at bounding box center [1487, 342] width 97 height 14
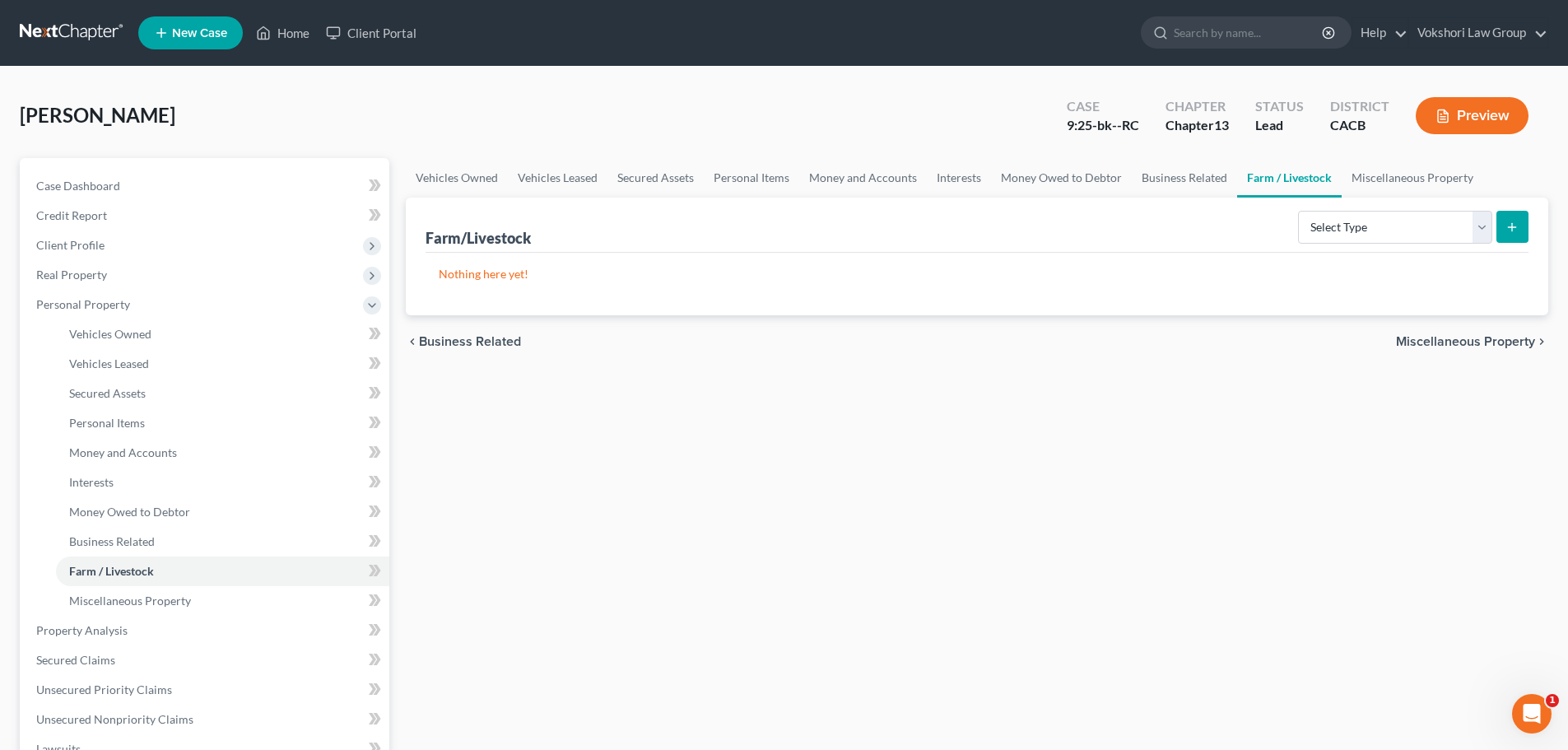
click at [1485, 345] on span "Miscellaneous Property" at bounding box center [1465, 342] width 139 height 14
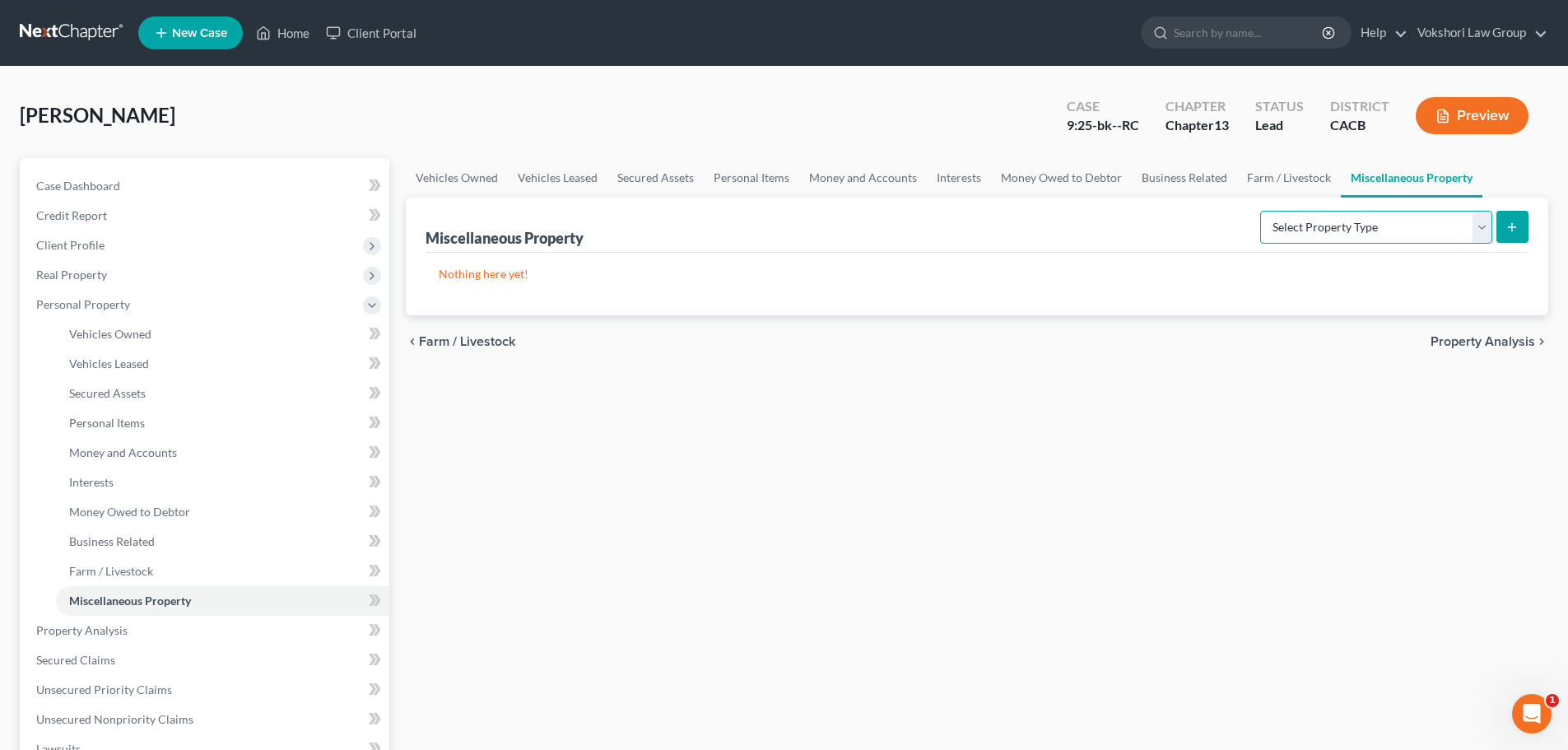
click at [1473, 224] on select "Select Property Type Assigned for Creditor Benefit Within 1 Year Holding for An…" at bounding box center [1376, 227] width 232 height 33
click at [1504, 536] on div "Vehicles Owned Vehicles Leased Secured Assets Personal Items Money and Accounts…" at bounding box center [977, 647] width 1159 height 980
click at [1501, 343] on span "Property Analysis" at bounding box center [1483, 342] width 104 height 14
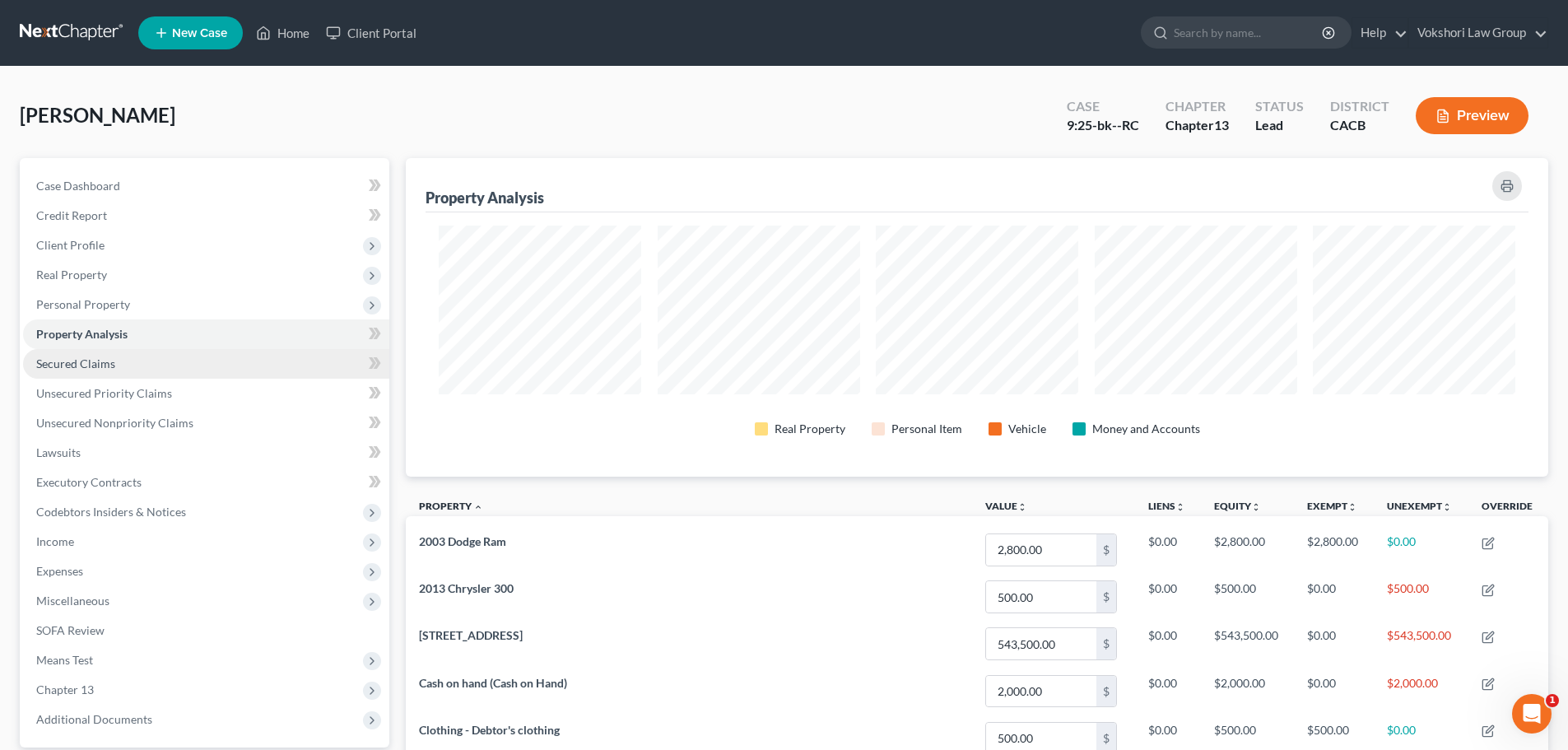
drag, startPoint x: 77, startPoint y: 362, endPoint x: 44, endPoint y: 357, distance: 33.4
click at [77, 362] on span "Secured Claims" at bounding box center [75, 363] width 79 height 14
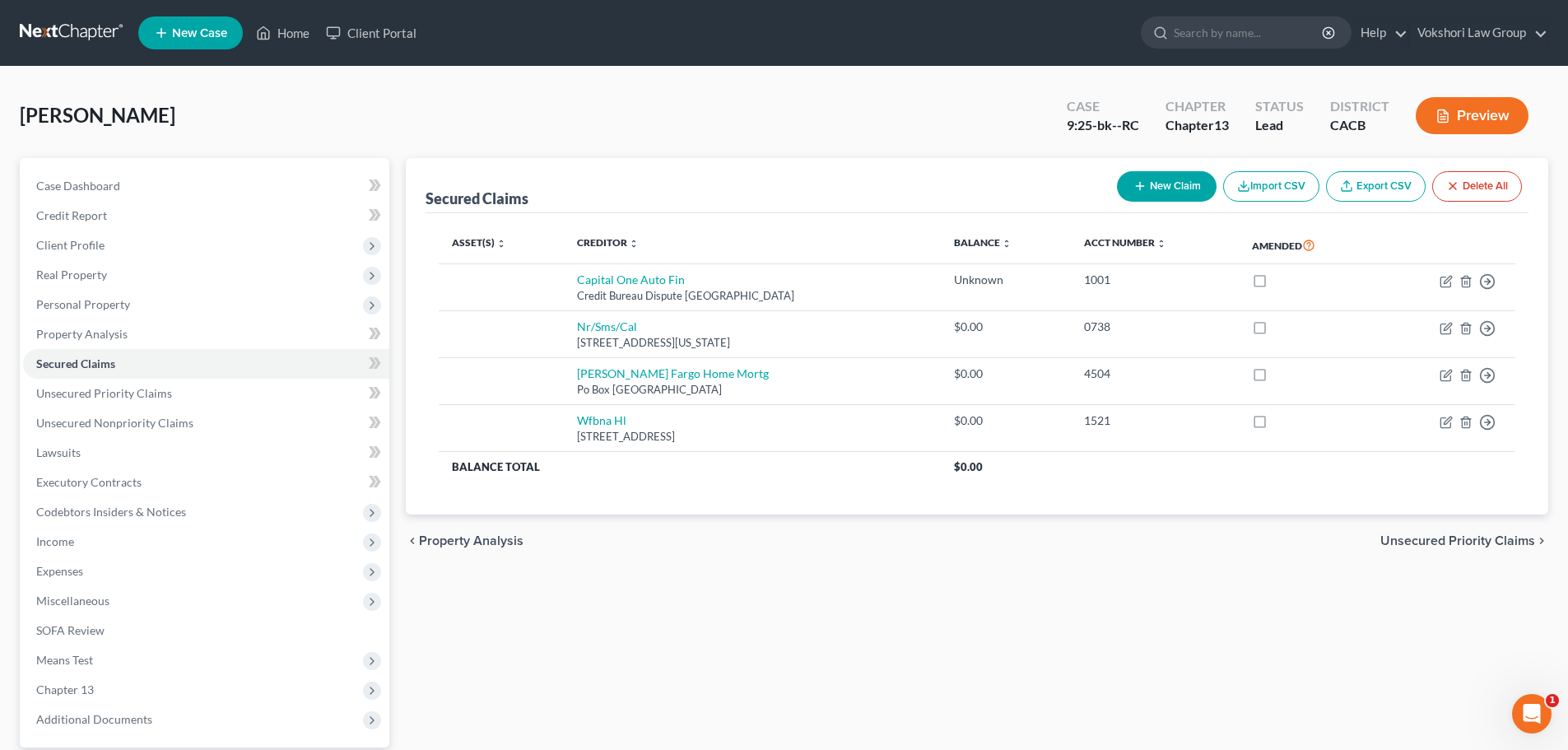
click at [1161, 184] on button "New Claim" at bounding box center [1167, 186] width 100 height 30
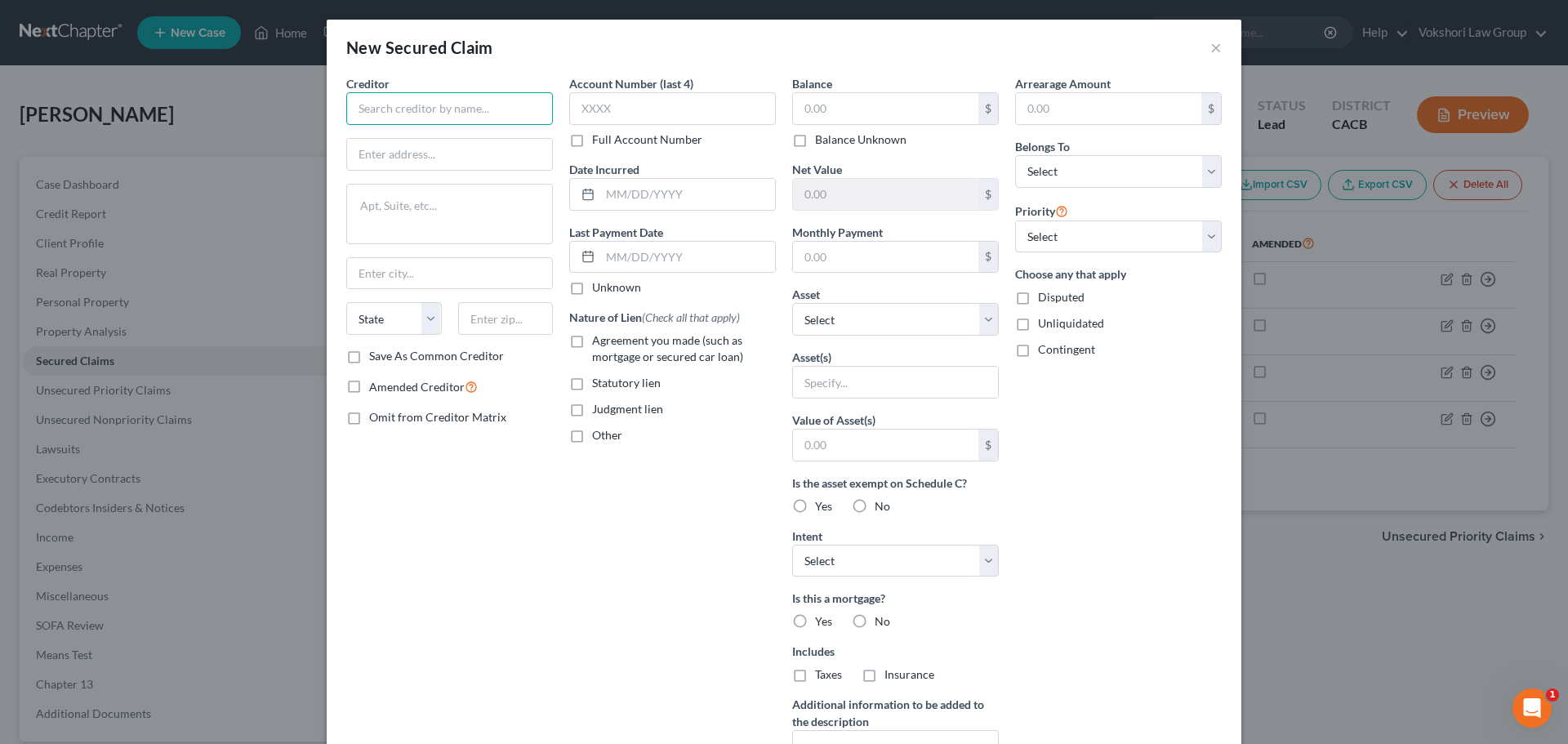
click at [459, 108] on input "text" at bounding box center [449, 108] width 206 height 33
type input "US Bank National Trust Ass'n."
click at [426, 155] on input "text" at bounding box center [450, 155] width 205 height 31
type input "1011 Centre Rd Ste. 203"
type input "w"
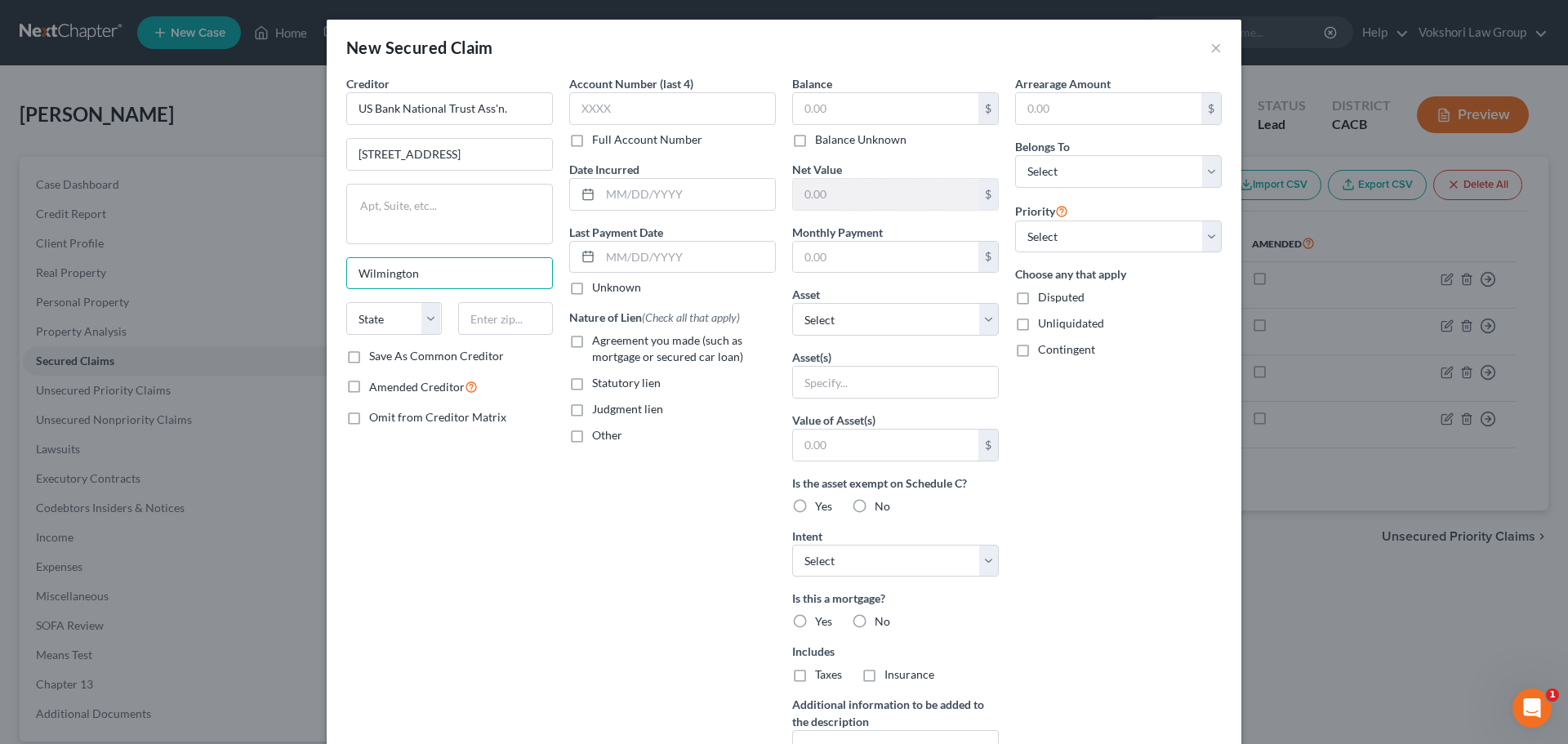
type input "Wilmington"
select select "7"
type input "19805"
drag, startPoint x: 347, startPoint y: 356, endPoint x: 756, endPoint y: 375, distance: 409.4
click at [369, 356] on label "Save As Common Creditor" at bounding box center [437, 355] width 134 height 16
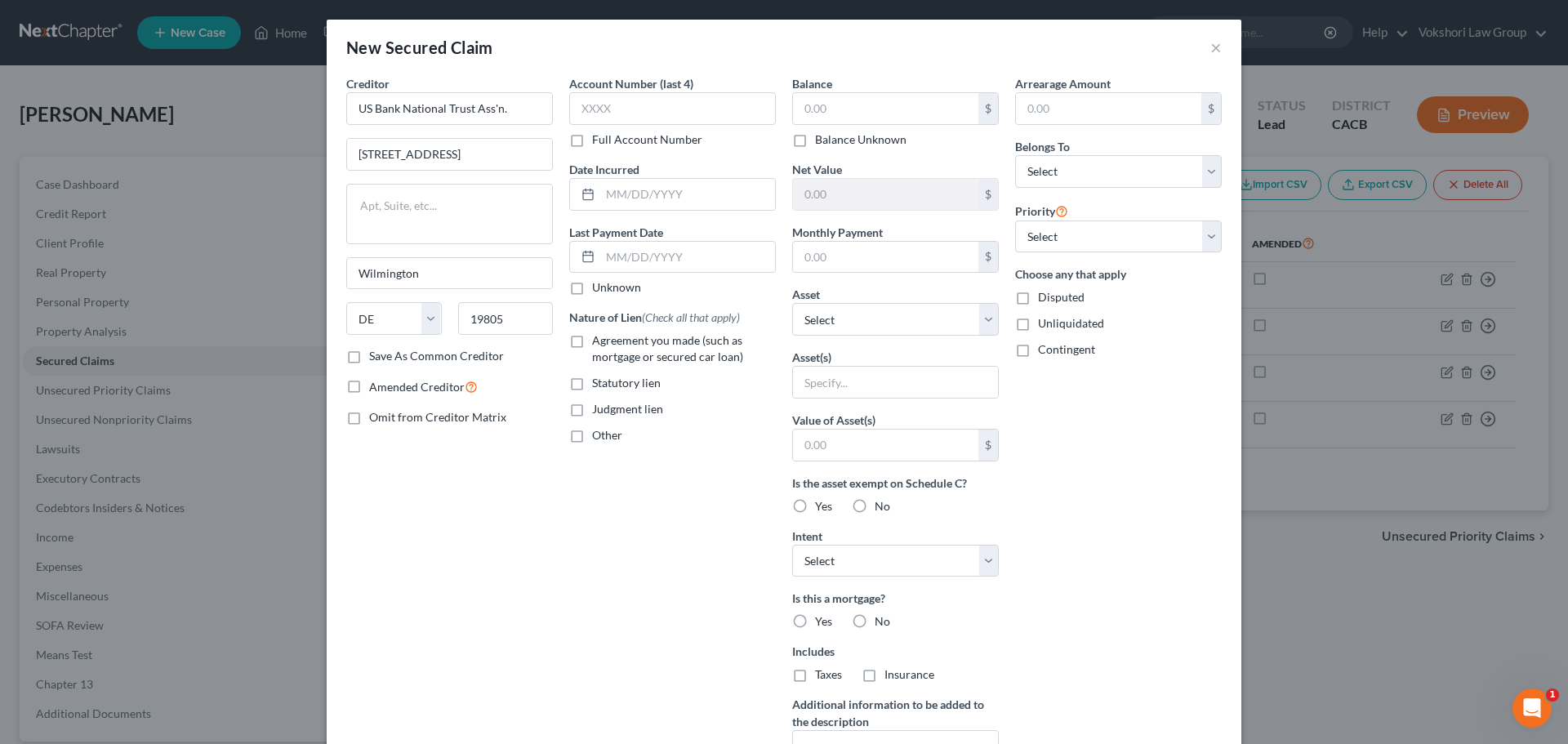
click at [375, 356] on input "Save As Common Creditor" at bounding box center [380, 352] width 11 height 11
checkbox input "true"
click at [680, 197] on input "text" at bounding box center [687, 194] width 175 height 31
type input "09/30/1999"
click at [592, 290] on label "Unknown" at bounding box center [616, 287] width 49 height 16
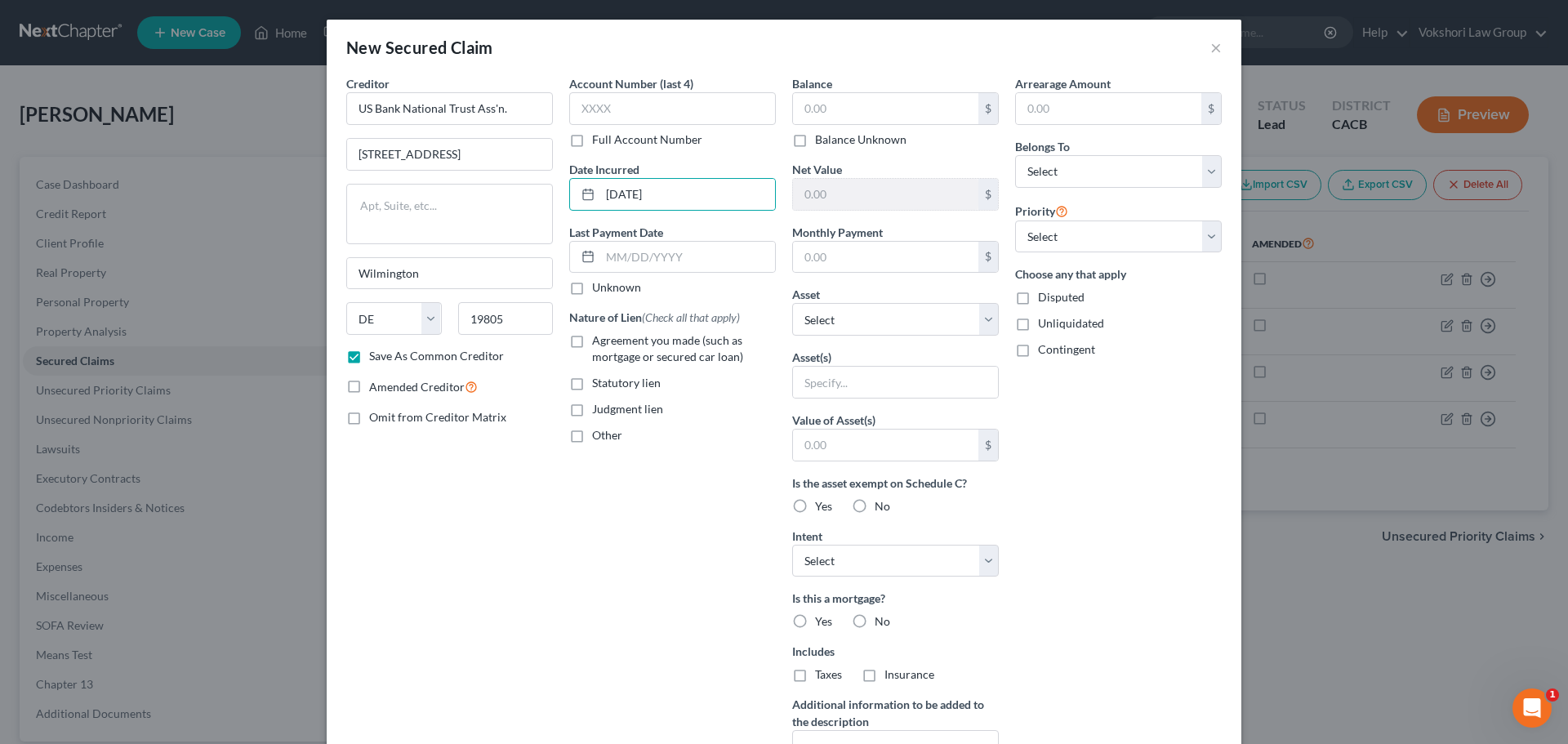
click at [599, 290] on input "Unknown" at bounding box center [604, 284] width 11 height 11
checkbox input "true"
click at [592, 347] on label "Agreement you made (such as mortgage or secured car loan)" at bounding box center [683, 348] width 183 height 33
click at [599, 343] on input "Agreement you made (such as mortgage or secured car loan)" at bounding box center [604, 337] width 11 height 11
checkbox input "true"
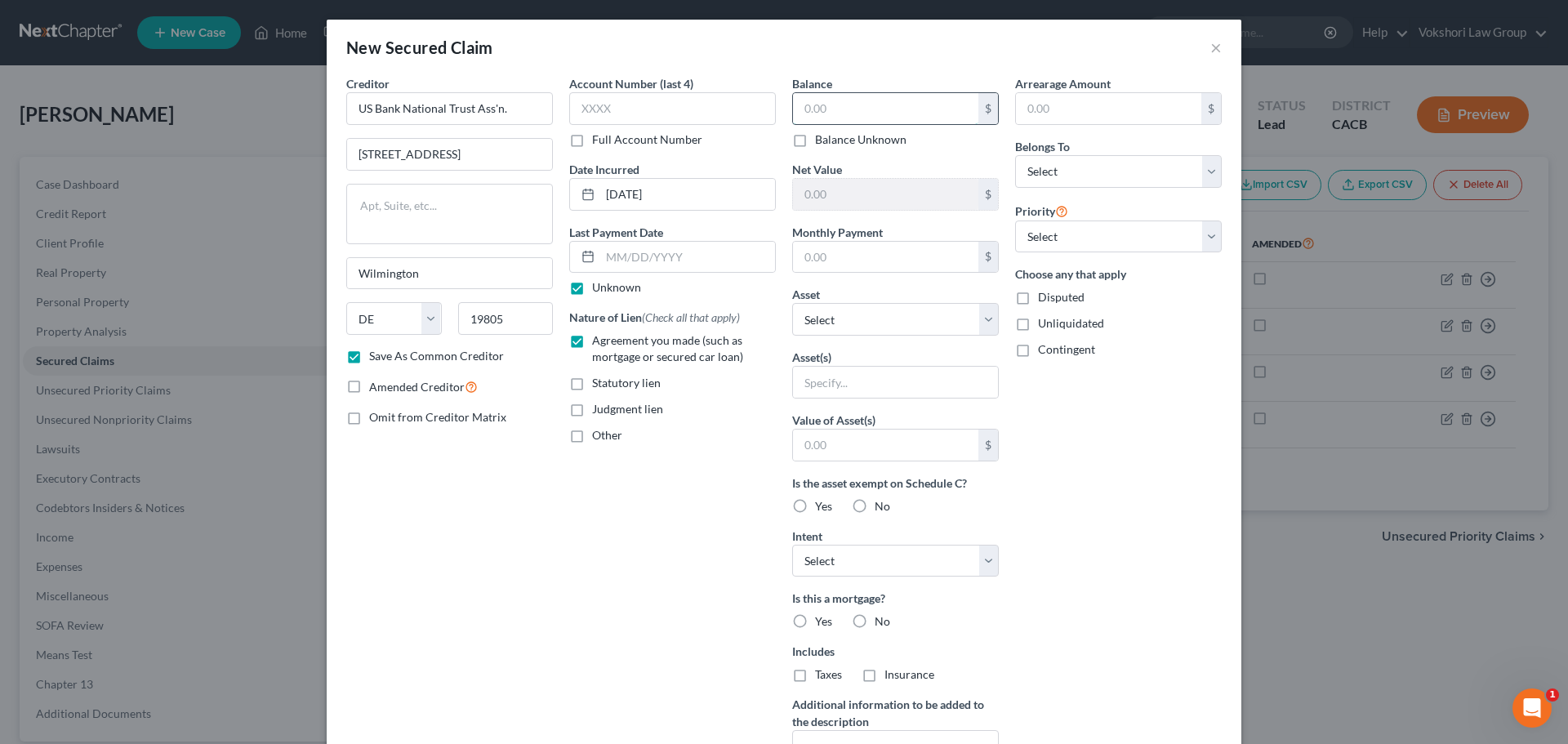
click at [855, 107] on input "text" at bounding box center [885, 108] width 185 height 31
type input "180,308.22"
click at [850, 259] on input "text" at bounding box center [885, 257] width 185 height 31
click at [891, 262] on input "text" at bounding box center [885, 257] width 185 height 31
type input "2,137.04"
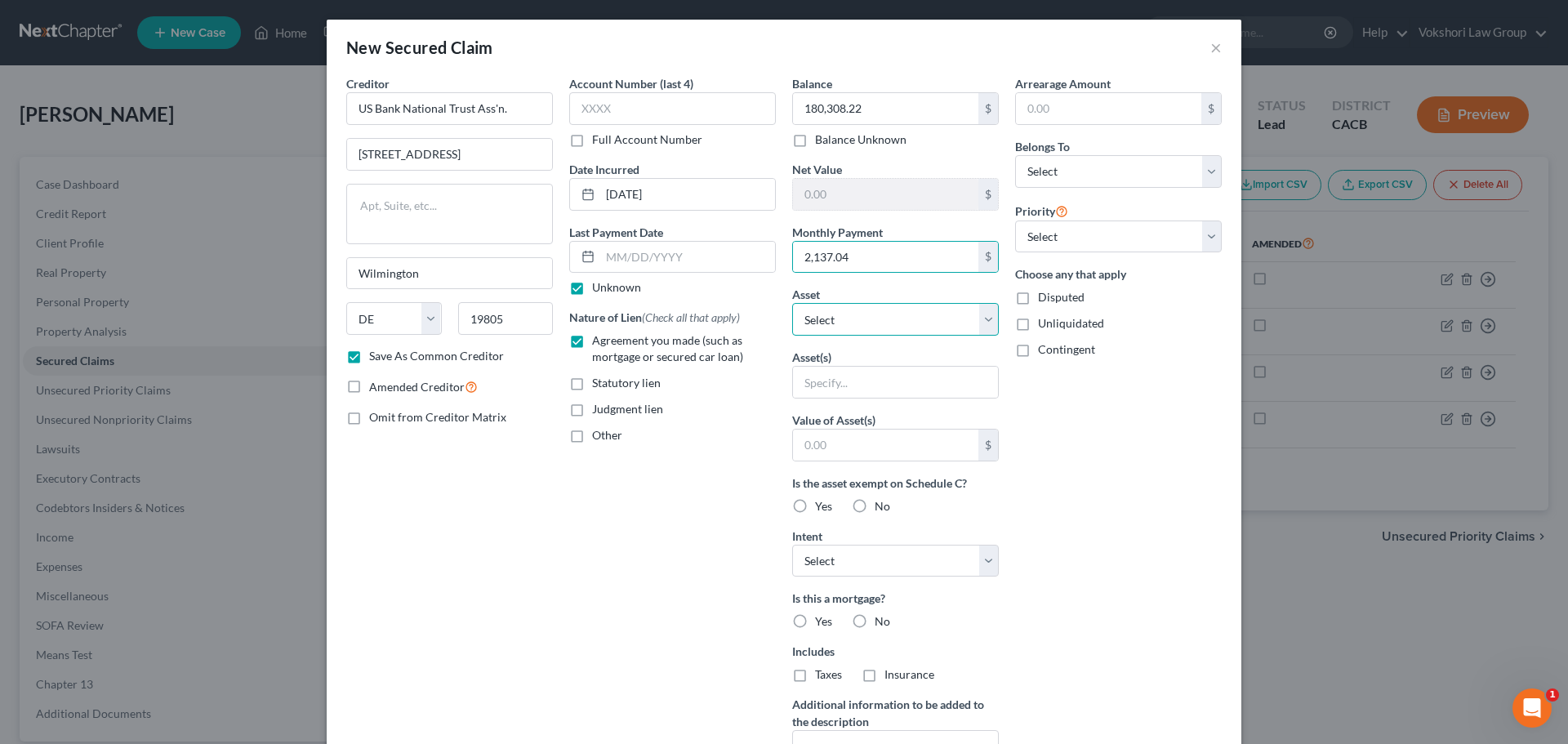
click at [979, 323] on select "Select Other Multiple Assets 712 Southland St. - $543500.0 Clothing - Debtor's …" at bounding box center [894, 320] width 206 height 33
select select "2"
click at [792, 303] on select "Select Other Multiple Assets 712 Southland St. - $543500.0 Clothing - Debtor's …" at bounding box center [894, 320] width 206 height 33
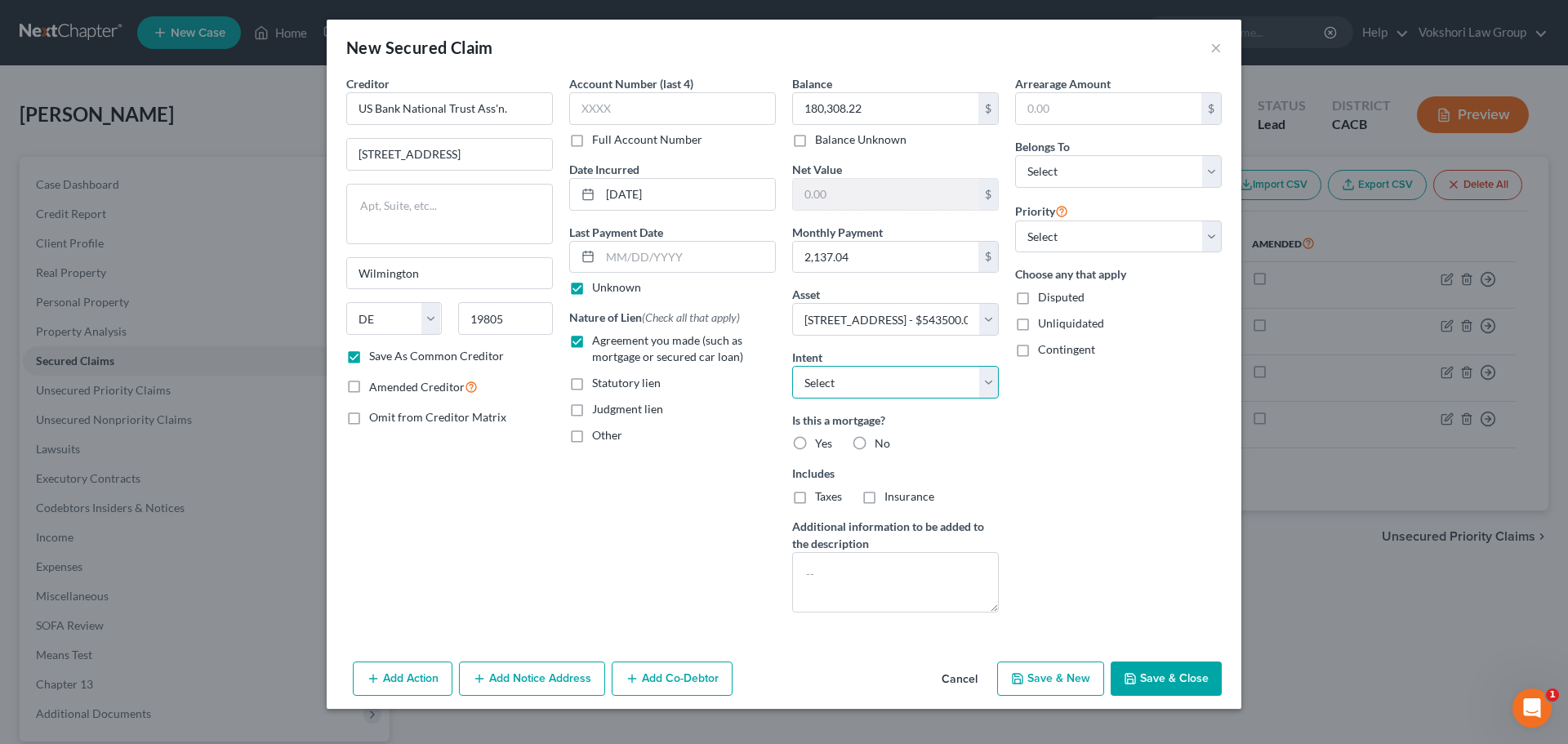
click at [994, 379] on select "Select Surrender Redeem Reaffirm Avoid Other" at bounding box center [894, 382] width 206 height 33
select select "4"
click at [792, 366] on select "Select Surrender Redeem Reaffirm Avoid Other" at bounding box center [894, 382] width 206 height 33
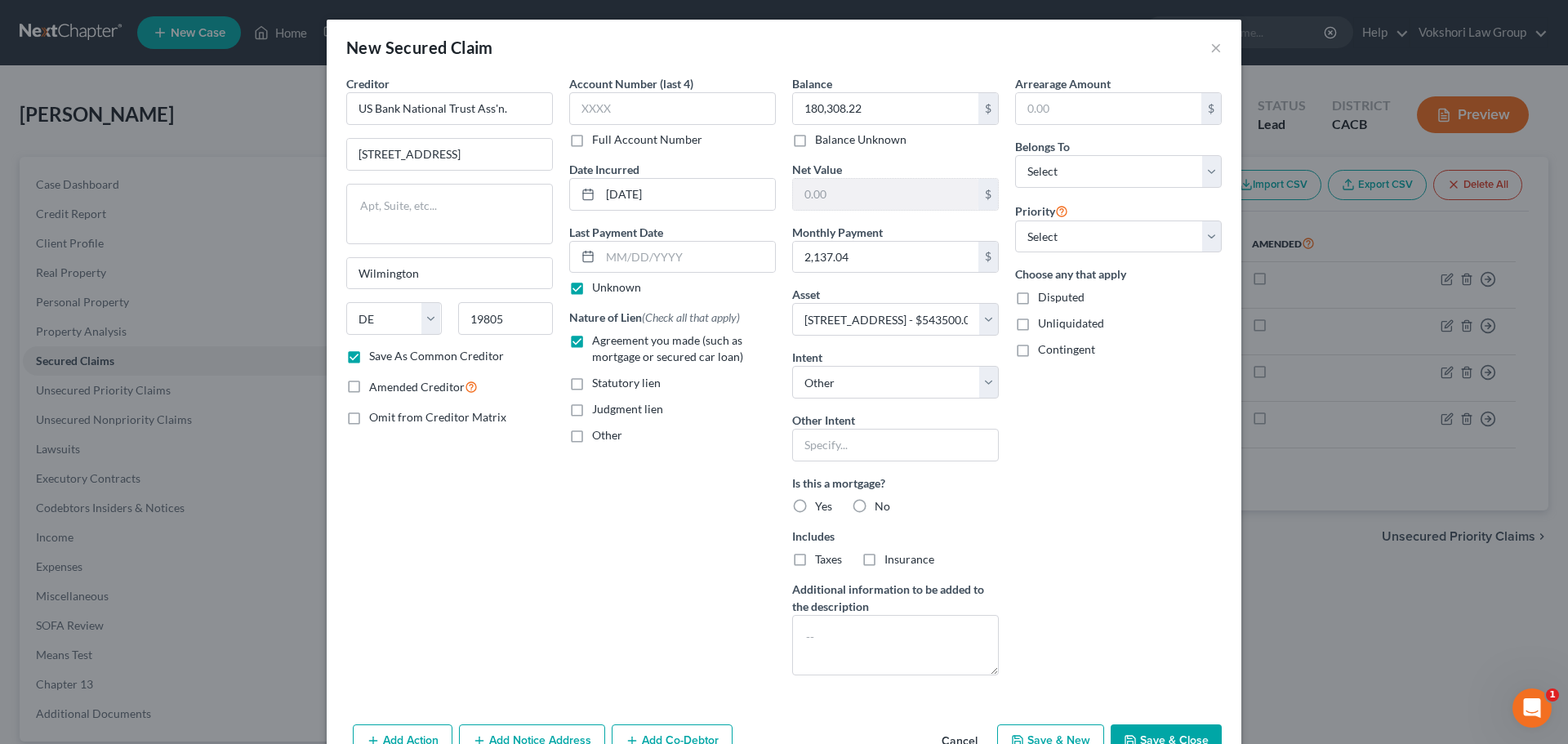
drag, startPoint x: 792, startPoint y: 501, endPoint x: 1069, endPoint y: 541, distance: 279.9
click at [815, 502] on label "Yes" at bounding box center [823, 506] width 17 height 16
click at [821, 502] on input "Yes" at bounding box center [826, 503] width 11 height 11
radio input "true"
click at [822, 439] on input "text" at bounding box center [894, 445] width 206 height 33
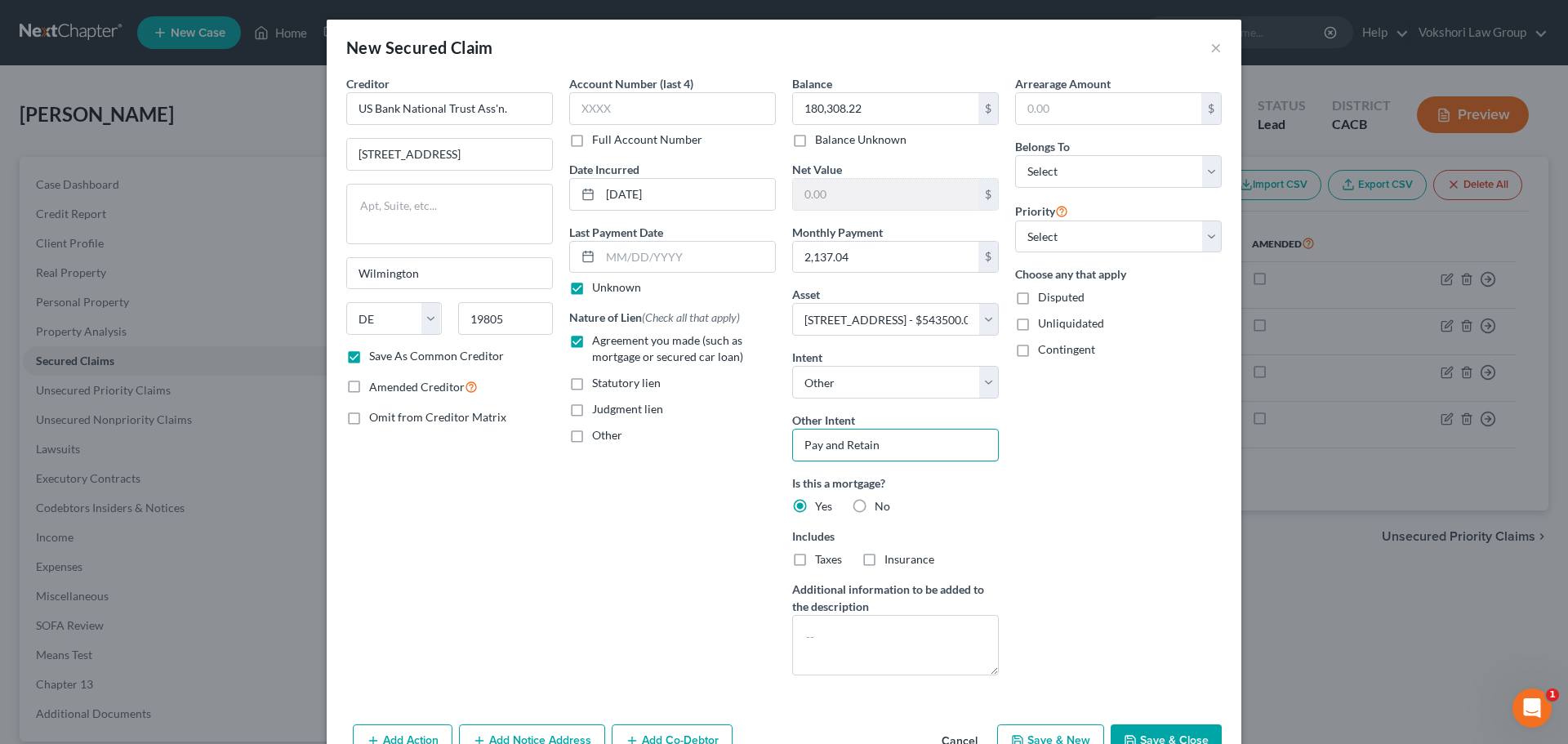
type input "Pay and Retain"
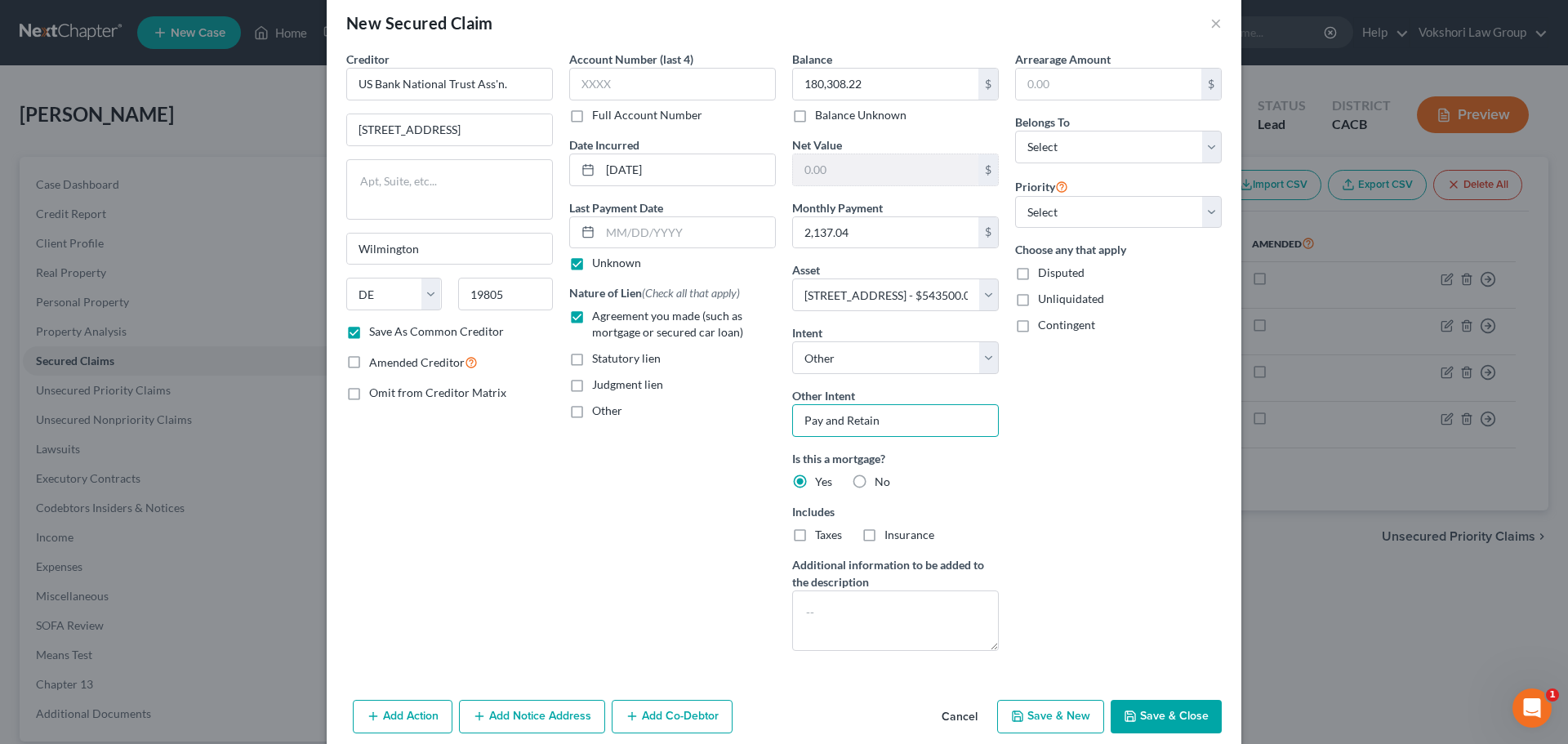
scroll to position [47, 0]
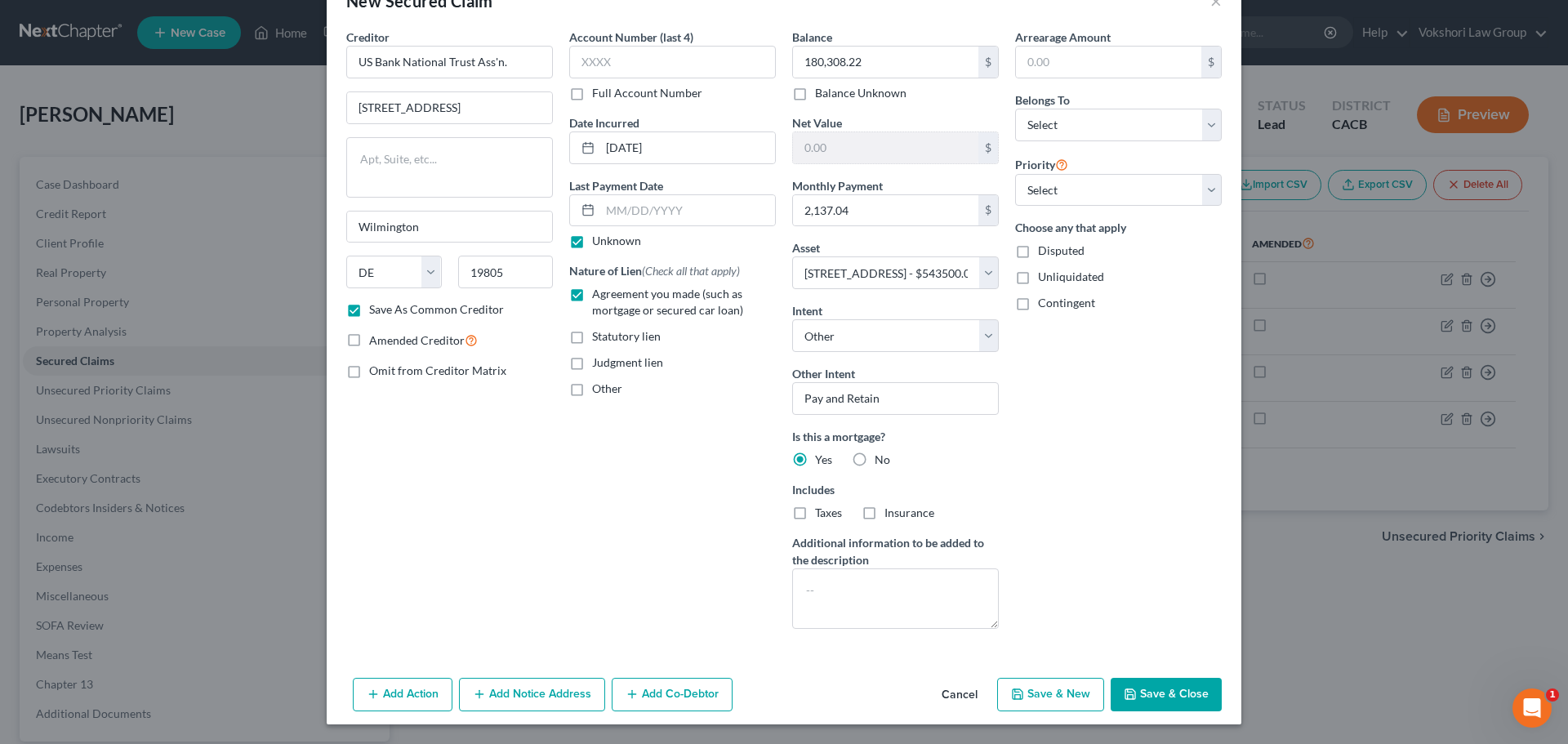
click at [1170, 692] on button "Save & Close" at bounding box center [1166, 695] width 111 height 35
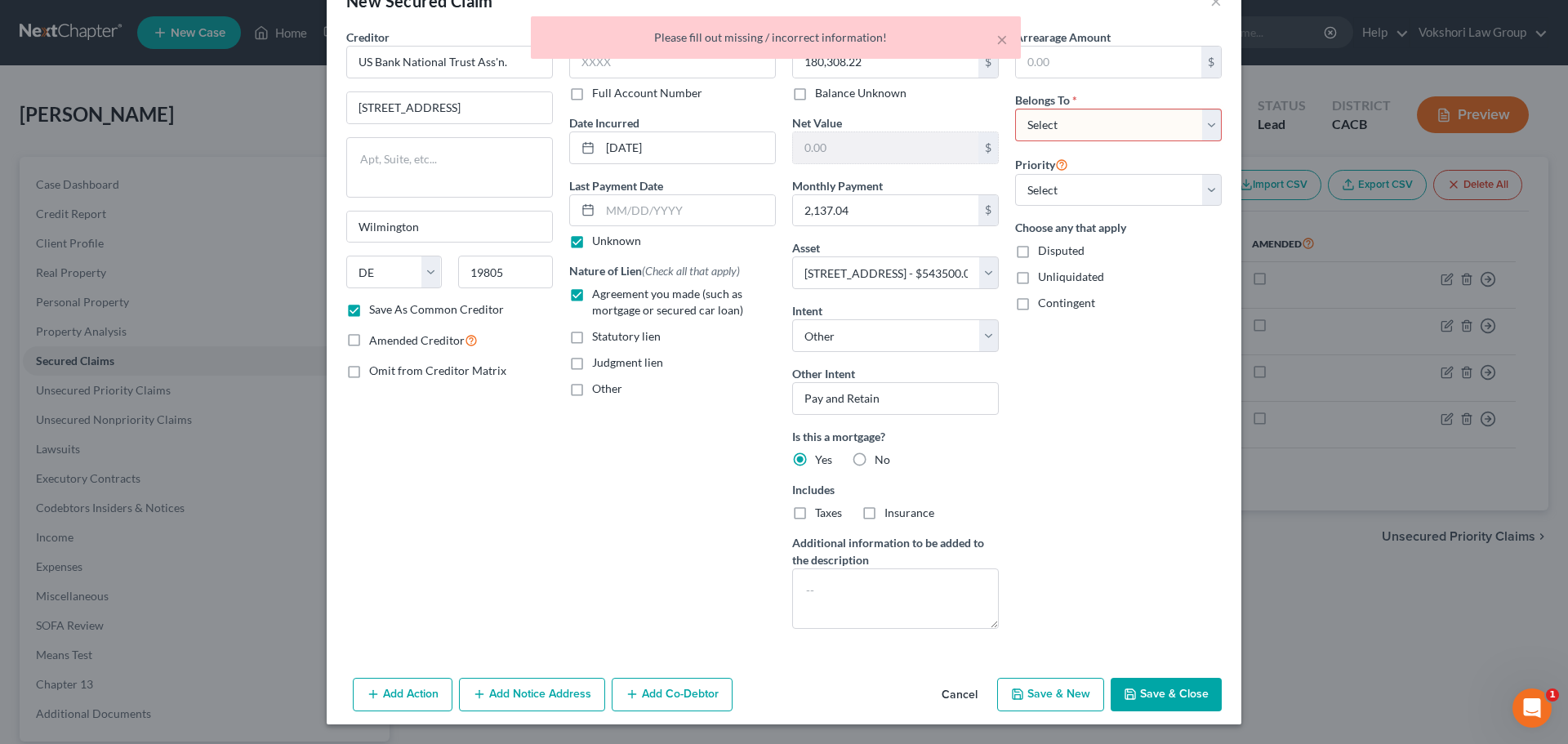
click at [1202, 122] on select "Select Debtor 1 Only Debtor 2 Only Debtor 1 And Debtor 2 Only At Least One Of T…" at bounding box center [1118, 125] width 206 height 33
select select "0"
click at [1015, 108] on select "Select Debtor 1 Only Debtor 2 Only Debtor 1 And Debtor 2 Only At Least One Of T…" at bounding box center [1118, 125] width 206 height 33
click at [1207, 190] on select "Select 1st 2nd 3rd 4th 5th 6th 7th 8th 9th 10th 11th 12th 13th 14th 15th 16th 1…" at bounding box center [1118, 190] width 206 height 33
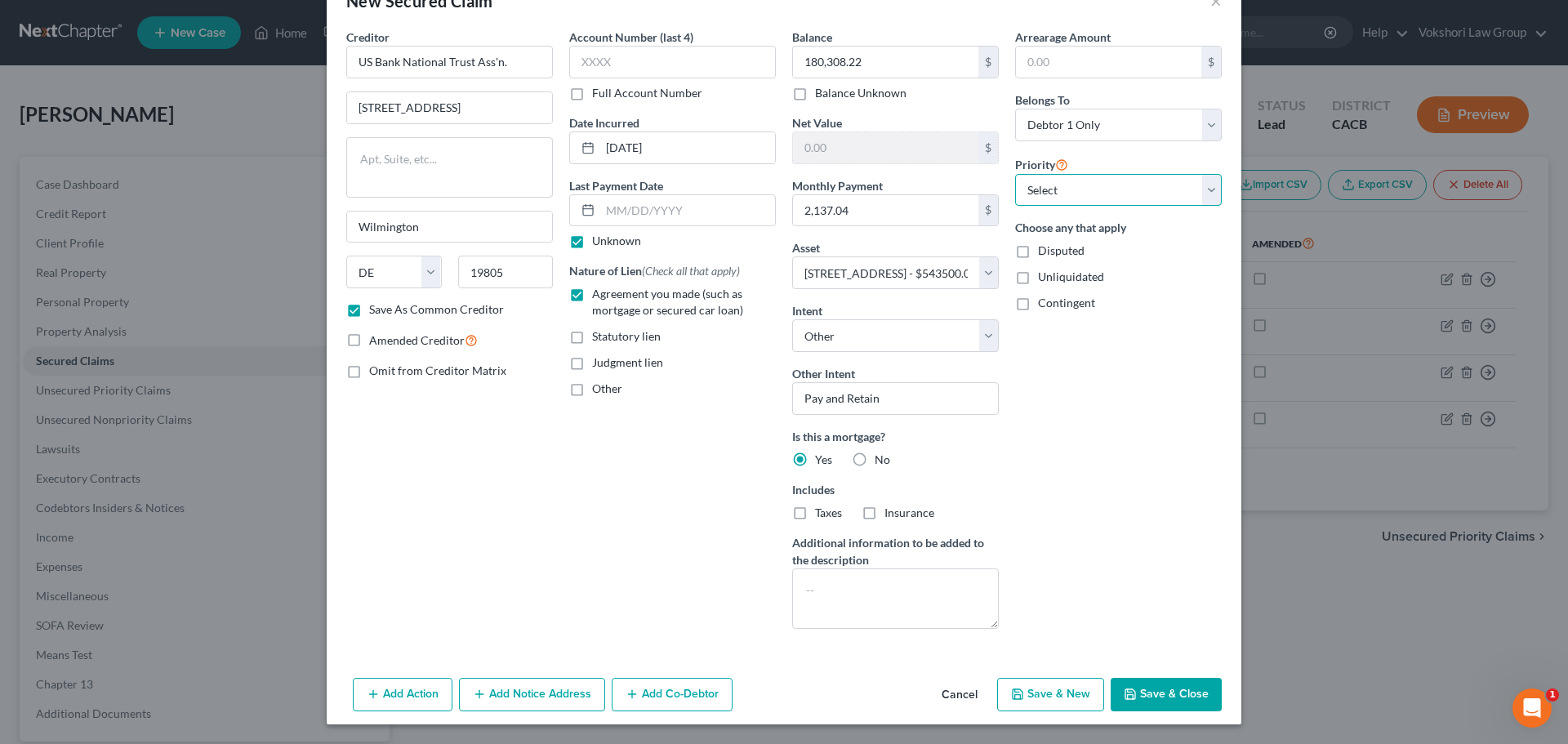
select select "0"
click at [1015, 174] on select "Select 1st 2nd 3rd 4th 5th 6th 7th 8th 9th 10th 11th 12th 13th 14th 15th 16th 1…" at bounding box center [1118, 190] width 206 height 33
click at [1160, 685] on button "Save & Close" at bounding box center [1166, 695] width 111 height 35
checkbox input "false"
select select
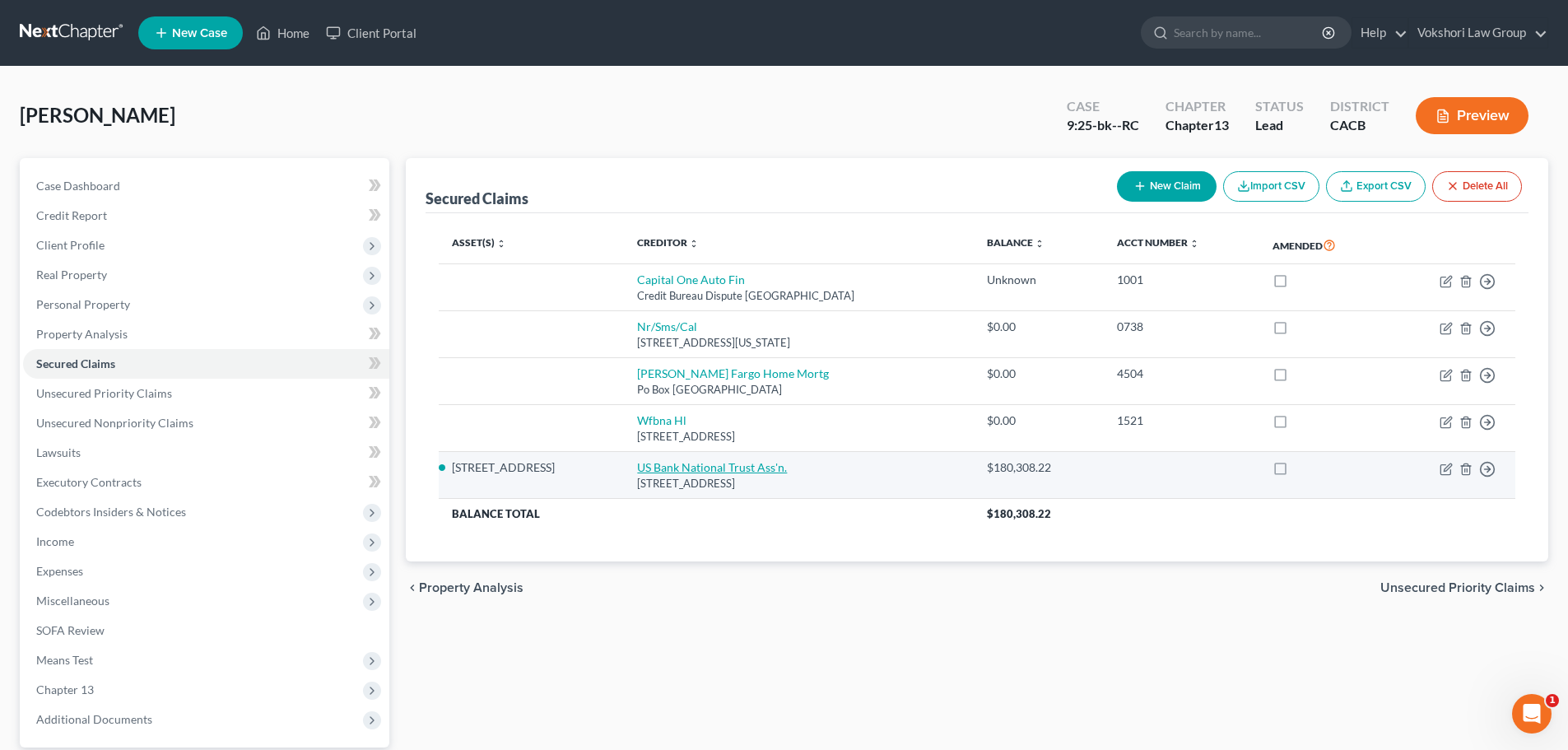
click at [698, 471] on link "US Bank National Trust Ass'n." at bounding box center [712, 467] width 150 height 14
select select "7"
select select "4"
select select "0"
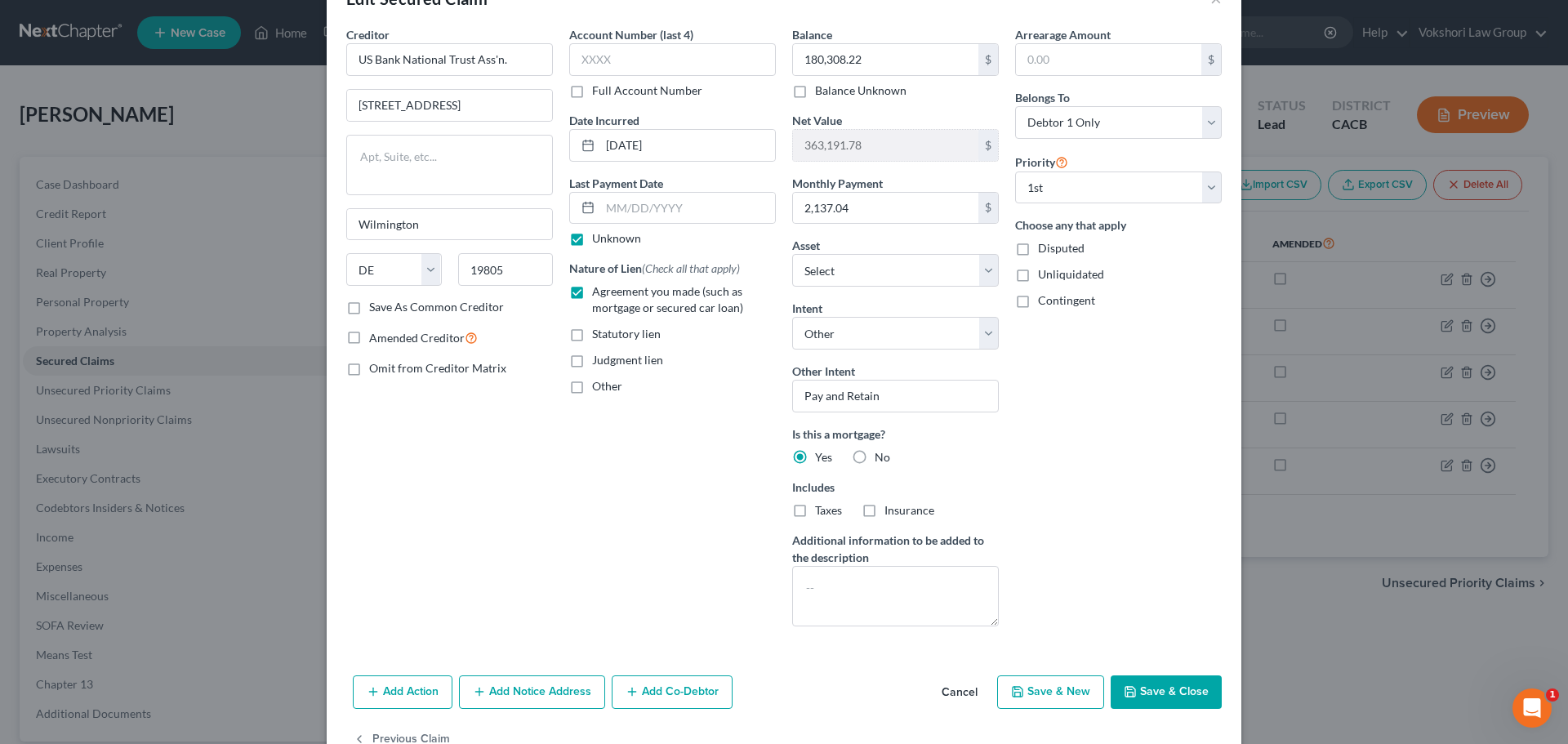
scroll to position [94, 0]
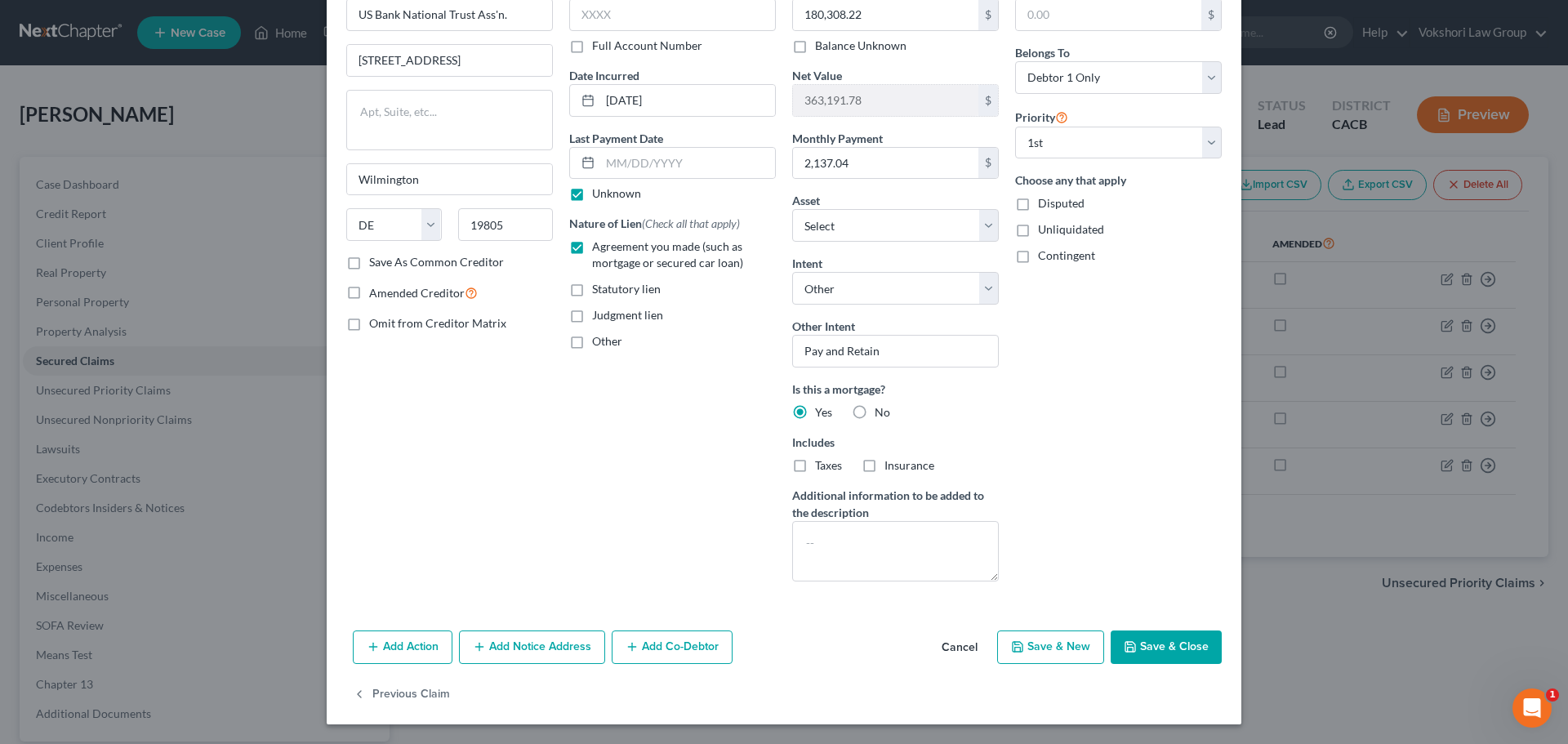
click at [567, 647] on button "Add Notice Address" at bounding box center [532, 648] width 146 height 35
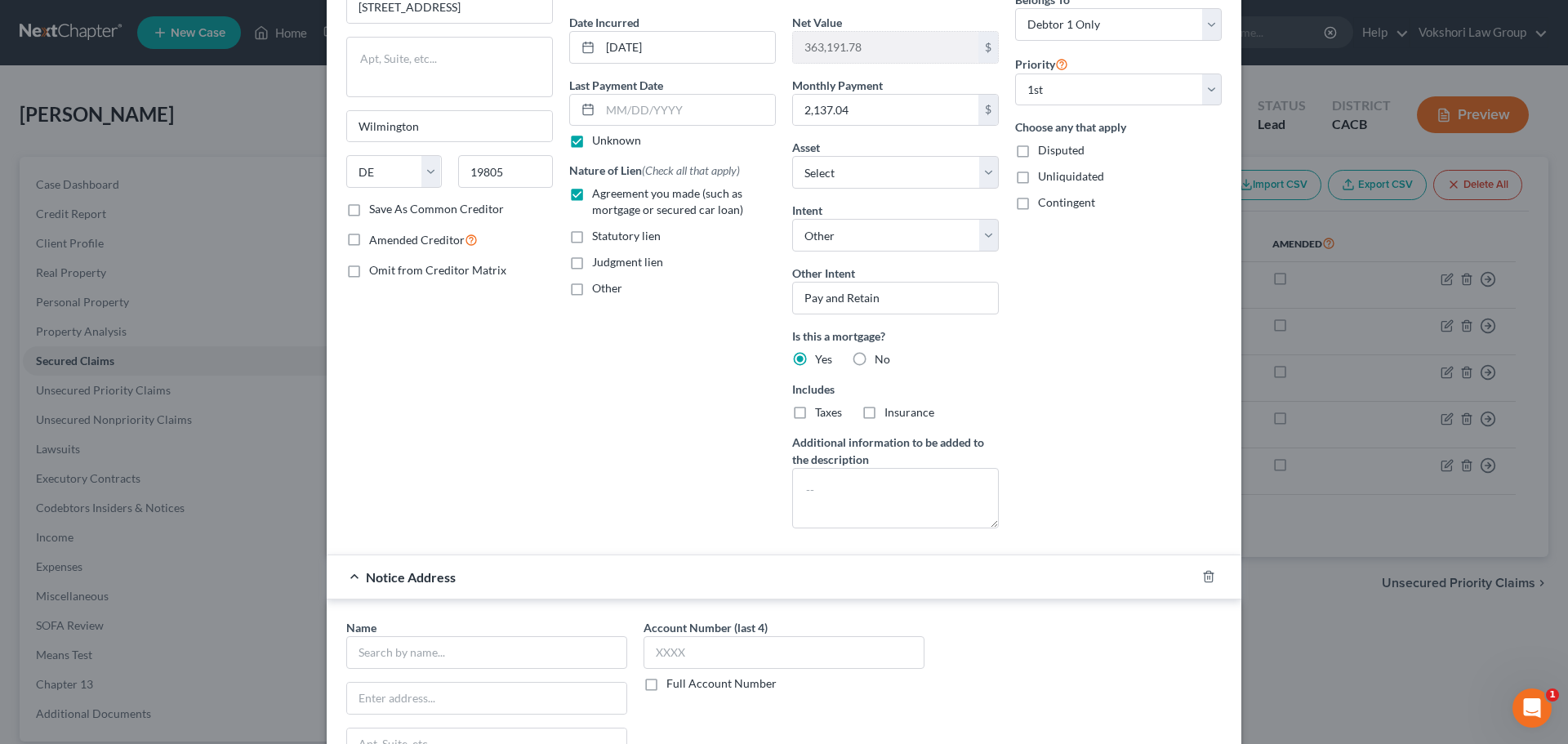
scroll to position [257, 0]
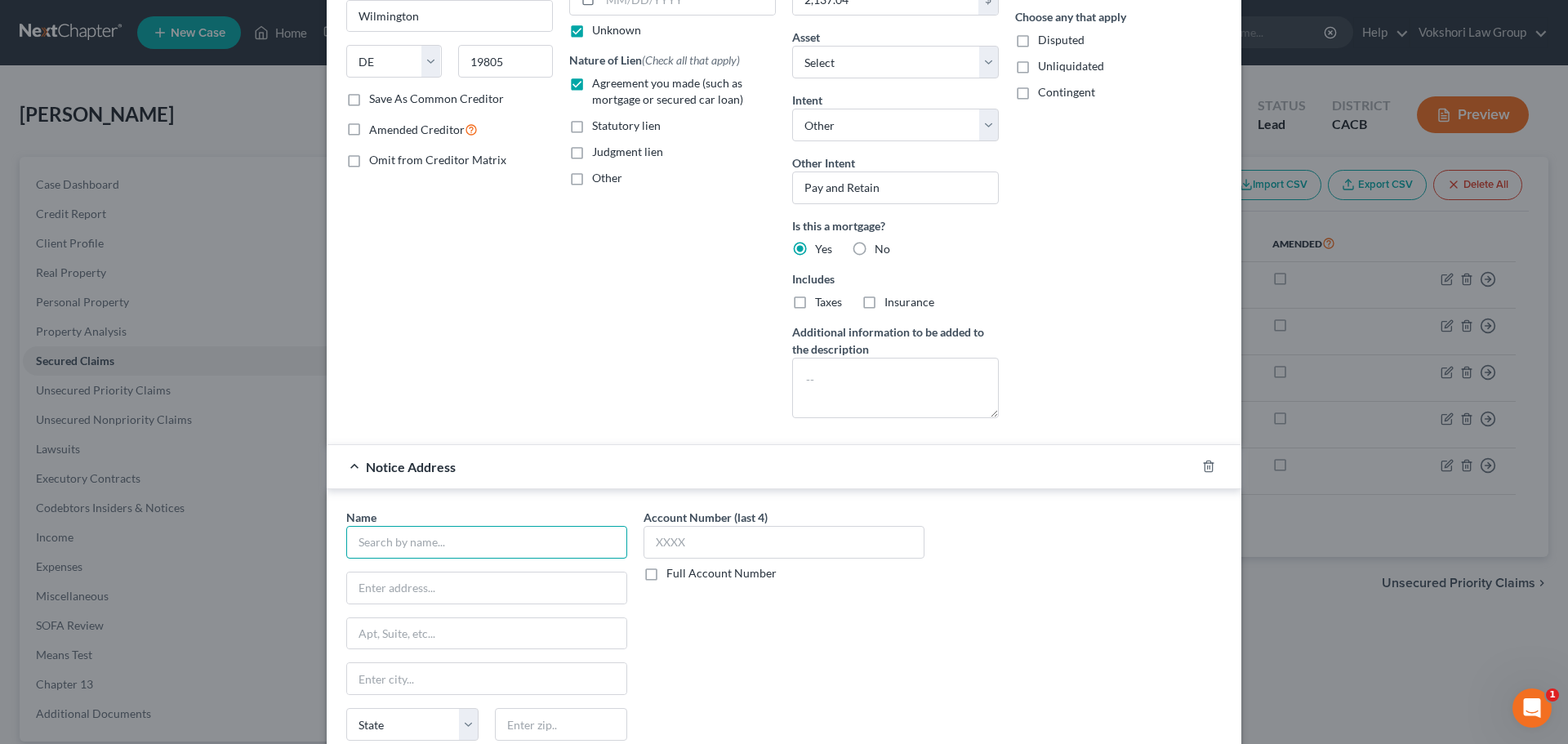
click at [415, 542] on input "text" at bounding box center [487, 542] width 281 height 33
type input "Quality Loan Service Corporation"
click at [738, 546] on input "text" at bounding box center [784, 542] width 281 height 33
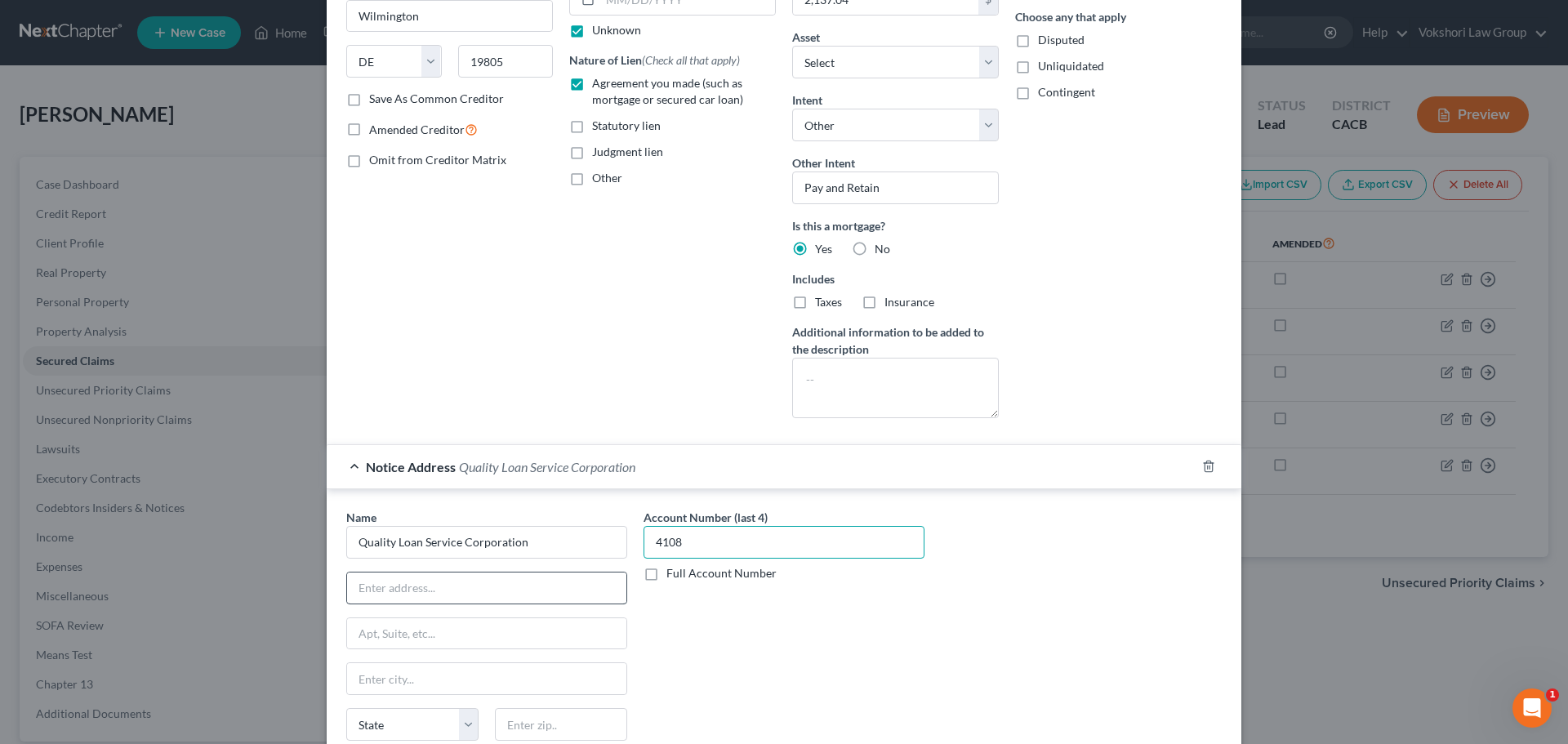
type input "4108"
drag, startPoint x: 420, startPoint y: 584, endPoint x: 43, endPoint y: 567, distance: 377.4
click at [419, 585] on input "text" at bounding box center [487, 588] width 279 height 31
type input "2763 Camino Rel Rio S"
type input "San Diego"
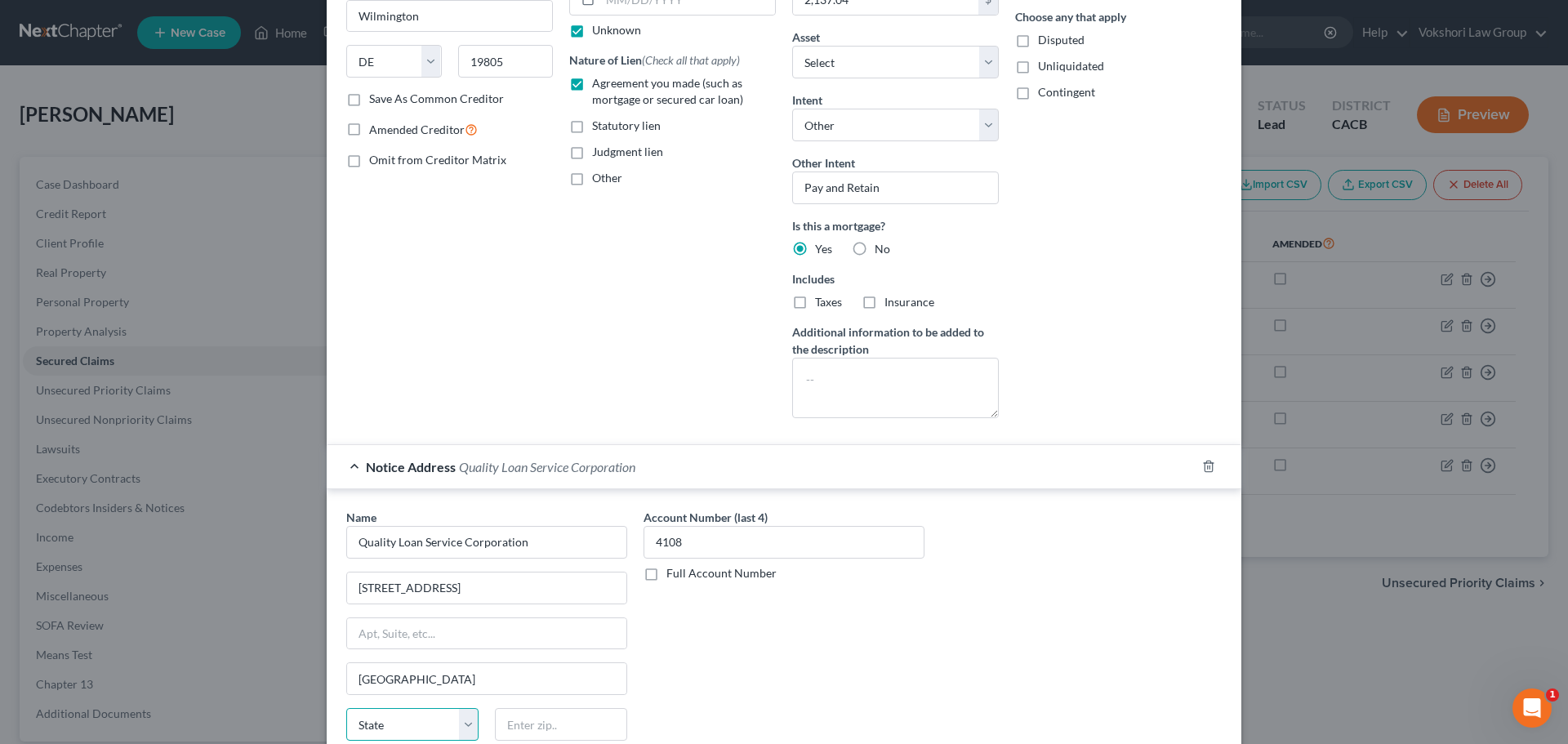
select select "4"
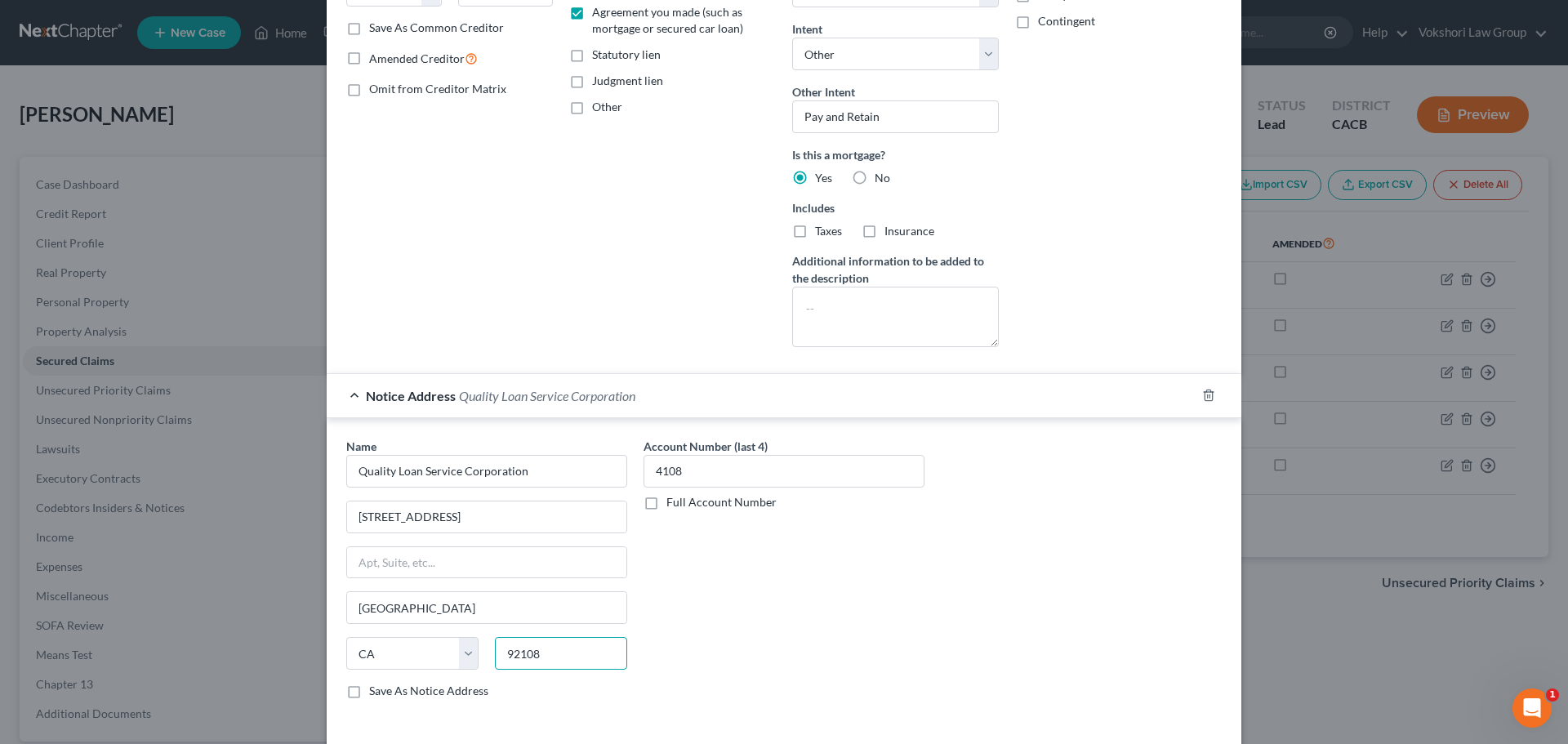
scroll to position [420, 0]
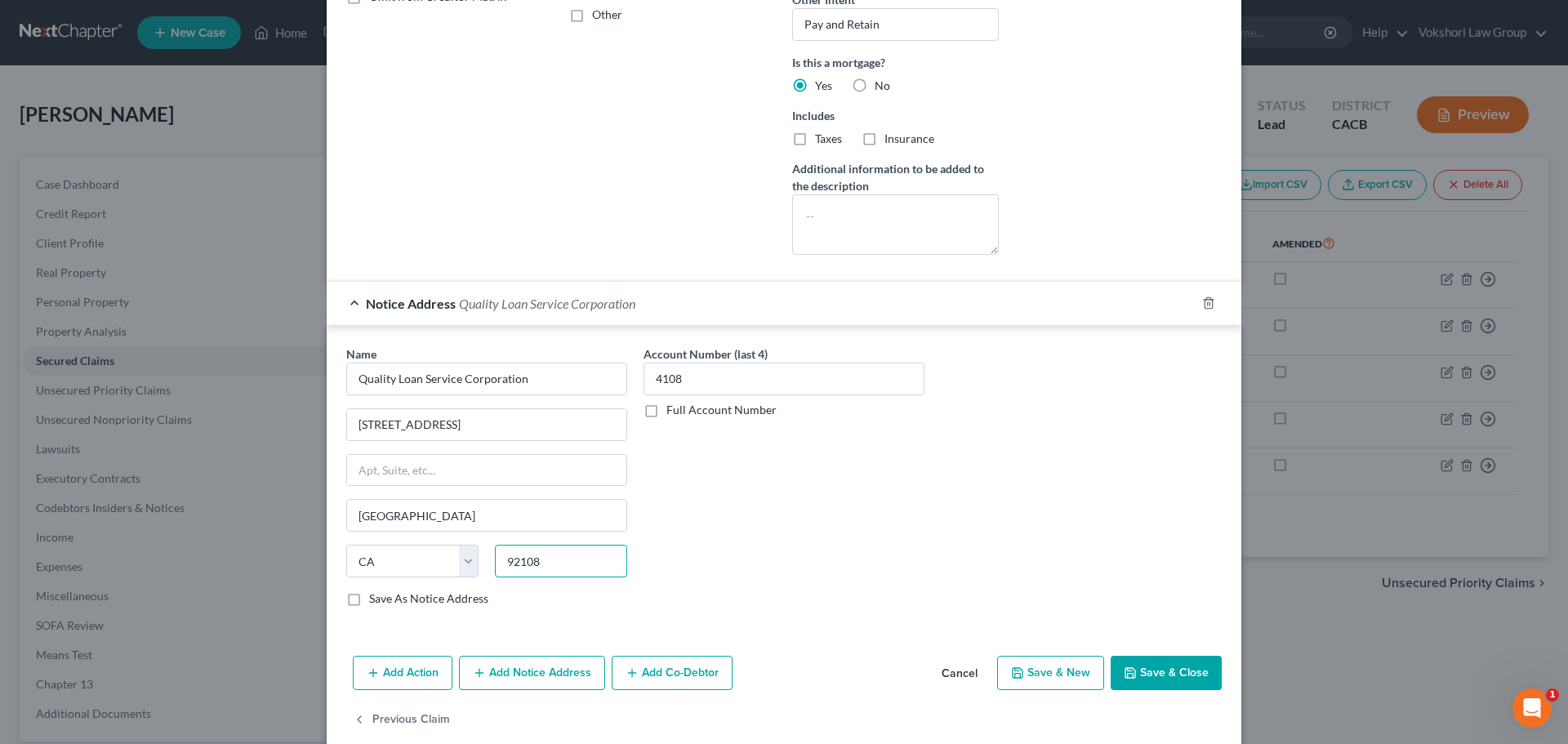
type input "92108"
drag, startPoint x: 349, startPoint y: 600, endPoint x: 585, endPoint y: 672, distance: 246.7
click at [369, 600] on label "Save As Notice Address" at bounding box center [429, 598] width 119 height 16
click at [375, 600] on input "Save As Notice Address" at bounding box center [380, 595] width 11 height 11
click at [1125, 669] on icon "button" at bounding box center [1130, 673] width 13 height 13
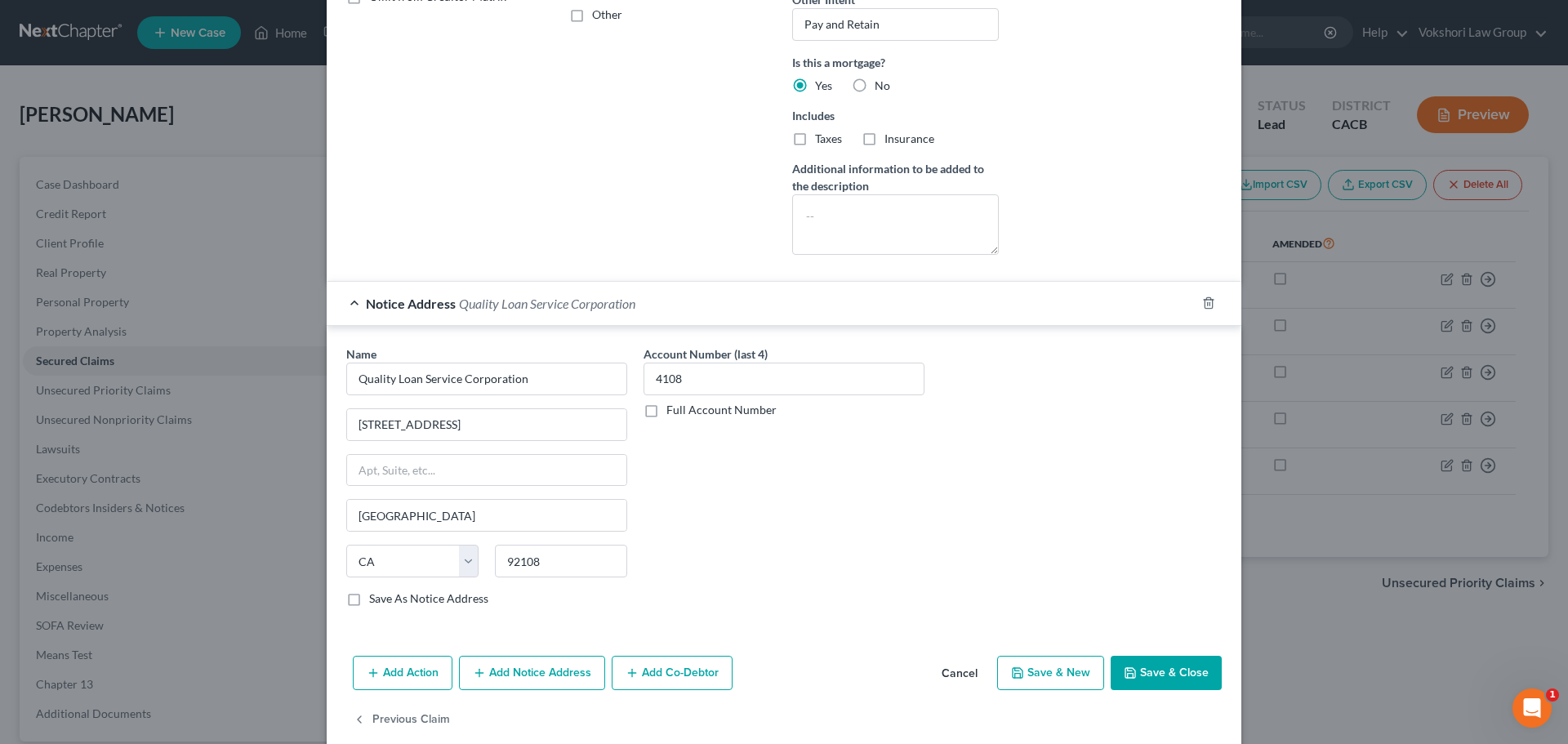
checkbox input "false"
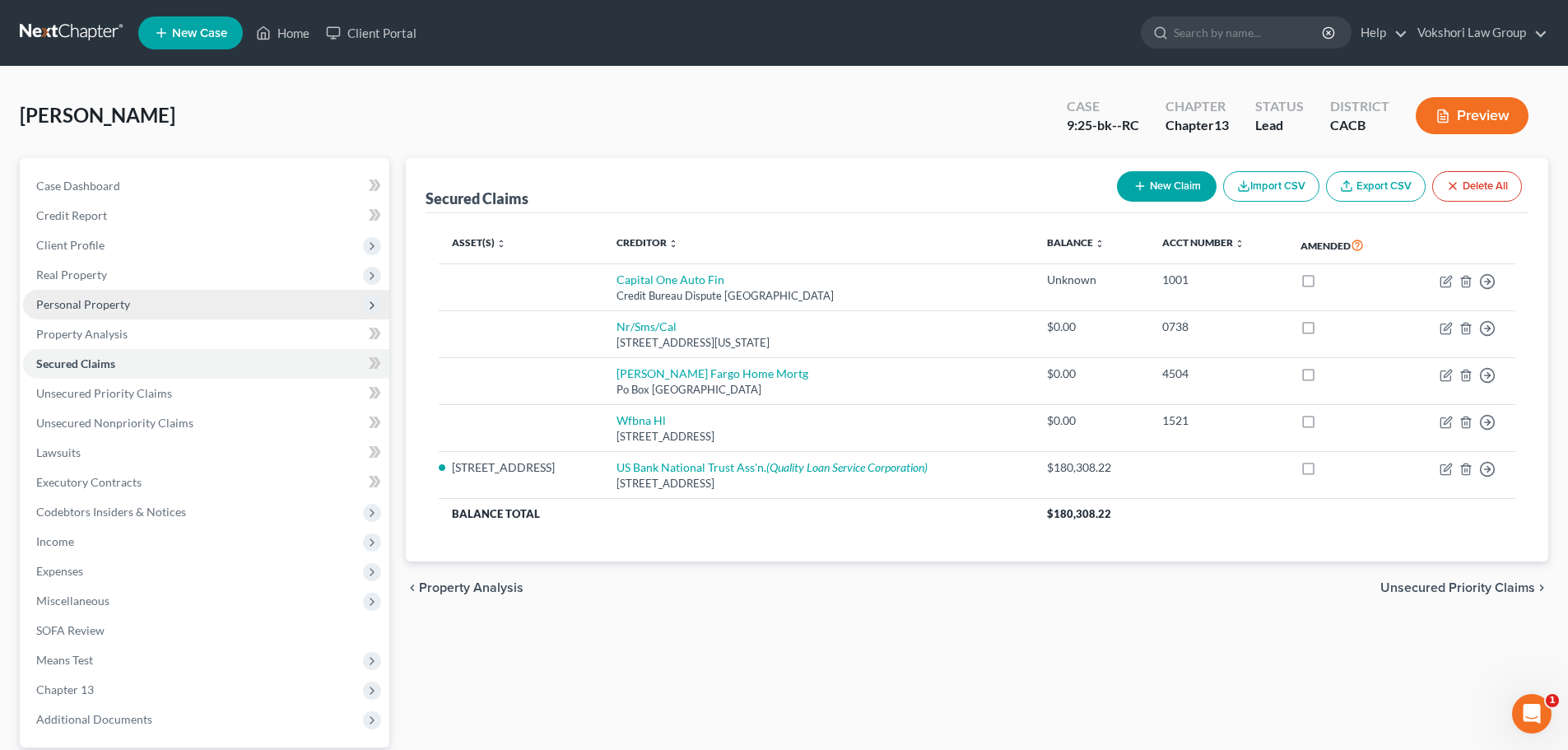
drag, startPoint x: 85, startPoint y: 271, endPoint x: 376, endPoint y: 295, distance: 292.0
click at [85, 271] on span "Real Property" at bounding box center [71, 275] width 71 height 14
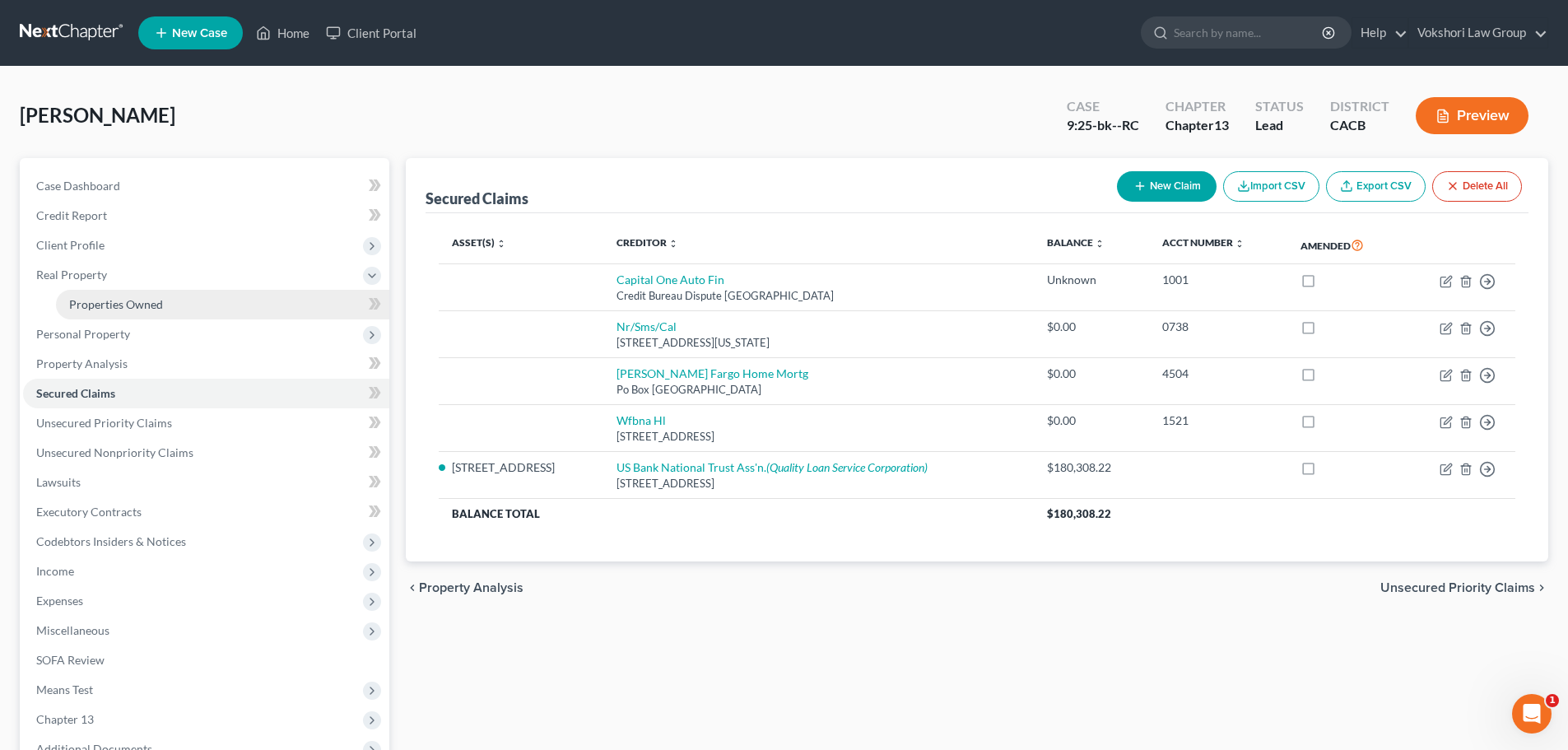
click at [137, 306] on span "Properties Owned" at bounding box center [115, 304] width 94 height 14
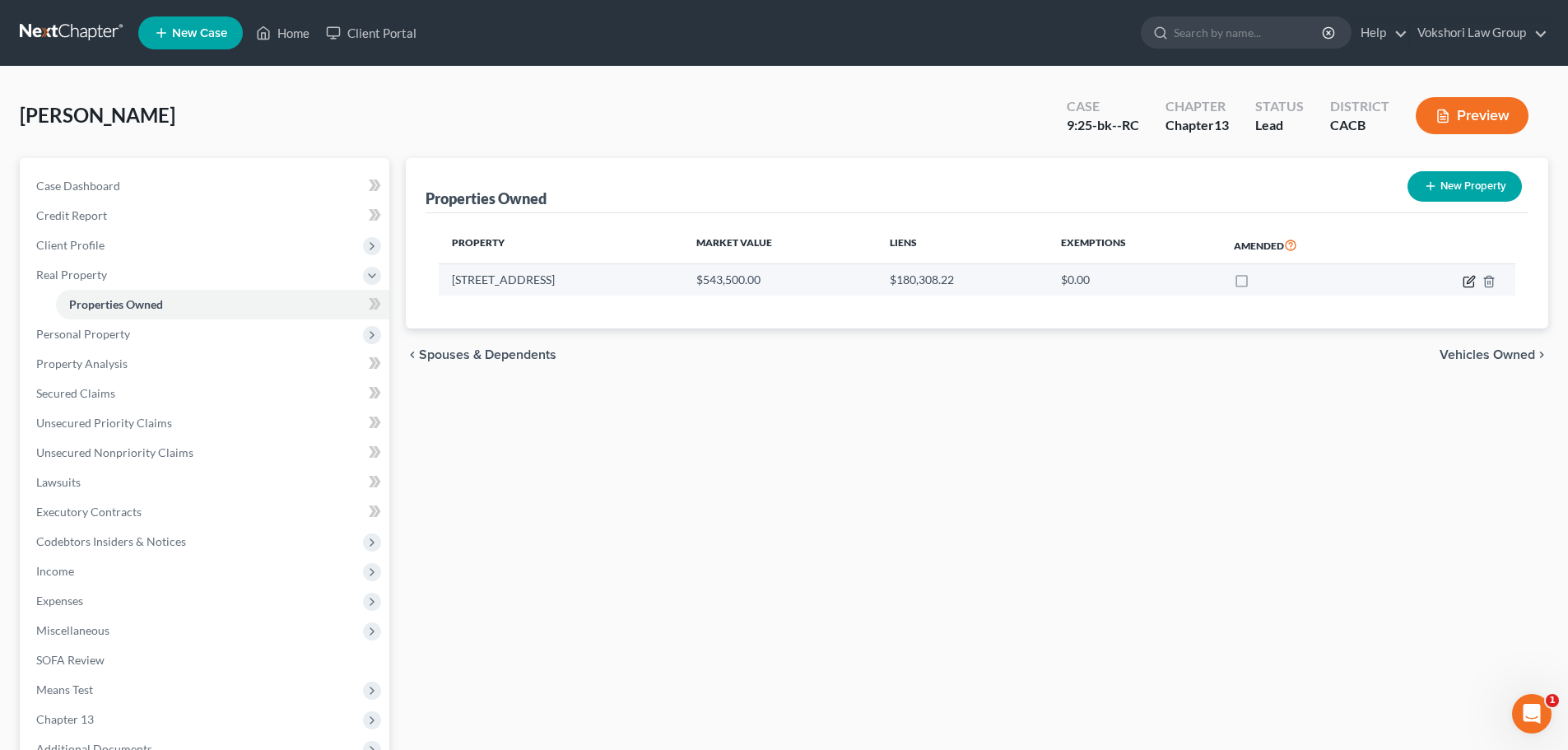
click at [1471, 280] on icon "button" at bounding box center [1469, 282] width 14 height 14
select select "4"
select select "39"
select select "0"
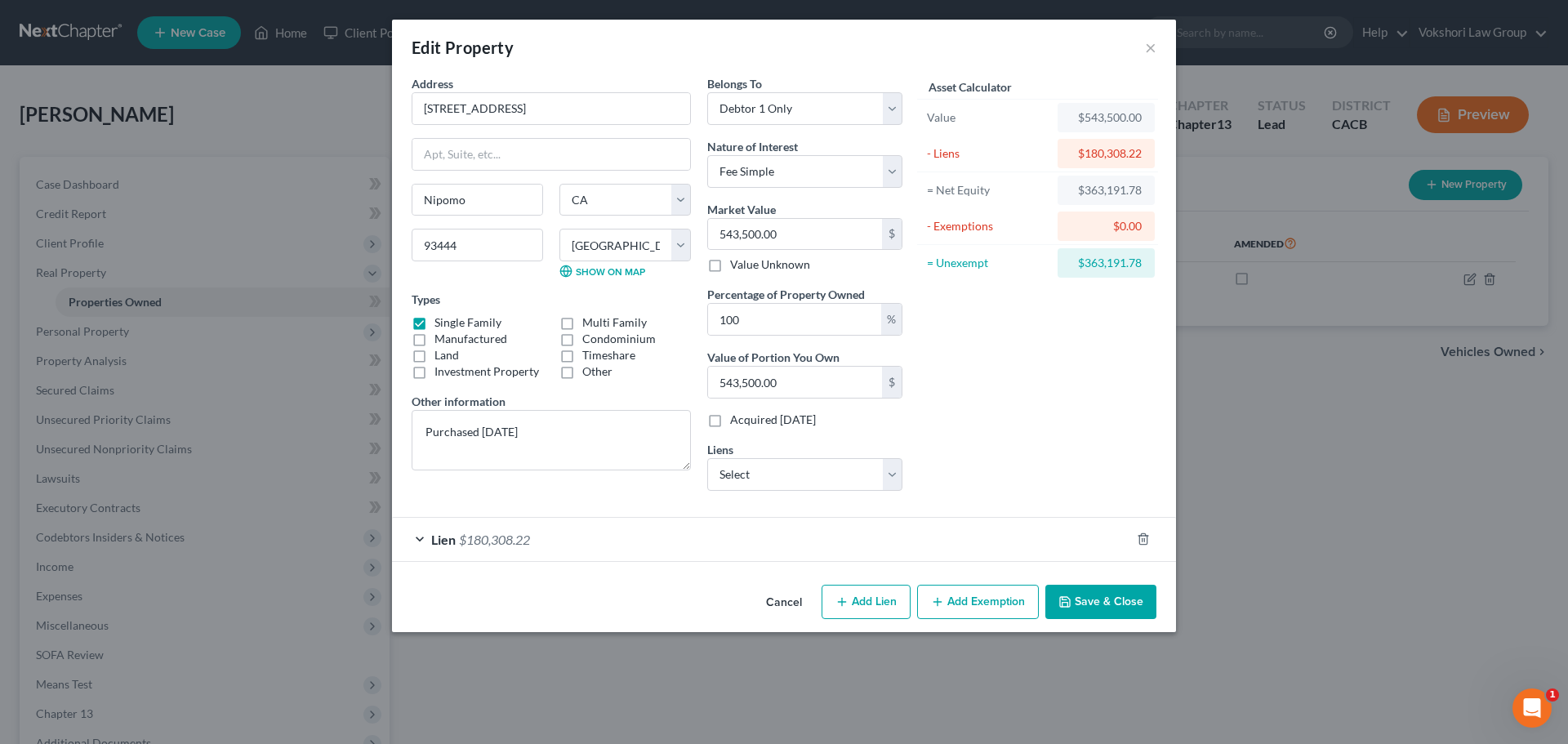
click at [971, 600] on button "Add Exemption" at bounding box center [978, 602] width 122 height 35
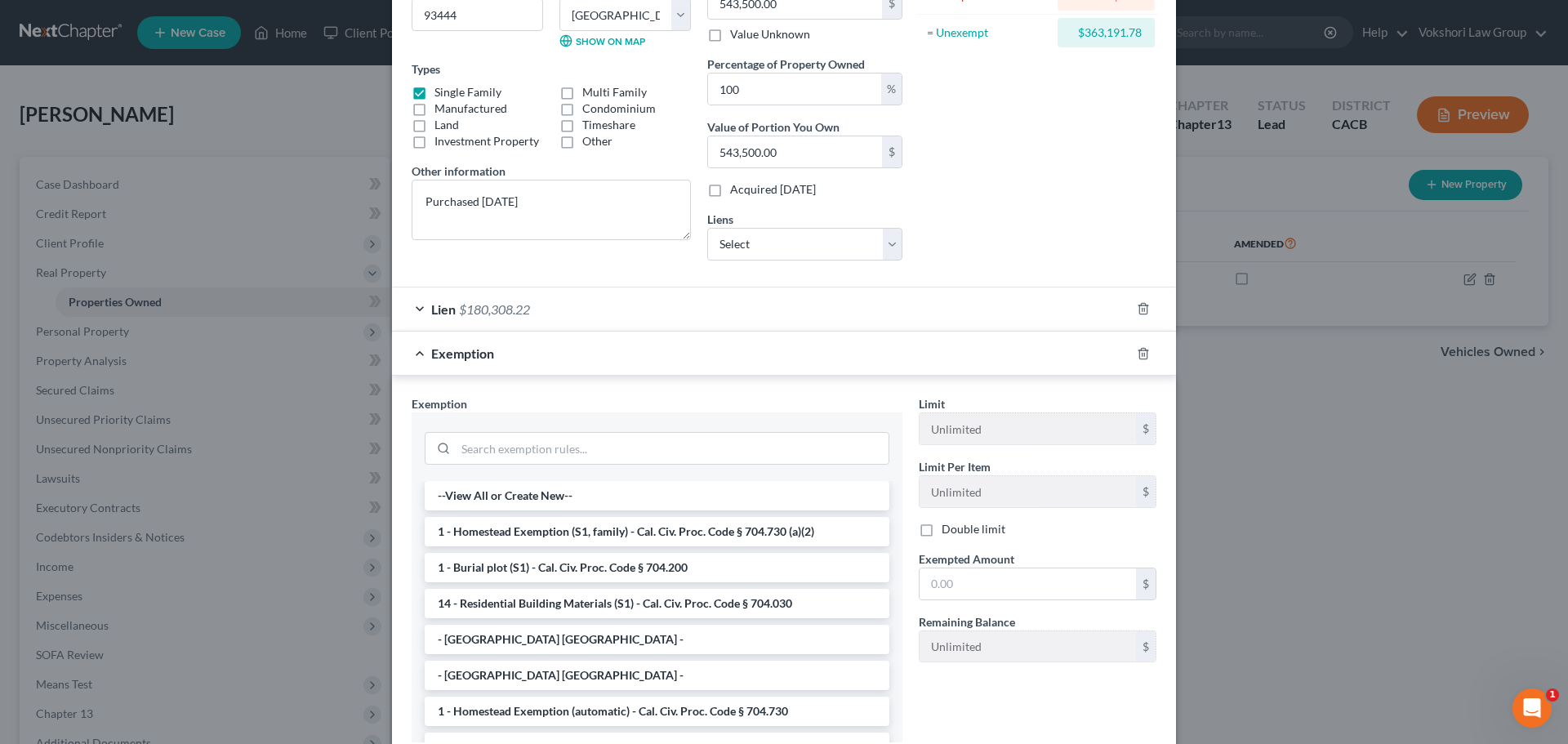
scroll to position [245, 0]
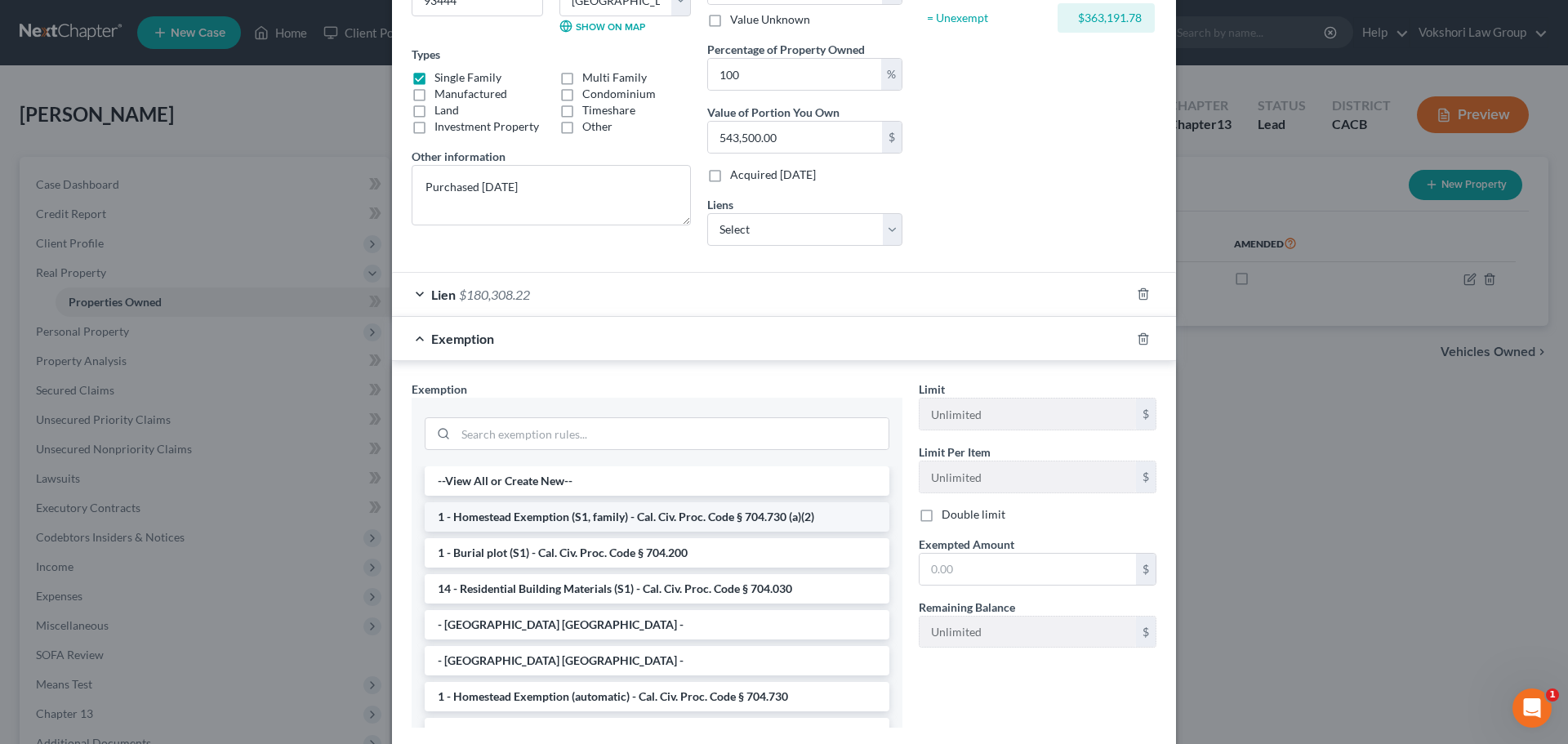
click at [717, 517] on li "1 - Homestead Exemption (S1, family) - Cal. Civ. Proc. Code § 704.730 (a)(2)" at bounding box center [656, 516] width 464 height 30
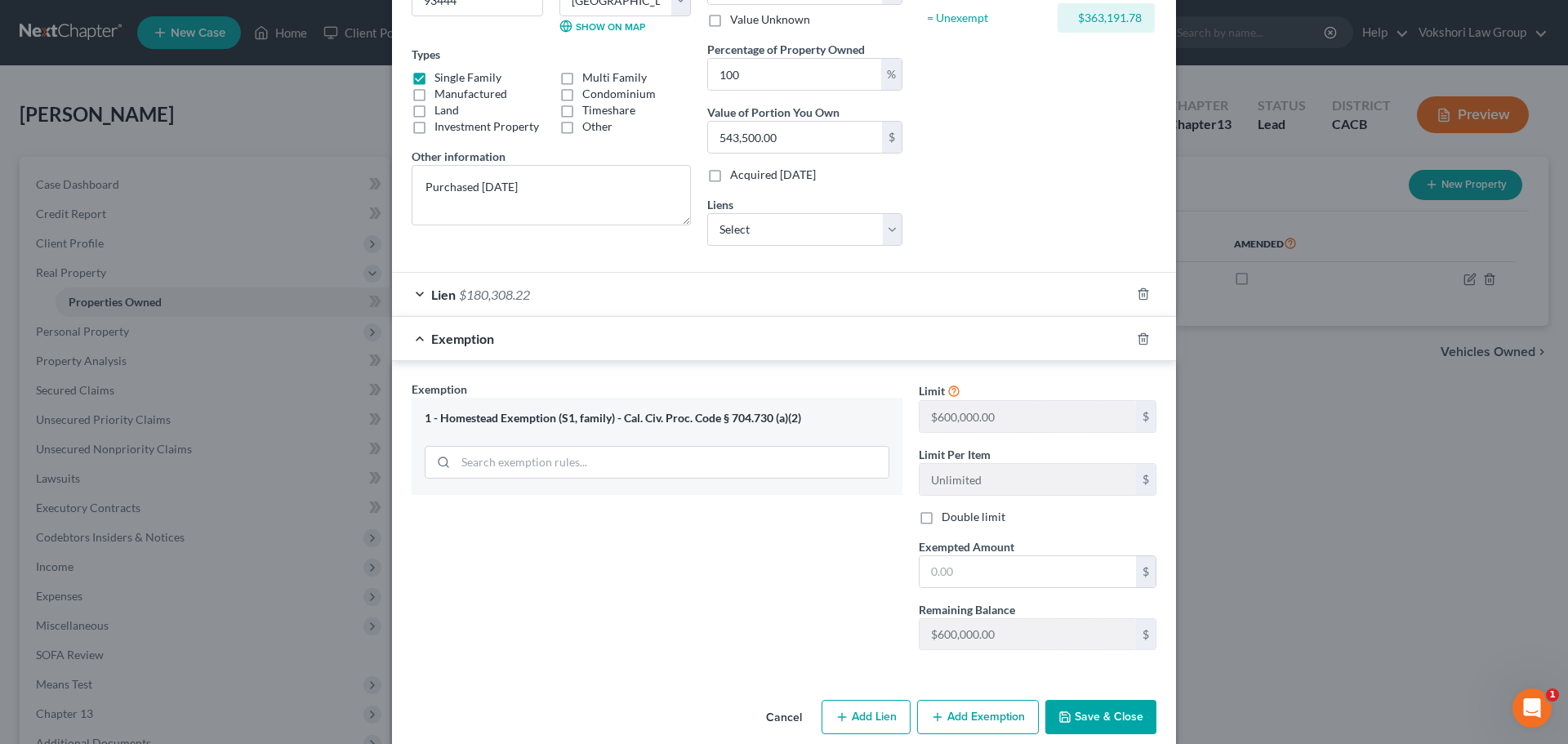
scroll to position [268, 0]
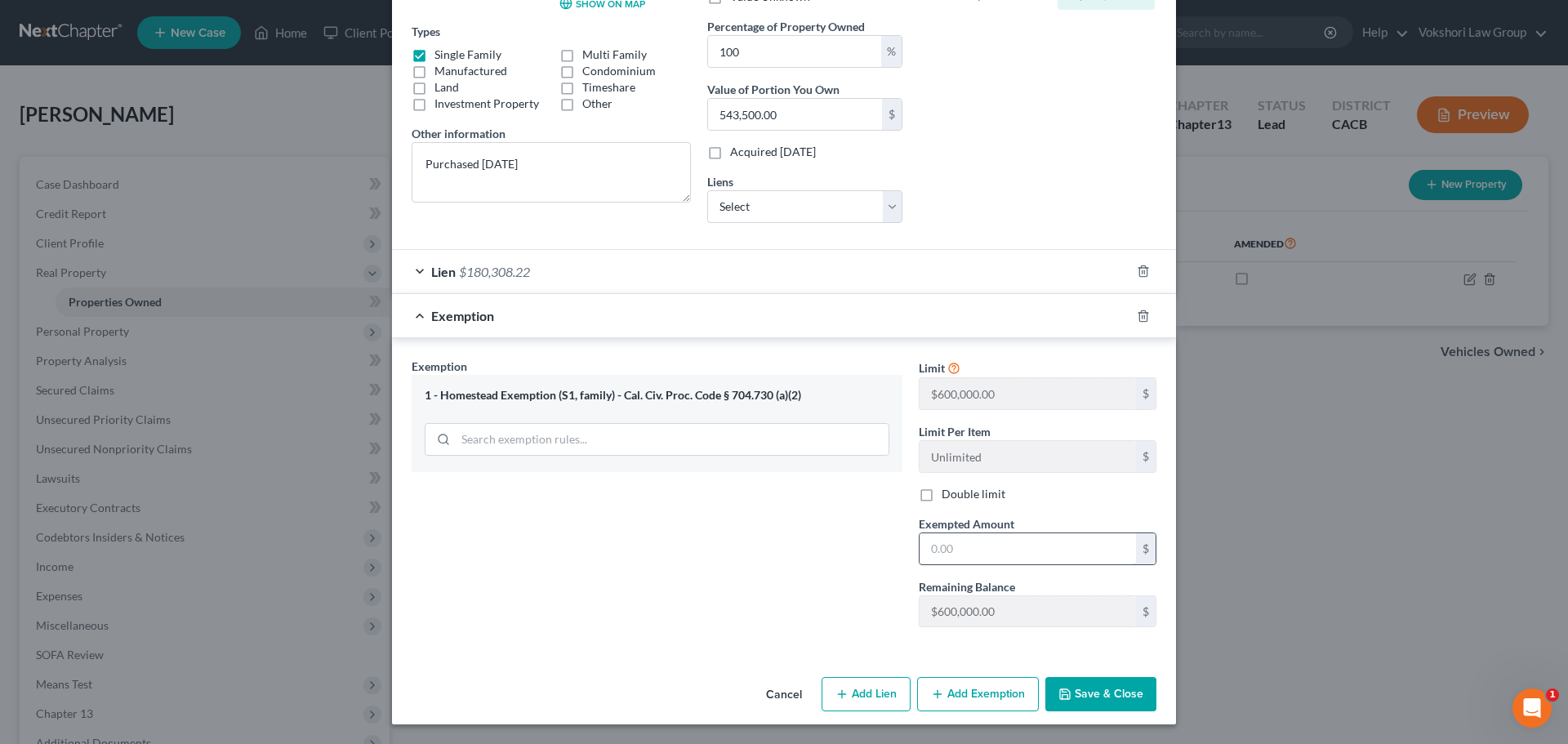
click at [994, 553] on input "text" at bounding box center [1027, 549] width 216 height 31
type input "363,191.78"
click at [1112, 693] on button "Save & Close" at bounding box center [1101, 694] width 111 height 35
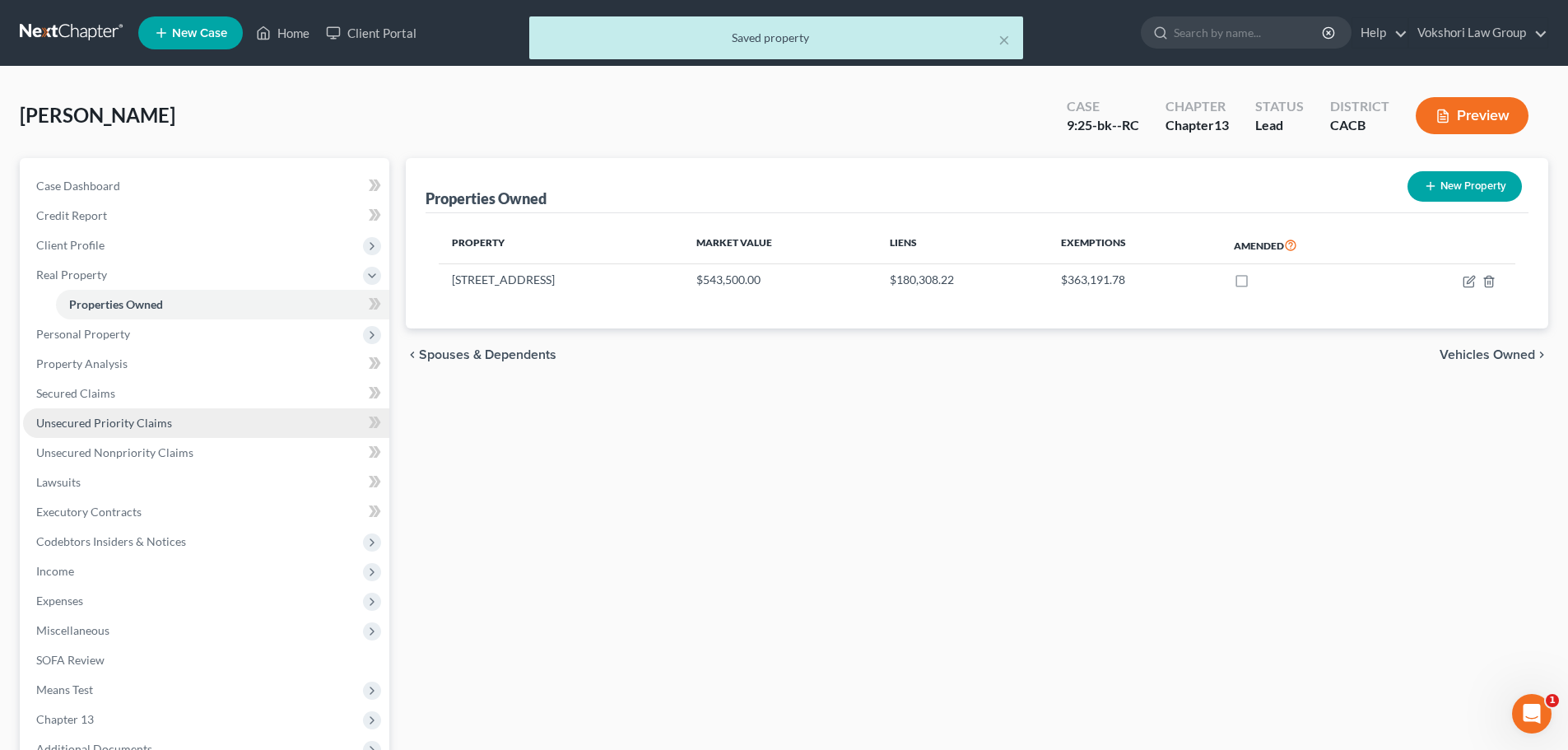
click at [105, 425] on span "Unsecured Priority Claims" at bounding box center [104, 423] width 135 height 14
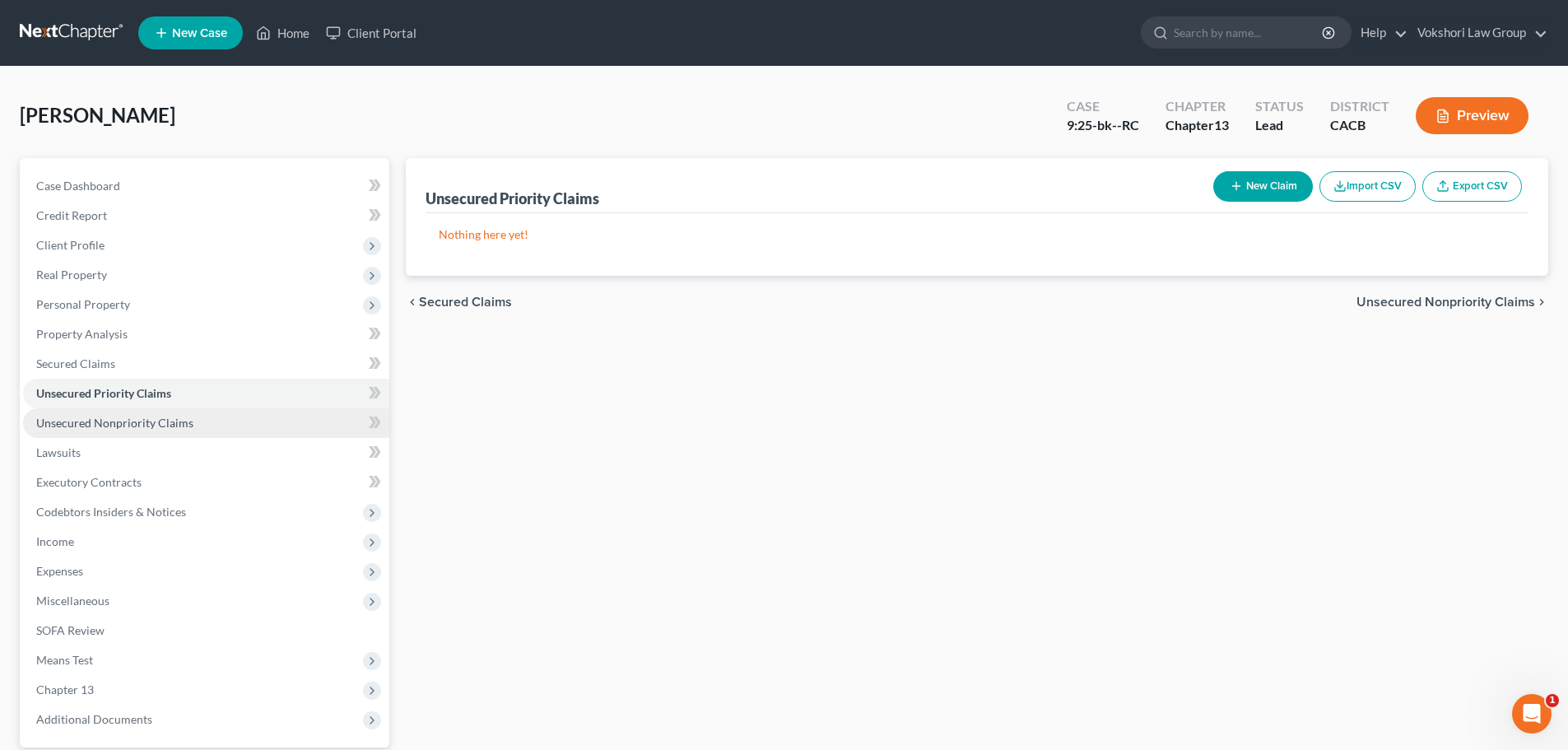
click at [179, 418] on span "Unsecured Nonpriority Claims" at bounding box center [114, 423] width 158 height 14
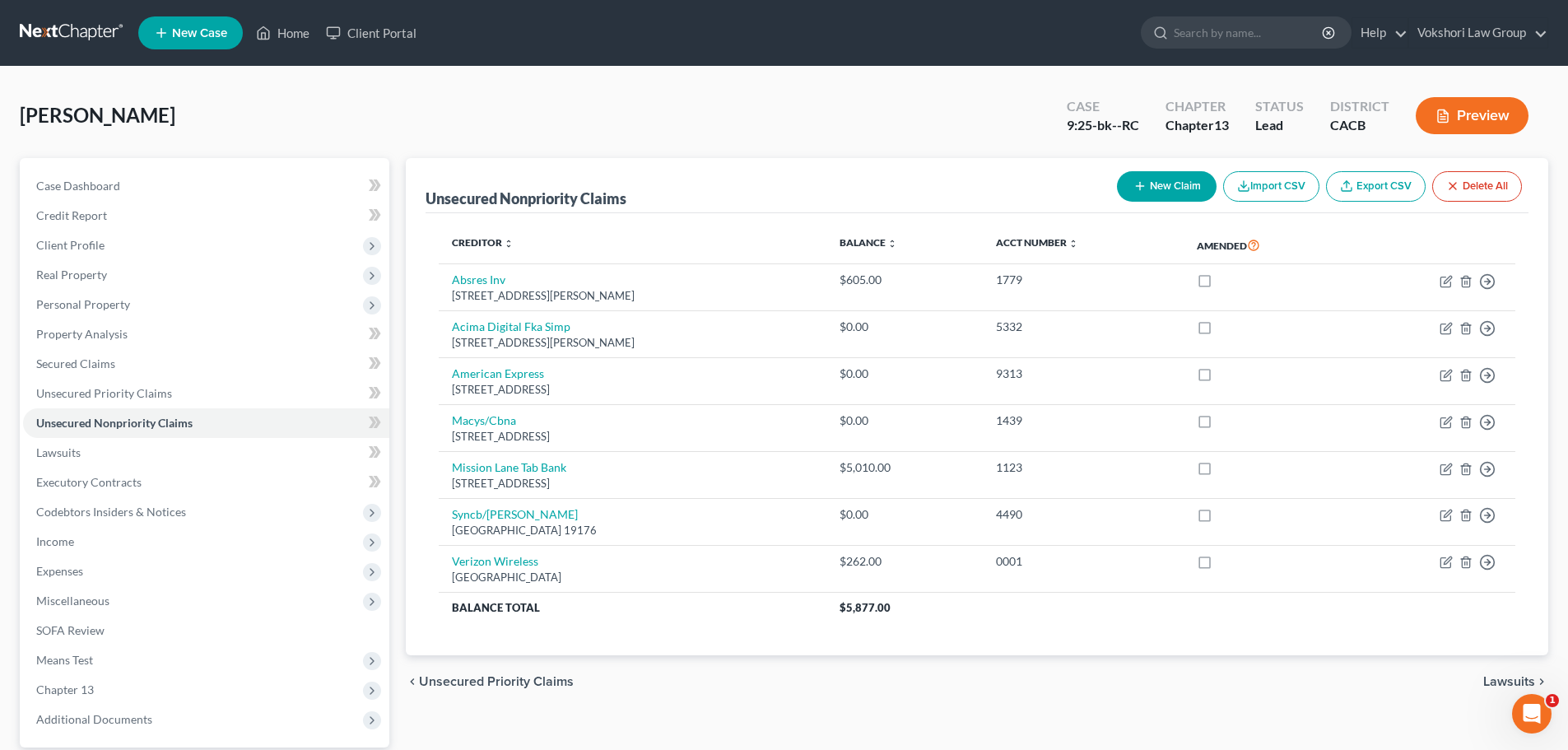
click at [1502, 676] on span "Lawsuits" at bounding box center [1509, 682] width 52 height 14
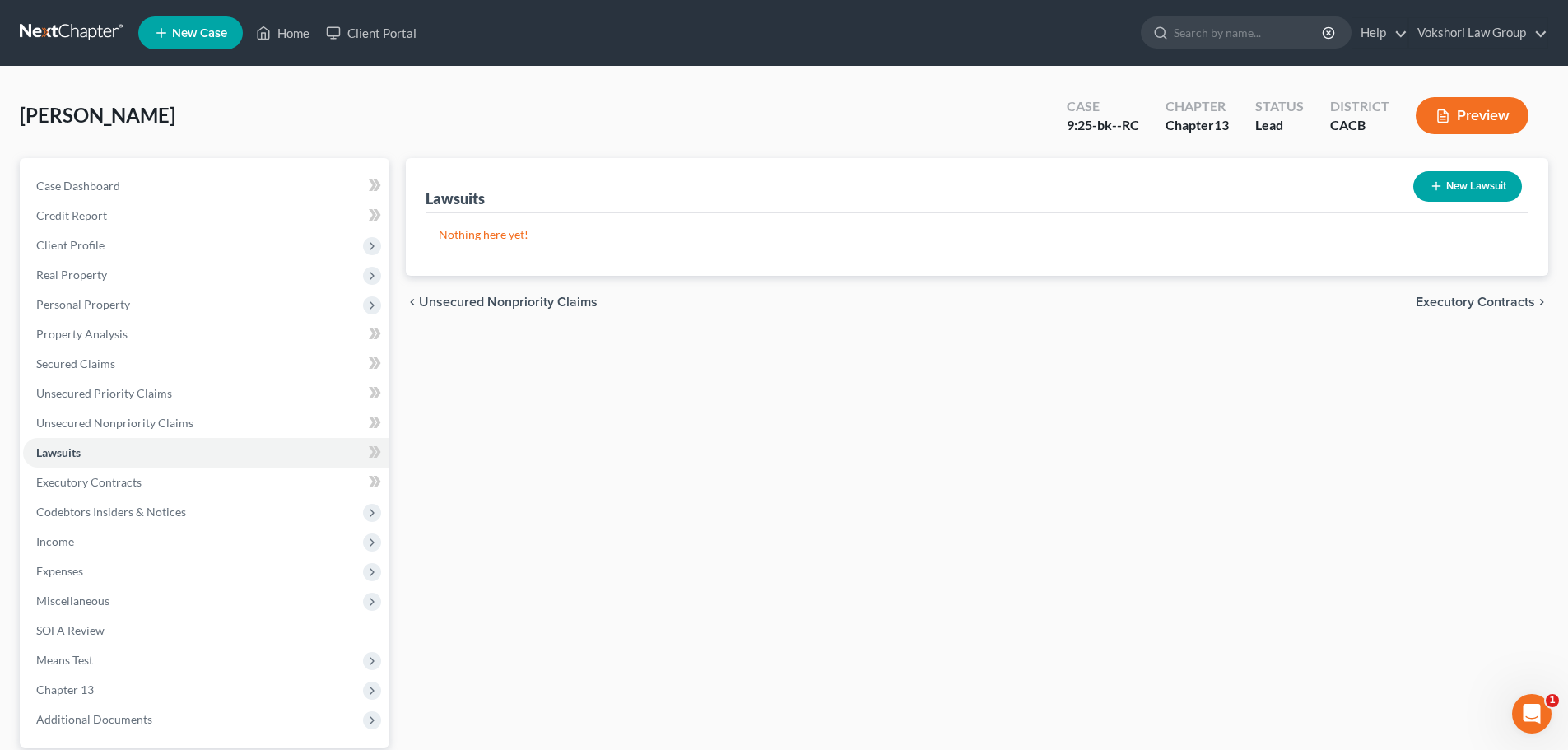
click at [1491, 299] on span "Executory Contracts" at bounding box center [1475, 302] width 119 height 14
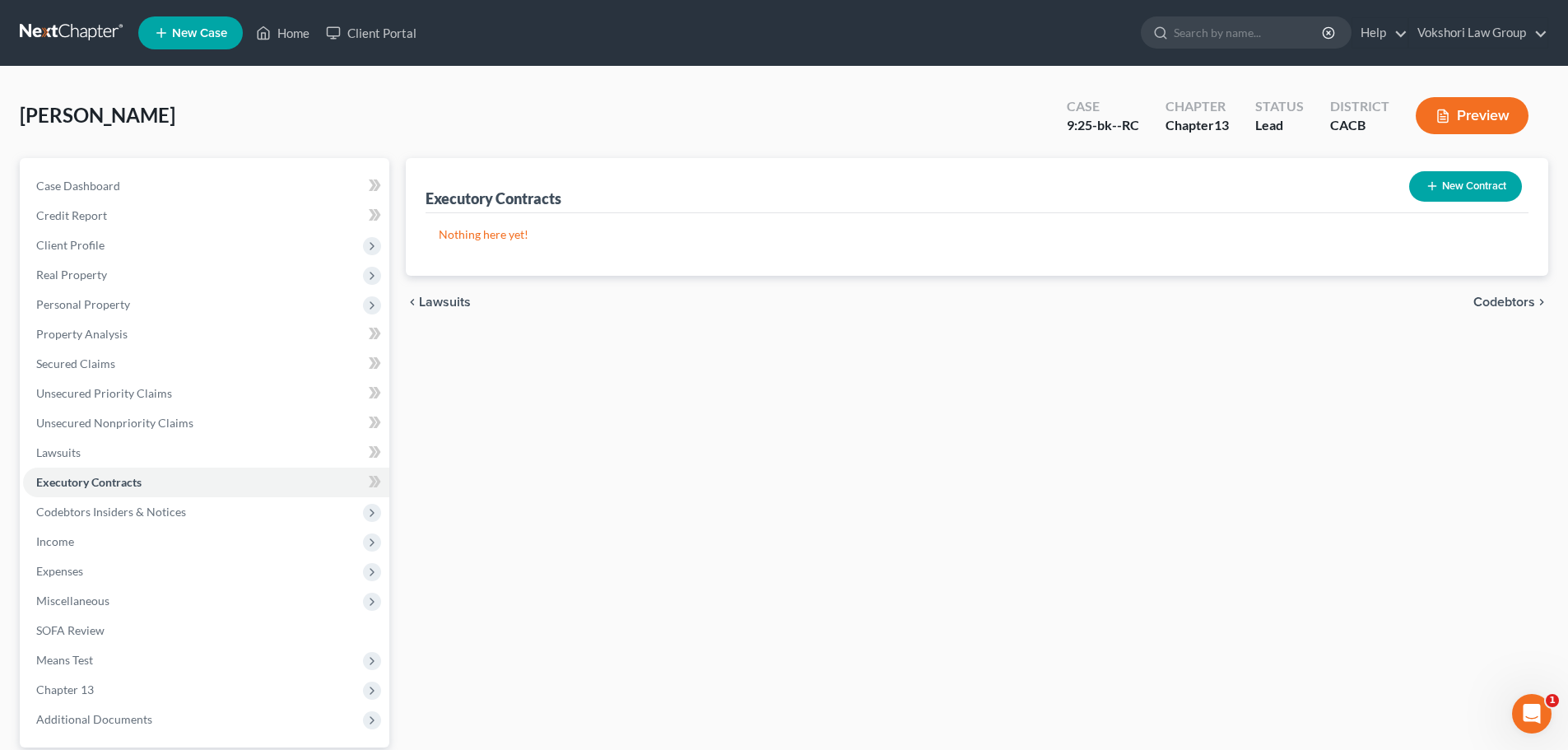
click at [1501, 298] on span "Codebtors" at bounding box center [1504, 302] width 62 height 14
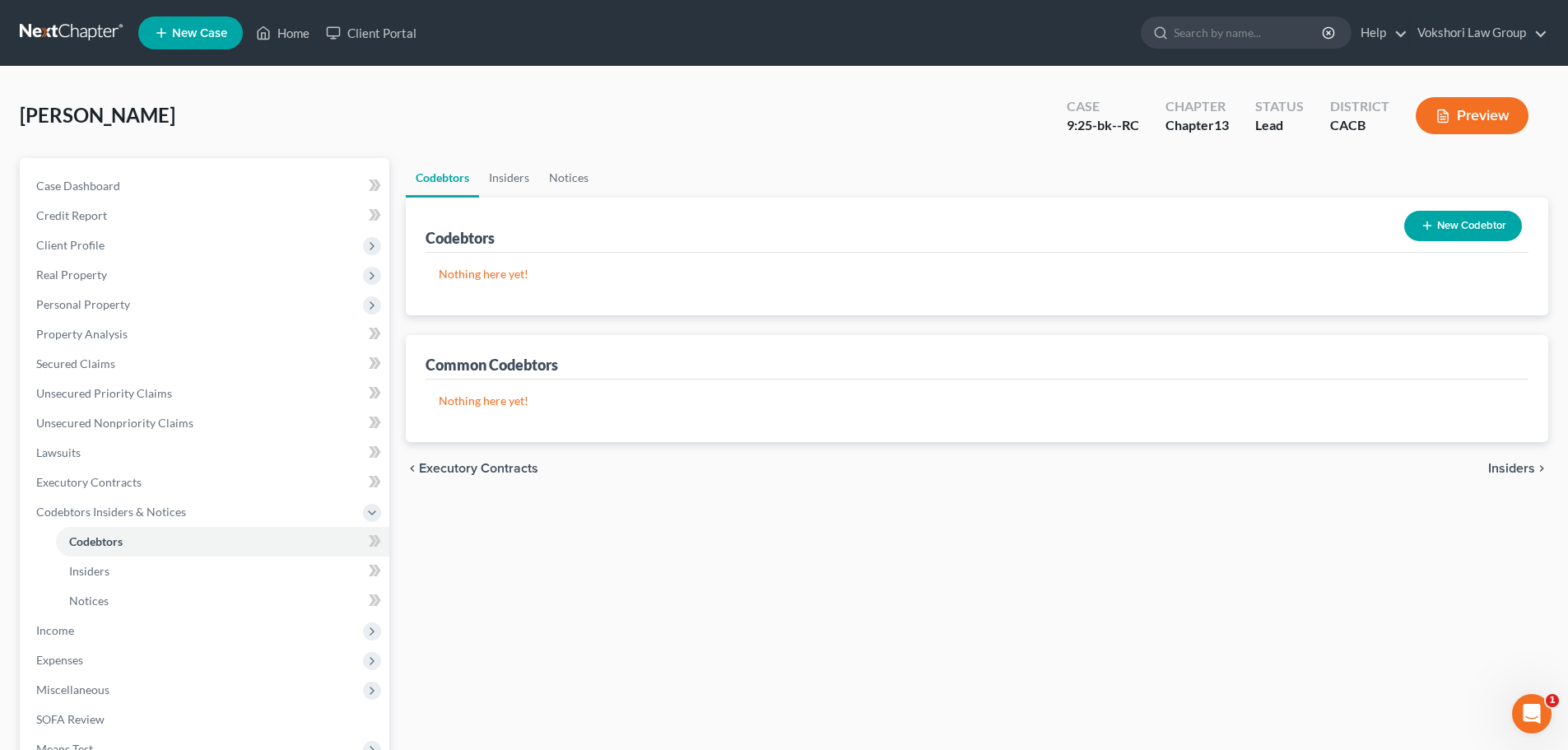
click at [1505, 466] on span "Insiders" at bounding box center [1511, 468] width 47 height 14
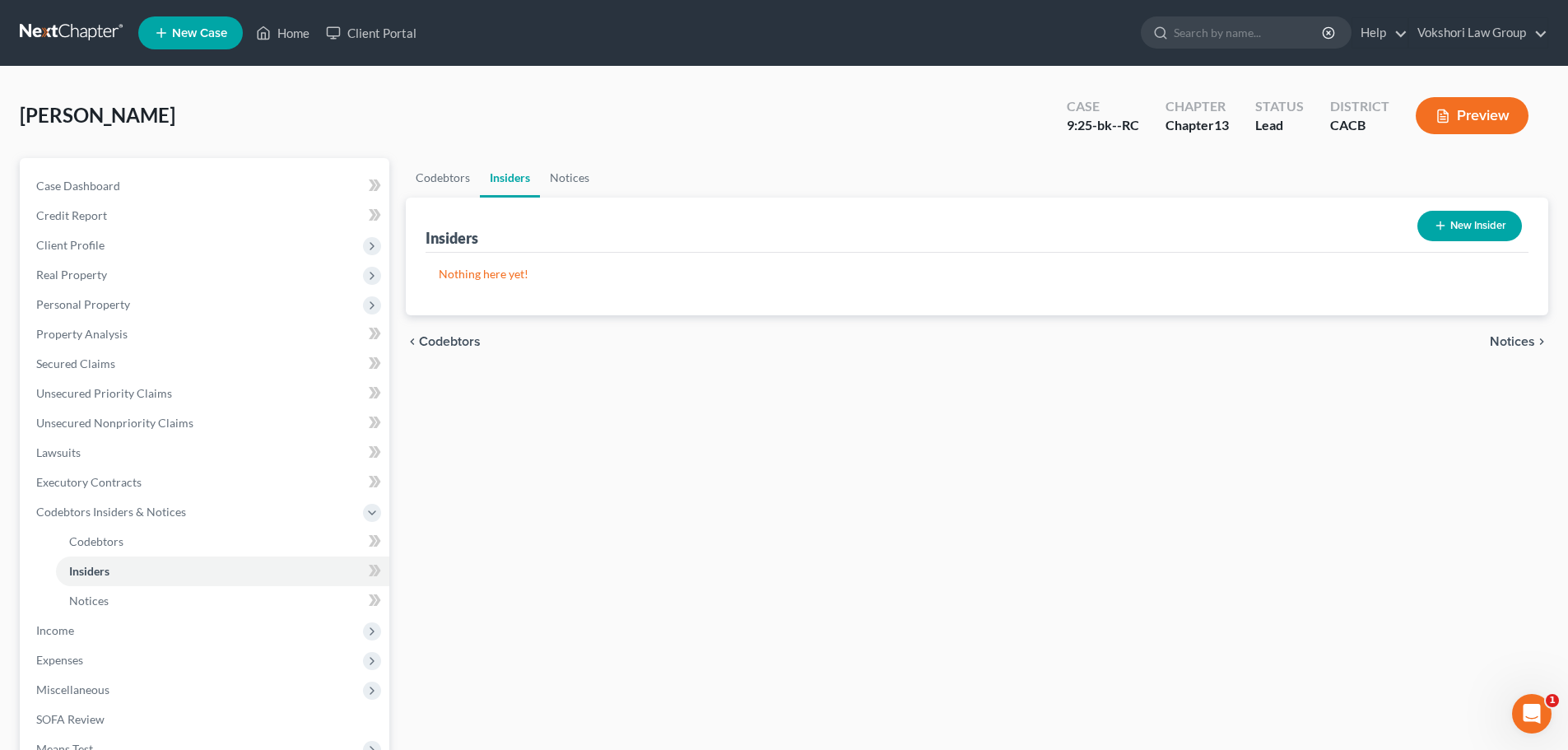
click at [1517, 342] on span "Notices" at bounding box center [1512, 342] width 45 height 14
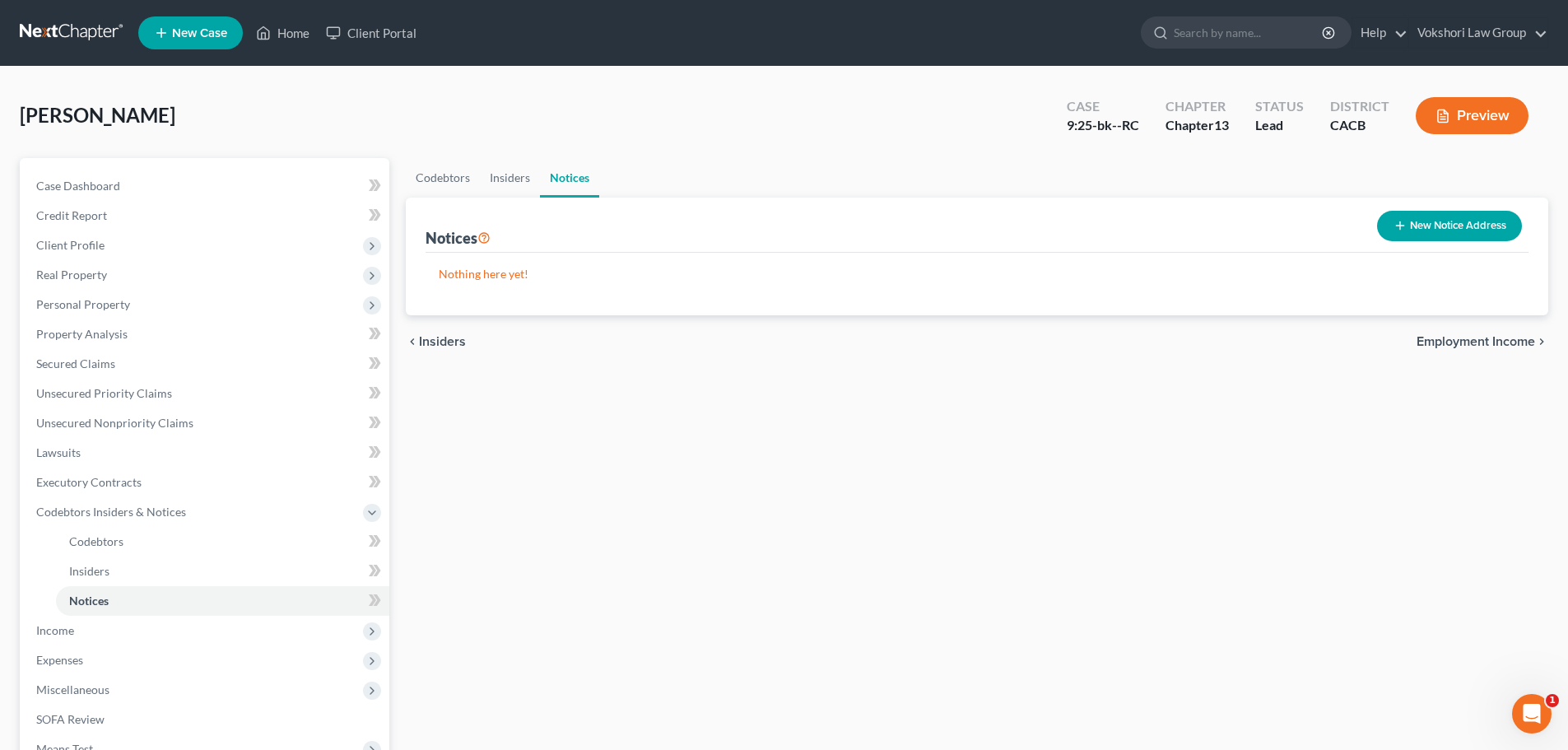
click at [1494, 342] on span "Employment Income" at bounding box center [1475, 342] width 119 height 14
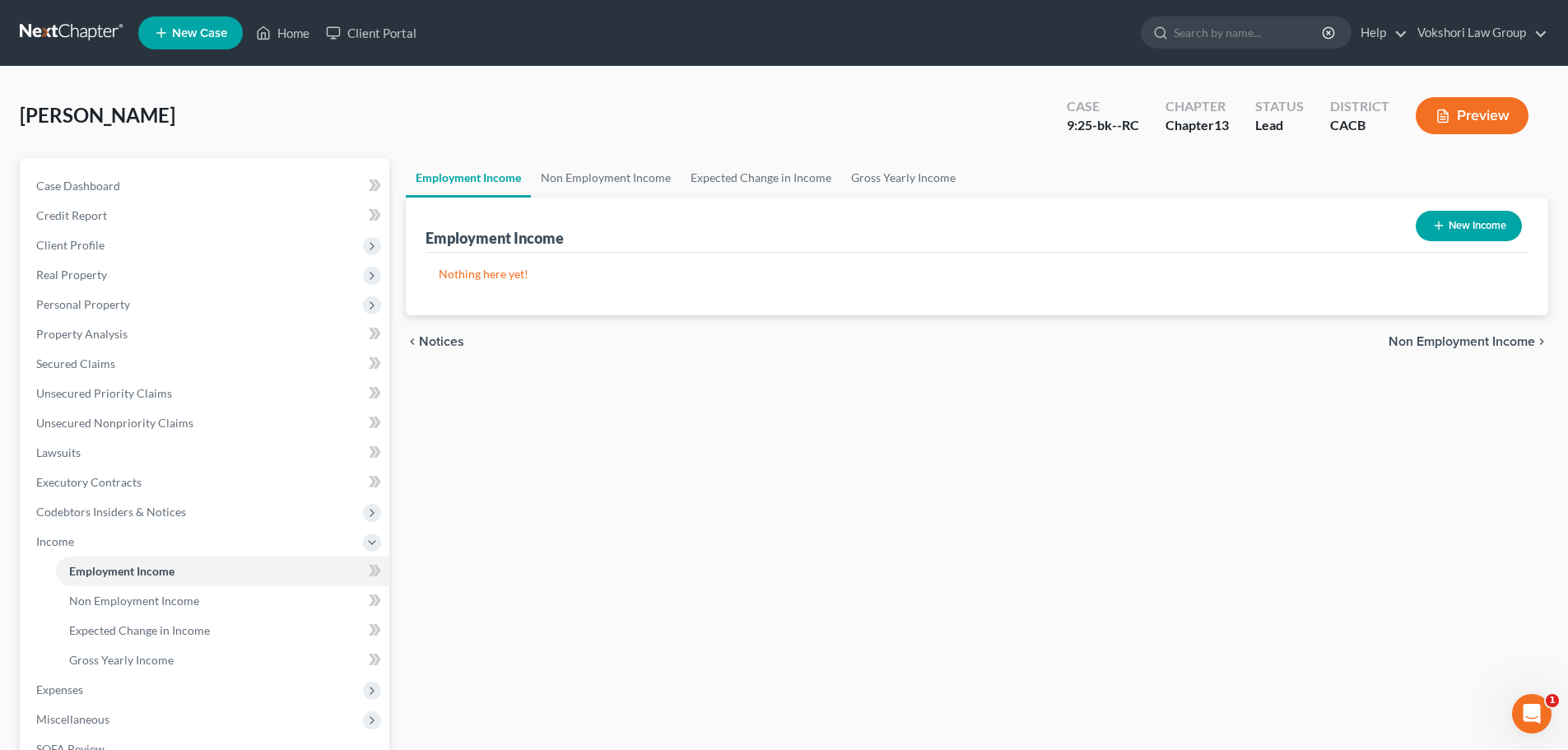
click at [1498, 343] on span "Non Employment Income" at bounding box center [1461, 342] width 146 height 14
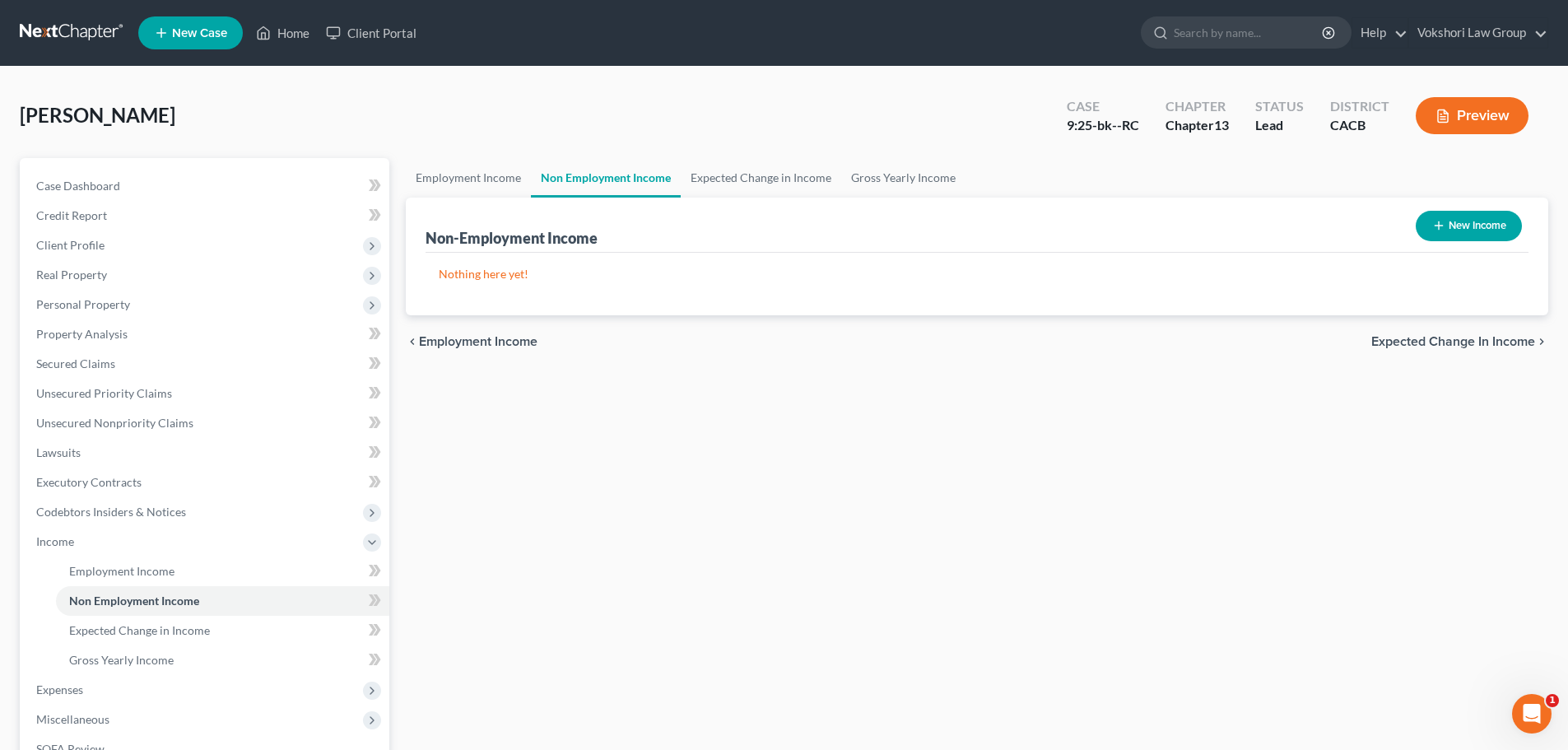
click at [1474, 224] on button "New Income" at bounding box center [1469, 225] width 106 height 30
select select "0"
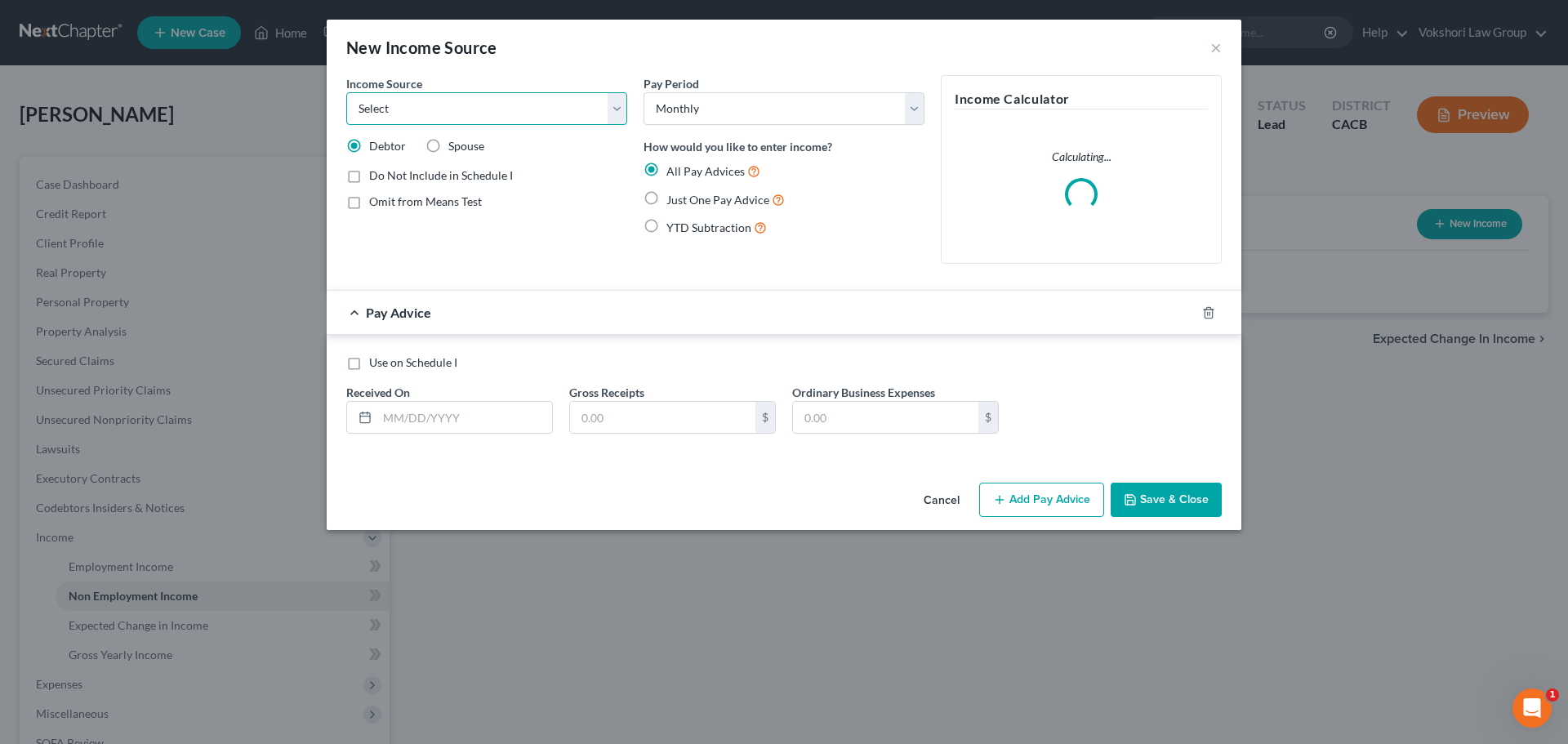
click at [615, 108] on select "Select Unemployment Disability (from employer) Pension Retirement Social Securi…" at bounding box center [487, 108] width 281 height 33
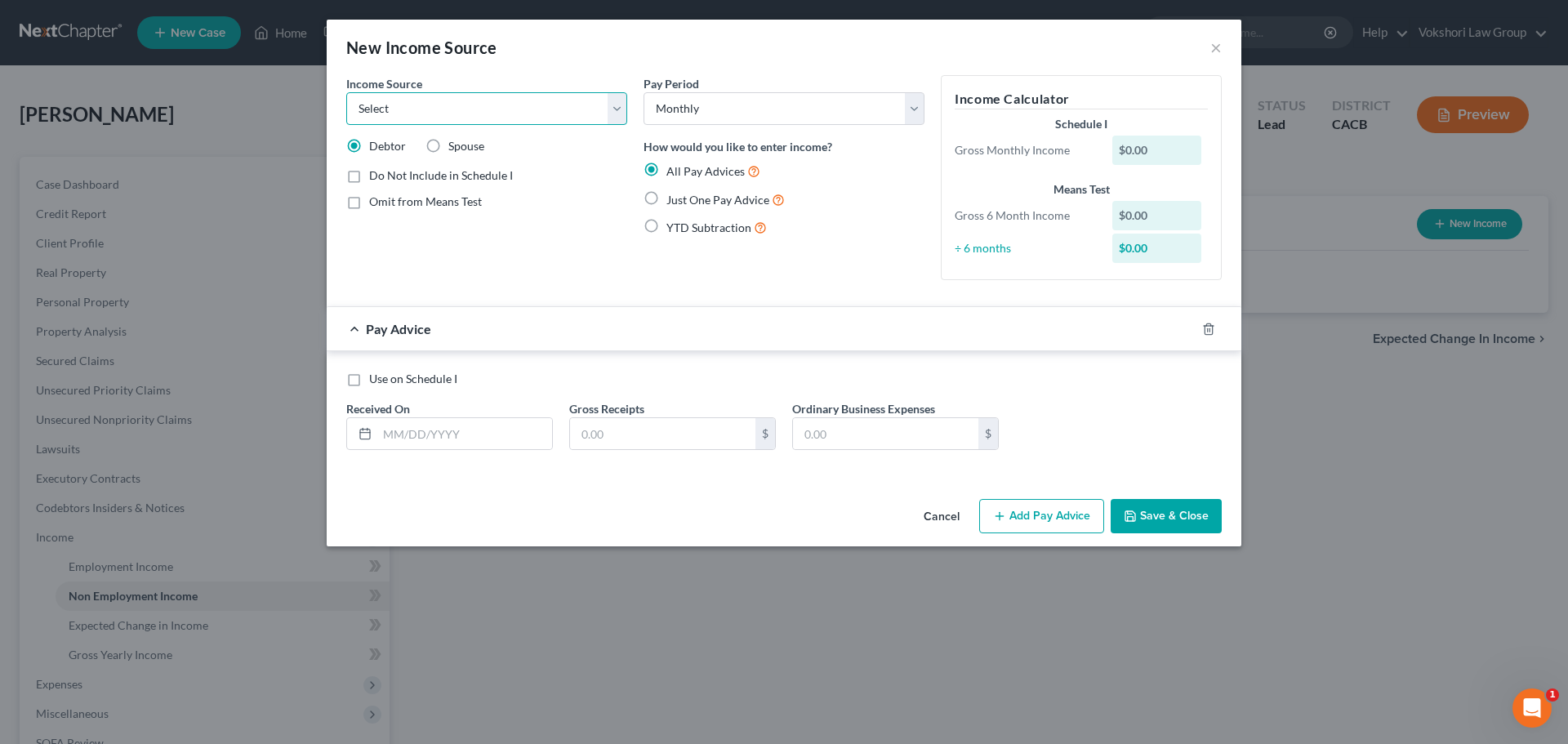
select select "4"
click at [346, 92] on select "Select Unemployment Disability (from employer) Pension Retirement Social Securi…" at bounding box center [487, 108] width 281 height 33
click at [369, 382] on label "Use on Schedule I" at bounding box center [414, 378] width 88 height 16
click at [375, 381] on input "Use on Schedule I" at bounding box center [380, 375] width 11 height 11
checkbox input "true"
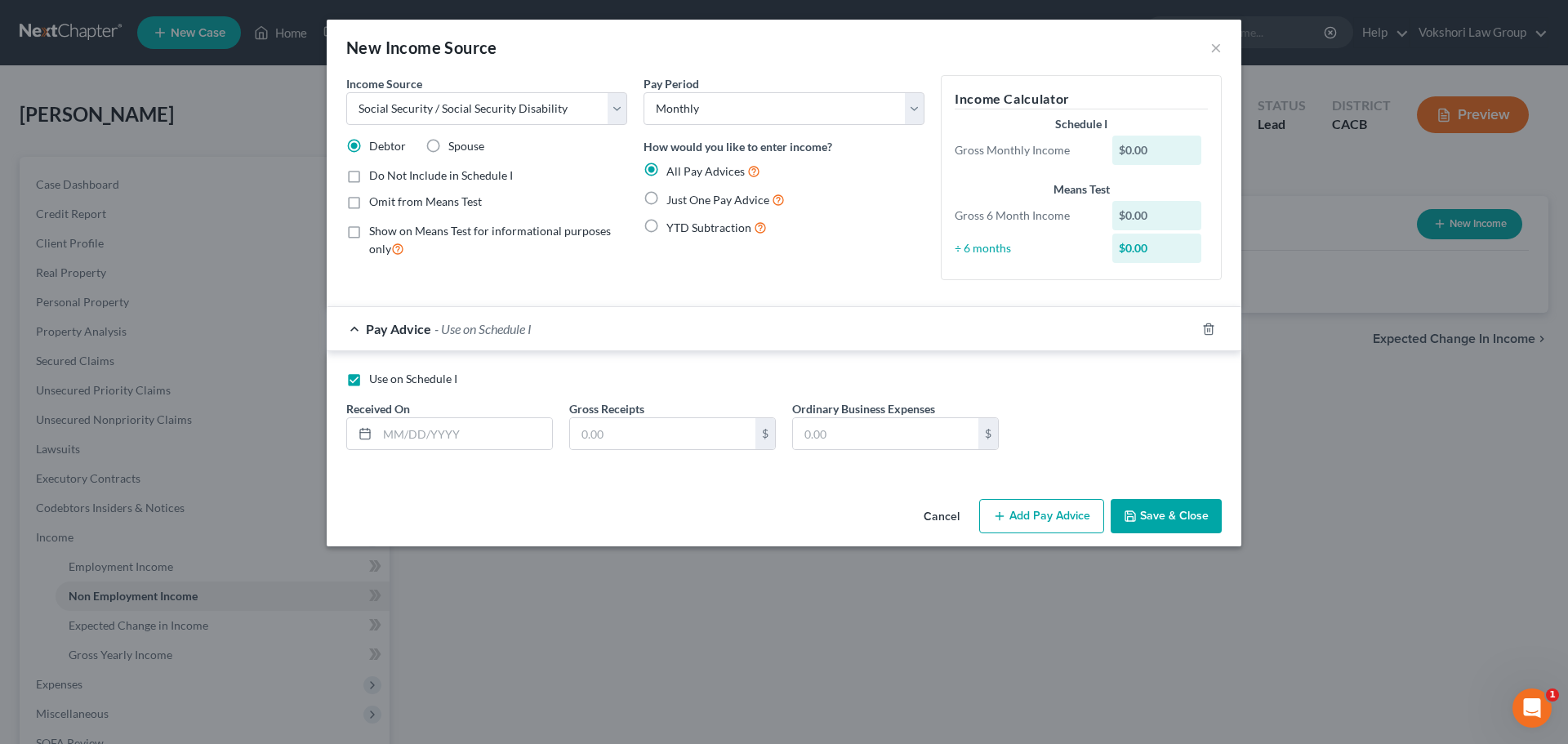
click at [666, 199] on label "Just One Pay Advice" at bounding box center [725, 200] width 118 height 19
click at [673, 199] on input "Just One Pay Advice" at bounding box center [677, 195] width 11 height 11
radio input "true"
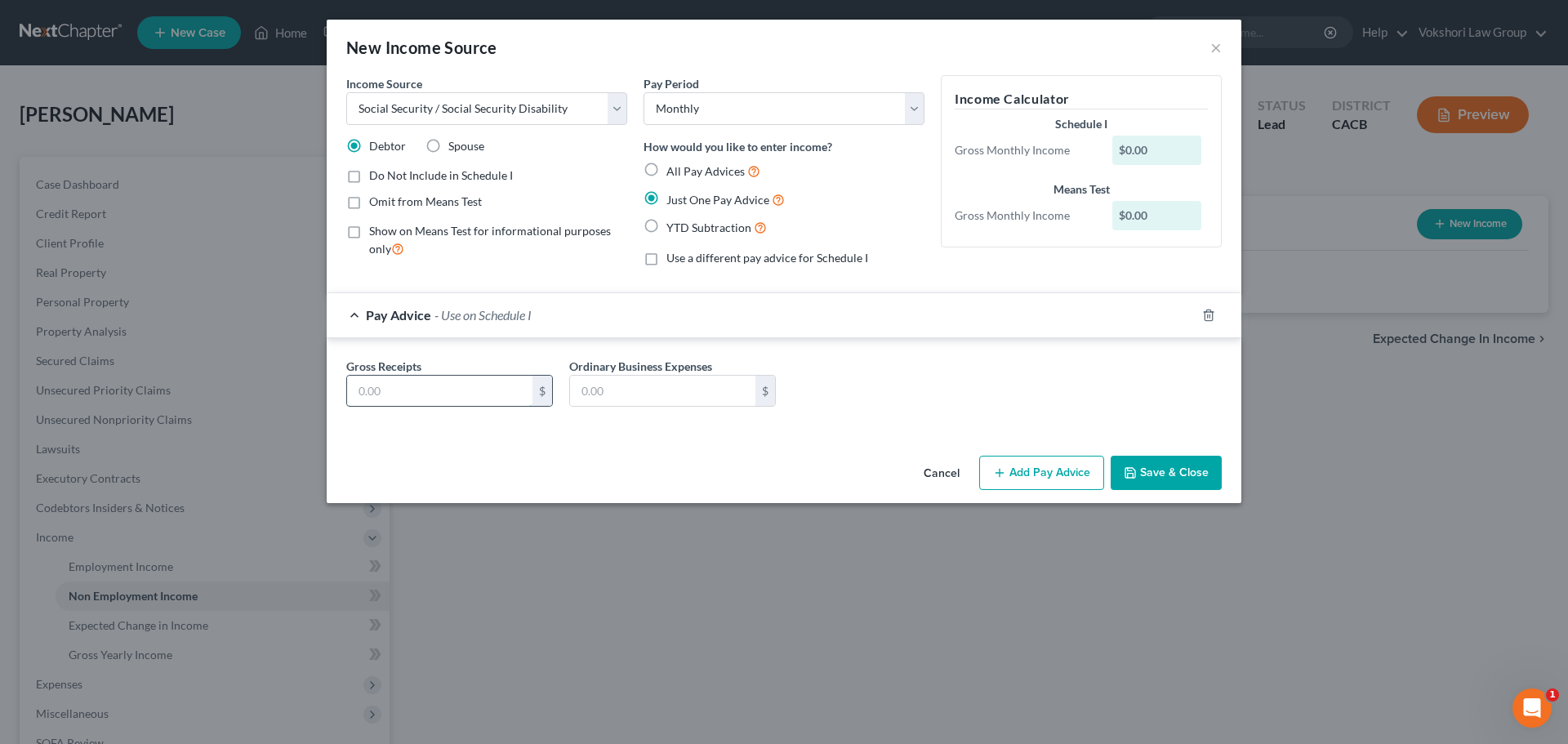
click at [455, 393] on input "text" at bounding box center [440, 391] width 185 height 31
type input "2,647"
click at [1164, 468] on button "Save & Close" at bounding box center [1166, 473] width 111 height 35
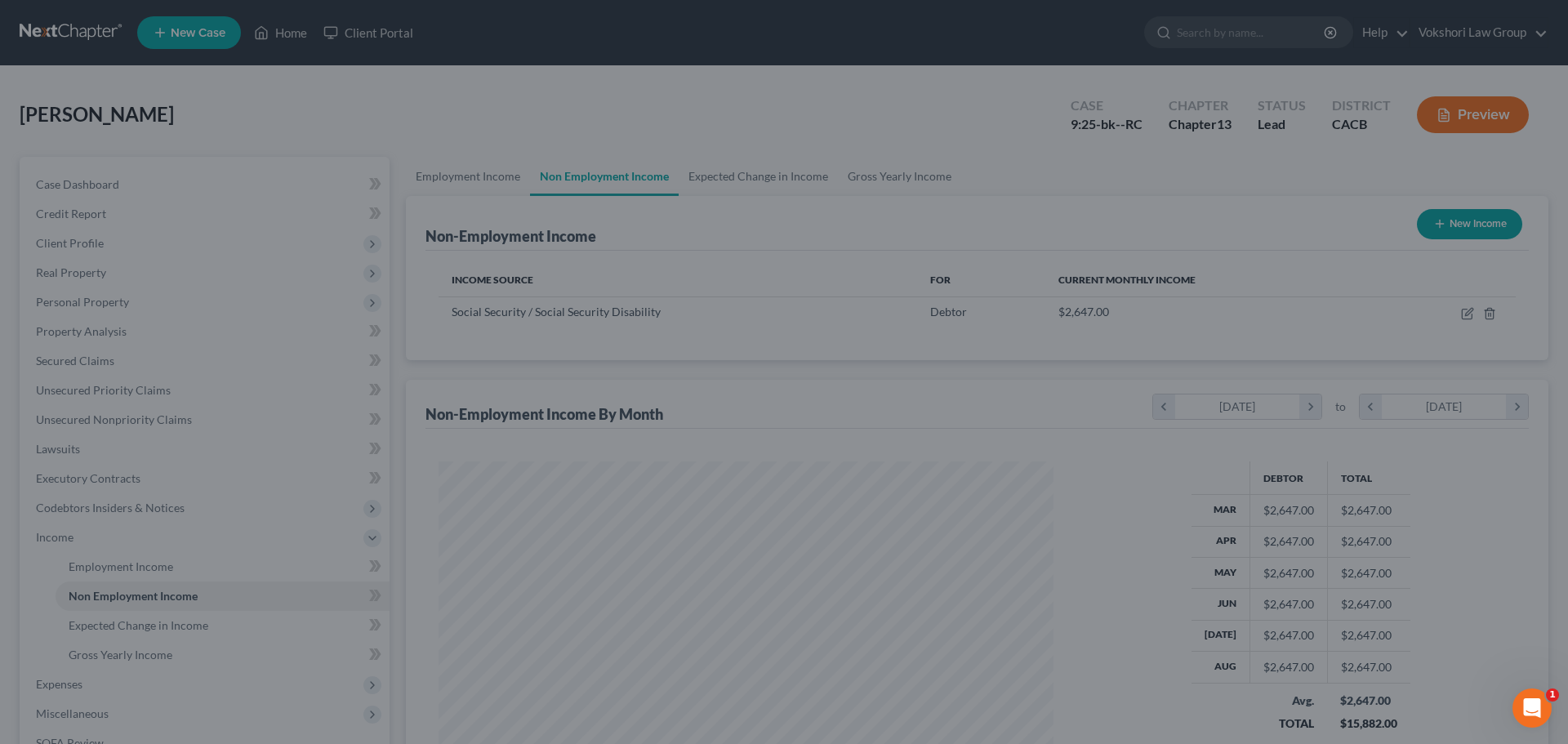
scroll to position [304, 642]
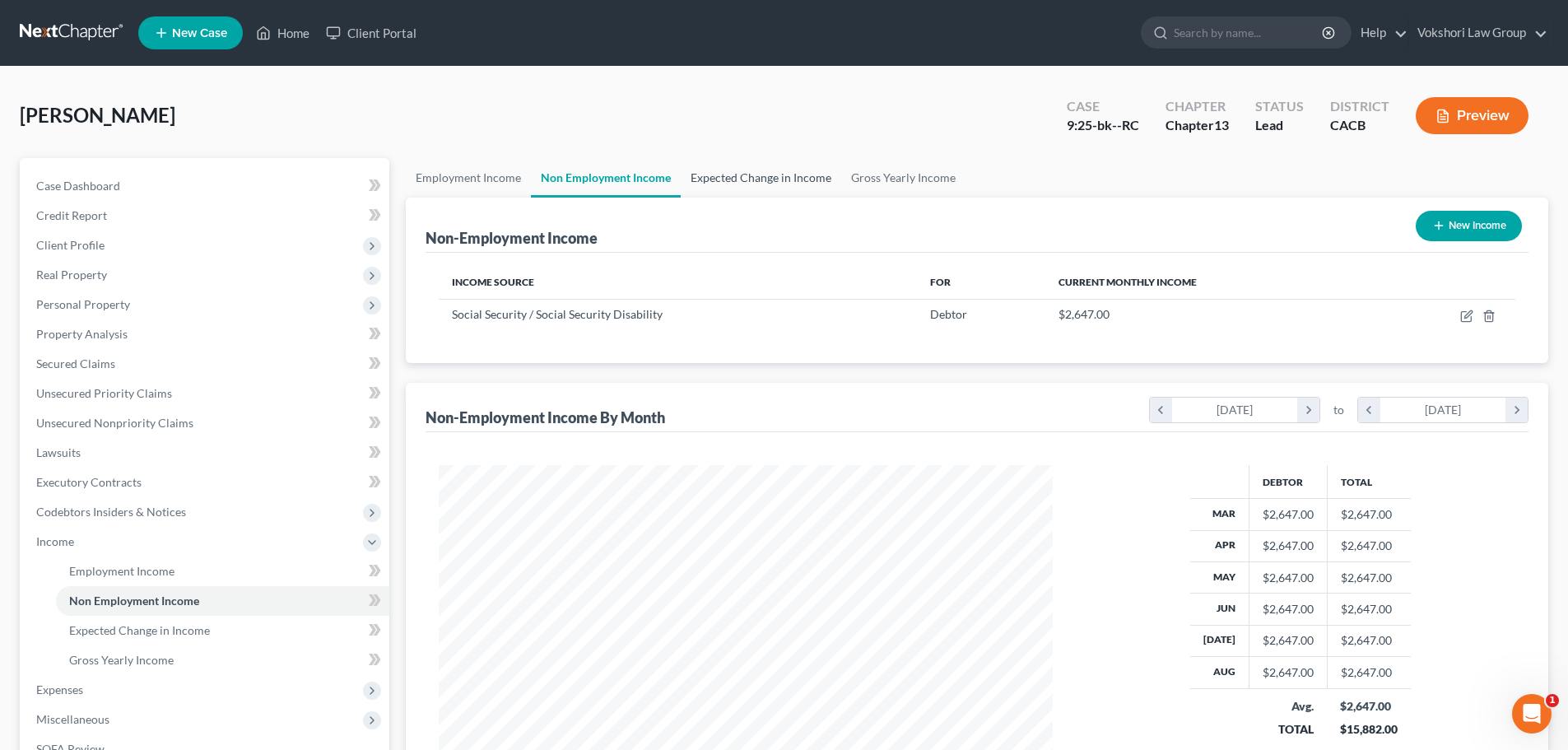
click at [743, 175] on link "Expected Change in Income" at bounding box center [761, 177] width 161 height 40
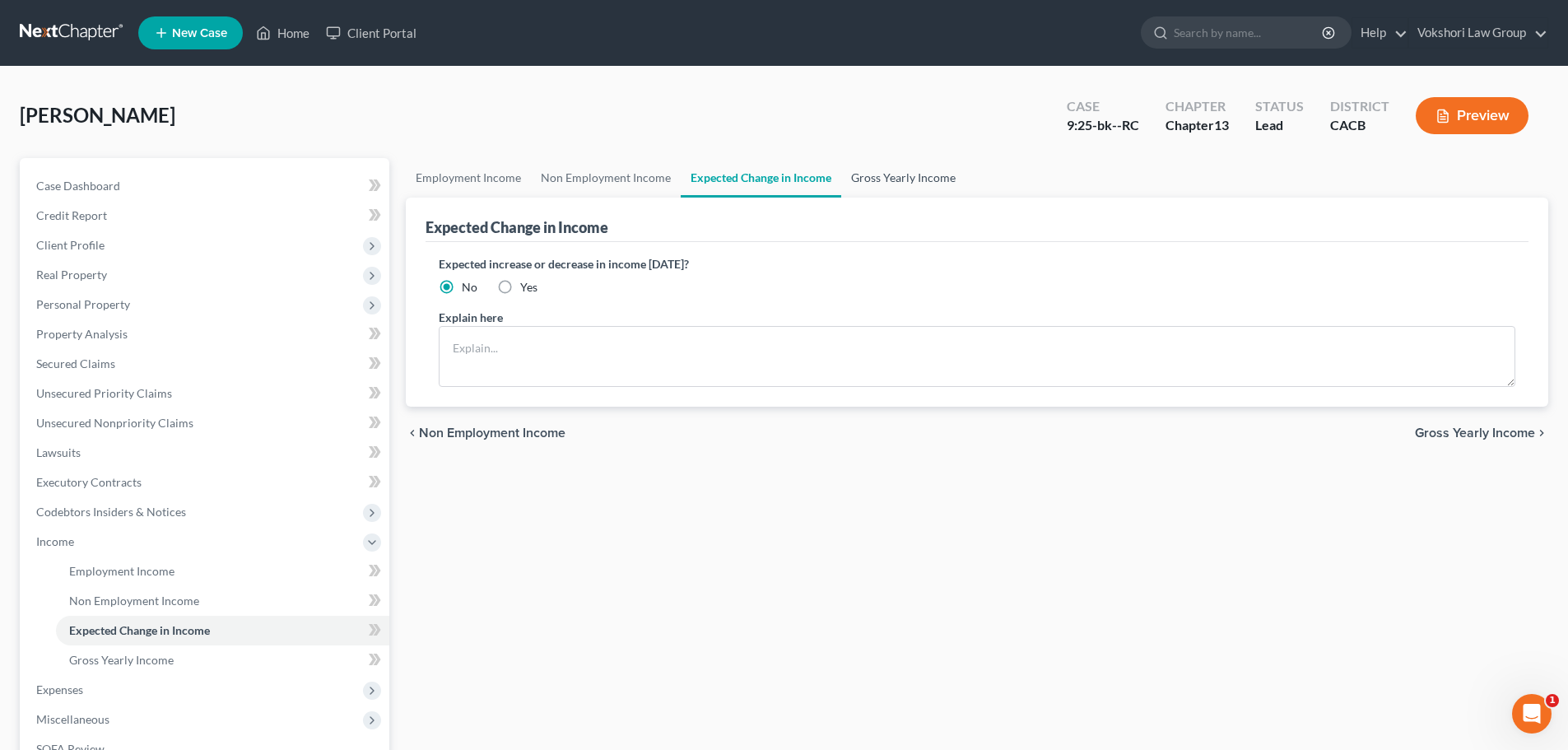
click at [898, 172] on link "Gross Yearly Income" at bounding box center [903, 177] width 124 height 40
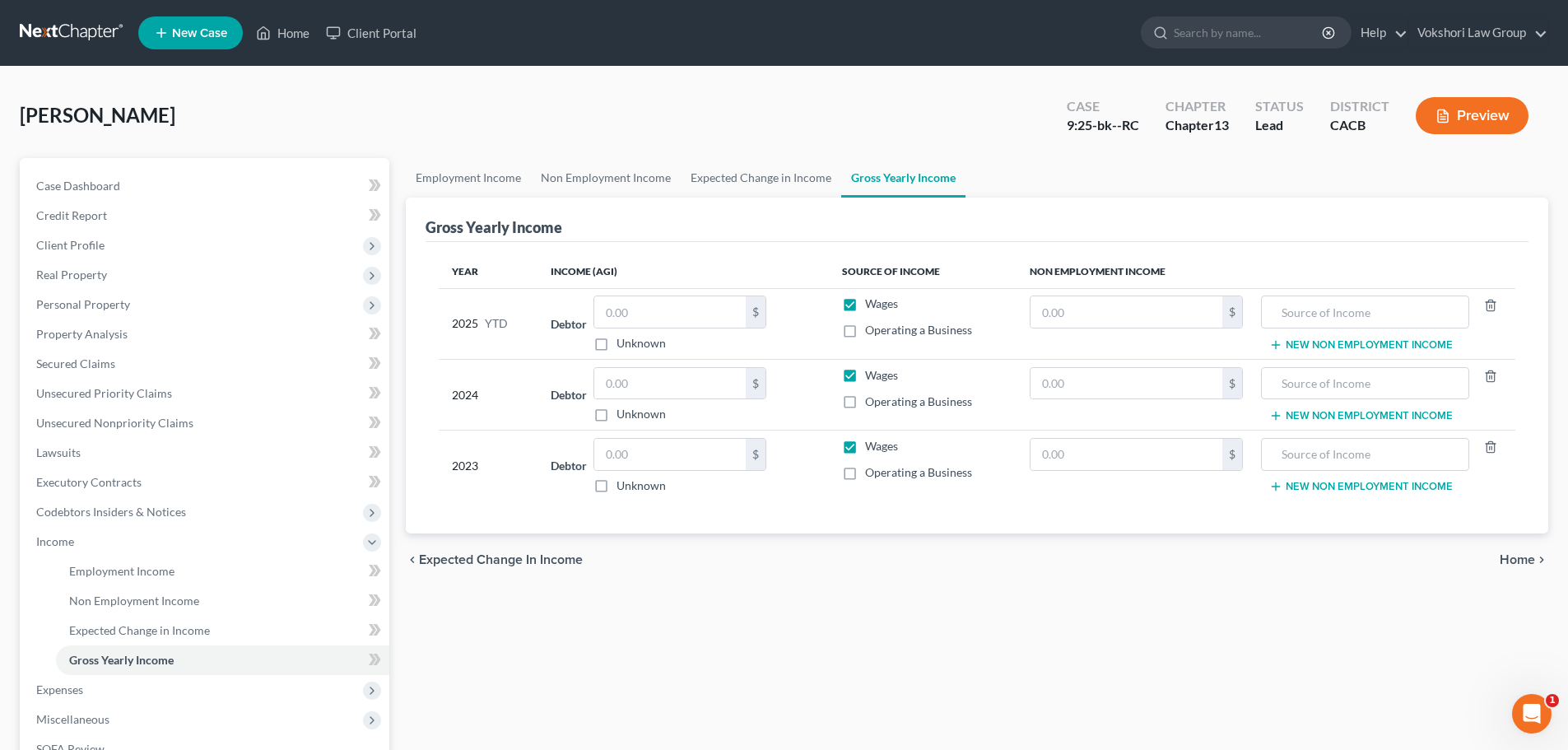
drag, startPoint x: 852, startPoint y: 303, endPoint x: 858, endPoint y: 349, distance: 46.4
click at [865, 304] on label "Wages" at bounding box center [881, 303] width 33 height 16
click at [872, 304] on input "Wages" at bounding box center [876, 300] width 11 height 11
checkbox input "false"
click at [865, 374] on label "Wages" at bounding box center [881, 375] width 33 height 16
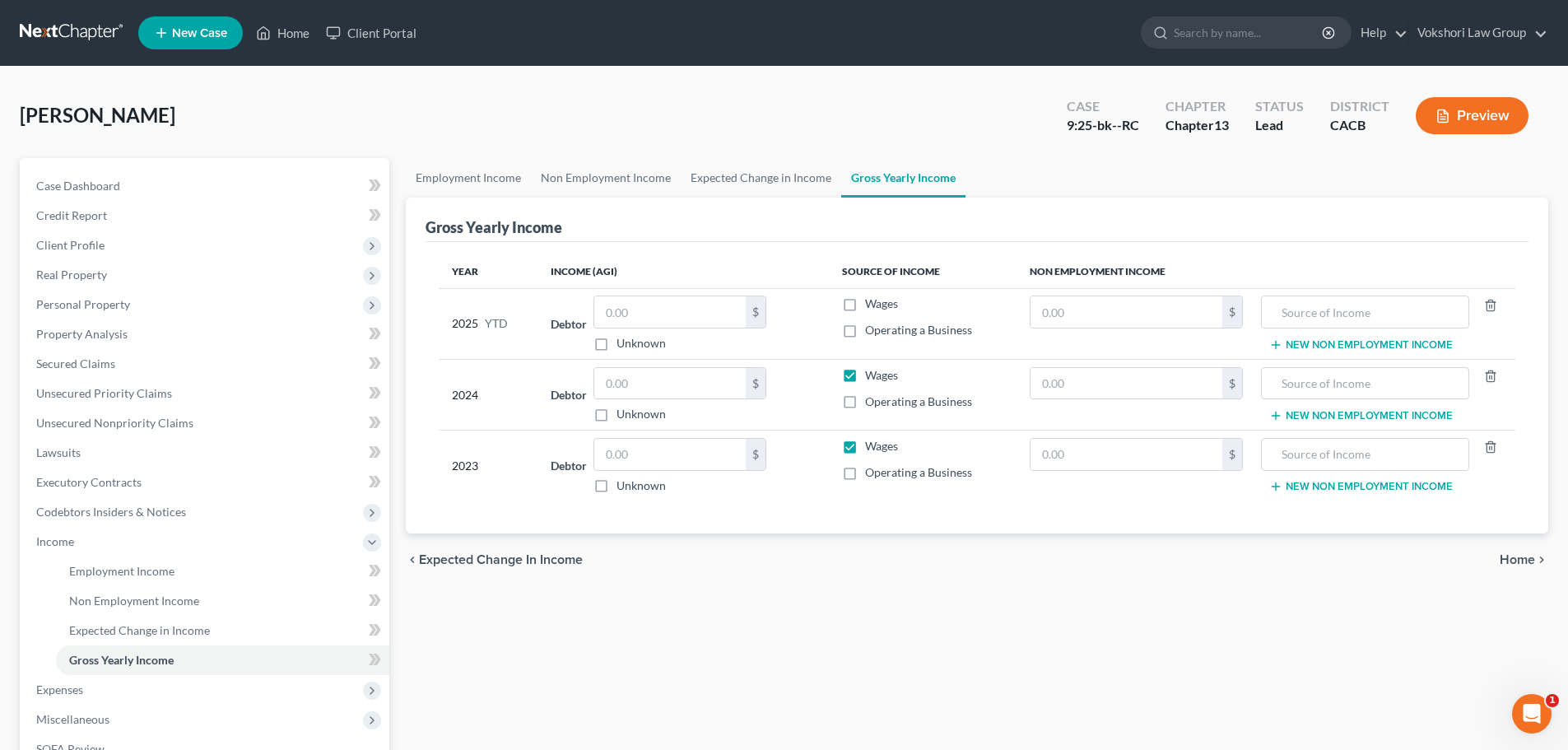
click at [872, 374] on input "Wages" at bounding box center [876, 372] width 11 height 11
checkbox input "false"
click at [865, 445] on label "Wages" at bounding box center [881, 446] width 33 height 16
click at [872, 445] on input "Wages" at bounding box center [876, 443] width 11 height 11
checkbox input "false"
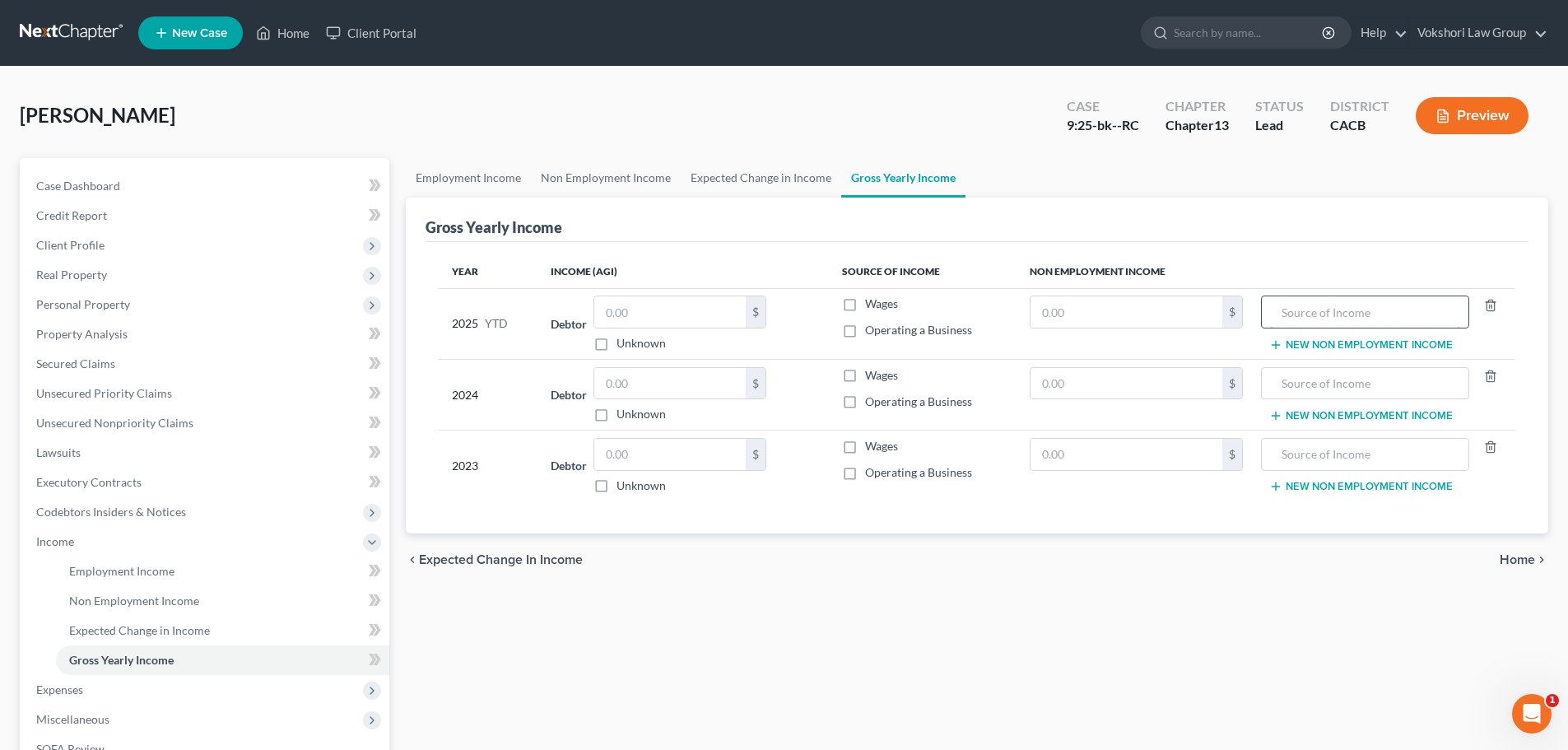
click at [1317, 315] on input "text" at bounding box center [1365, 312] width 190 height 31
type input "Social Security"
drag, startPoint x: 1251, startPoint y: 308, endPoint x: 1184, endPoint y: 306, distance: 67.0
click at [1184, 306] on tr "2025 YTD Debtor $ Unknown Balance Undetermined $ Unknown Wages Operating a Busi…" at bounding box center [977, 323] width 1077 height 71
click at [1354, 388] on input "text" at bounding box center [1365, 383] width 190 height 31
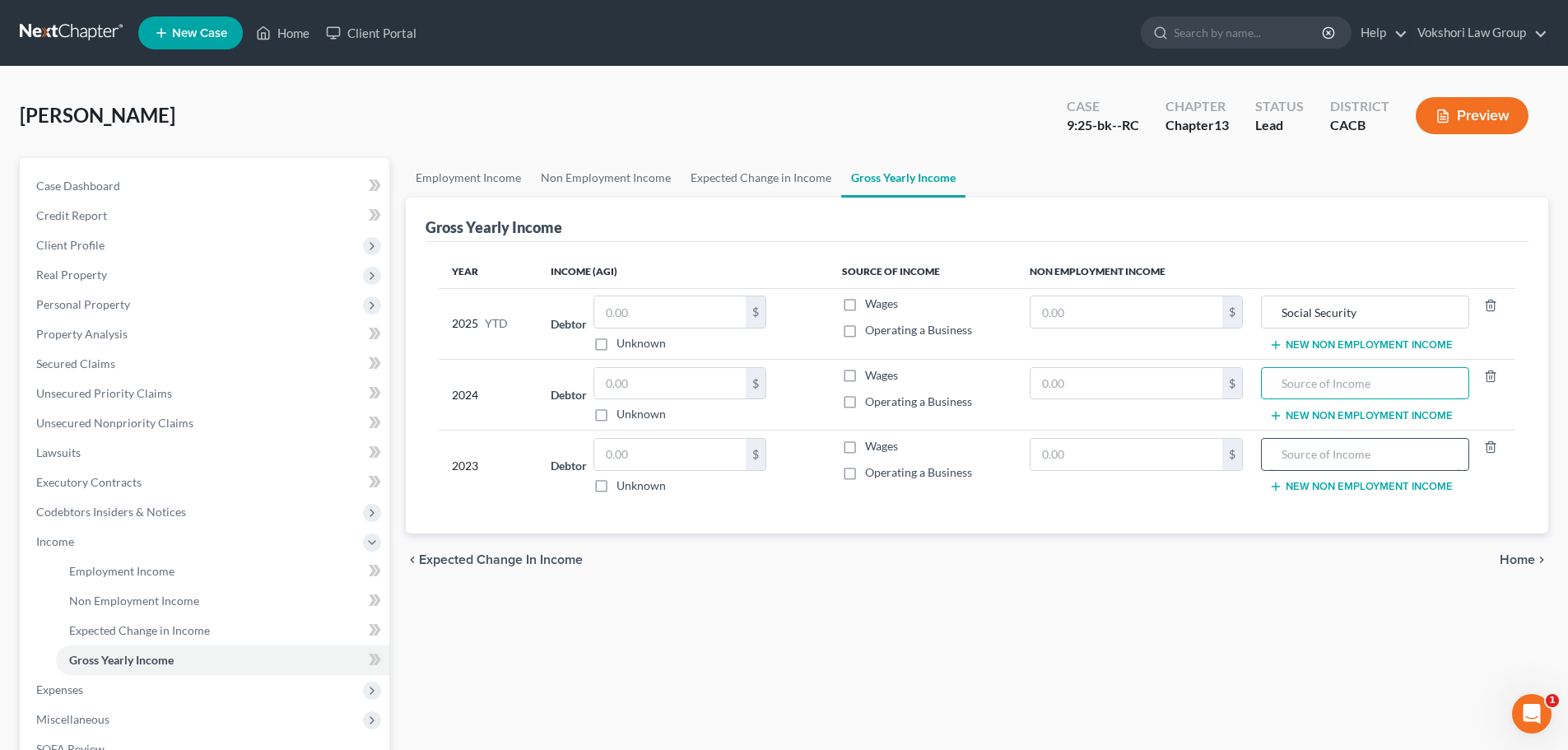
paste input "Social Security"
type input "Social Security"
click at [1367, 460] on input "text" at bounding box center [1365, 455] width 190 height 31
paste input "Social Security"
type input "Social Security"
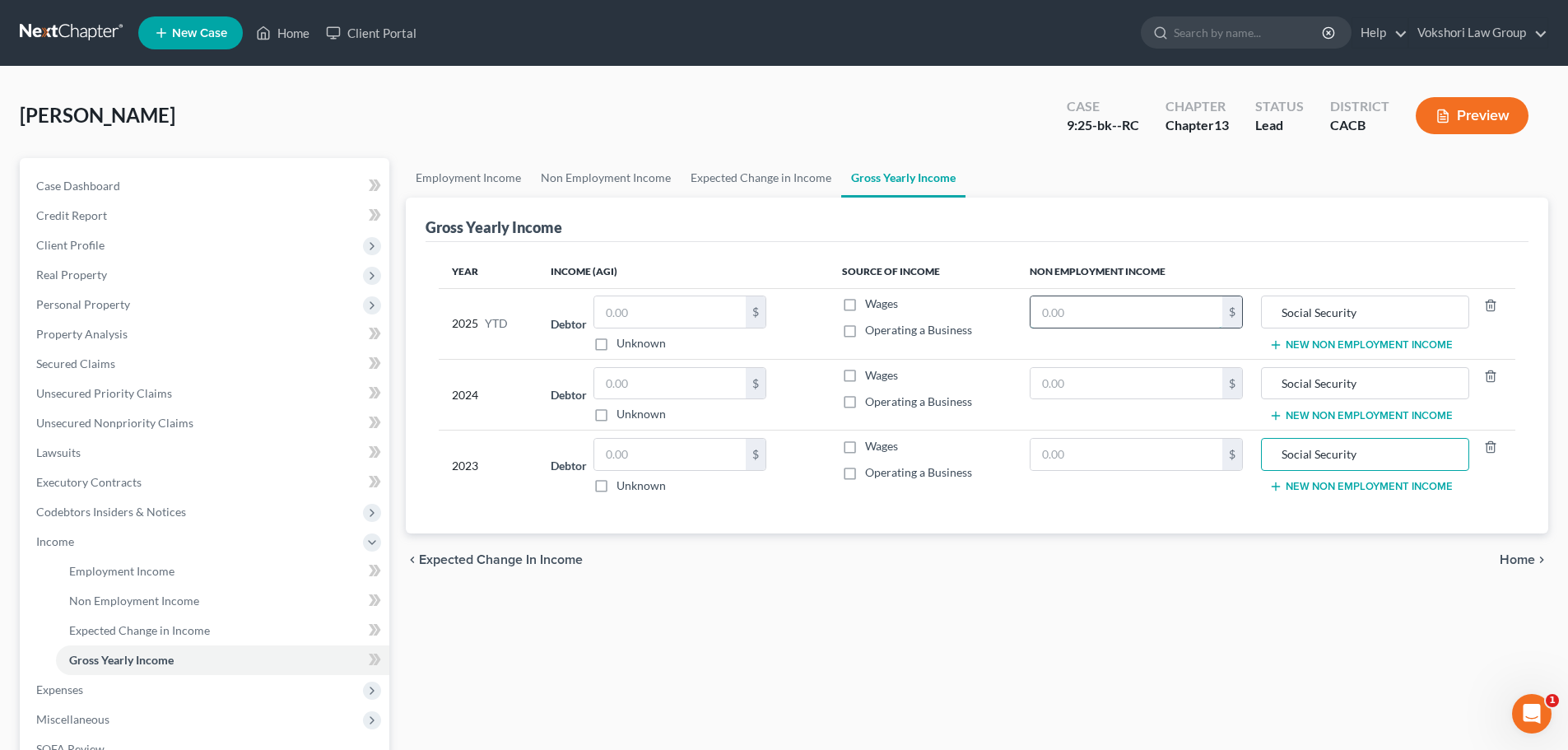
click at [1082, 312] on input "text" at bounding box center [1126, 312] width 192 height 31
type input "26,470"
click at [1092, 391] on input "text" at bounding box center [1126, 383] width 192 height 31
type input "31,764"
click at [1080, 457] on input "text" at bounding box center [1126, 455] width 192 height 31
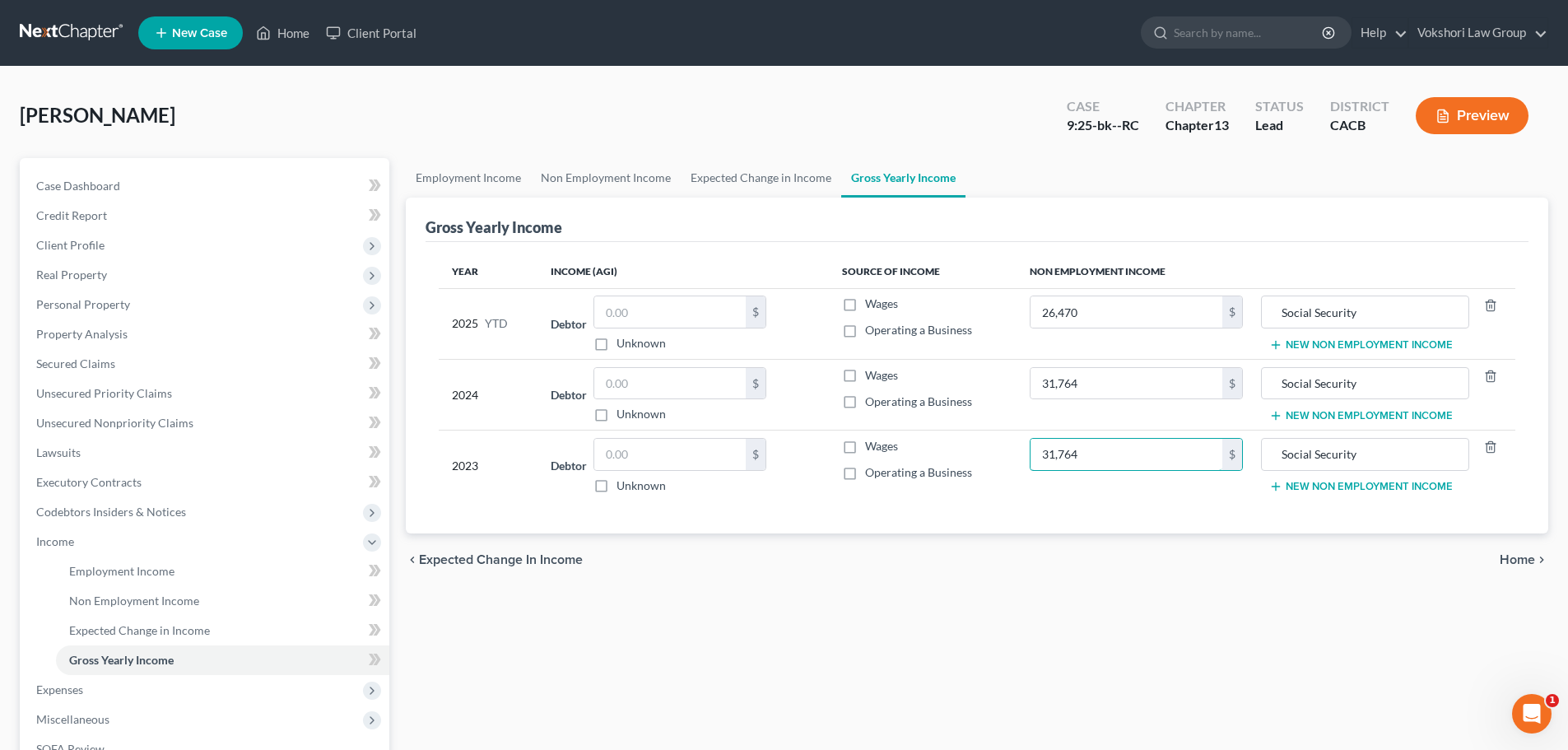
type input "31,764"
click at [1512, 555] on span "Home" at bounding box center [1517, 560] width 36 height 14
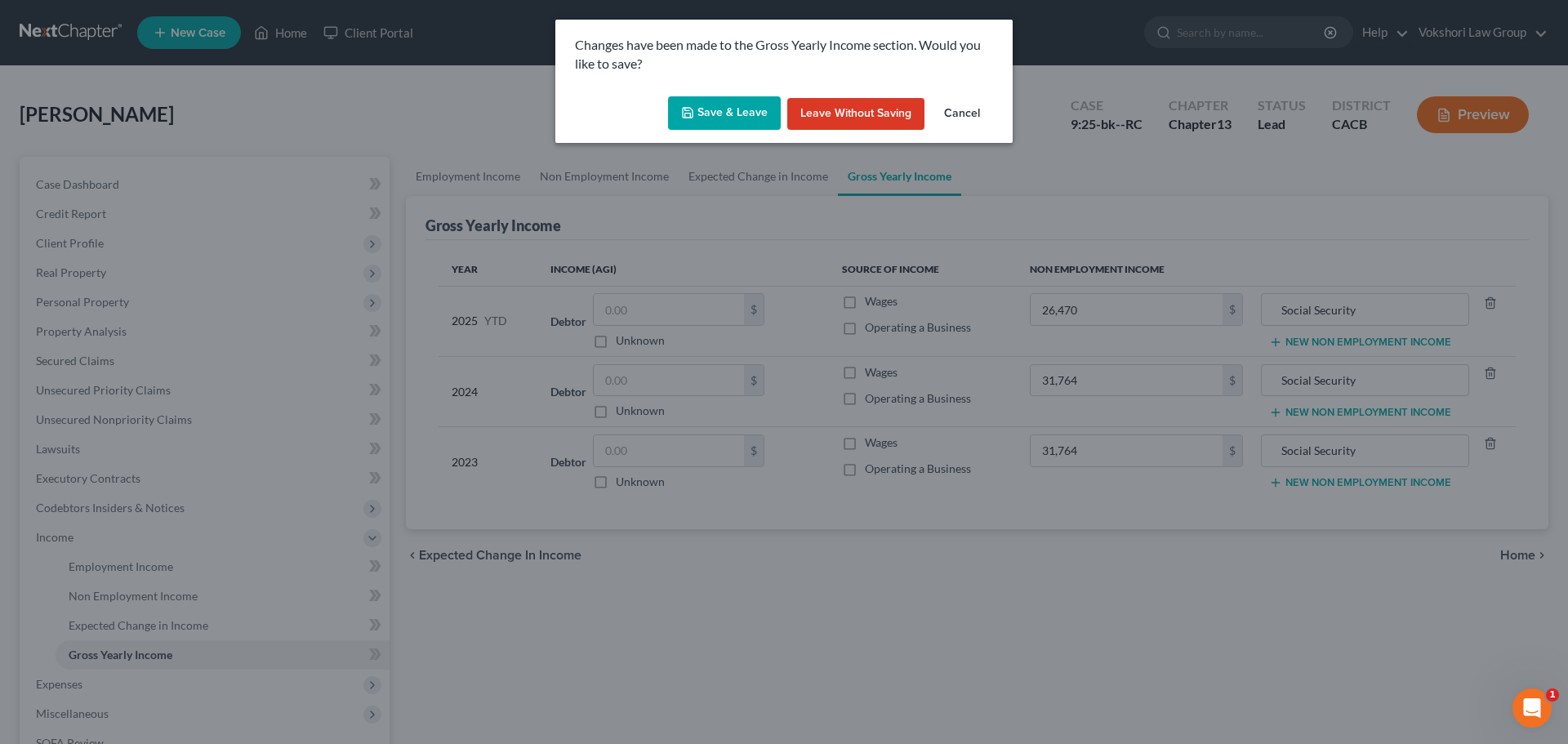
click at [747, 107] on button "Save & Leave" at bounding box center [724, 113] width 112 height 35
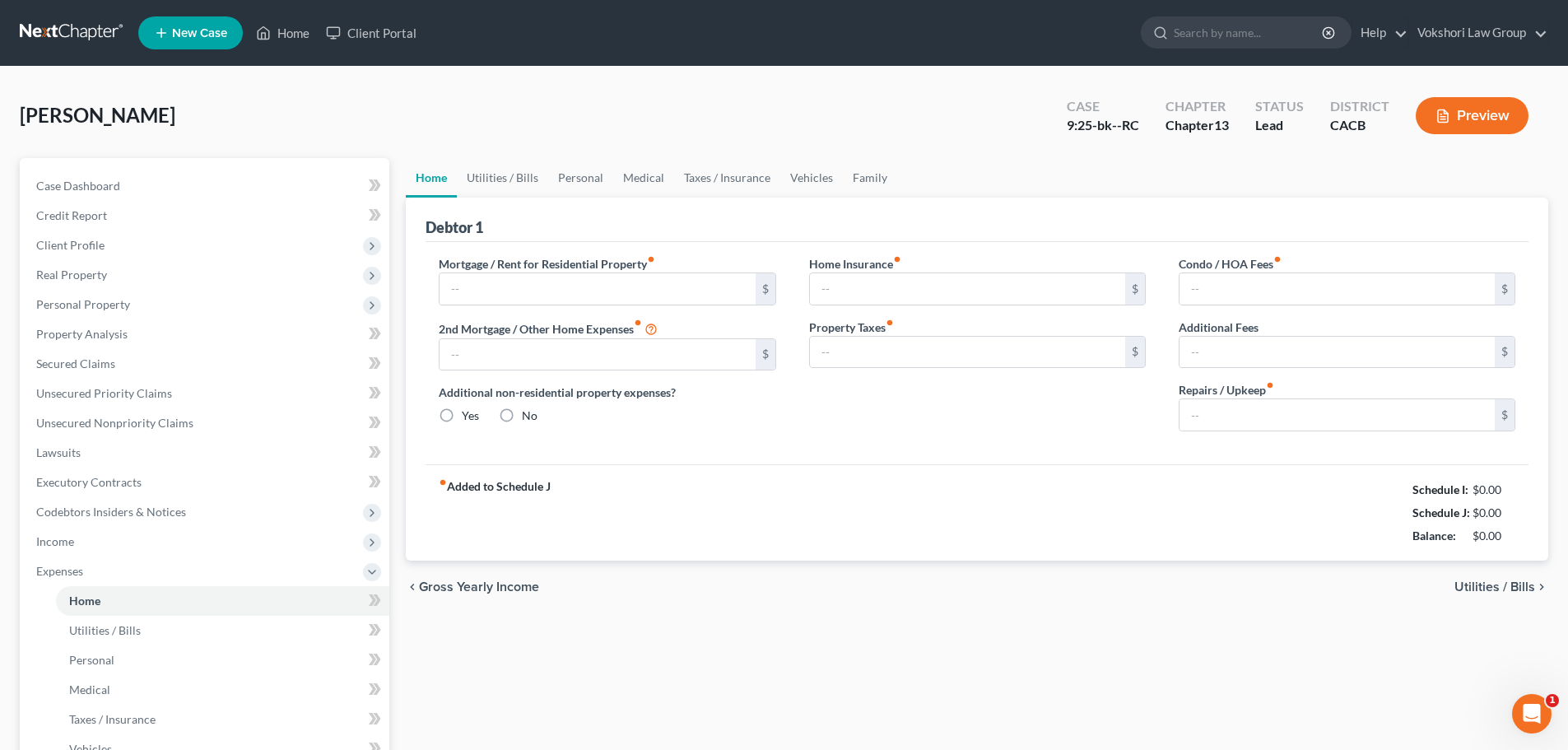
type input "0.00"
radio input "true"
type input "0.00"
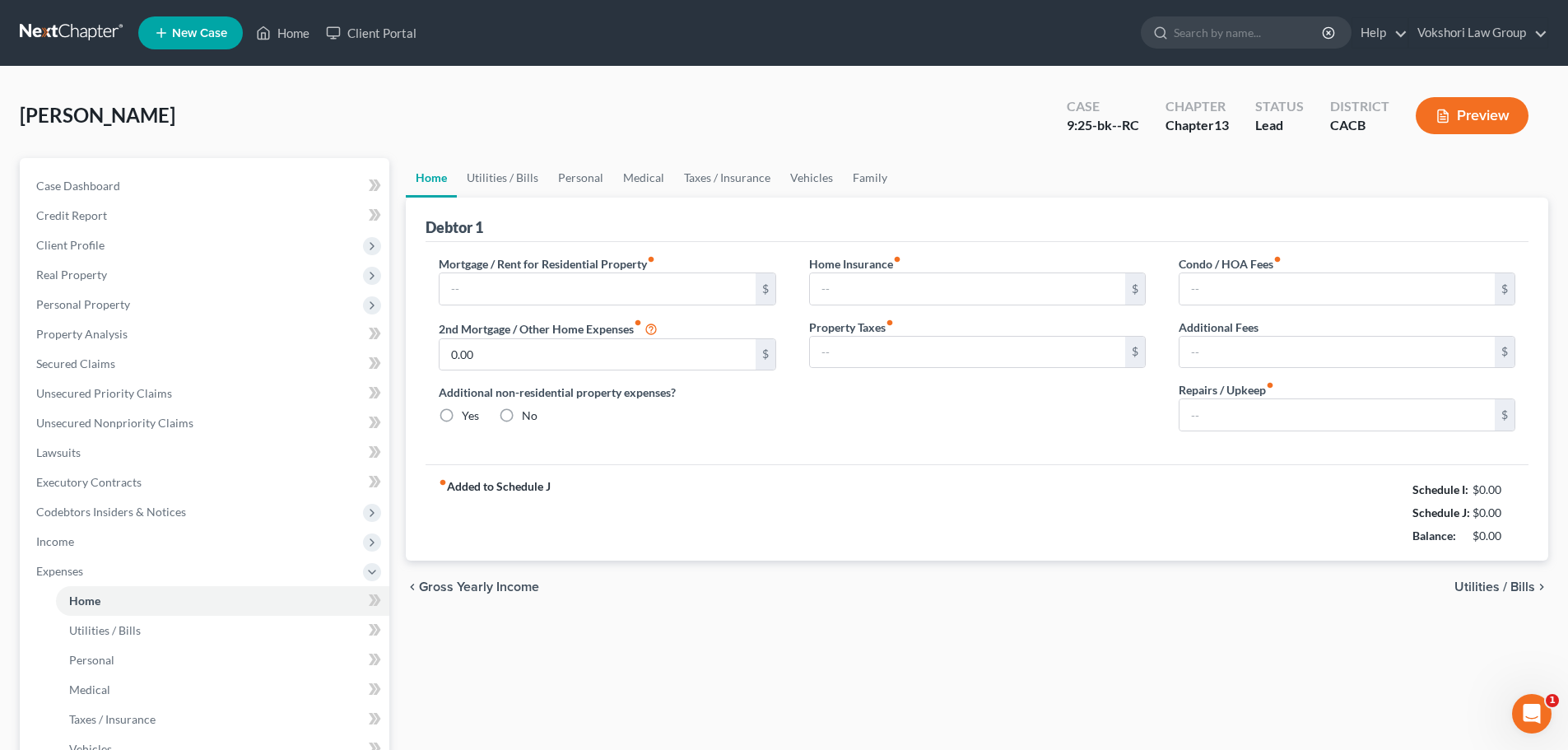
type input "0.00"
click at [556, 292] on input "text" at bounding box center [597, 288] width 315 height 31
type input "2,137.04"
click at [1511, 591] on span "Utilities / Bills" at bounding box center [1494, 587] width 80 height 14
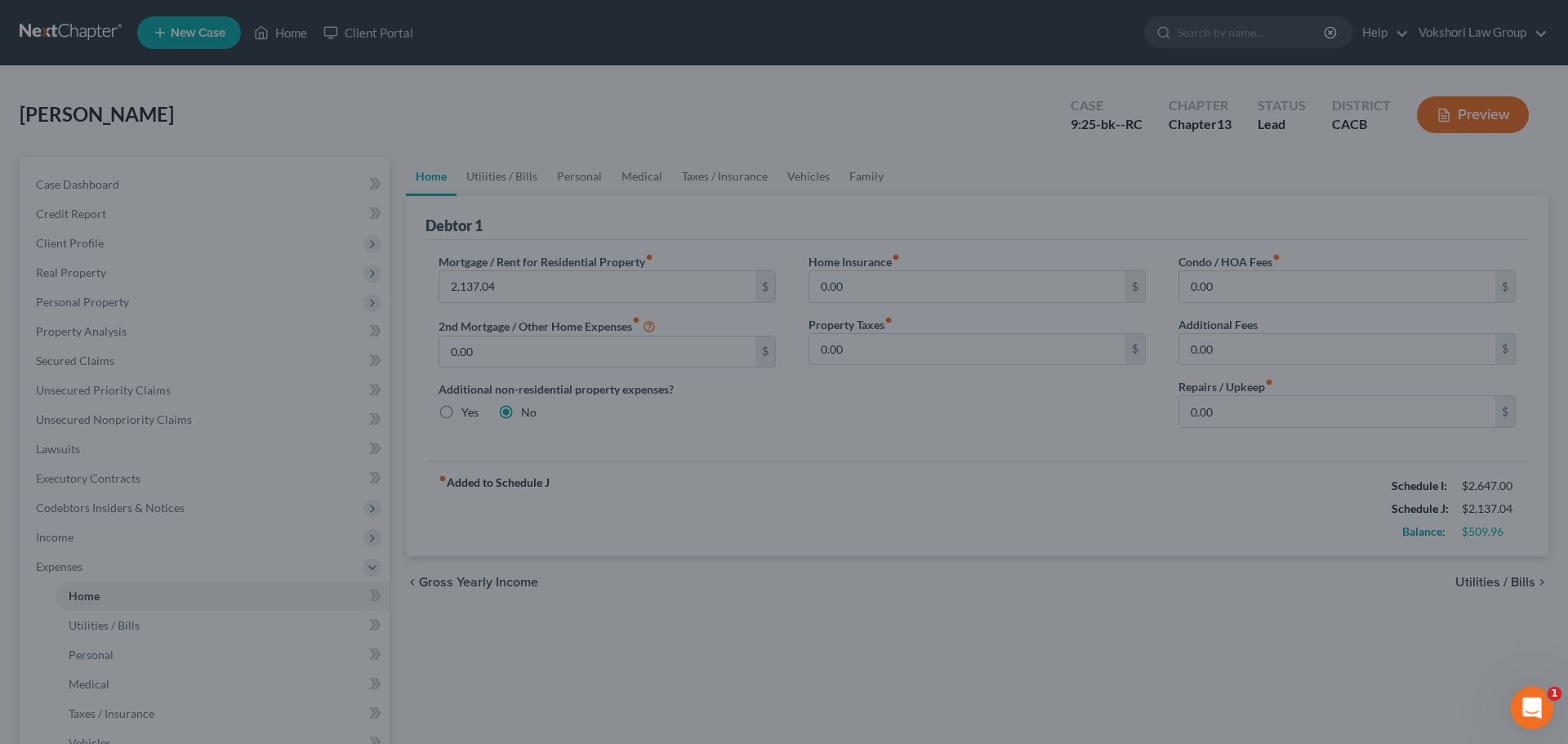
click at [1530, 707] on icon "Open Intercom Messenger" at bounding box center [1530, 707] width 27 height 27
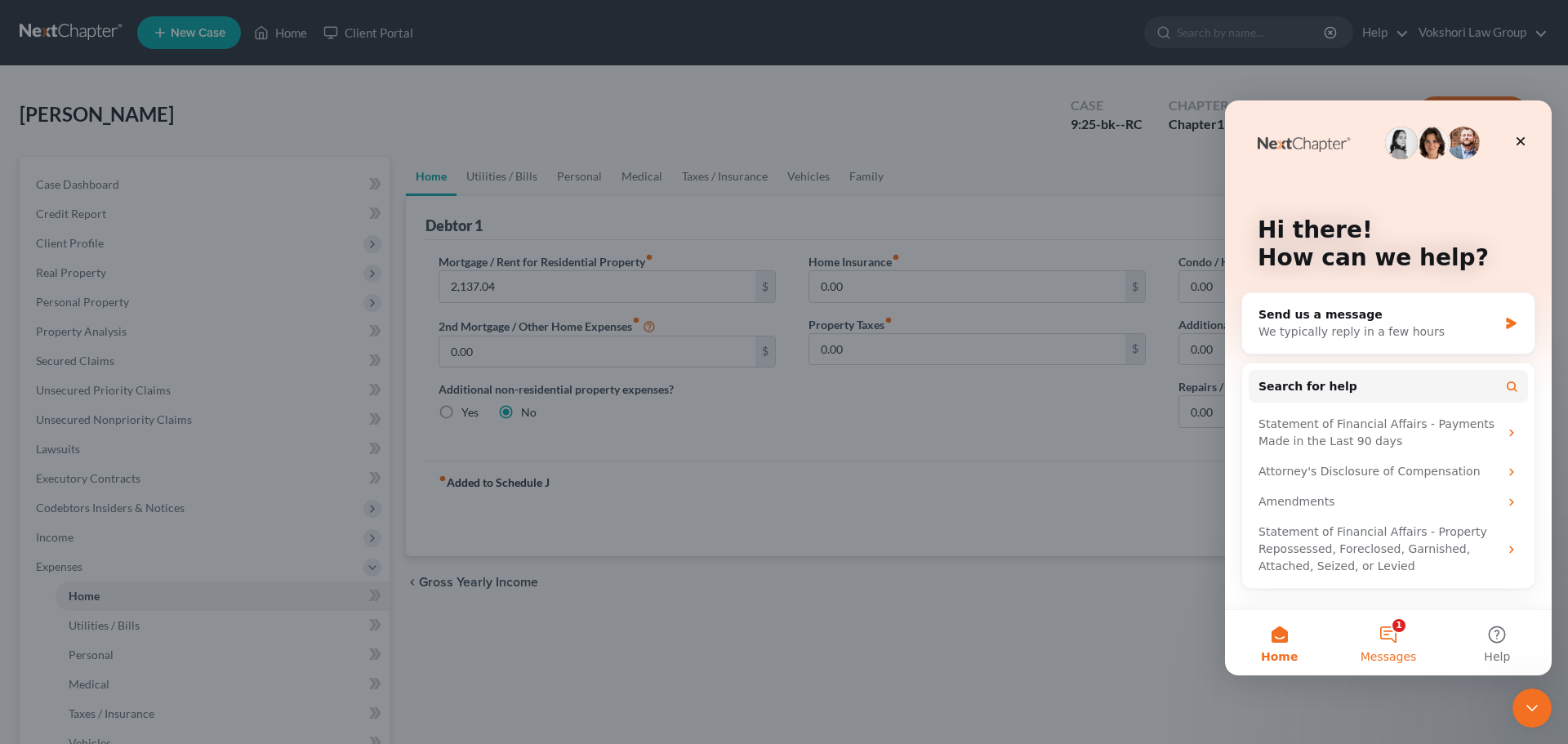
click at [1393, 627] on button "1 Messages" at bounding box center [1388, 643] width 108 height 65
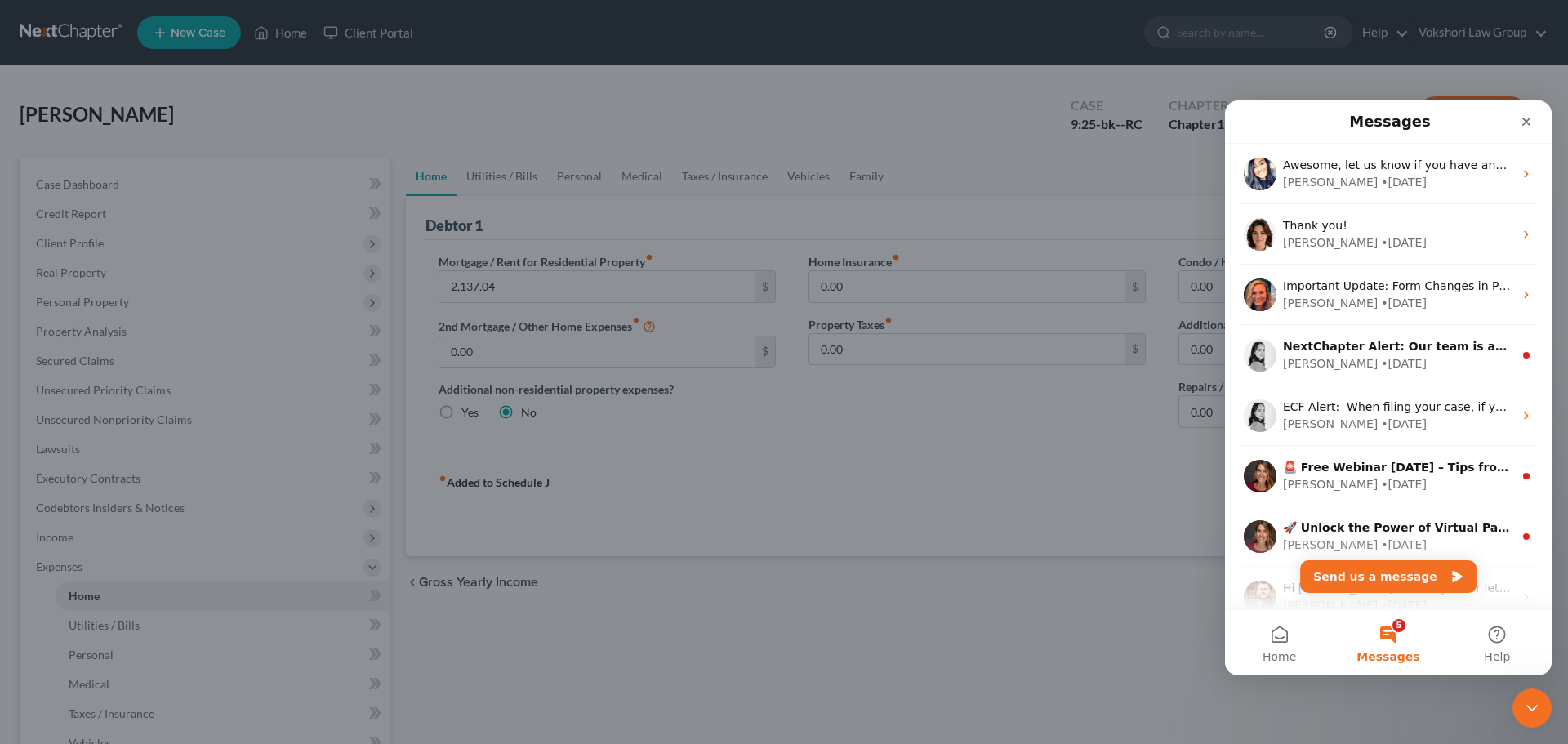
click at [1048, 638] on div at bounding box center [784, 372] width 1568 height 744
click at [679, 222] on div at bounding box center [784, 372] width 1568 height 744
click at [1528, 120] on icon "Close" at bounding box center [1526, 122] width 9 height 9
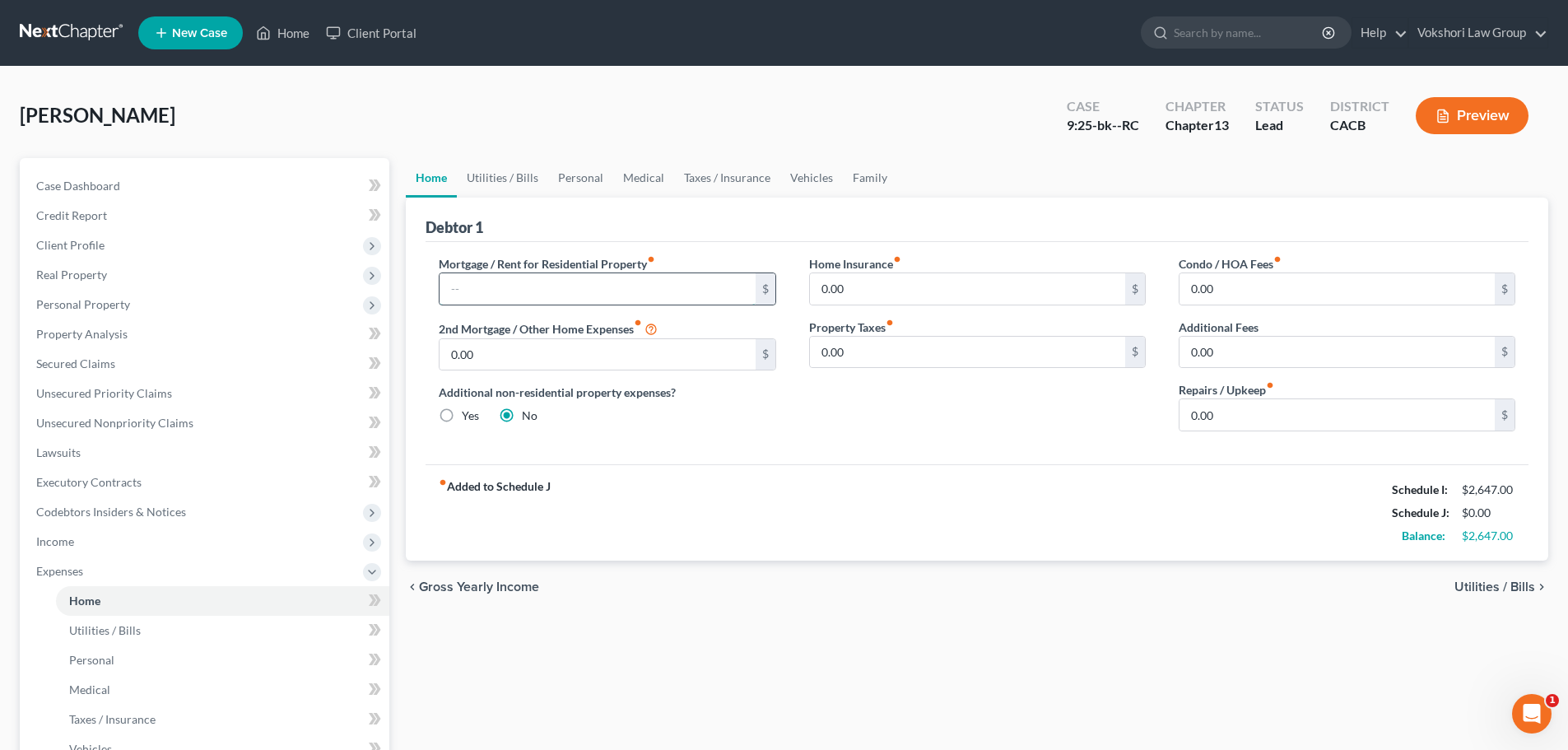
click at [503, 289] on input "text" at bounding box center [597, 288] width 315 height 31
type input "2,137.04"
click at [1501, 593] on span "Utilities / Bills" at bounding box center [1494, 587] width 80 height 14
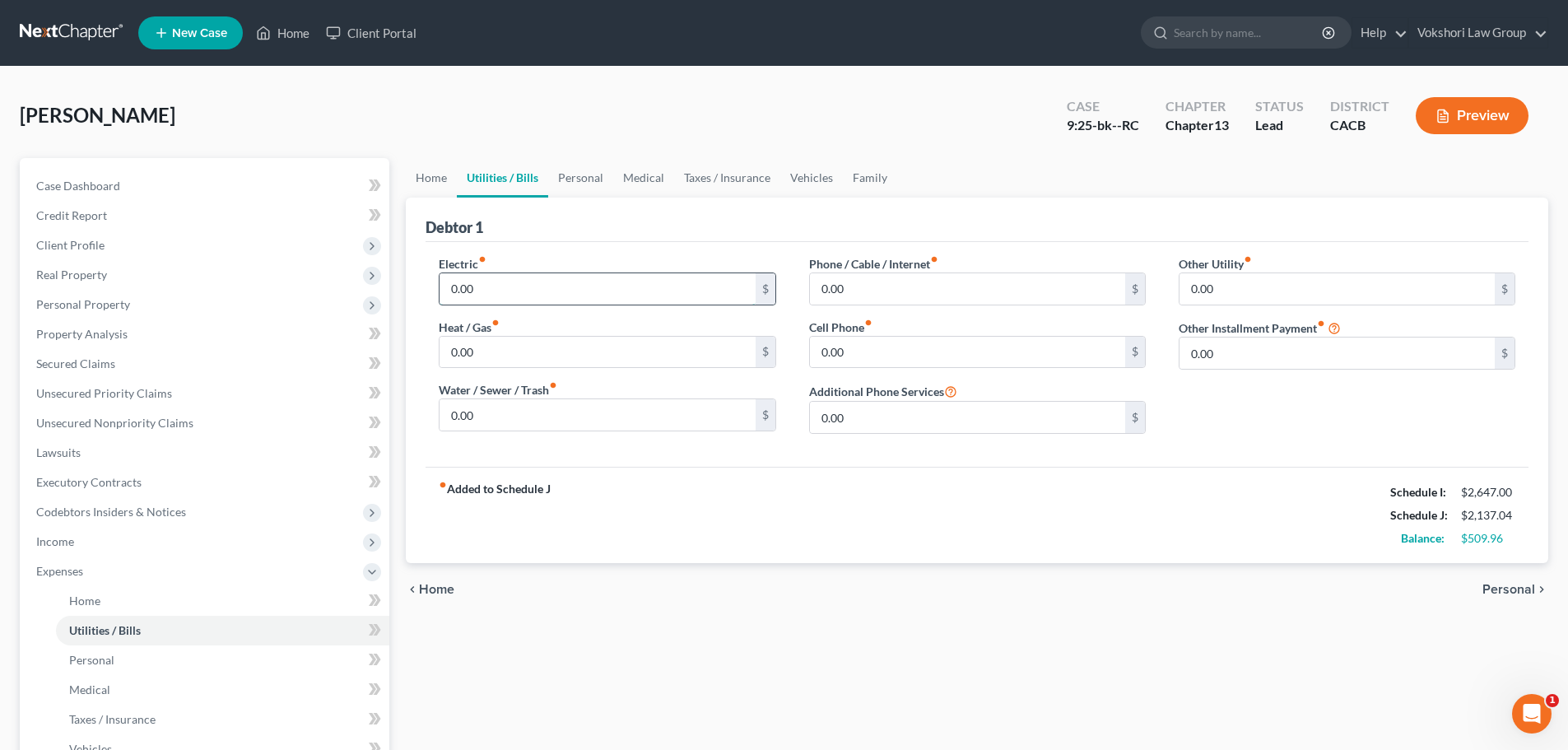
click at [499, 295] on input "0.00" at bounding box center [597, 288] width 315 height 31
type input "100"
drag, startPoint x: 479, startPoint y: 358, endPoint x: 490, endPoint y: 337, distance: 23.7
click at [479, 358] on input "0.00" at bounding box center [597, 352] width 315 height 31
type input "100"
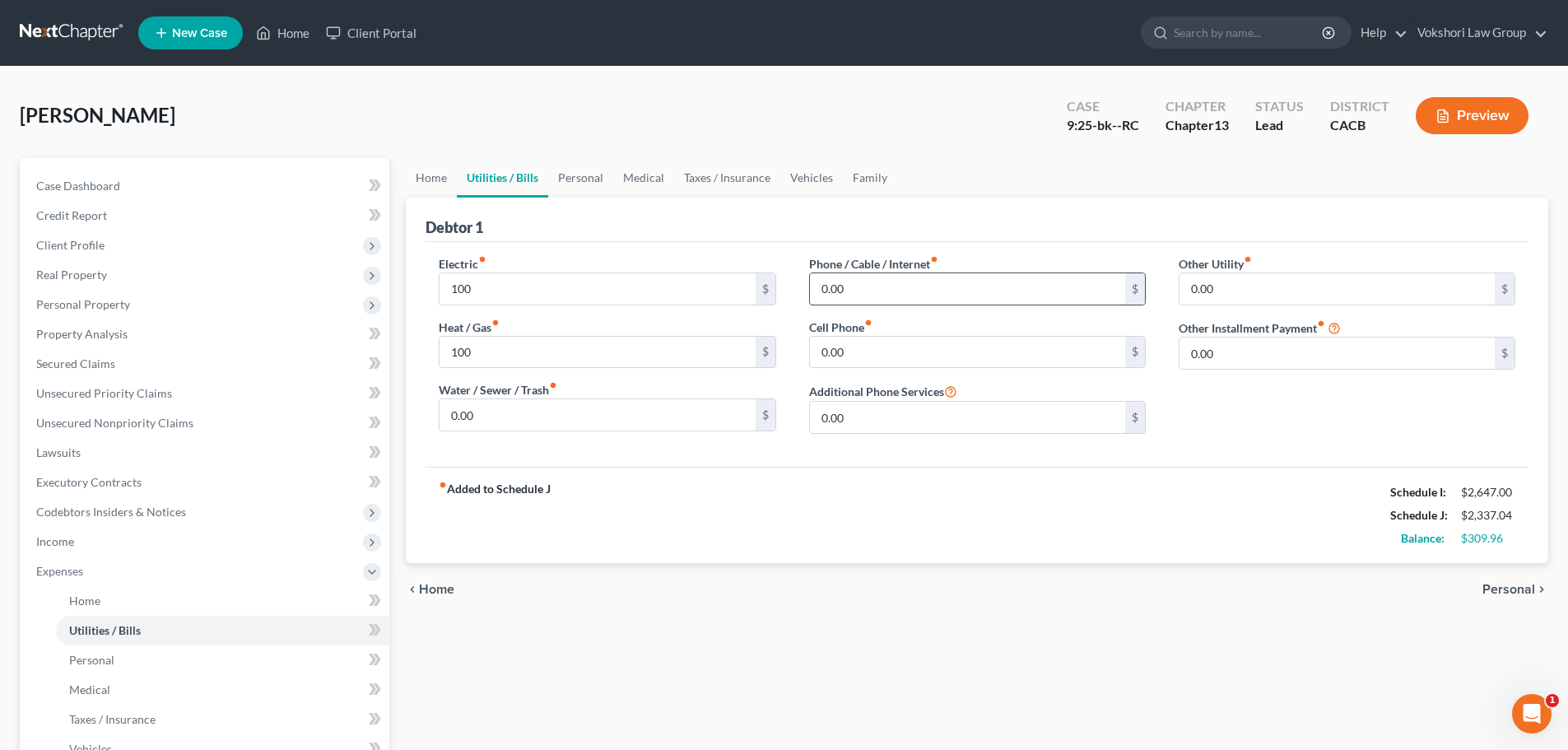
click at [874, 289] on input "0.00" at bounding box center [967, 288] width 315 height 31
type input "60"
click at [528, 408] on input "0.00" at bounding box center [597, 415] width 315 height 31
click at [518, 411] on input "100" at bounding box center [597, 415] width 315 height 31
type input "50"
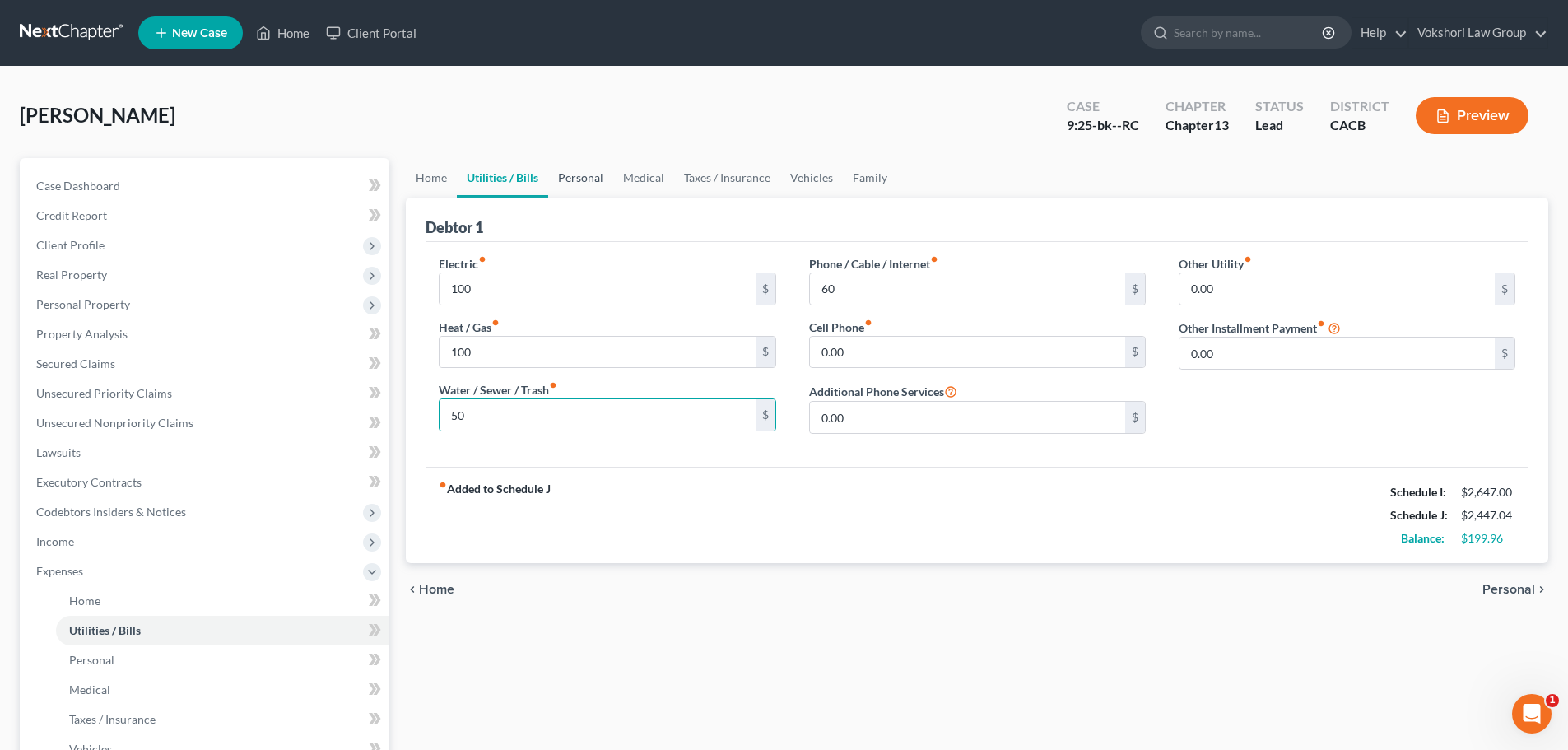
click at [572, 176] on link "Personal" at bounding box center [580, 177] width 65 height 40
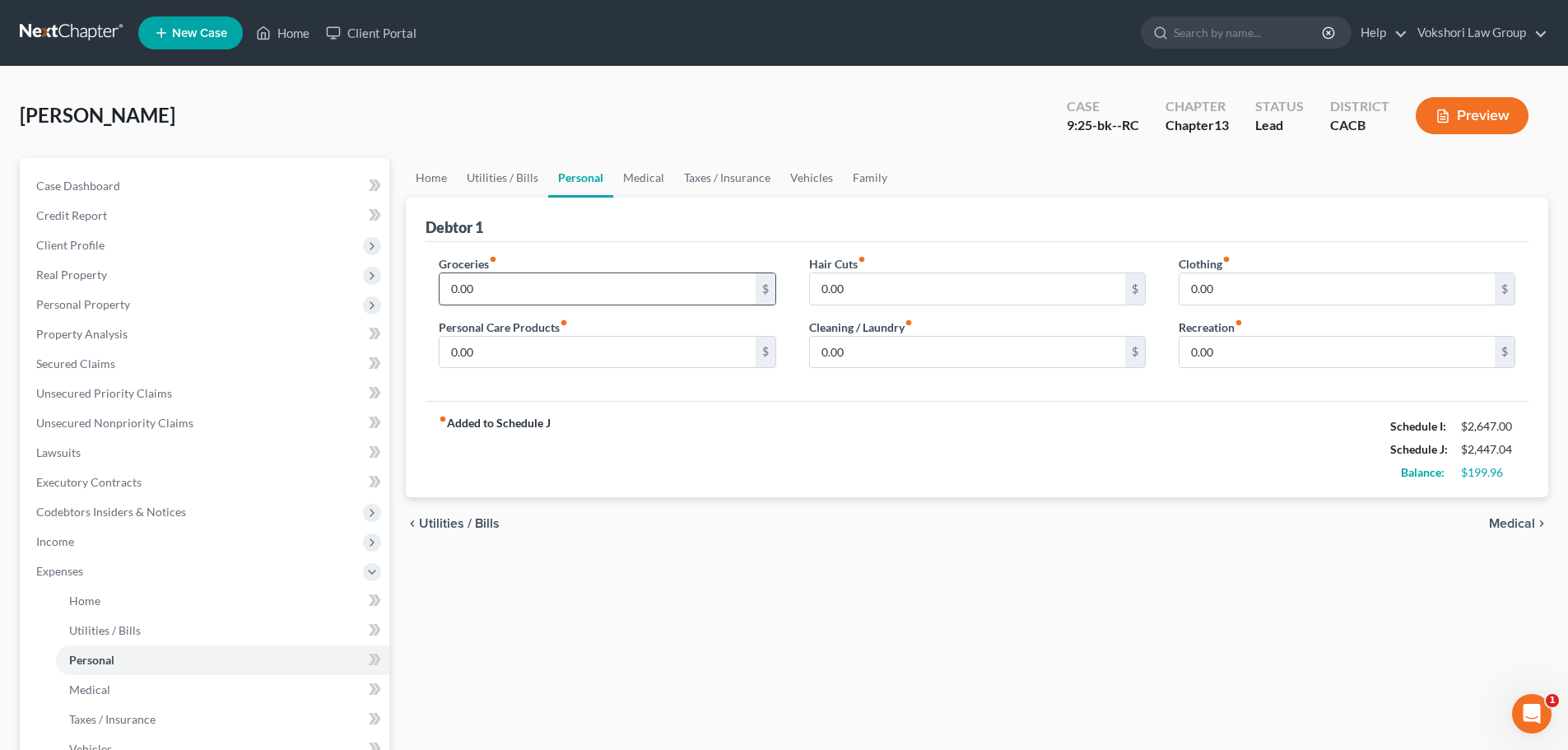
click at [521, 291] on input "0.00" at bounding box center [597, 288] width 315 height 31
type input "100"
click at [645, 176] on link "Medical" at bounding box center [643, 177] width 61 height 40
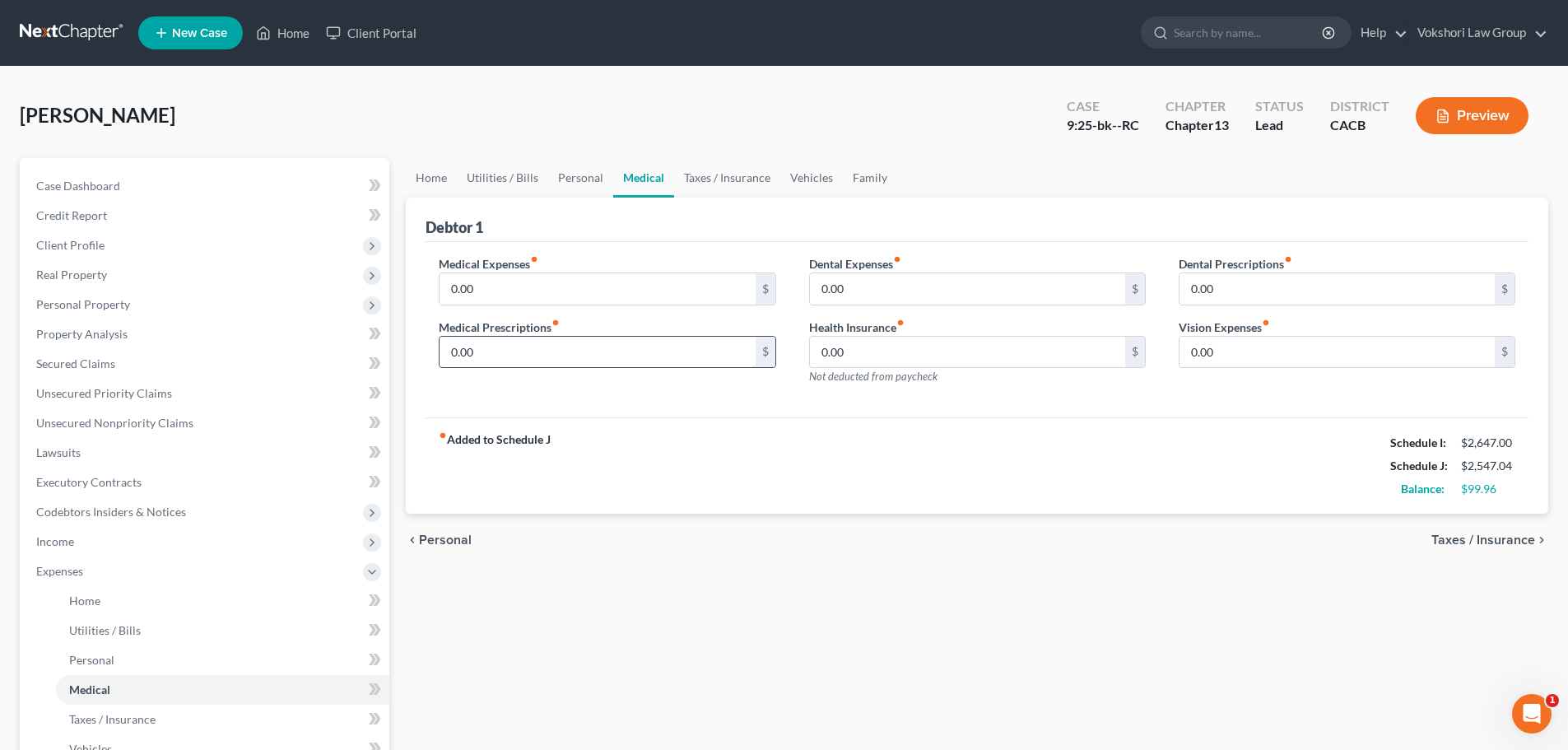
click at [553, 349] on input "0.00" at bounding box center [597, 352] width 315 height 31
type input "40"
click at [736, 178] on link "Taxes / Insurance" at bounding box center [727, 177] width 106 height 40
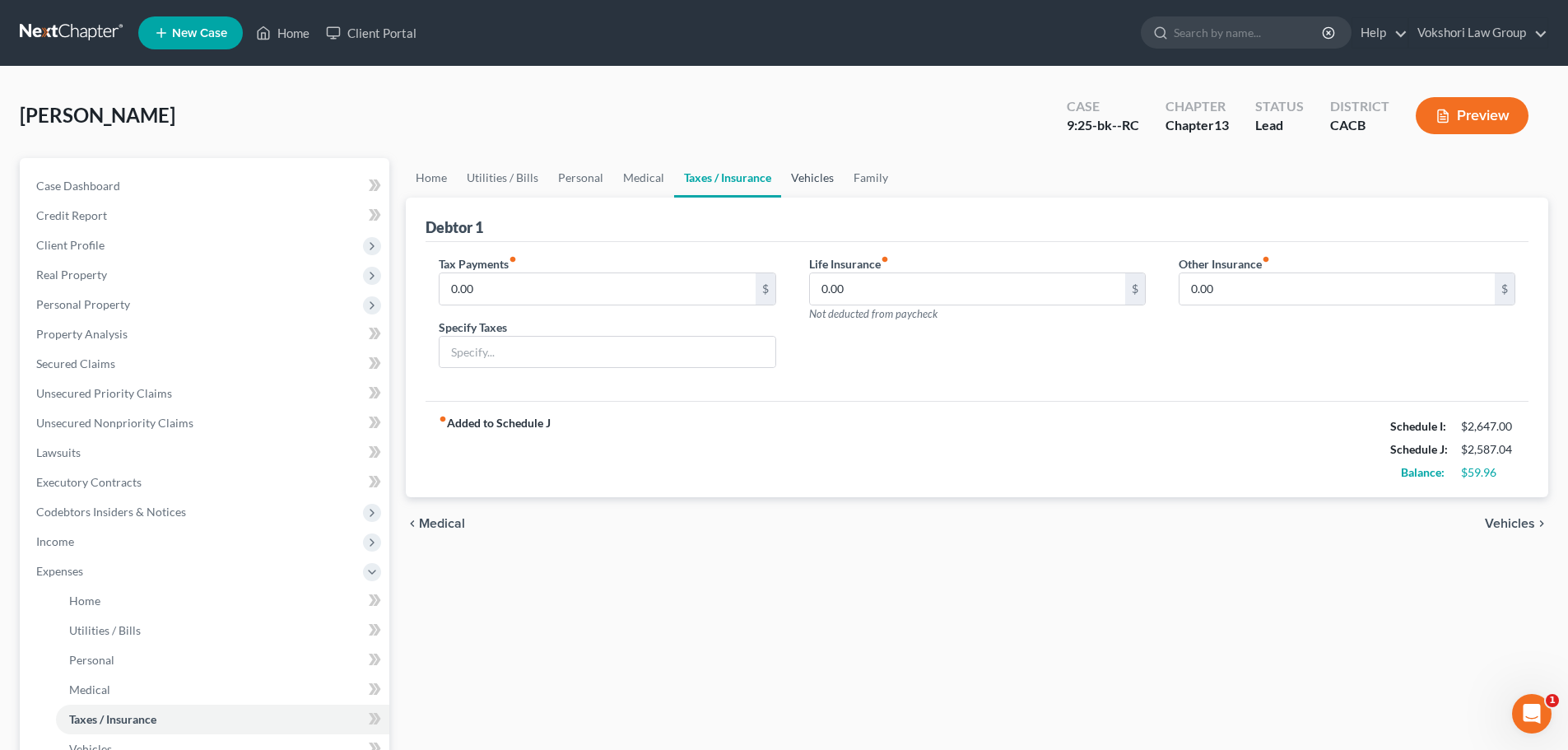
click at [802, 174] on link "Vehicles" at bounding box center [812, 177] width 63 height 40
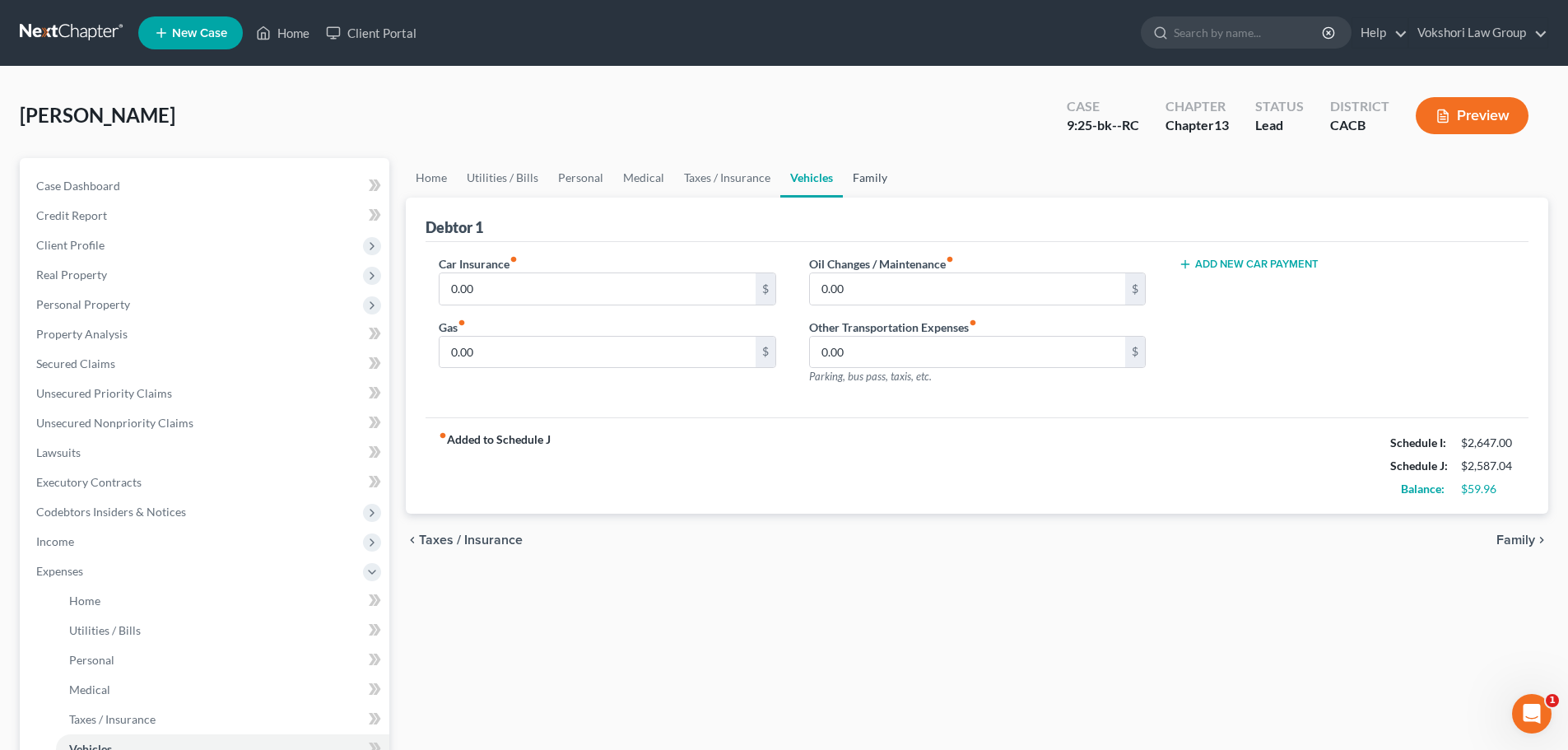
click at [870, 181] on link "Family" at bounding box center [870, 177] width 54 height 40
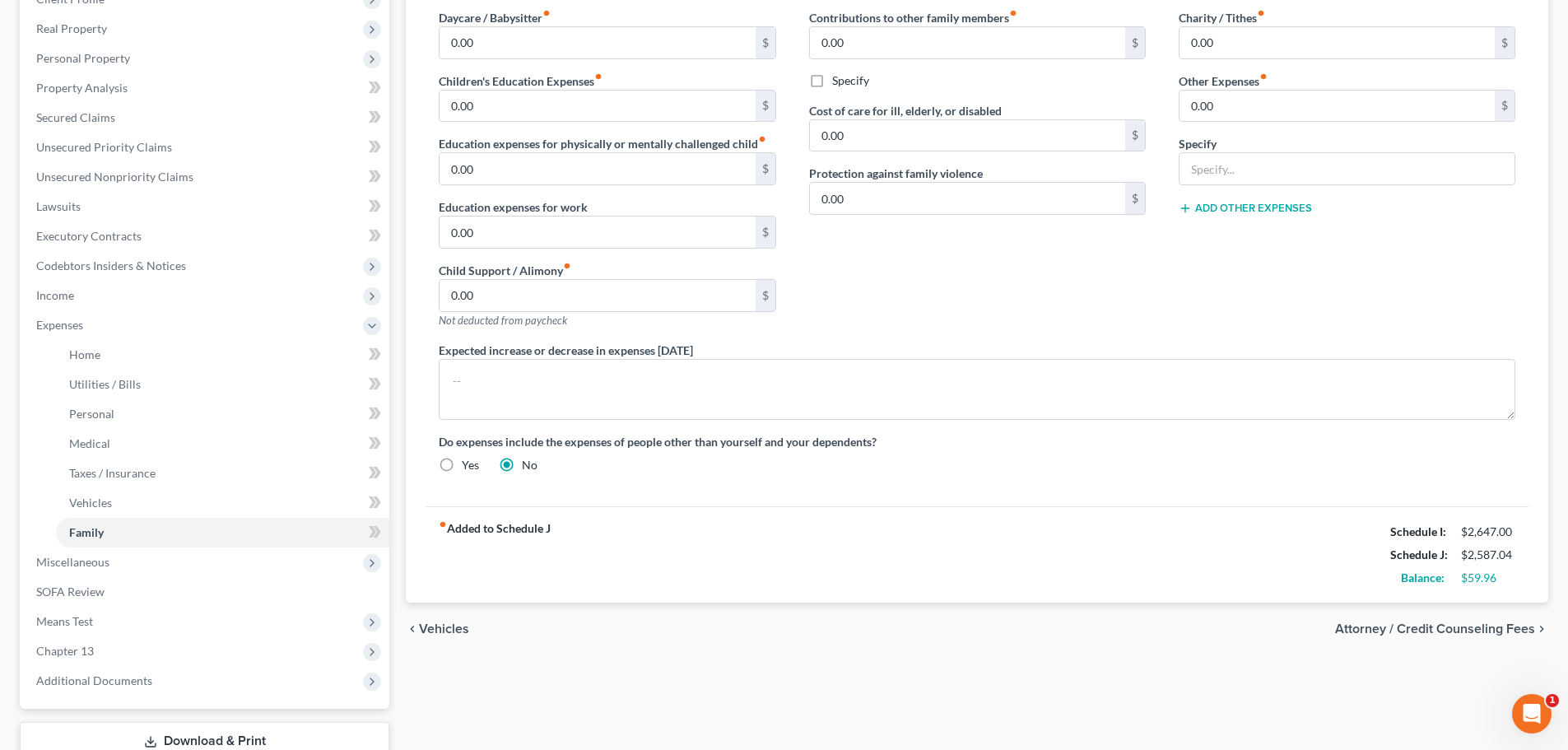
scroll to position [247, 0]
click at [1473, 628] on span "Attorney / Credit Counseling Fees" at bounding box center [1435, 628] width 200 height 14
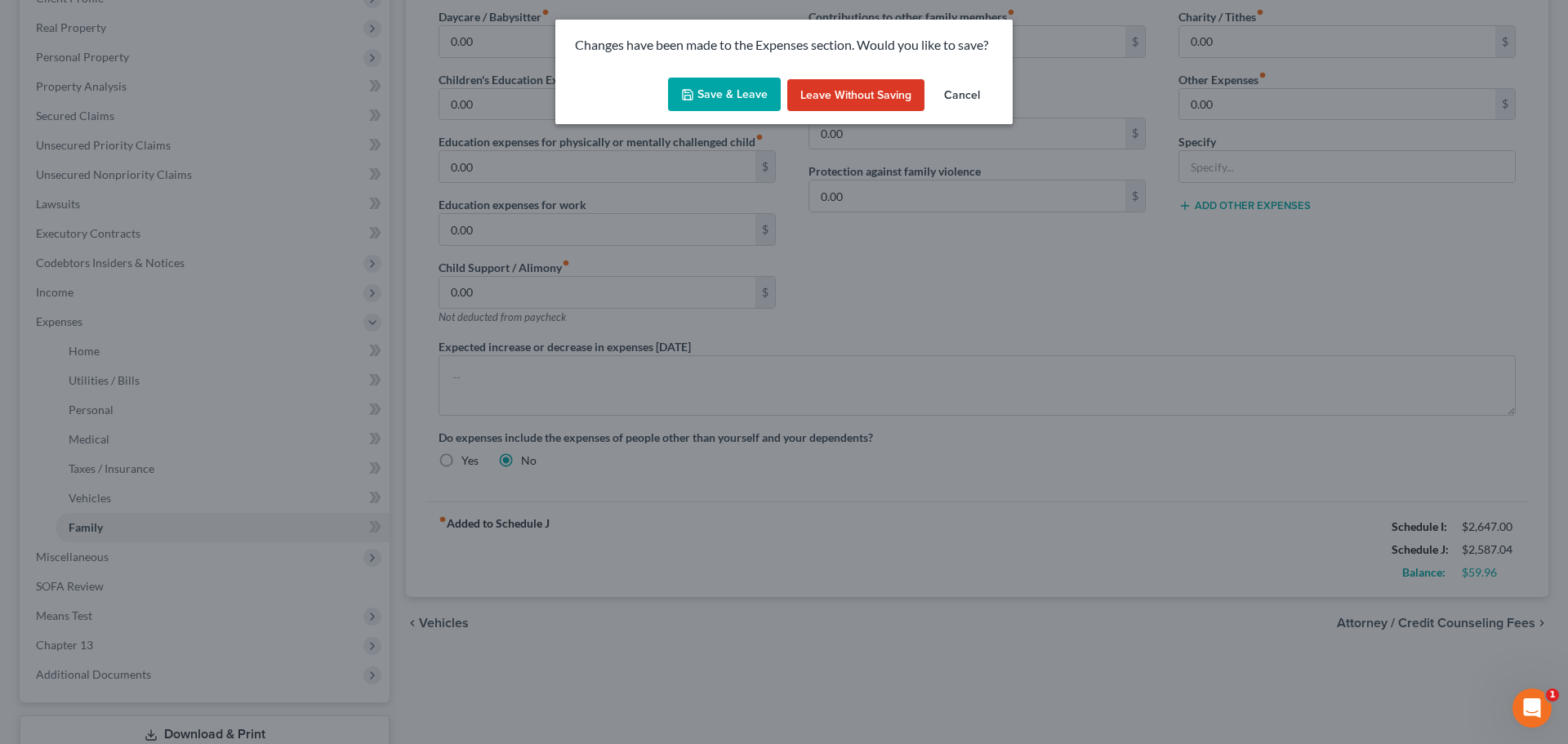
click at [720, 93] on button "Save & Leave" at bounding box center [724, 95] width 112 height 35
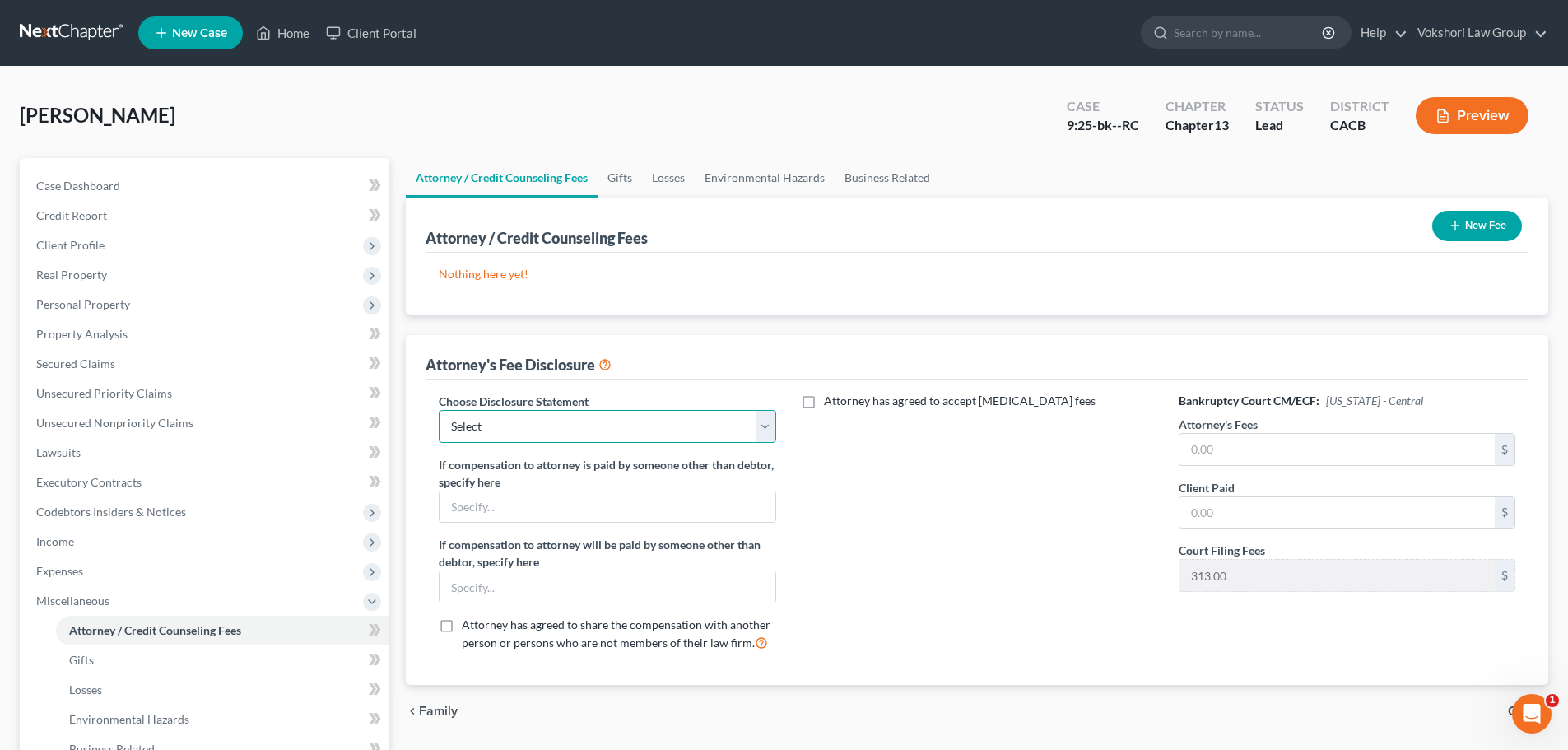
click at [764, 427] on select "Select Attorney" at bounding box center [607, 427] width 337 height 33
select select "0"
click at [439, 410] on select "Select Attorney" at bounding box center [607, 427] width 337 height 33
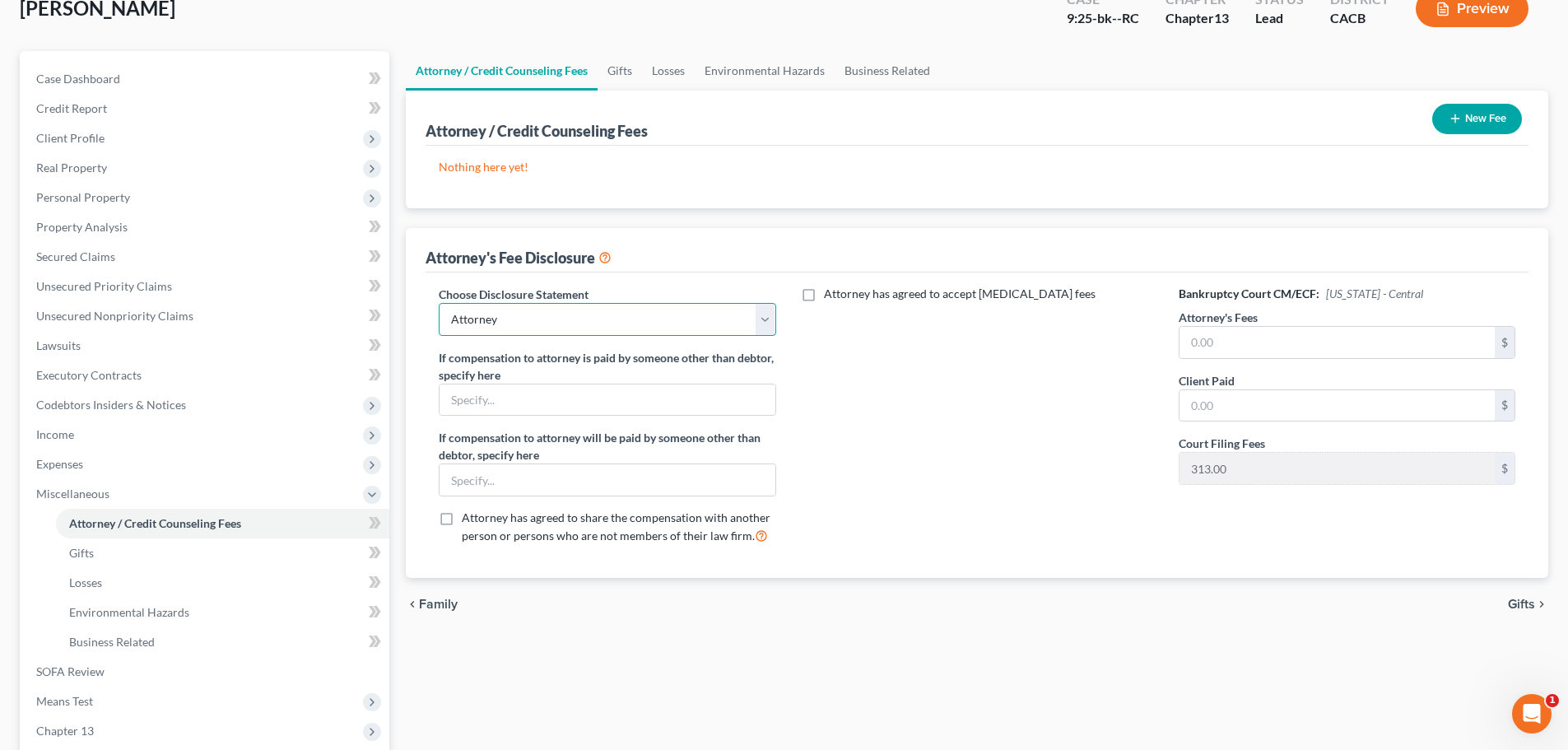
scroll to position [303, 0]
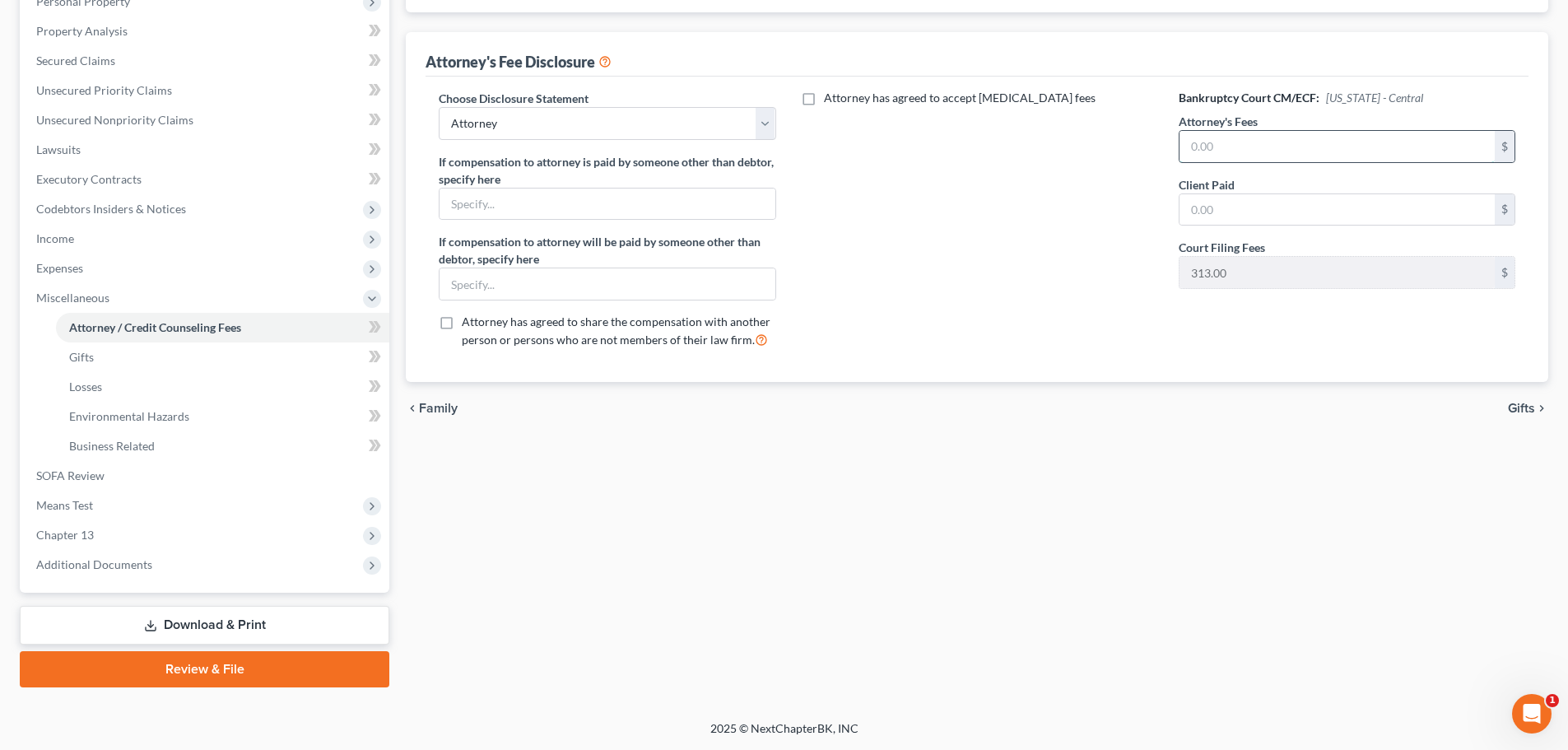
click at [1284, 154] on input "text" at bounding box center [1337, 146] width 315 height 31
type input "7,000"
click at [1323, 208] on input "text" at bounding box center [1337, 210] width 315 height 31
type input "5,000"
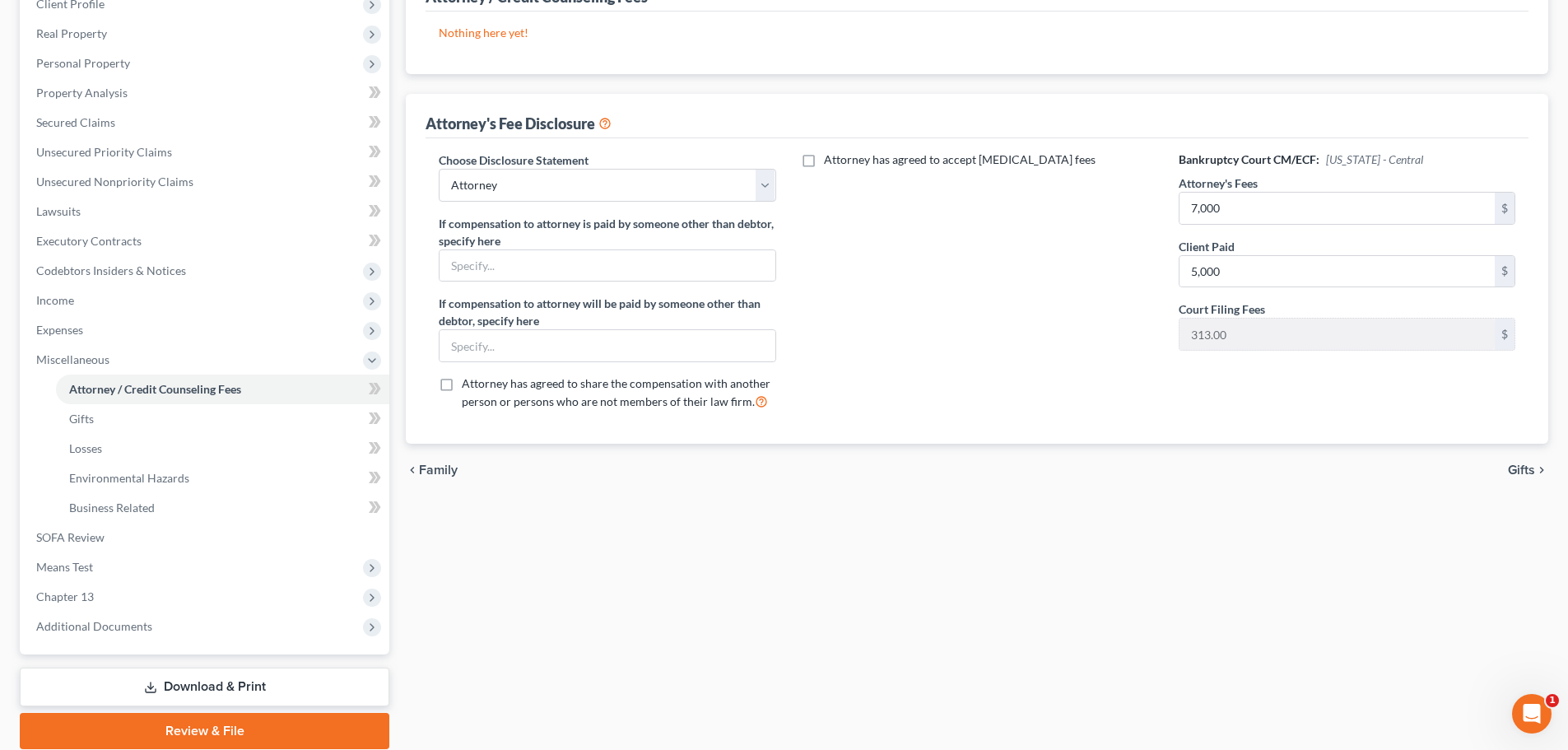
scroll to position [247, 0]
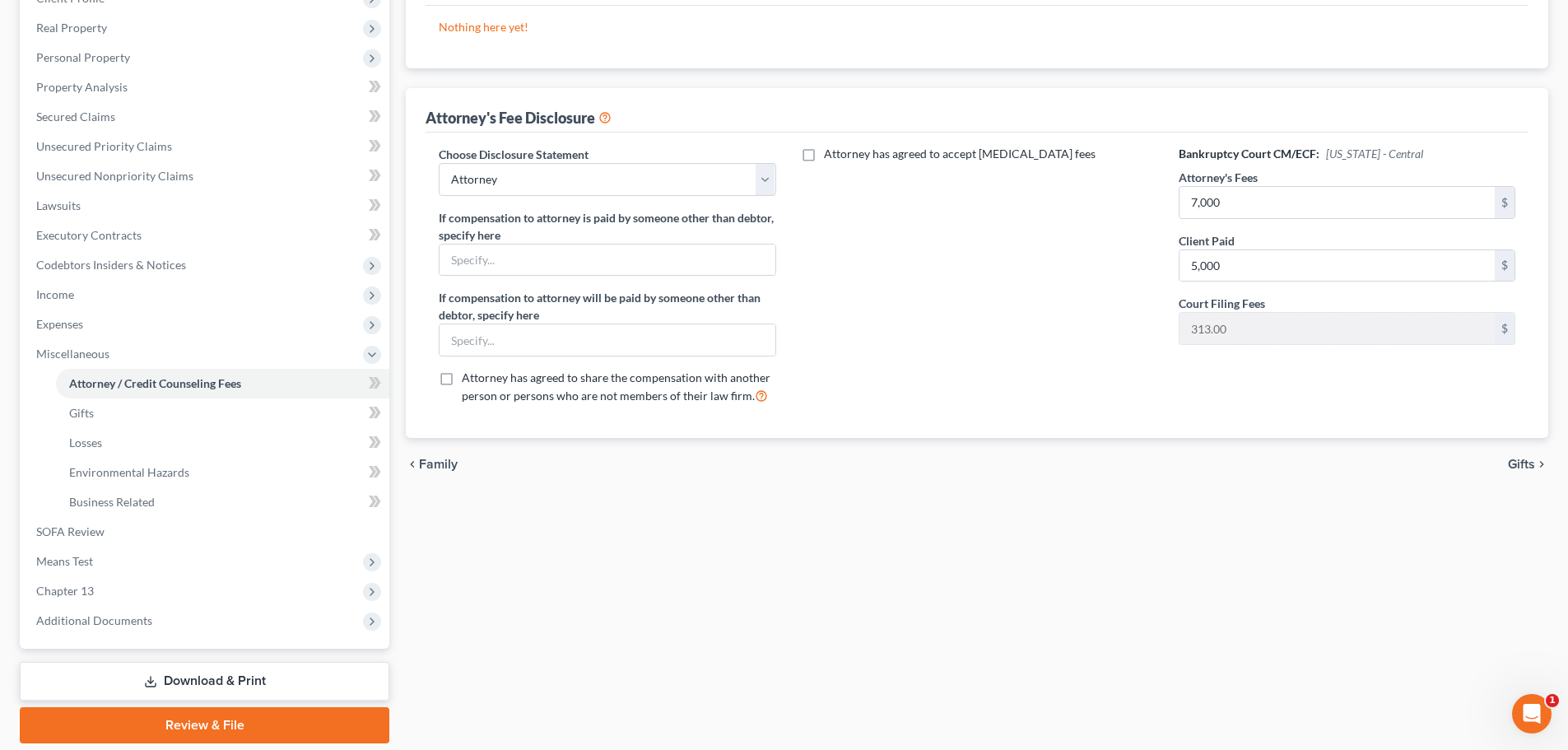
click at [1524, 463] on span "Gifts" at bounding box center [1522, 465] width 27 height 14
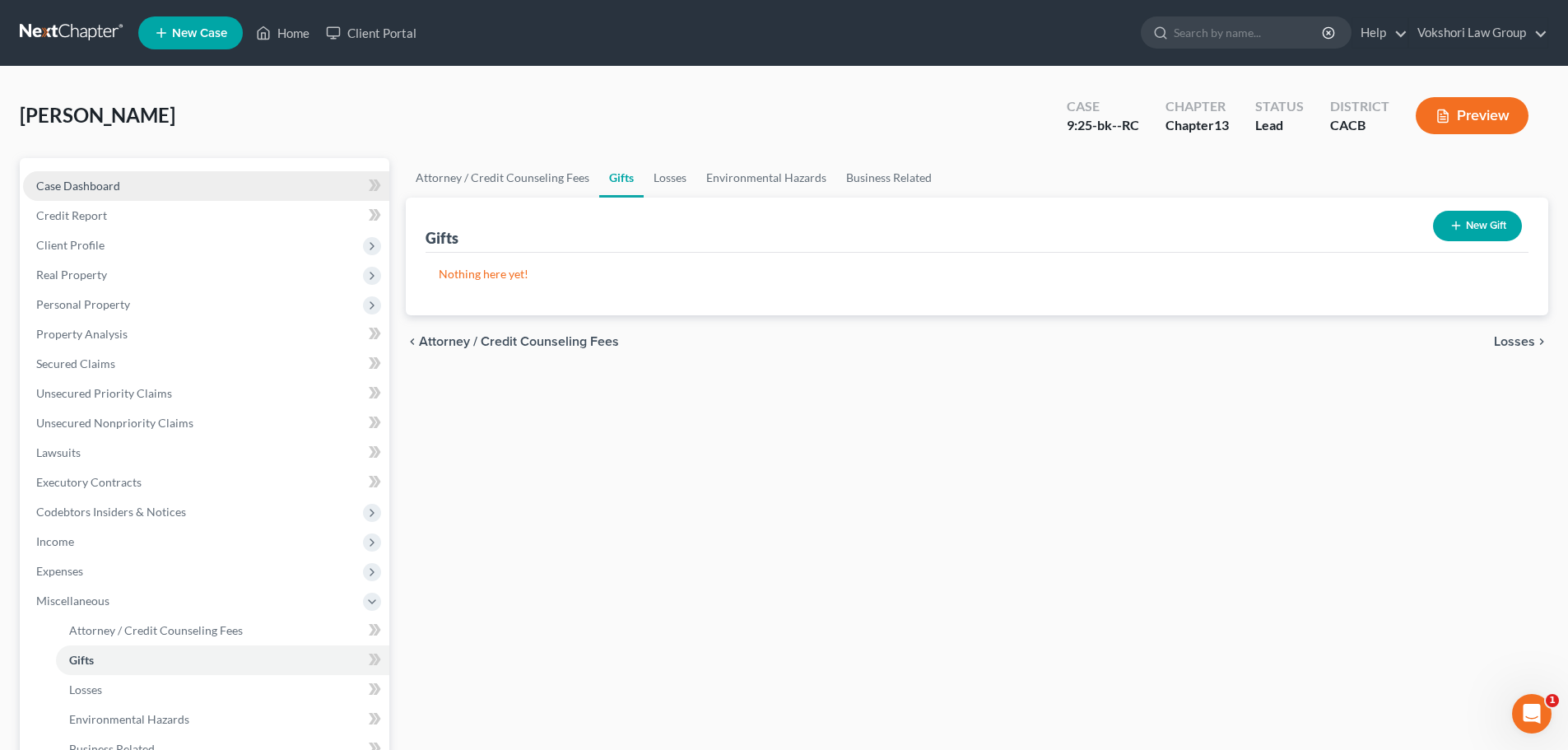
click at [85, 186] on span "Case Dashboard" at bounding box center [77, 186] width 84 height 14
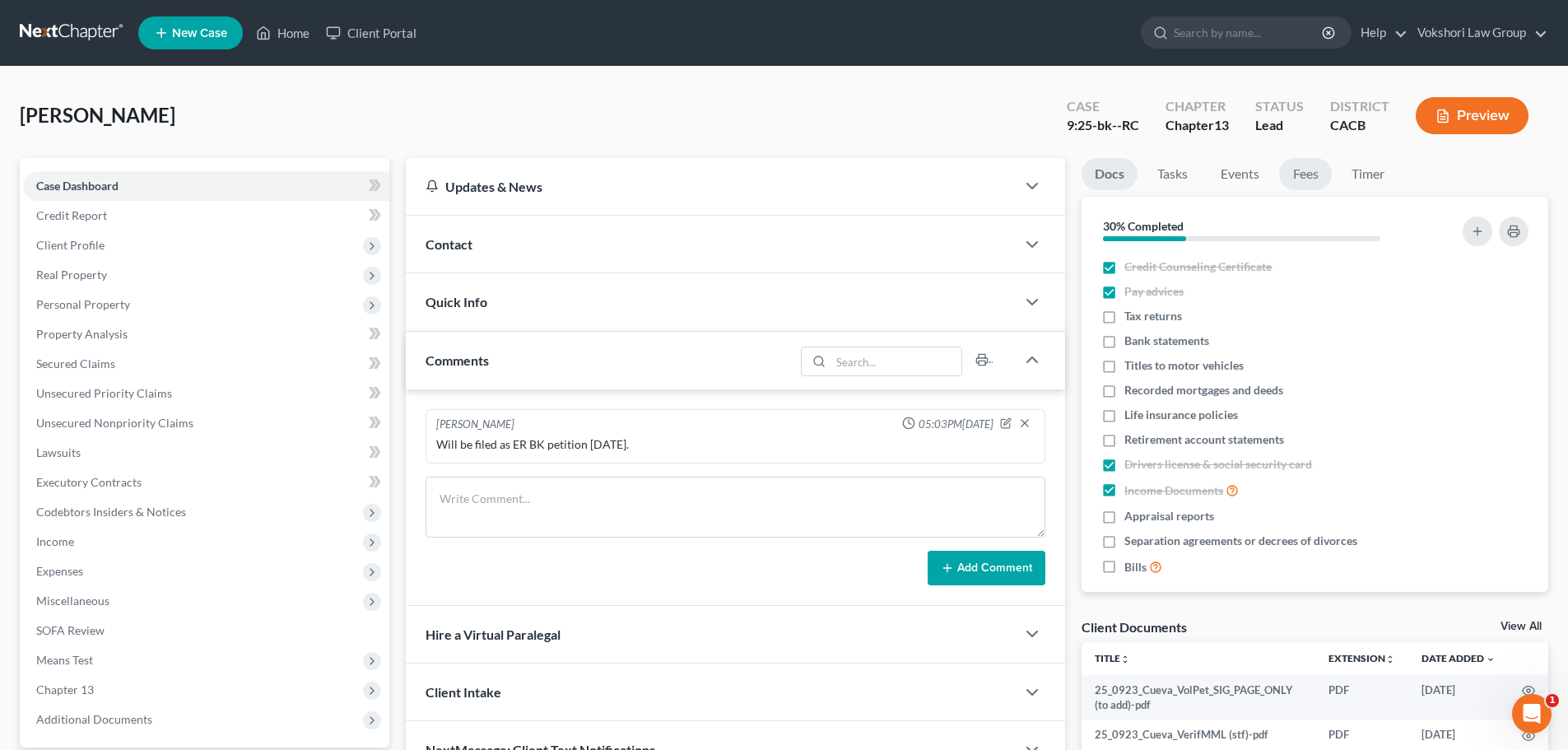
click at [1309, 175] on link "Fees" at bounding box center [1305, 173] width 52 height 32
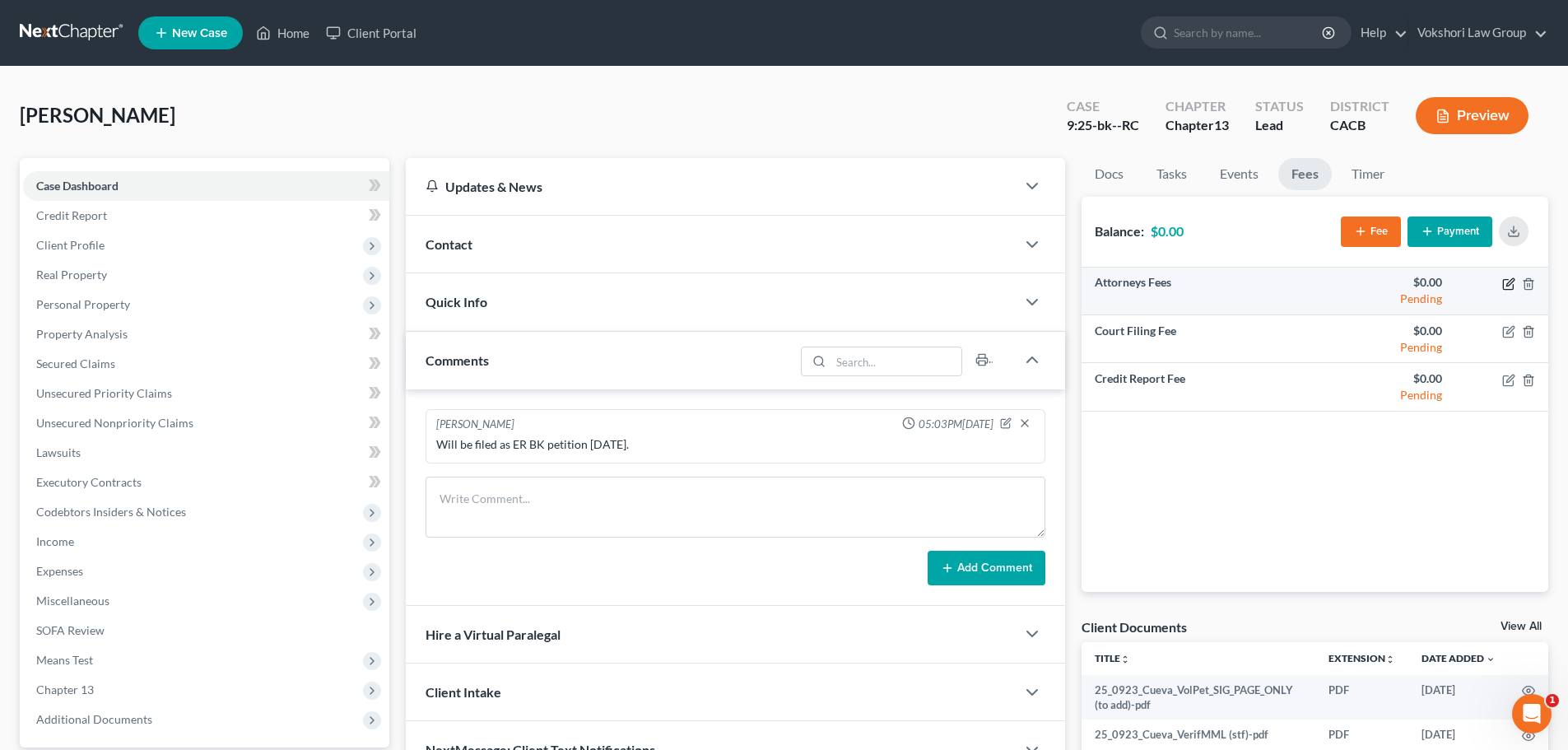
click at [1504, 282] on icon "button" at bounding box center [1509, 285] width 14 height 14
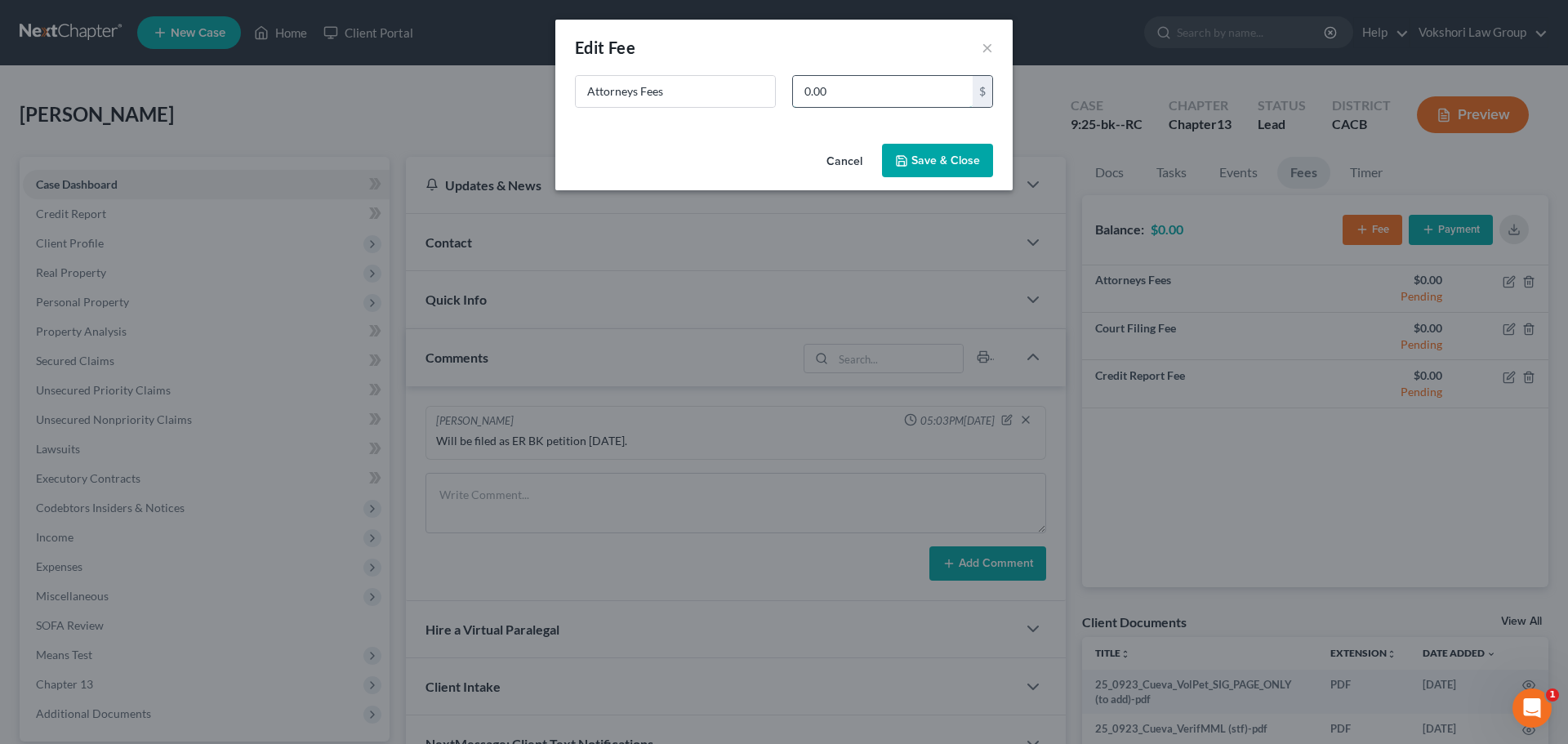
click at [864, 88] on input "0.00" at bounding box center [882, 91] width 179 height 31
type input "7,000"
click at [934, 159] on button "Save & Close" at bounding box center [938, 161] width 111 height 35
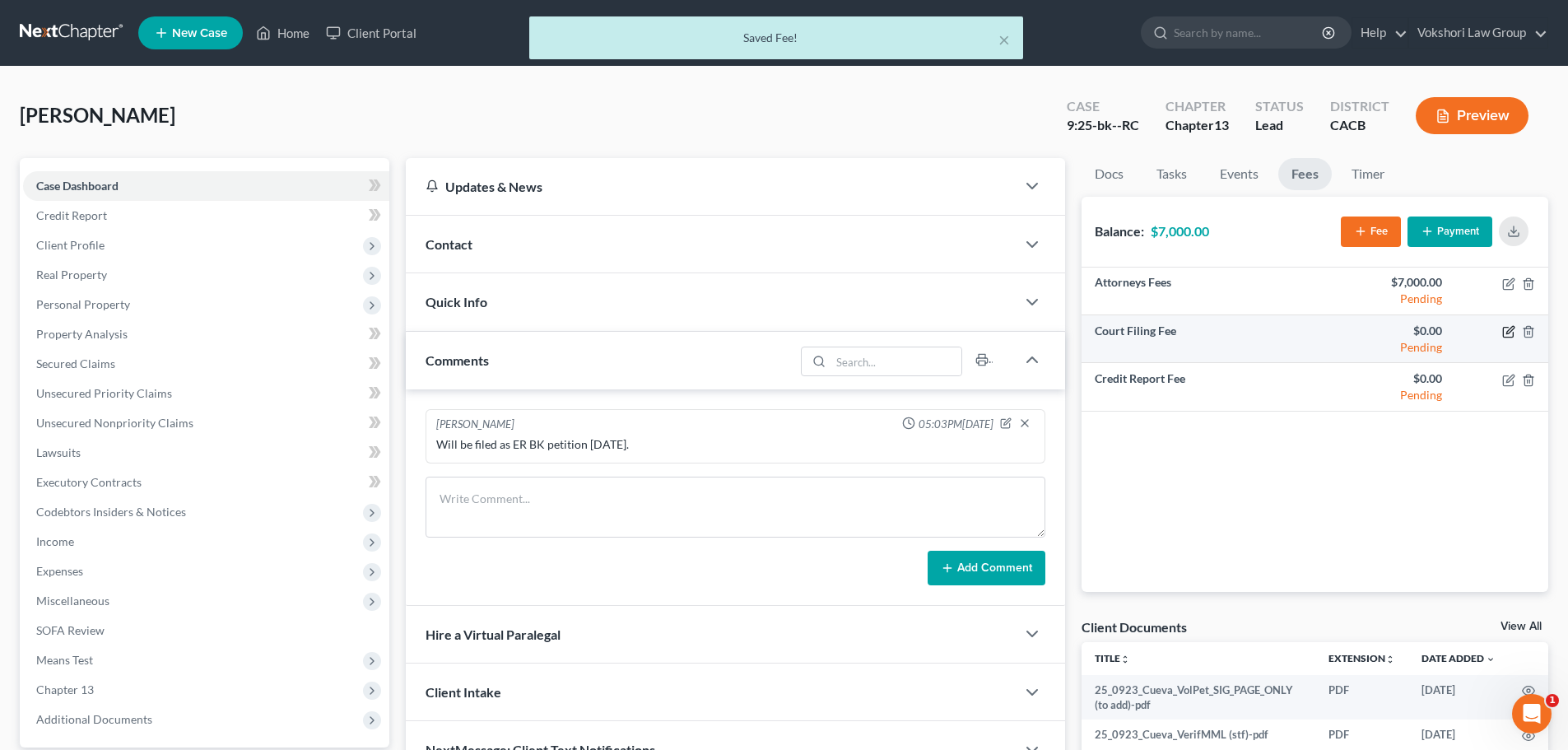
click at [1508, 333] on icon "button" at bounding box center [1509, 332] width 14 height 14
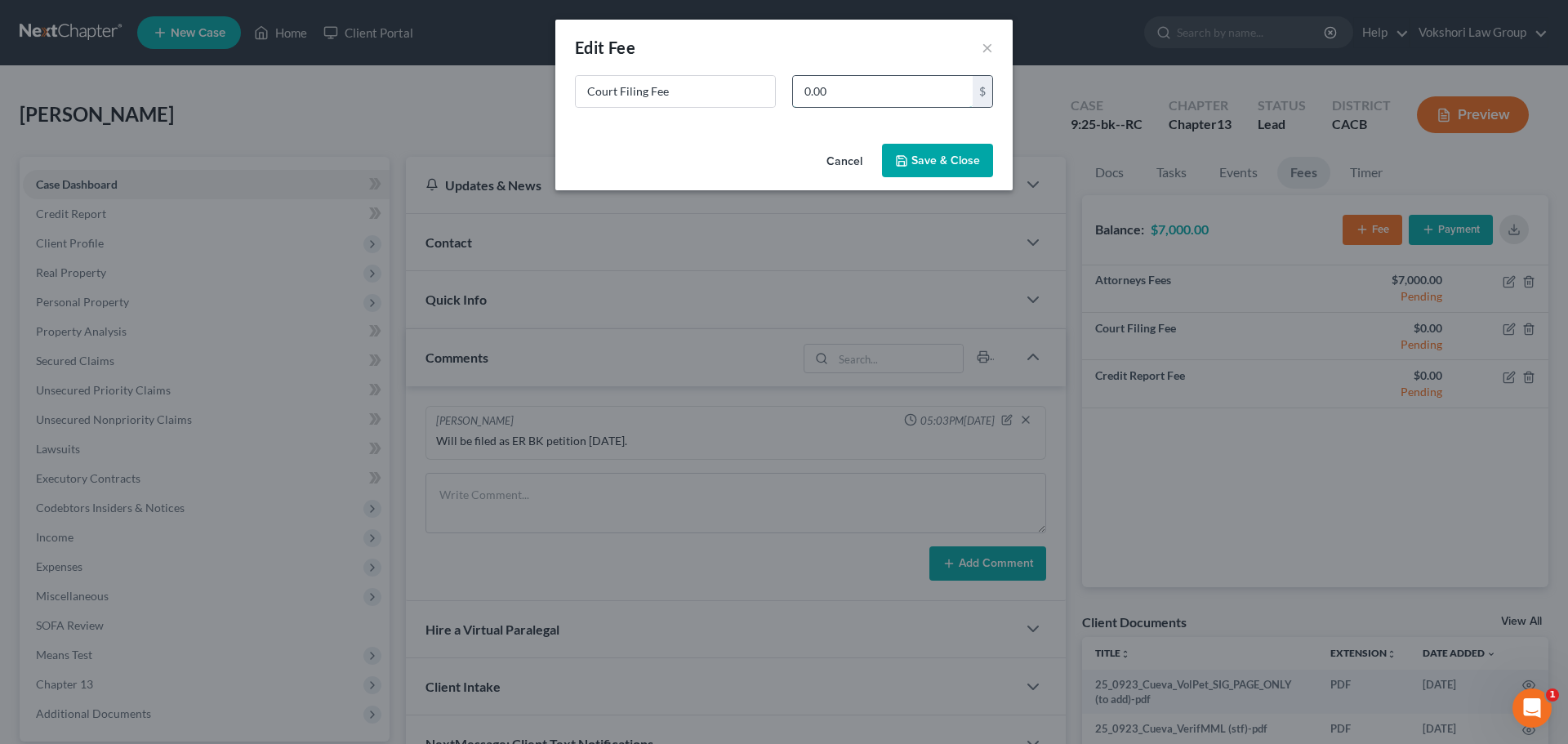
click at [886, 96] on input "0.00" at bounding box center [882, 91] width 179 height 31
type input "313"
click at [956, 161] on button "Save & Close" at bounding box center [938, 161] width 111 height 35
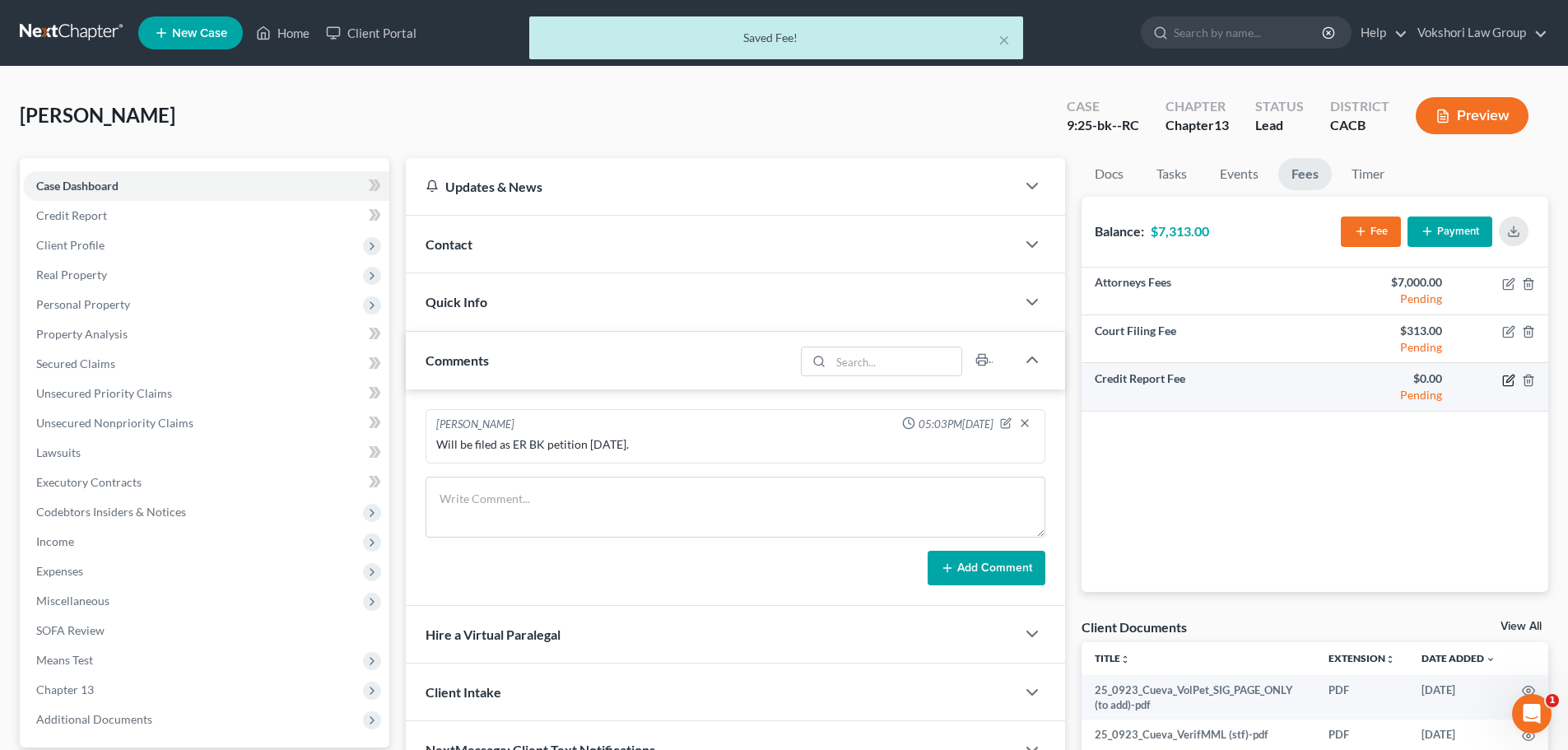
click at [1505, 381] on icon "button" at bounding box center [1509, 380] width 14 height 14
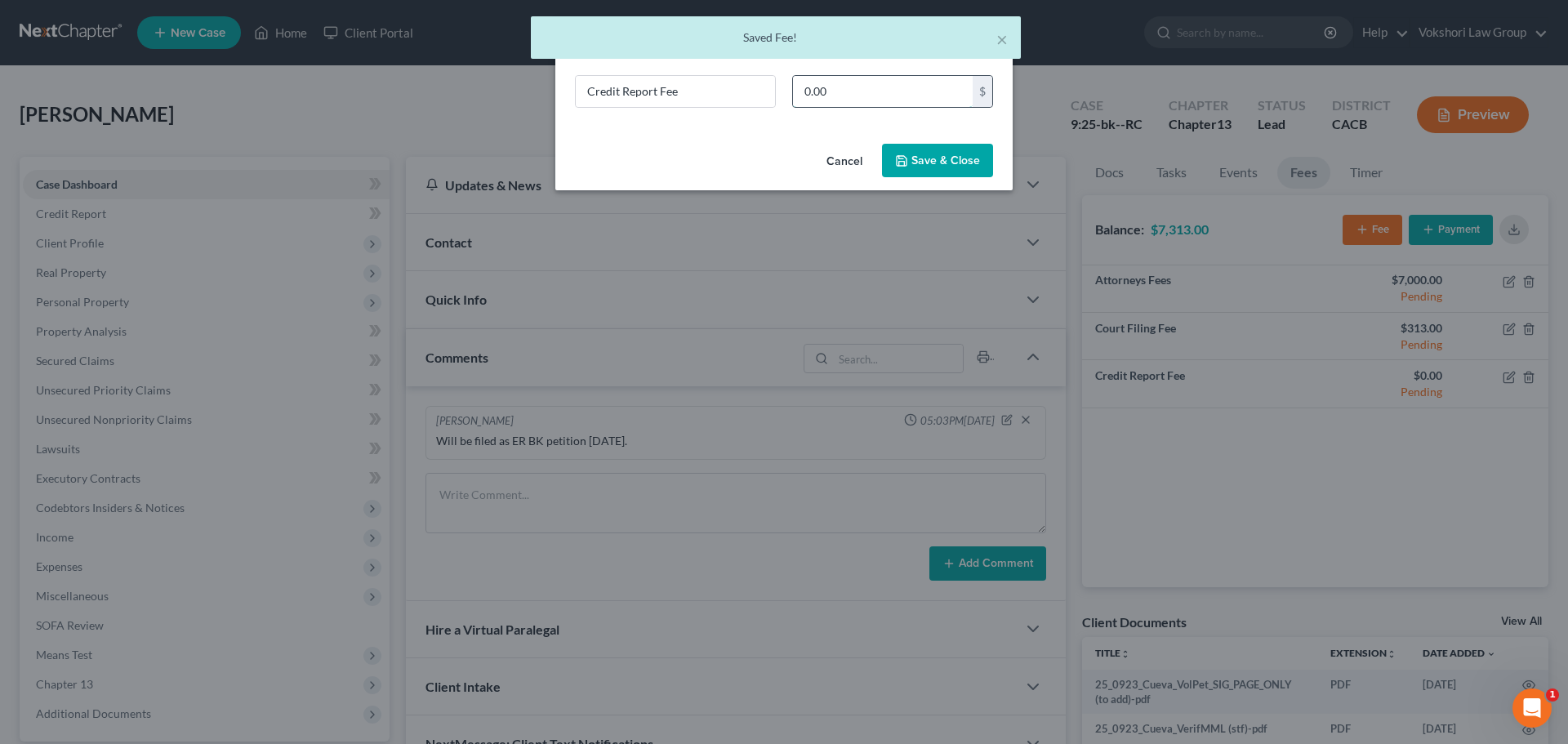
click at [854, 93] on input "0.00" at bounding box center [882, 91] width 179 height 31
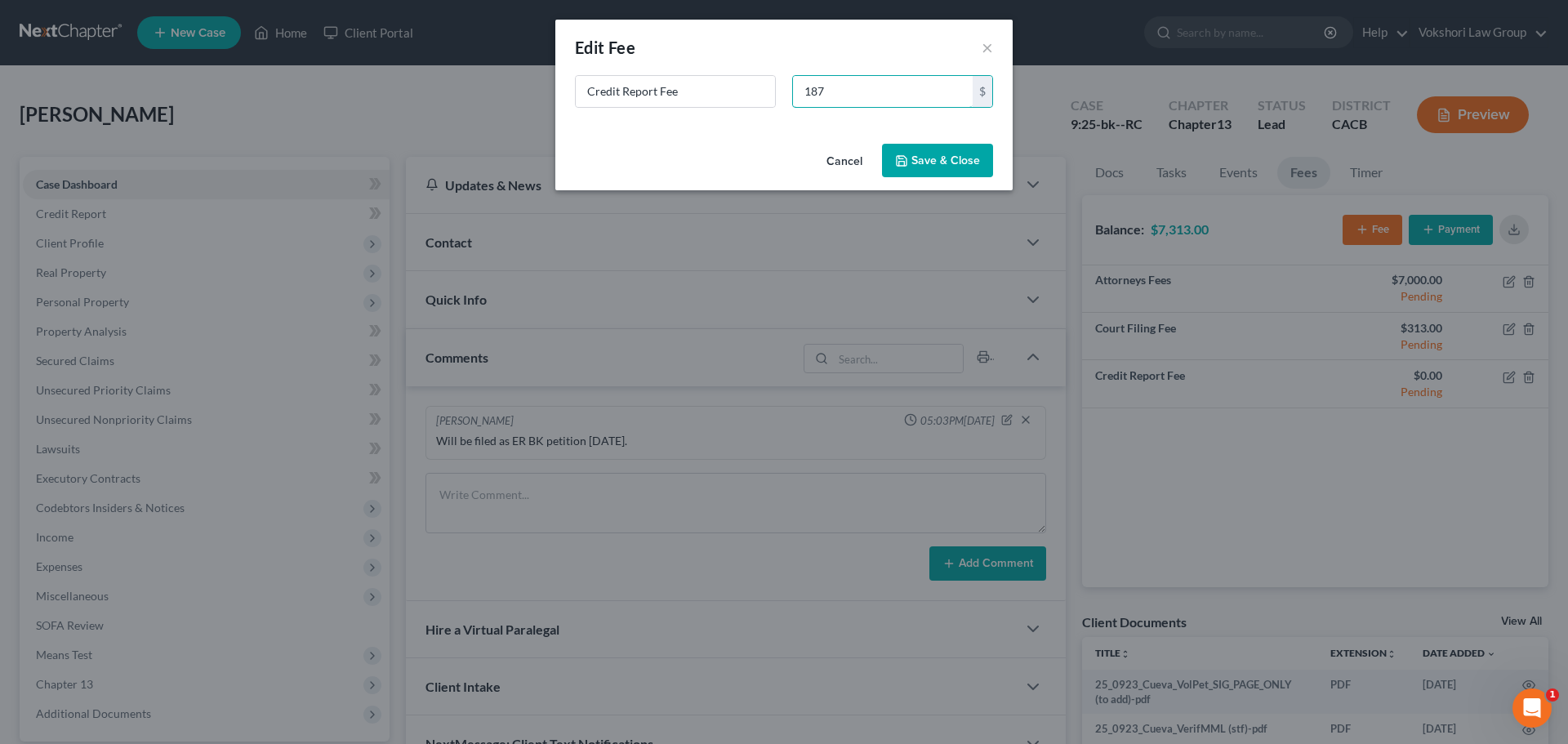
type input "187"
drag, startPoint x: 972, startPoint y: 156, endPoint x: 982, endPoint y: 165, distance: 13.5
click at [971, 156] on button "Save & Close" at bounding box center [938, 161] width 111 height 35
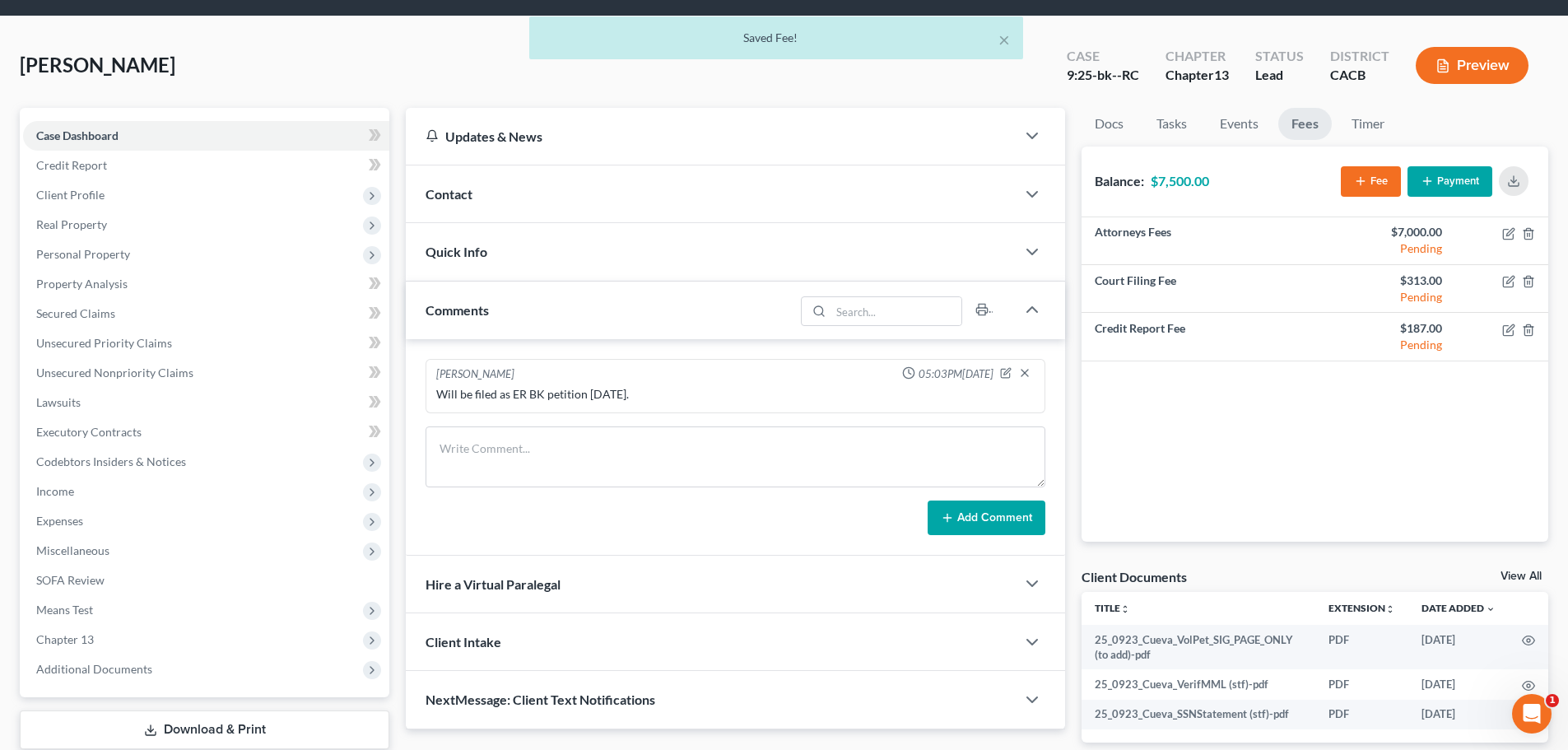
scroll to position [155, 0]
